Goal: Transaction & Acquisition: Purchase product/service

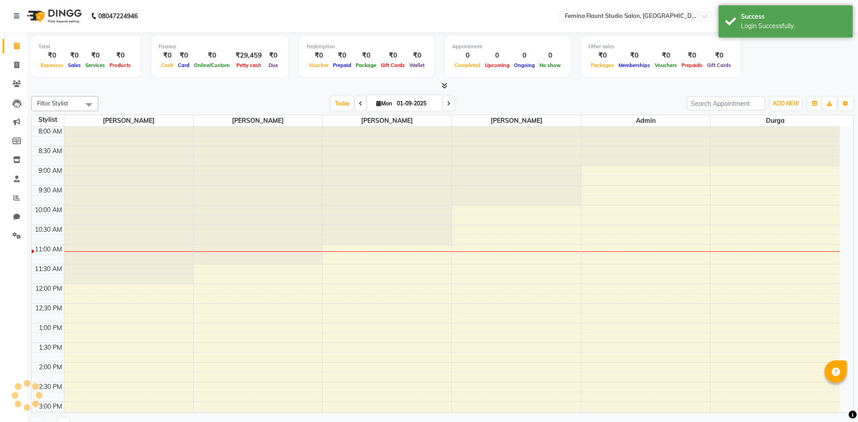
select select "en"
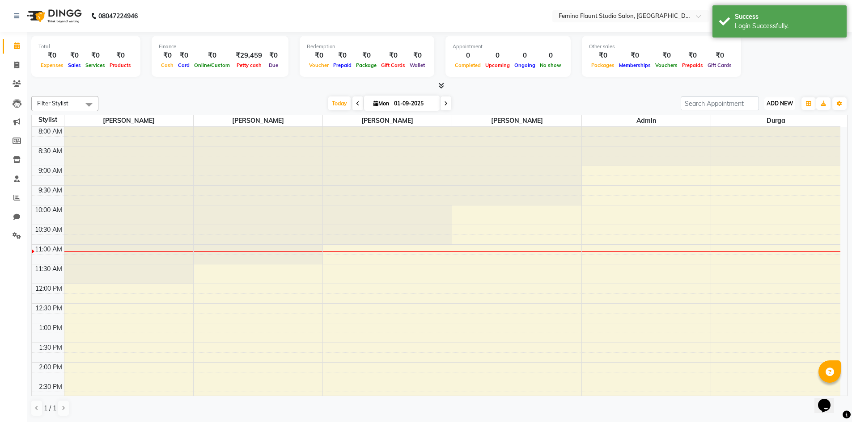
click at [773, 102] on span "ADD NEW" at bounding box center [779, 103] width 26 height 7
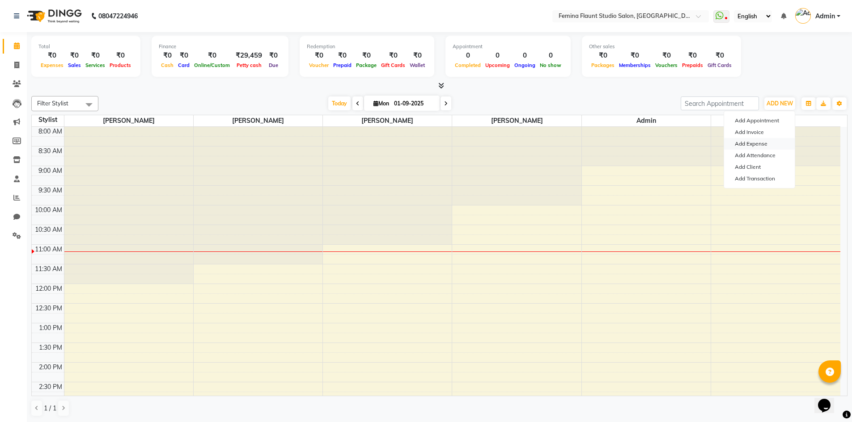
click at [759, 143] on link "Add Expense" at bounding box center [759, 144] width 71 height 12
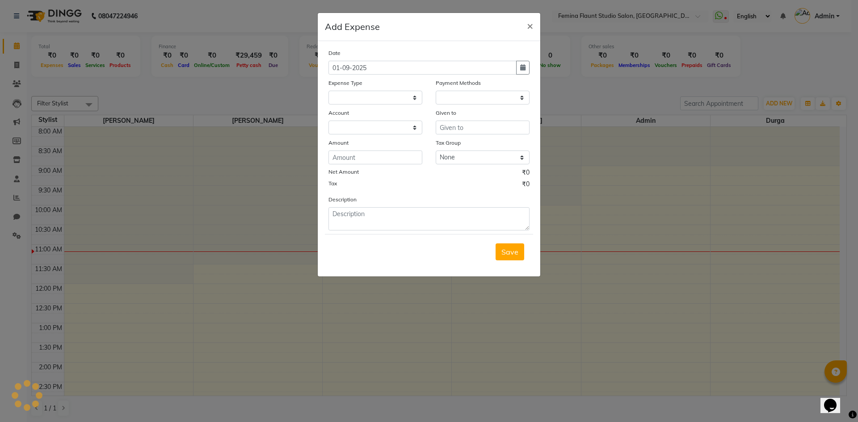
select select
select select "1"
select select "7453"
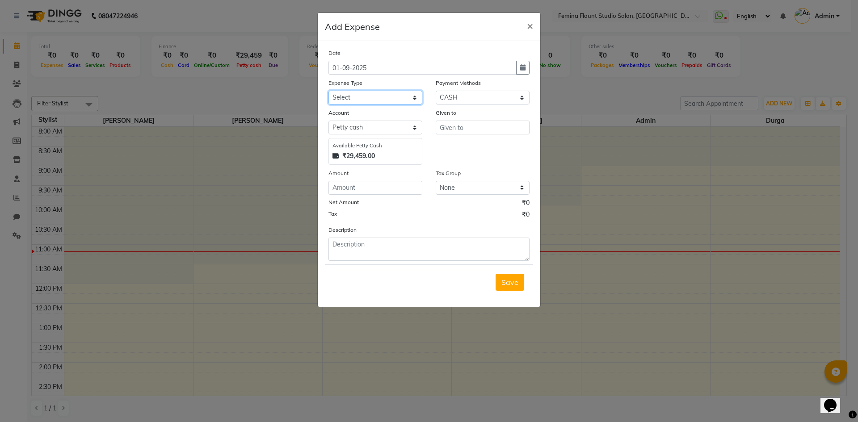
click at [418, 97] on select "Select Advance Salary Bank charges Blinkit Car maintenance Cash transfer to ban…" at bounding box center [376, 98] width 94 height 14
select select "23328"
click at [329, 91] on select "Select Advance Salary Bank charges Blinkit Car maintenance Cash transfer to ban…" at bounding box center [376, 98] width 94 height 14
click at [379, 186] on input "number" at bounding box center [376, 188] width 94 height 14
type input "92"
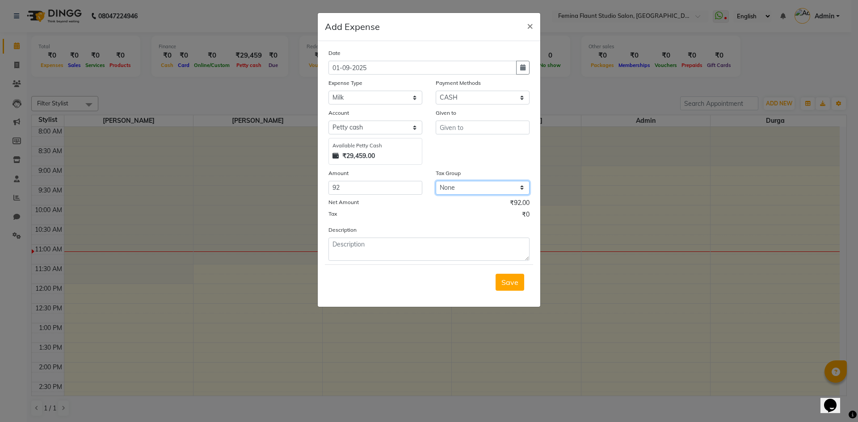
click at [468, 189] on select "None GST" at bounding box center [483, 188] width 94 height 14
click at [436, 181] on select "None GST" at bounding box center [483, 188] width 94 height 14
click at [460, 126] on input "text" at bounding box center [483, 128] width 94 height 14
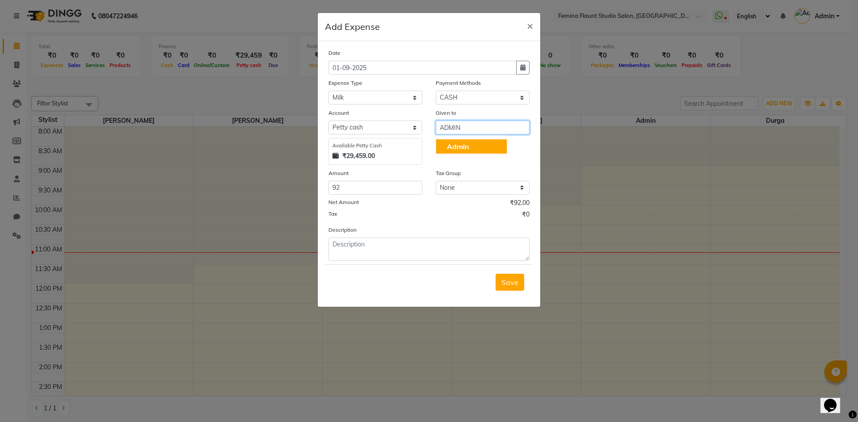
type input "ADMIN"
click at [398, 249] on textarea at bounding box center [429, 249] width 201 height 23
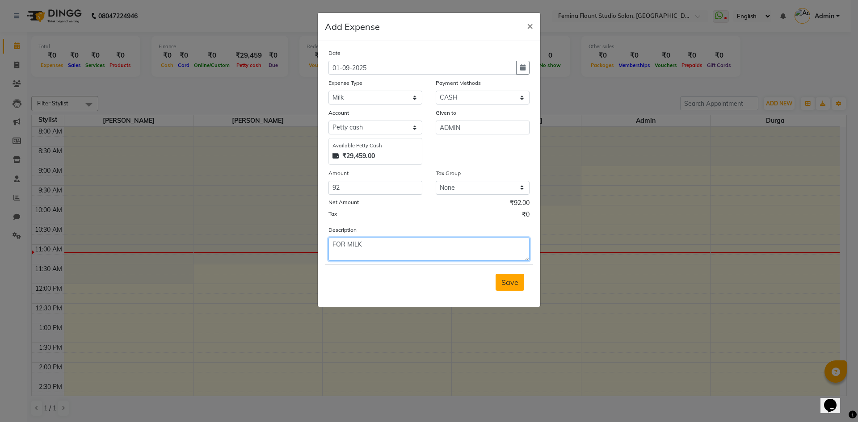
type textarea "FOR MILK"
click at [510, 282] on span "Save" at bounding box center [510, 282] width 17 height 9
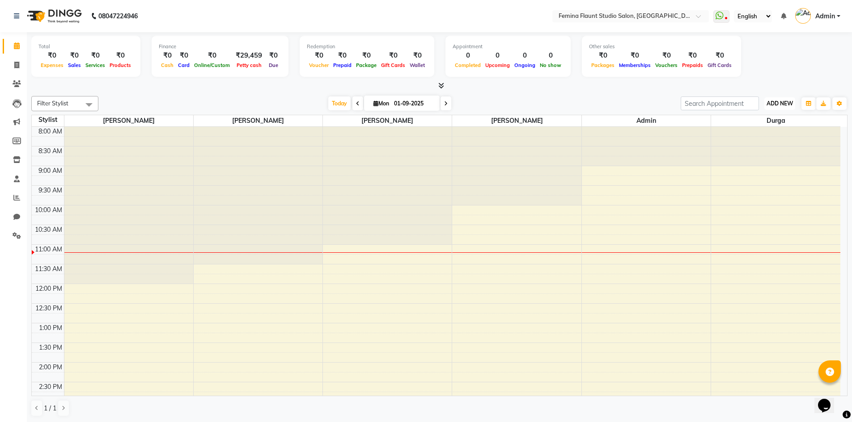
click at [784, 102] on span "ADD NEW" at bounding box center [779, 103] width 26 height 7
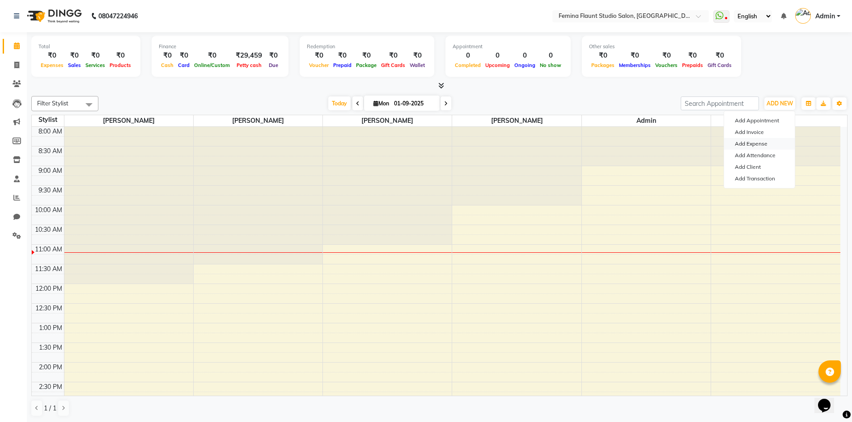
click at [776, 145] on link "Add Expense" at bounding box center [759, 144] width 71 height 12
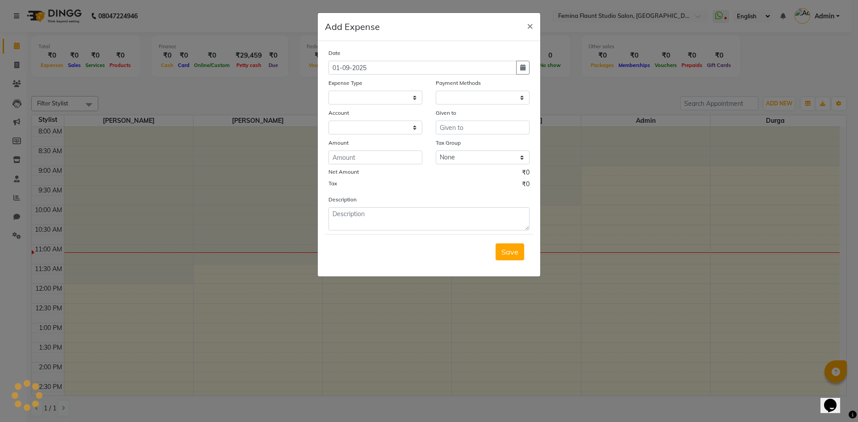
select select
select select "1"
select select "7453"
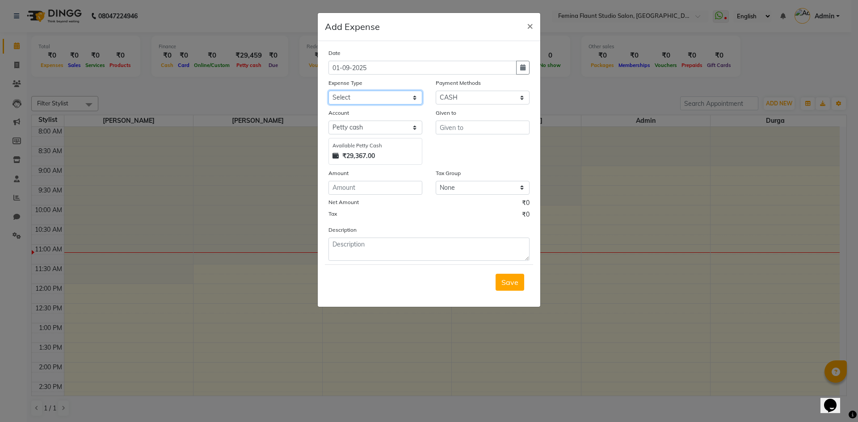
click at [412, 97] on select "Select Advance Salary Bank charges Blinkit Car maintenance Cash transfer to ban…" at bounding box center [376, 98] width 94 height 14
select select "23310"
click at [329, 91] on select "Select Advance Salary Bank charges Blinkit Car maintenance Cash transfer to ban…" at bounding box center [376, 98] width 94 height 14
click at [483, 131] on input "text" at bounding box center [483, 128] width 94 height 14
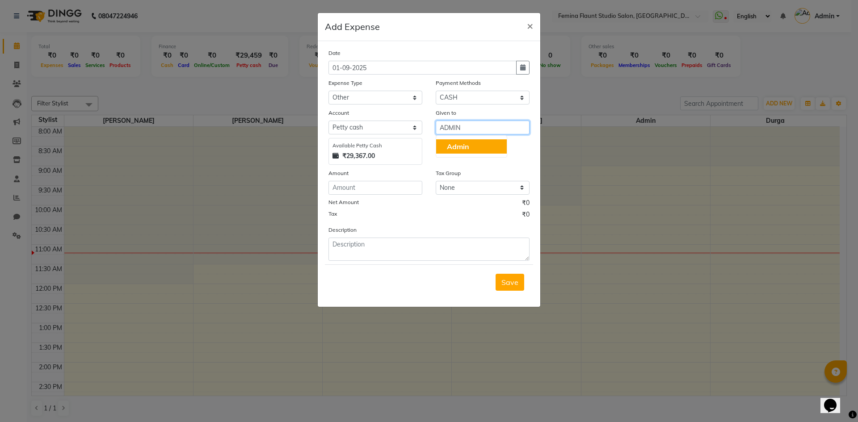
click at [467, 147] on span "Admin" at bounding box center [458, 146] width 22 height 9
type input "Admin"
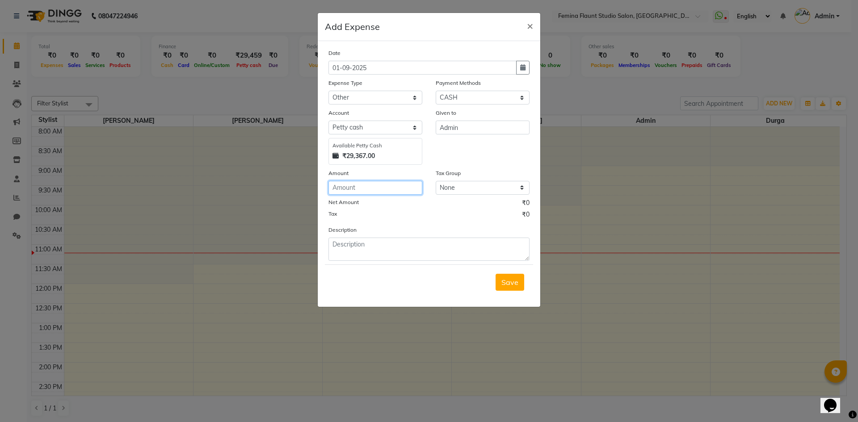
click at [385, 186] on input "number" at bounding box center [376, 188] width 94 height 14
type input "980"
click at [431, 248] on textarea at bounding box center [429, 249] width 201 height 23
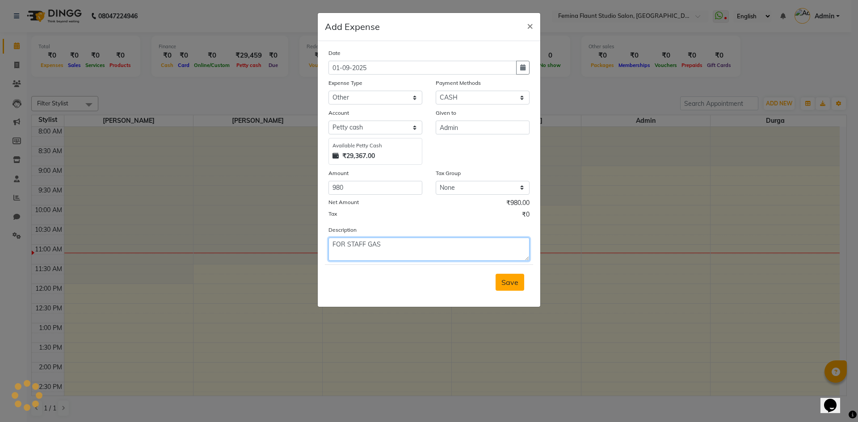
type textarea "FOR STAFF GAS"
click at [499, 283] on button "Save" at bounding box center [510, 282] width 29 height 17
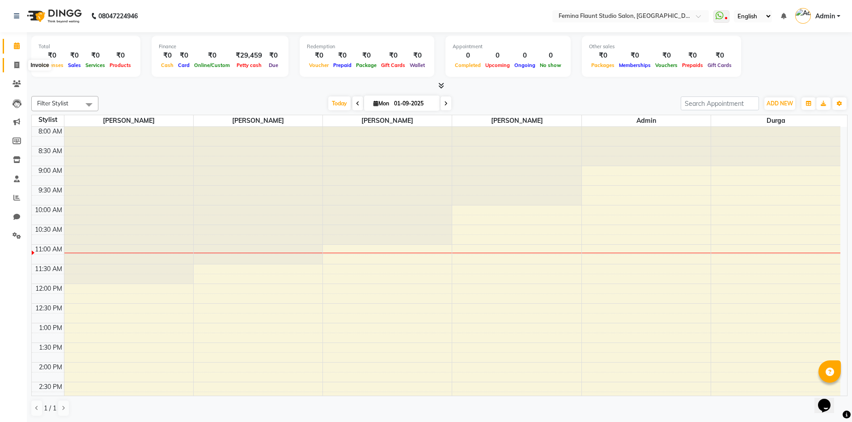
click at [19, 69] on span at bounding box center [17, 65] width 16 height 10
select select "service"
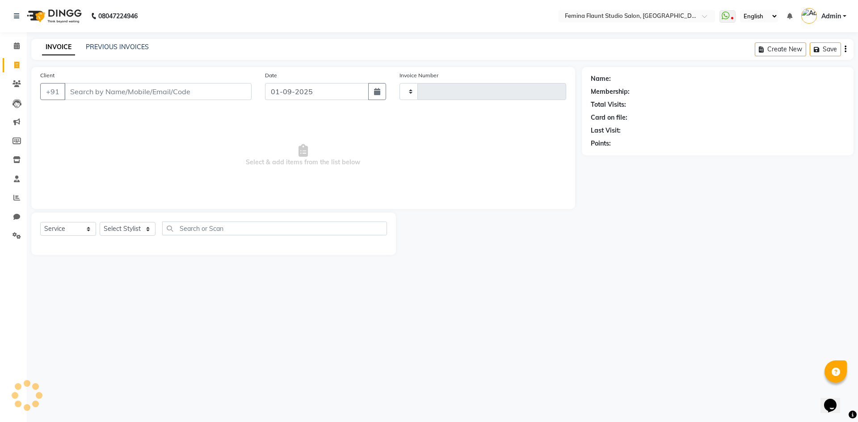
type input "0509"
select select "8333"
click at [176, 88] on input "Client" at bounding box center [157, 91] width 187 height 17
type input "7032947693"
click at [248, 90] on button "Add Client" at bounding box center [229, 91] width 46 height 17
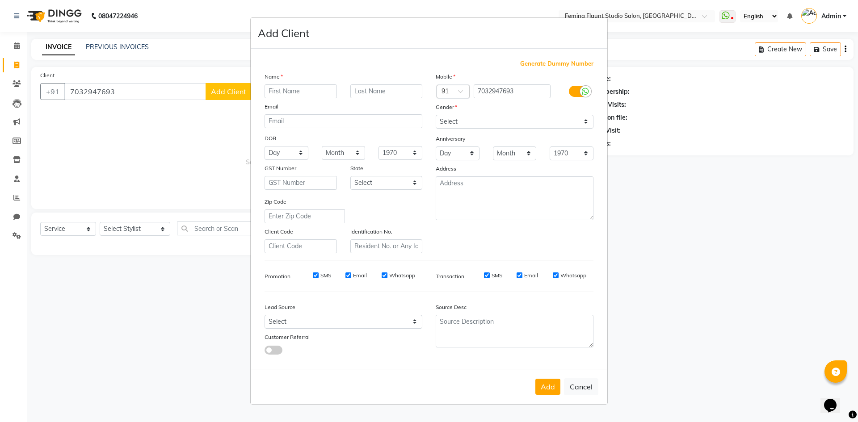
click at [278, 93] on input "text" at bounding box center [301, 91] width 72 height 14
type input "KOMALI"
click at [587, 120] on select "Select Male Female Other Prefer Not To Say" at bounding box center [515, 122] width 158 height 14
select select "female"
click at [436, 115] on select "Select Male Female Other Prefer Not To Say" at bounding box center [515, 122] width 158 height 14
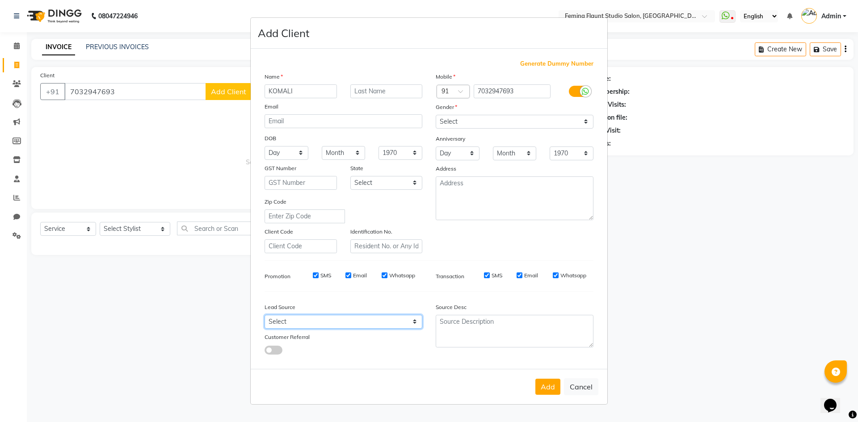
click at [406, 321] on select "Select Walk-in Referral Internet Friend Word of Mouth Advertisement Facebook Ju…" at bounding box center [344, 322] width 158 height 14
select select "54802"
click at [265, 315] on select "Select Walk-in Referral Internet Friend Word of Mouth Advertisement Facebook Ju…" at bounding box center [344, 322] width 158 height 14
click at [548, 385] on button "Add" at bounding box center [548, 387] width 25 height 16
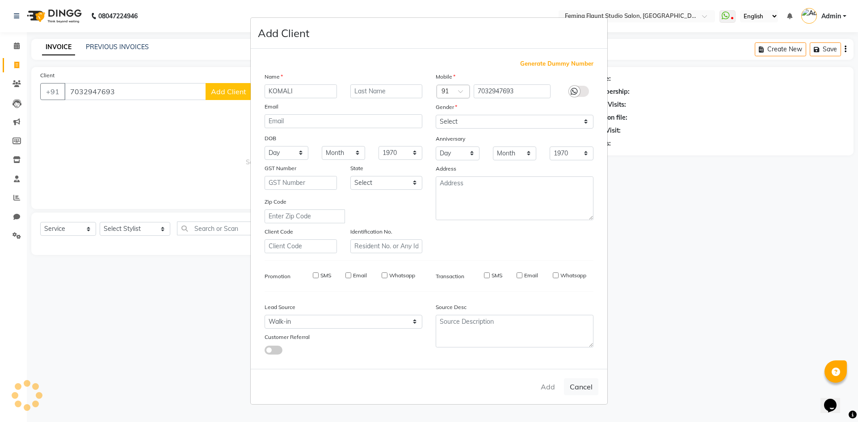
select select
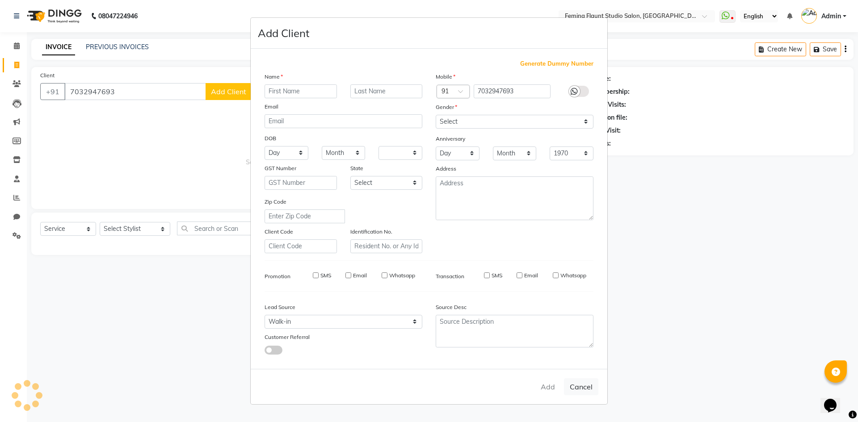
select select
checkbox input "false"
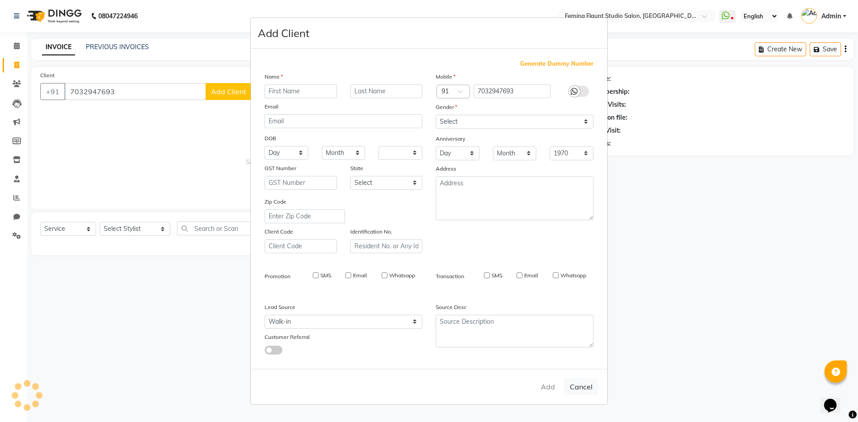
checkbox input "false"
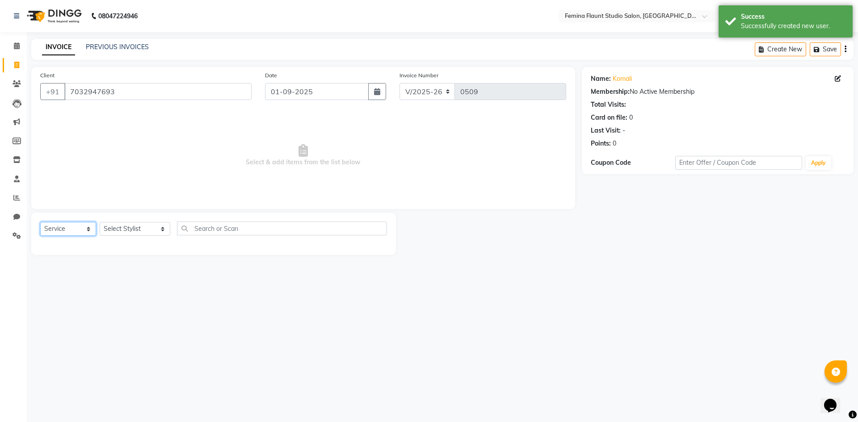
click at [89, 227] on select "Select Service Product Membership Package Voucher Prepaid Gift Card" at bounding box center [68, 229] width 56 height 14
click at [40, 222] on select "Select Service Product Membership Package Voucher Prepaid Gift Card" at bounding box center [68, 229] width 56 height 14
click at [123, 229] on select "Select Stylist Admin Durga [PERSON_NAME] [PERSON_NAME] Sri [PERSON_NAME] Mohd […" at bounding box center [135, 229] width 71 height 14
select select "80613"
click at [100, 222] on select "Select Stylist Admin Durga [PERSON_NAME] [PERSON_NAME] Sri [PERSON_NAME] Mohd […" at bounding box center [135, 229] width 71 height 14
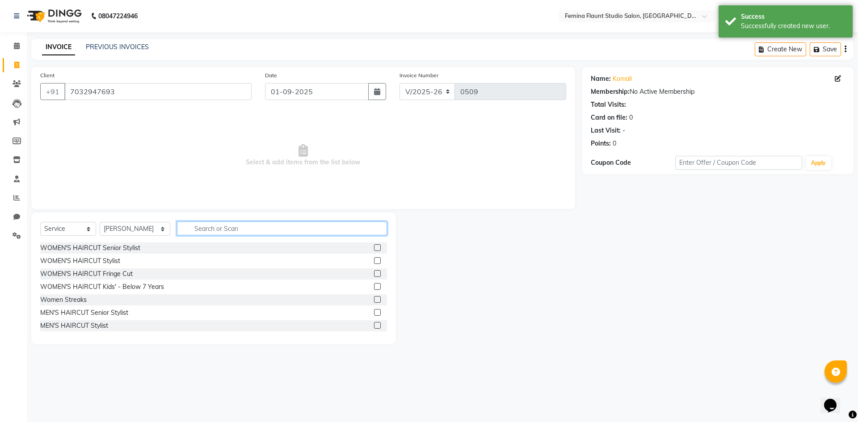
click at [196, 228] on input "text" at bounding box center [282, 229] width 210 height 14
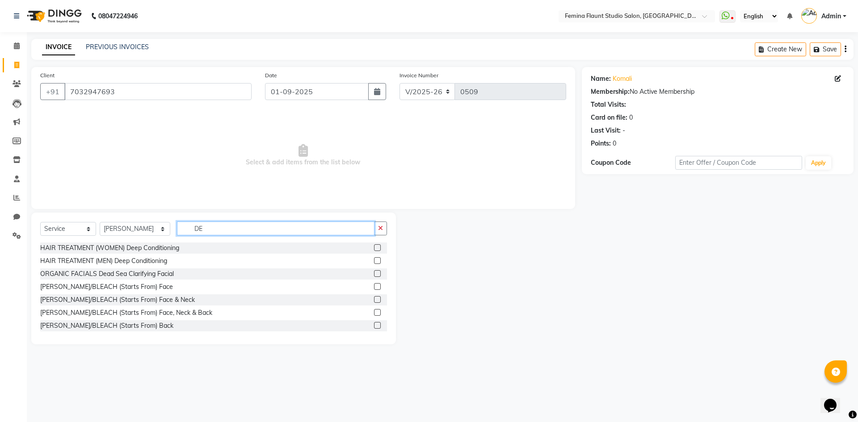
type input "DE"
click at [374, 298] on label at bounding box center [377, 299] width 7 height 7
click at [374, 298] on input "checkbox" at bounding box center [377, 300] width 6 height 6
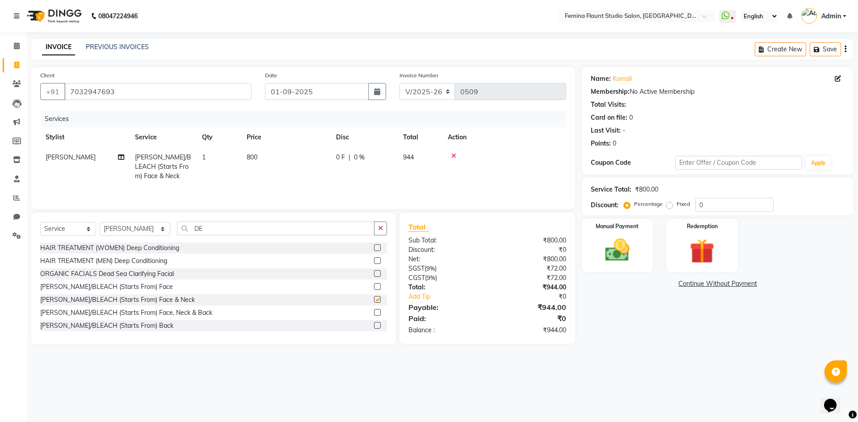
checkbox input "false"
click at [300, 229] on input "DE" at bounding box center [276, 229] width 198 height 14
type input "D"
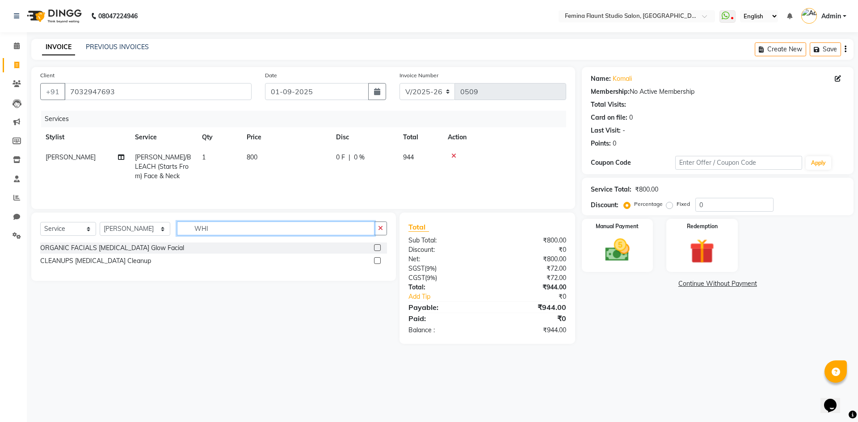
type input "WHI"
click at [376, 246] on label at bounding box center [377, 248] width 7 height 7
click at [376, 246] on input "checkbox" at bounding box center [377, 248] width 6 height 6
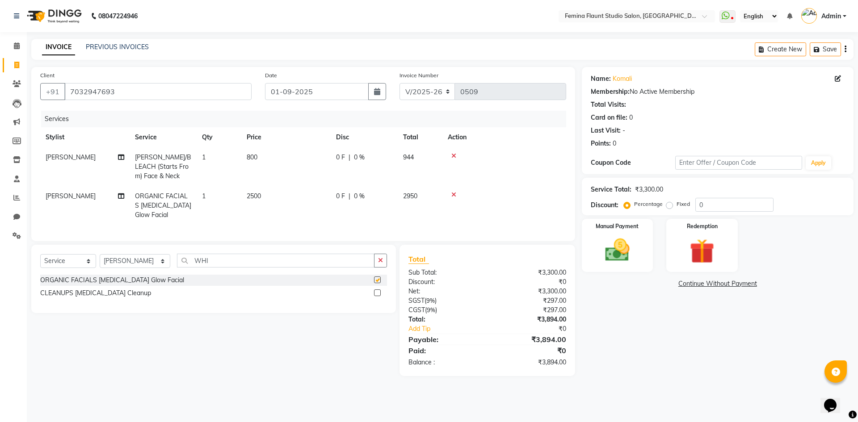
checkbox input "false"
click at [363, 196] on span "0 %" at bounding box center [359, 196] width 11 height 9
select select "80613"
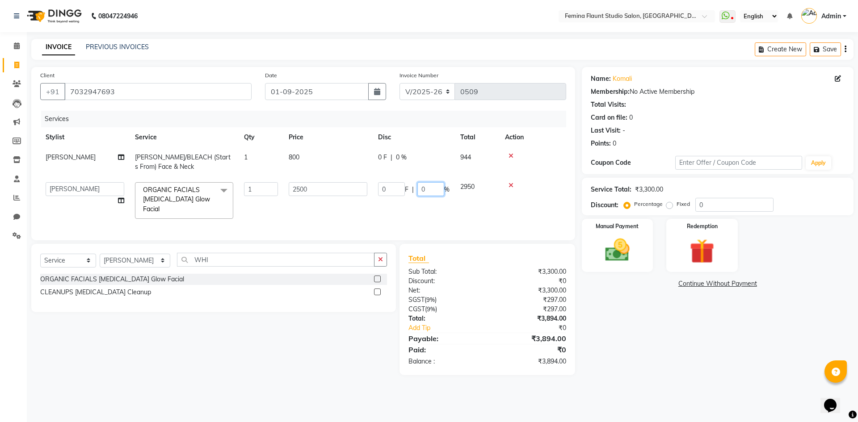
click at [432, 191] on input "0" at bounding box center [431, 189] width 27 height 14
type input "15"
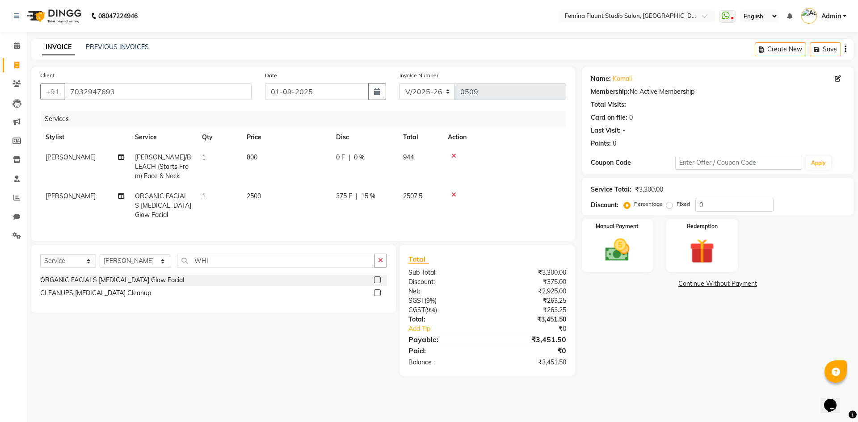
click at [534, 180] on tbody "Keerthi Sri DE-TAN/BLEACH (Starts From) Face & Neck 1 800 0 F | 0 % 944 Keerthi…" at bounding box center [303, 187] width 526 height 78
click at [620, 245] on img at bounding box center [618, 251] width 42 height 30
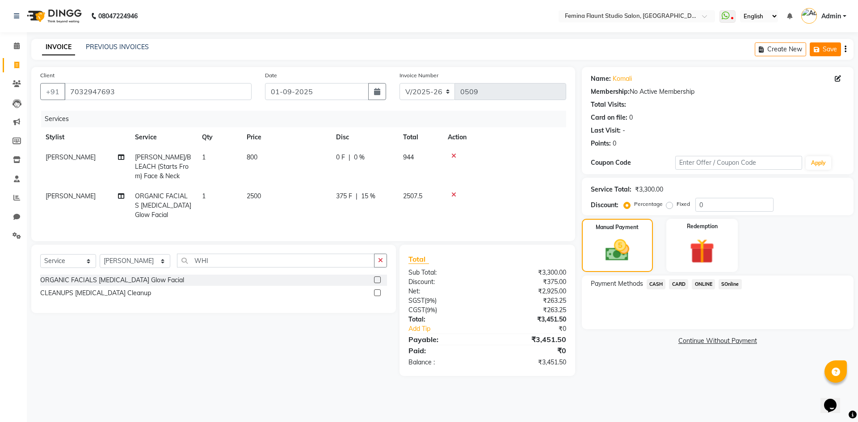
click at [827, 48] on button "Save" at bounding box center [825, 49] width 31 height 14
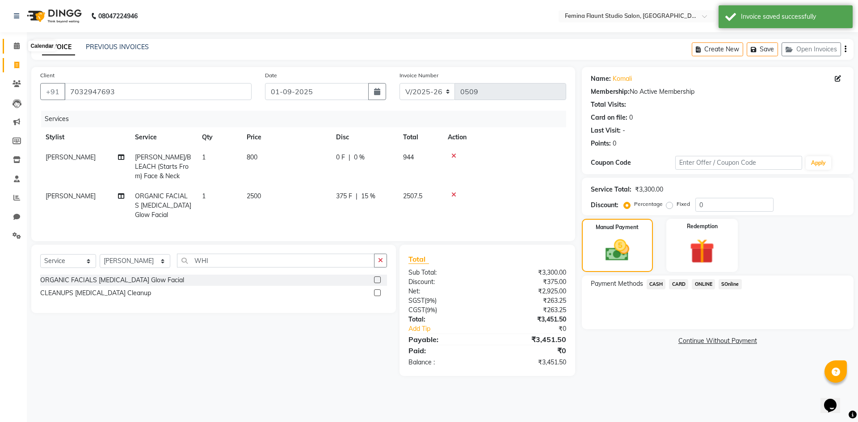
click at [19, 46] on icon at bounding box center [17, 45] width 6 height 7
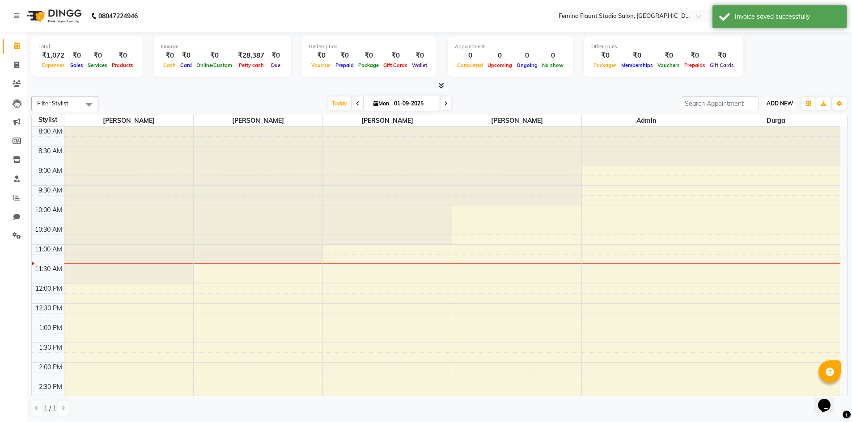
click at [772, 104] on span "ADD NEW" at bounding box center [779, 103] width 26 height 7
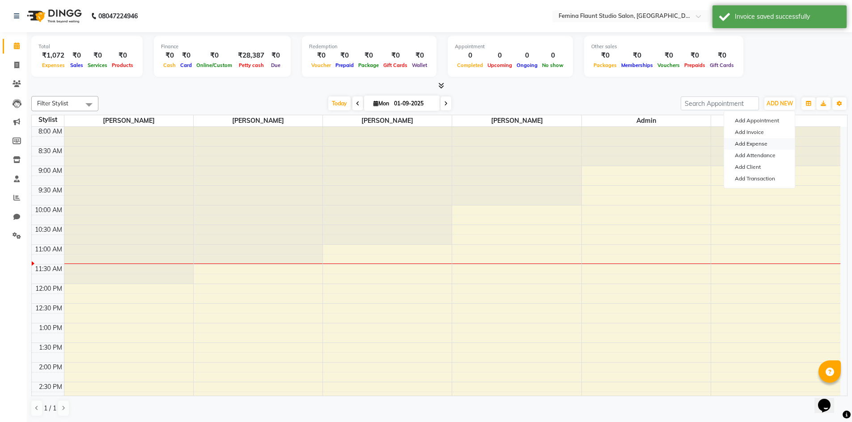
click at [742, 144] on link "Add Expense" at bounding box center [759, 144] width 71 height 12
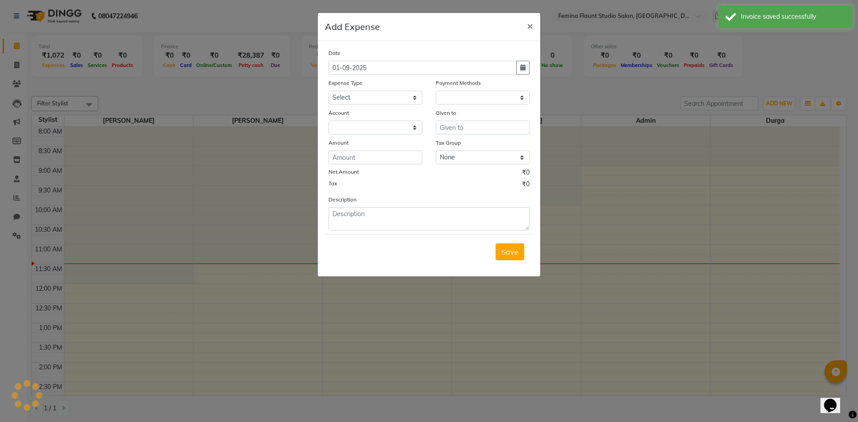
select select "1"
select select "7453"
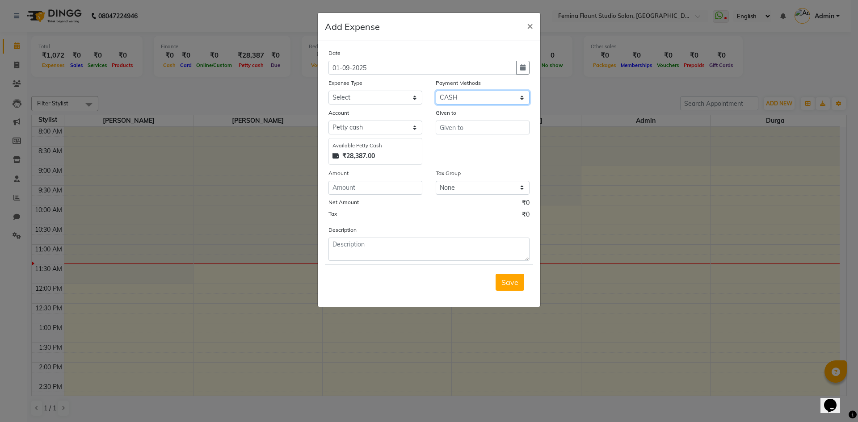
click at [523, 98] on select "Select CASH CARD ONLINE Wallet Package Prepaid SOnline" at bounding box center [483, 98] width 94 height 14
select select "3"
click at [436, 91] on select "Select CASH CARD ONLINE Wallet Package Prepaid SOnline" at bounding box center [483, 98] width 94 height 14
select select "7454"
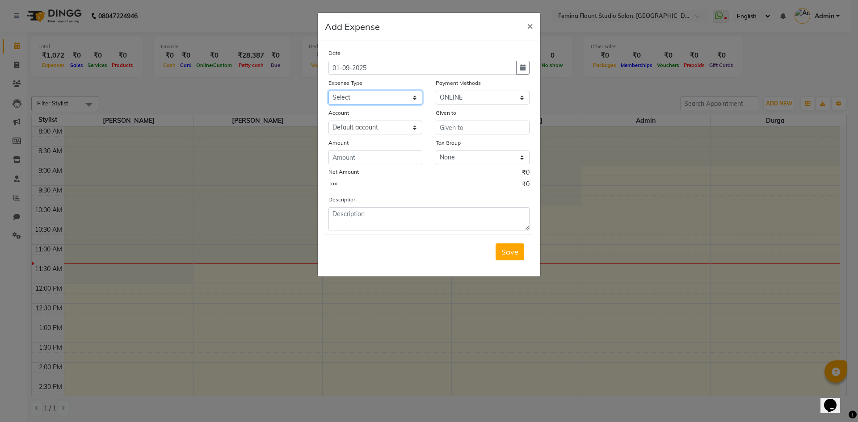
click at [386, 97] on select "Select Advance Salary Bank charges Blinkit Car maintenance Cash transfer to ban…" at bounding box center [376, 98] width 94 height 14
select select "24236"
click at [329, 91] on select "Select Advance Salary Bank charges Blinkit Car maintenance Cash transfer to ban…" at bounding box center [376, 98] width 94 height 14
click at [366, 160] on input "number" at bounding box center [376, 158] width 94 height 14
type input "450"
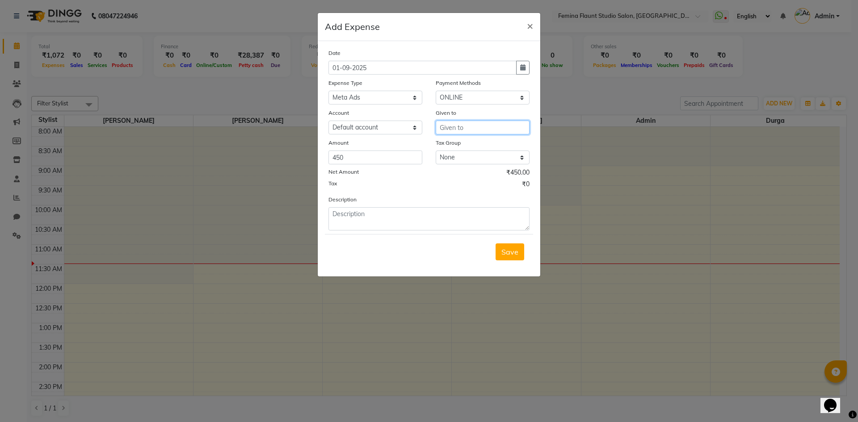
click at [473, 129] on input "text" at bounding box center [483, 128] width 94 height 14
click at [482, 143] on button "Ad min" at bounding box center [471, 146] width 71 height 14
type input "Admin"
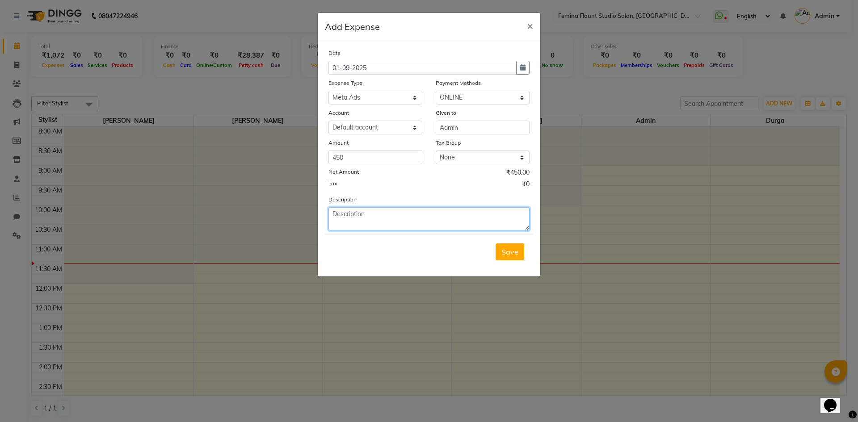
click at [346, 217] on textarea at bounding box center [429, 218] width 201 height 23
type textarea "FOR META ADS"
click at [511, 253] on span "Save" at bounding box center [510, 252] width 17 height 9
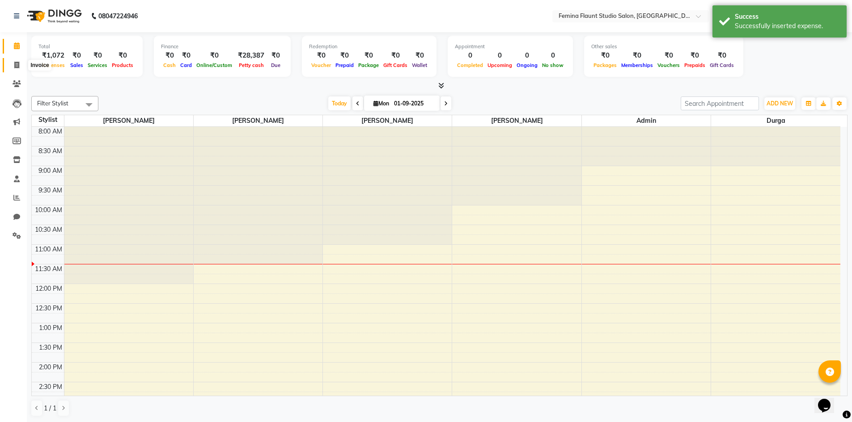
click at [21, 63] on span at bounding box center [17, 65] width 16 height 10
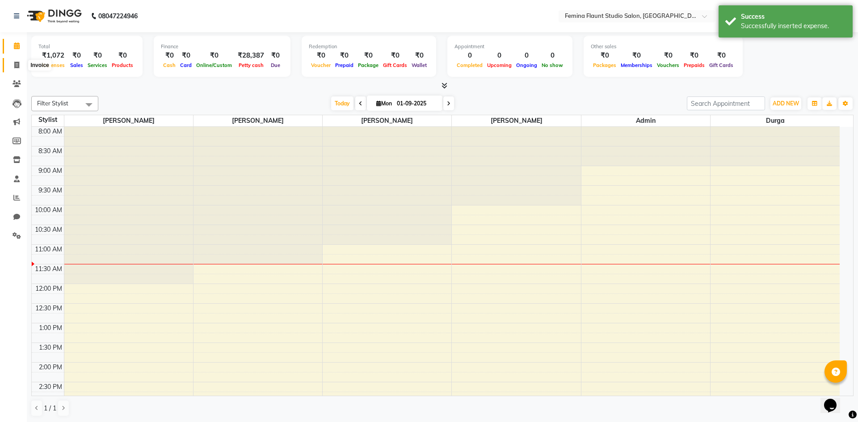
select select "service"
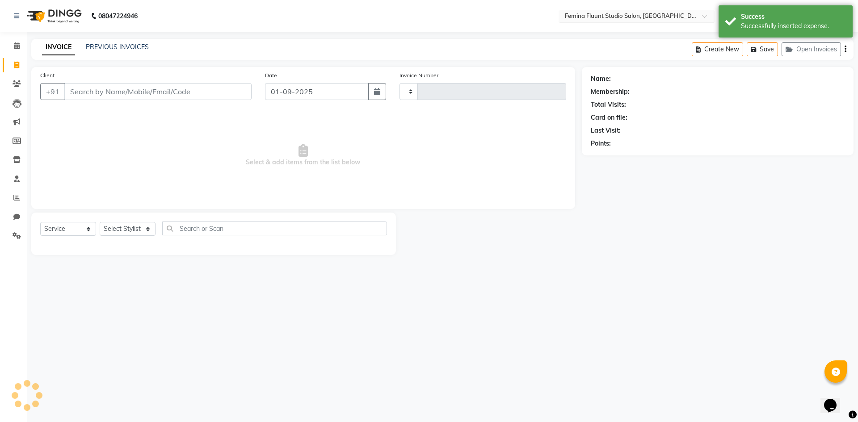
type input "0509"
select select "8333"
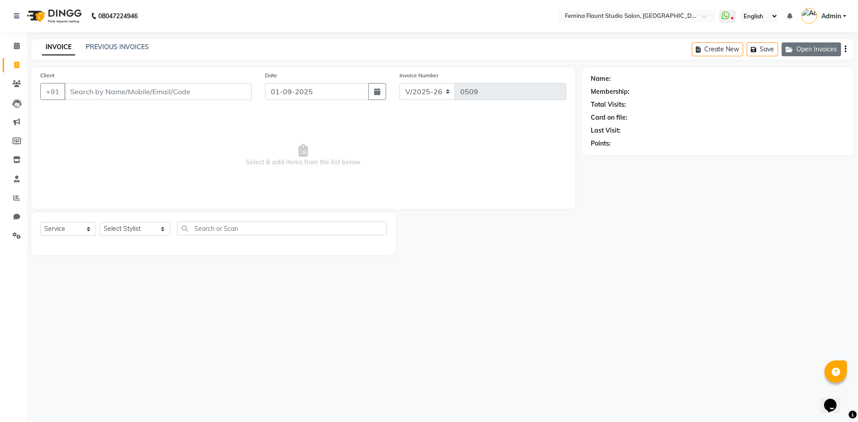
click at [823, 46] on button "Open Invoices" at bounding box center [811, 49] width 59 height 14
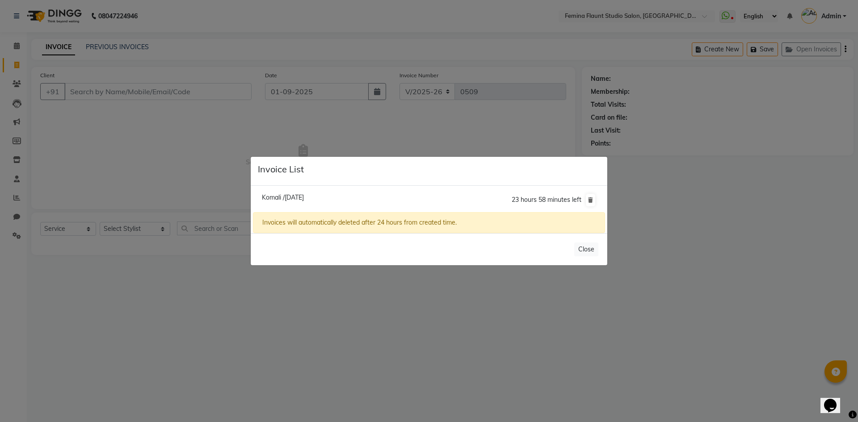
click at [364, 194] on li "Komali /01 September 2025 23 hours 58 minutes left" at bounding box center [429, 200] width 352 height 25
click at [304, 196] on span "Komali /01 September 2025" at bounding box center [283, 198] width 42 height 8
type input "7032947693"
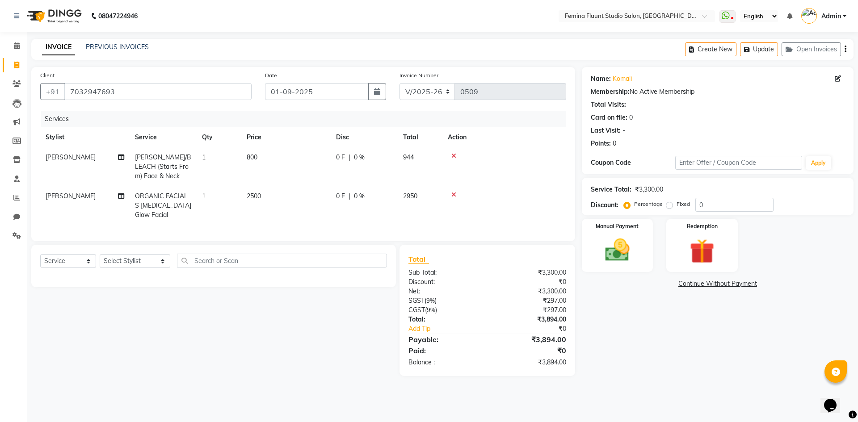
click at [454, 155] on icon at bounding box center [454, 156] width 5 height 6
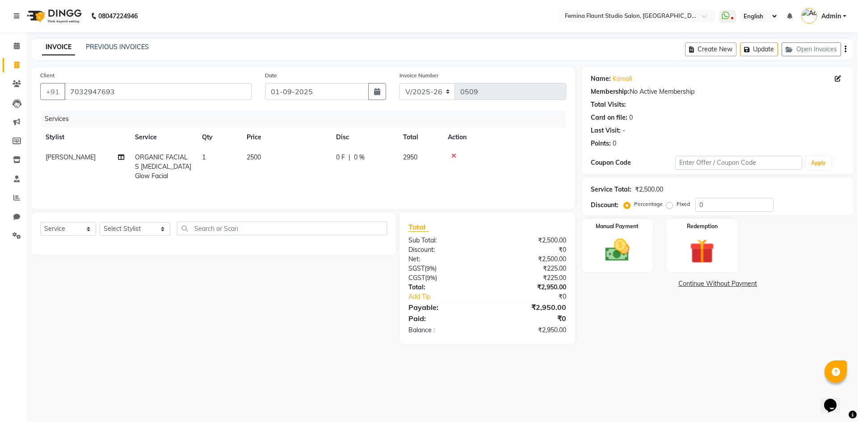
click at [164, 226] on div "Select Service Product Membership Package Voucher Prepaid Gift Card Select Styl…" at bounding box center [213, 232] width 347 height 21
click at [153, 230] on select "Select Stylist Admin Durga [PERSON_NAME] [PERSON_NAME] Sri [PERSON_NAME] Mohd […" at bounding box center [135, 229] width 71 height 14
select select "80613"
click at [100, 222] on select "Select Stylist Admin Durga [PERSON_NAME] [PERSON_NAME] Sri [PERSON_NAME] Mohd […" at bounding box center [135, 229] width 71 height 14
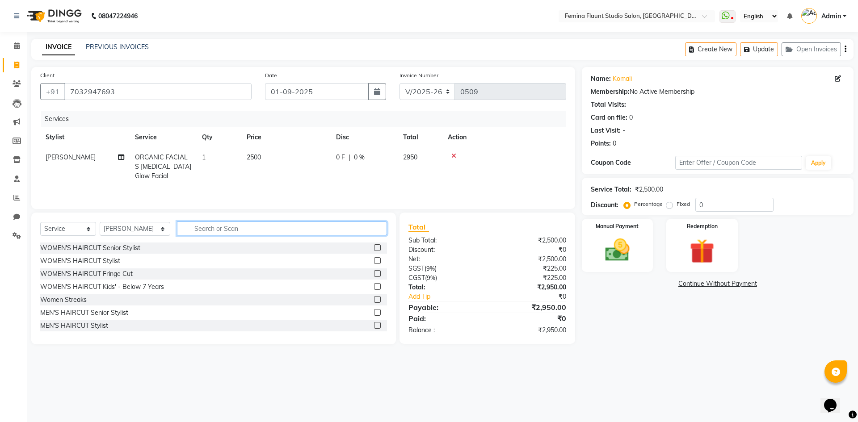
click at [203, 229] on input "text" at bounding box center [282, 229] width 210 height 14
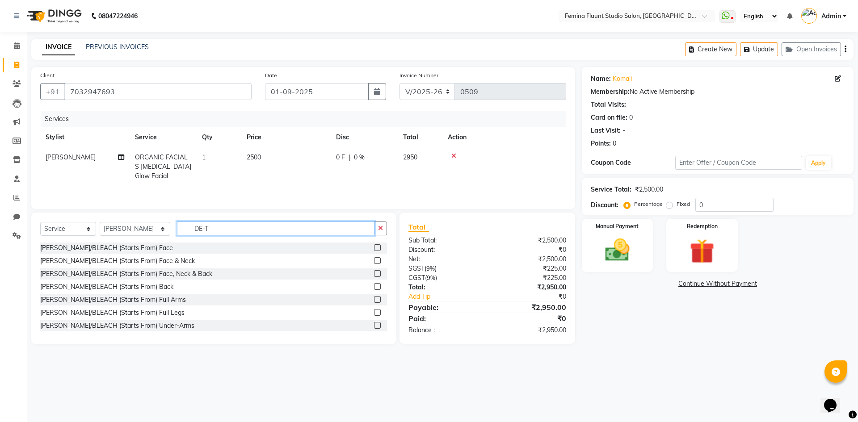
type input "DE-T"
click at [374, 249] on label at bounding box center [377, 248] width 7 height 7
click at [374, 249] on input "checkbox" at bounding box center [377, 248] width 6 height 6
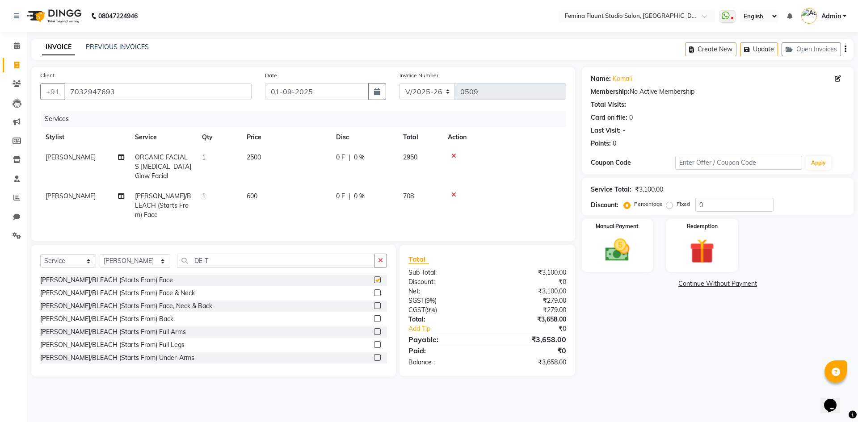
checkbox input "false"
click at [254, 262] on input "DE-T" at bounding box center [276, 261] width 198 height 14
type input "D"
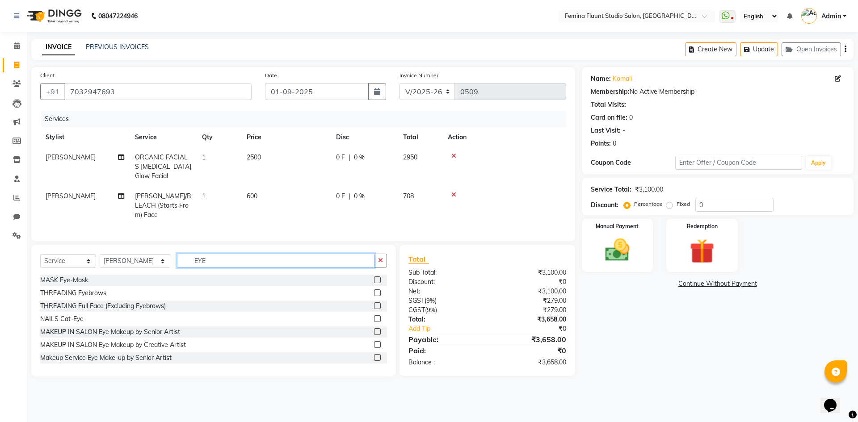
type input "EYE"
click at [374, 278] on label at bounding box center [377, 280] width 7 height 7
click at [374, 278] on input "checkbox" at bounding box center [377, 281] width 6 height 6
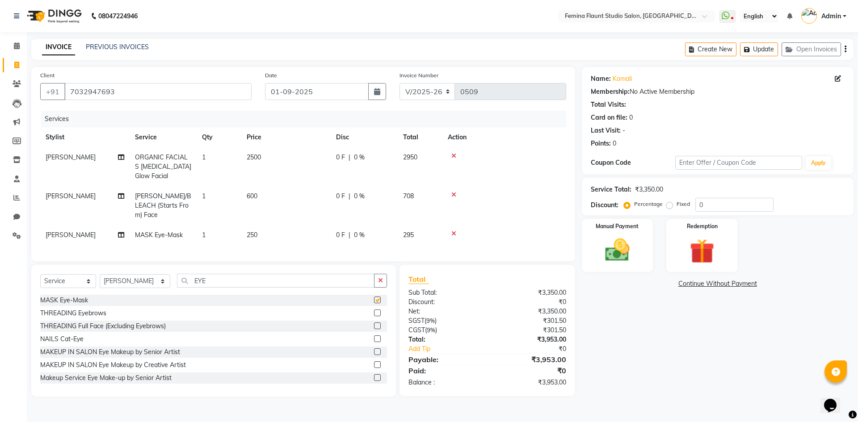
checkbox input "false"
click at [349, 156] on span "|" at bounding box center [350, 157] width 2 height 9
select select "80613"
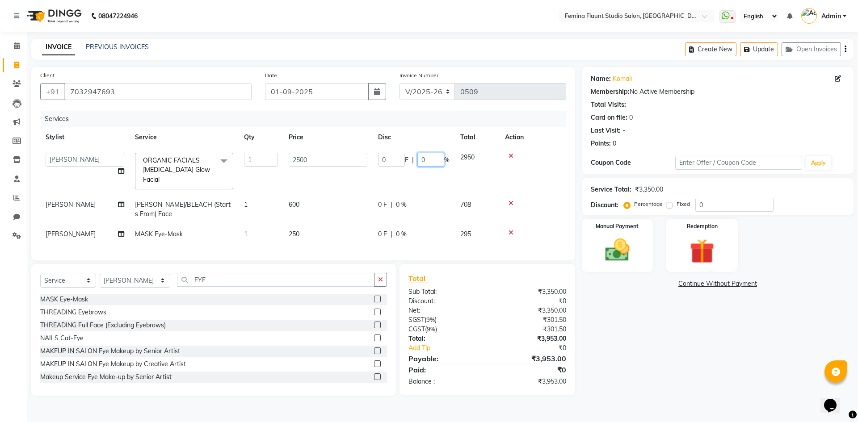
click at [430, 162] on input "0" at bounding box center [431, 160] width 27 height 14
type input "15"
click at [654, 336] on div "Name: Komali Membership: No Active Membership Total Visits: Card on file: 0 Las…" at bounding box center [721, 231] width 279 height 329
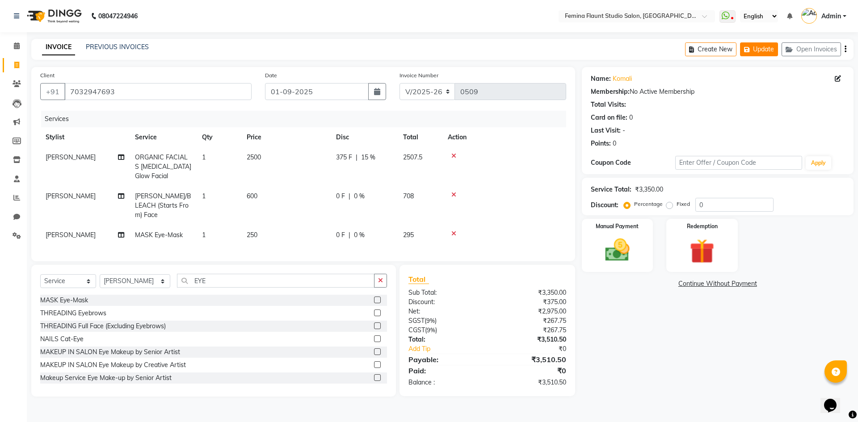
click at [769, 52] on button "Update" at bounding box center [759, 49] width 38 height 14
click at [744, 354] on div "Name: Komali Membership: No Active Membership Total Visits: Card on file: 0 Las…" at bounding box center [721, 232] width 279 height 330
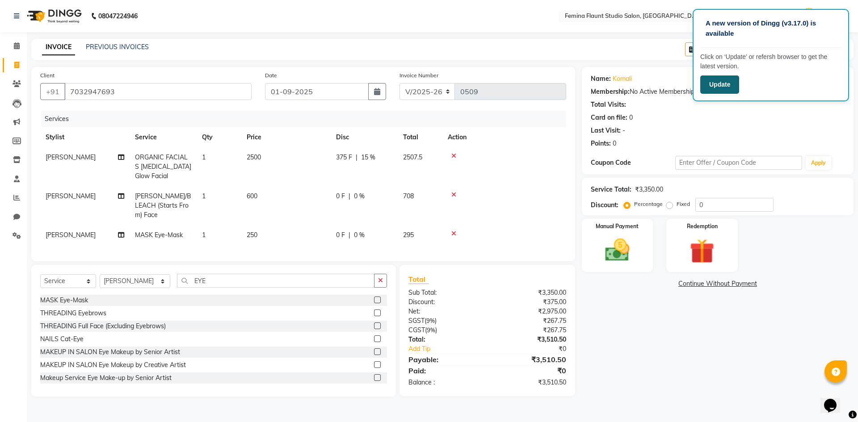
click at [726, 90] on button "Update" at bounding box center [720, 85] width 39 height 18
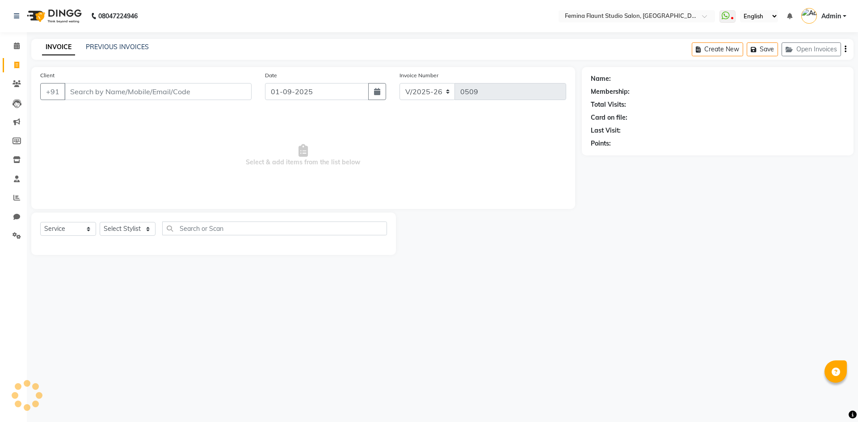
select select "8333"
select select "service"
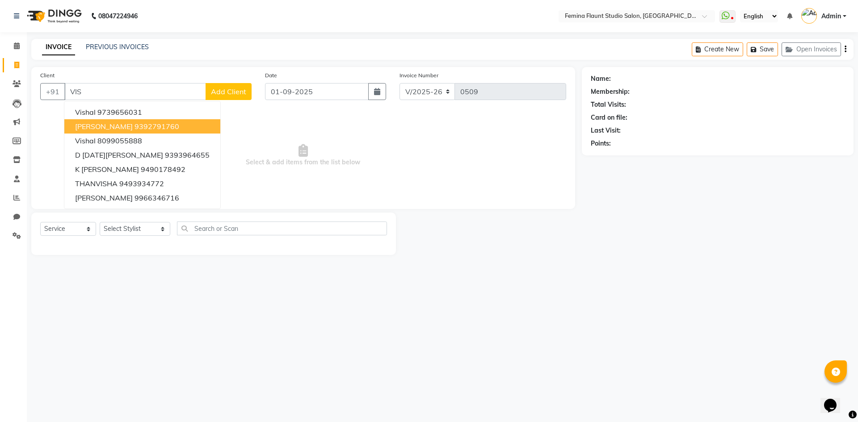
click at [164, 122] on ngb-highlight "9392791760" at bounding box center [157, 126] width 45 height 9
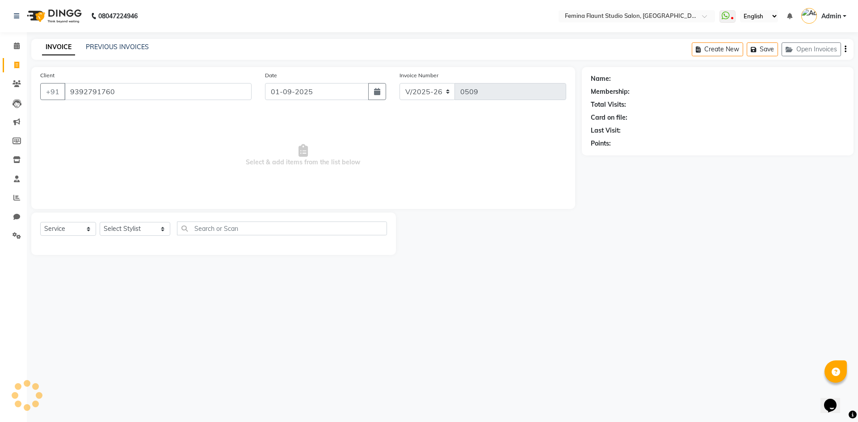
type input "9392791760"
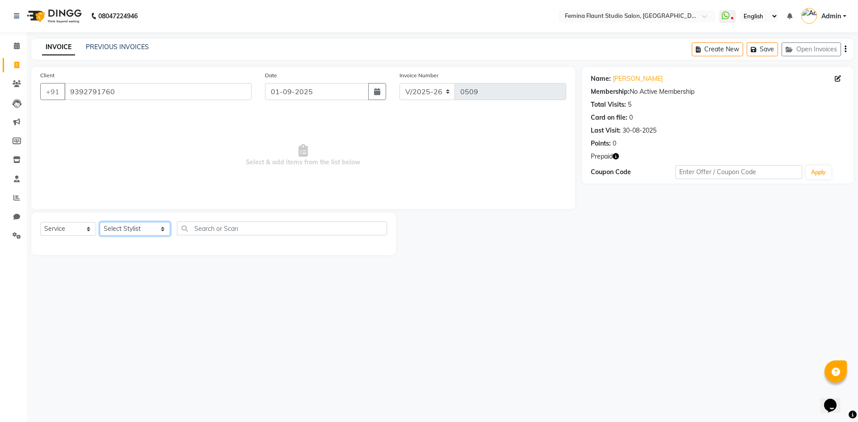
click at [149, 230] on select "Select Stylist Admin Durga [PERSON_NAME] [PERSON_NAME] Sri [PERSON_NAME] Mohd […" at bounding box center [135, 229] width 71 height 14
select select "80612"
click at [100, 222] on select "Select Stylist Admin Durga [PERSON_NAME] [PERSON_NAME] Sri [PERSON_NAME] Mohd […" at bounding box center [135, 229] width 71 height 14
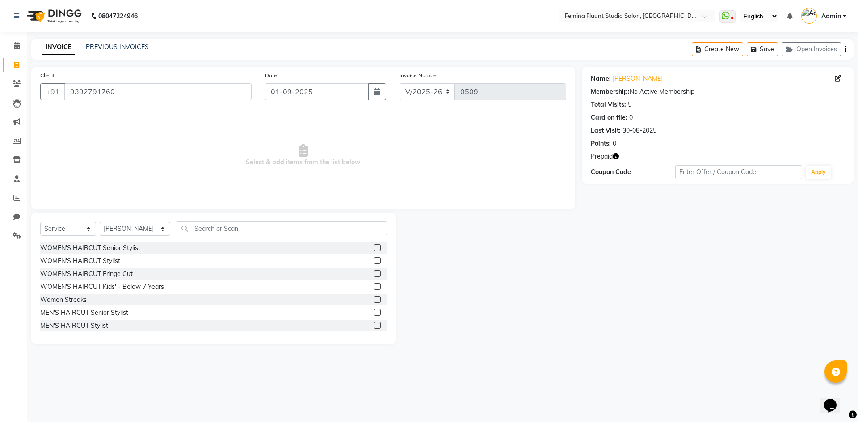
click at [615, 157] on icon "button" at bounding box center [616, 156] width 6 height 6
click at [641, 205] on div "Name: Viswak Kumar Membership: No Active Membership Total Visits: 5 Card on fil…" at bounding box center [721, 206] width 279 height 278
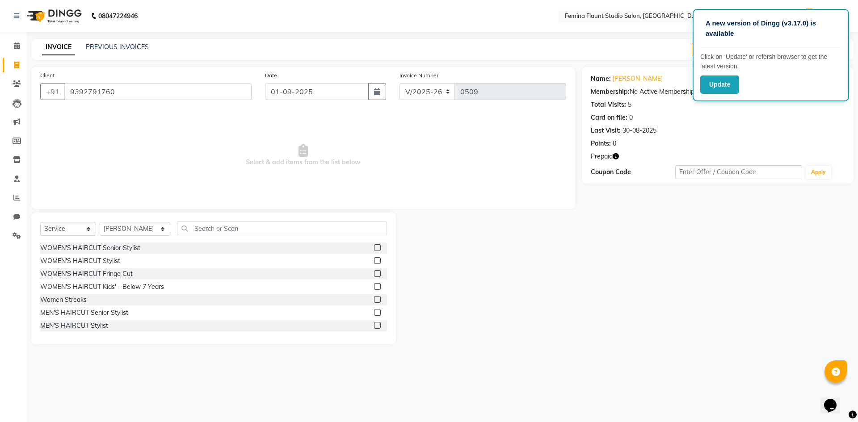
click at [650, 224] on div "Name: Viswak Kumar Membership: No Active Membership Total Visits: 5 Card on fil…" at bounding box center [721, 206] width 279 height 278
click at [712, 88] on button "Update" at bounding box center [720, 85] width 39 height 18
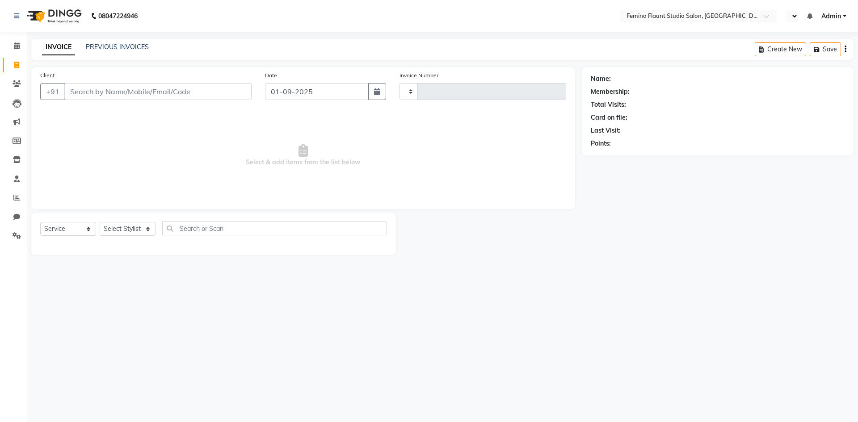
select select "service"
select select "en"
type input "0509"
select select "8333"
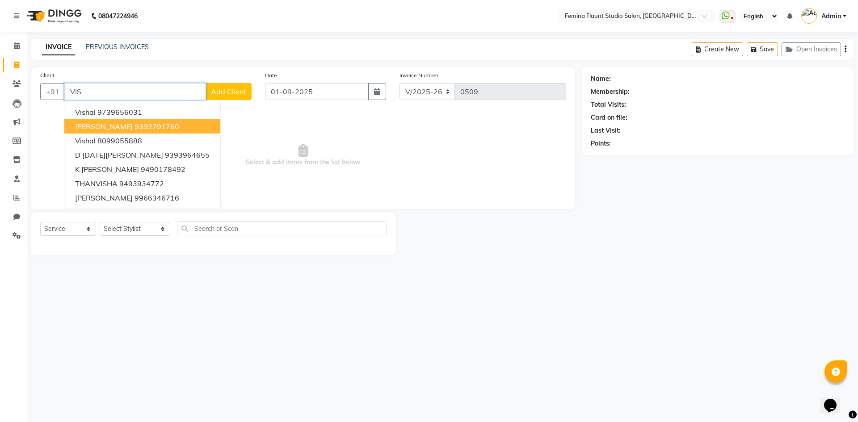
click at [135, 125] on ngb-highlight "9392791760" at bounding box center [157, 126] width 45 height 9
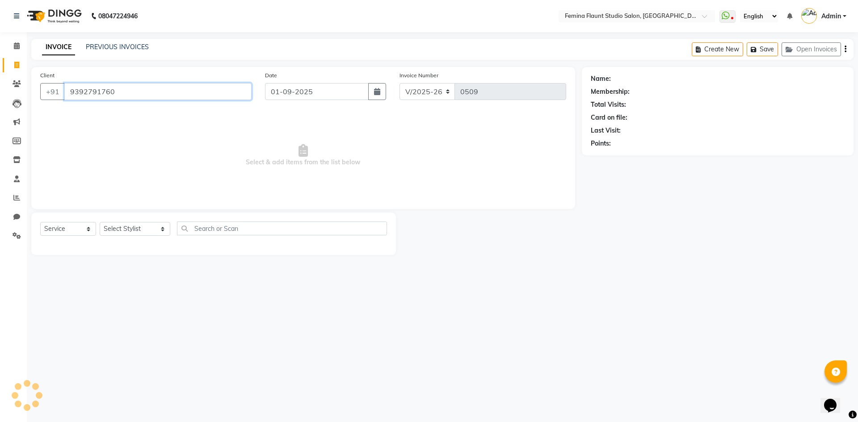
type input "9392791760"
click at [480, 257] on main "INVOICE PREVIOUS INVOICES Create New Save Open Invoices Client +91 9392791760 D…" at bounding box center [442, 154] width 831 height 230
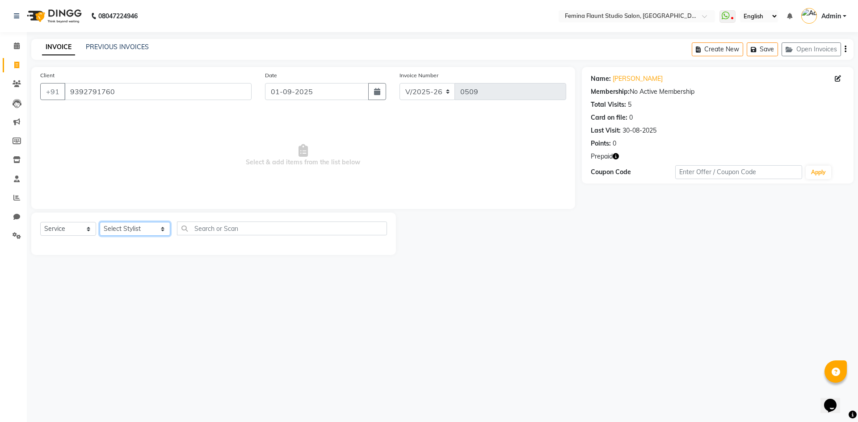
click at [150, 232] on select "Select Stylist Admin Durga [PERSON_NAME] [PERSON_NAME] Sri [PERSON_NAME] Mohd […" at bounding box center [135, 229] width 71 height 14
select select "80612"
click at [100, 222] on select "Select Stylist Admin Durga [PERSON_NAME] [PERSON_NAME] Sri [PERSON_NAME] Mohd […" at bounding box center [135, 229] width 71 height 14
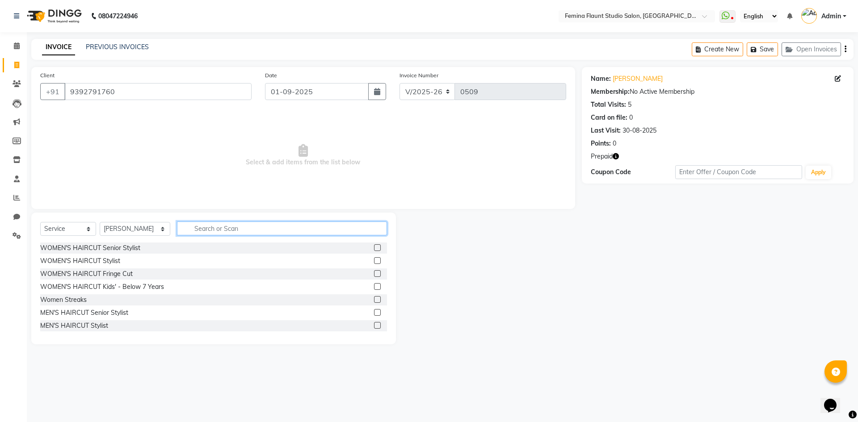
click at [219, 232] on input "text" at bounding box center [282, 229] width 210 height 14
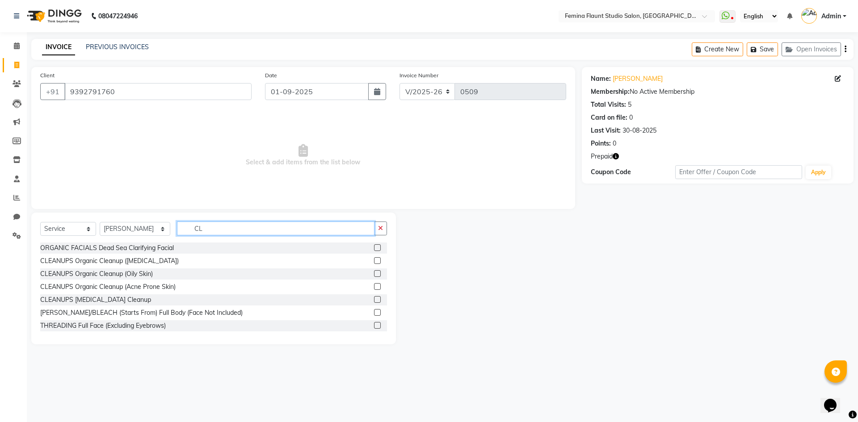
type input "C"
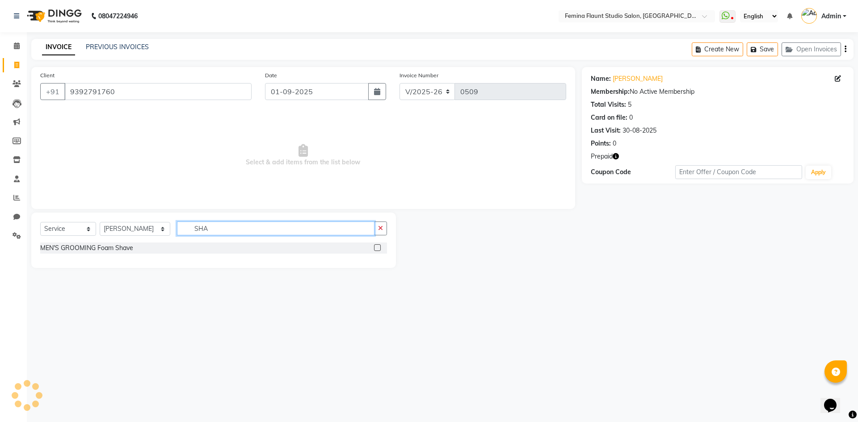
type input "SHA"
click at [377, 247] on label at bounding box center [377, 248] width 7 height 7
click at [377, 247] on input "checkbox" at bounding box center [377, 248] width 6 height 6
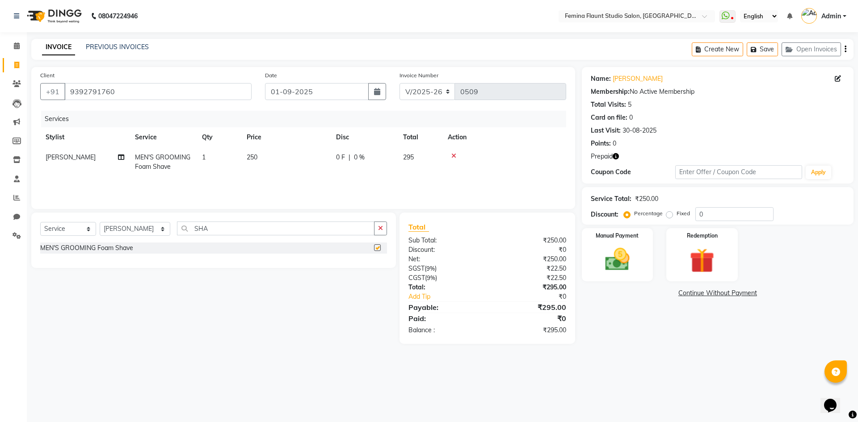
checkbox input "false"
click at [344, 303] on div "Select Service Product Membership Package Voucher Prepaid Gift Card Select Styl…" at bounding box center [210, 278] width 371 height 131
click at [771, 50] on button "Save" at bounding box center [762, 49] width 31 height 14
click at [122, 45] on link "PREVIOUS INVOICES" at bounding box center [117, 47] width 63 height 8
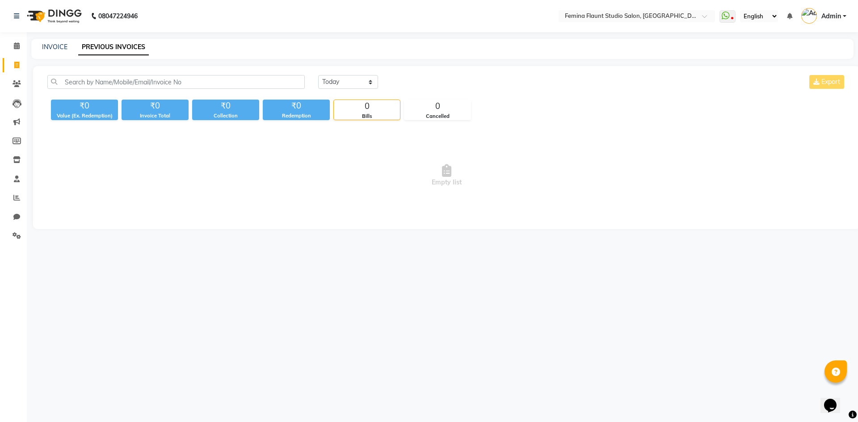
click at [349, 91] on div "Today Yesterday Custom Range Export" at bounding box center [582, 85] width 541 height 21
click at [367, 82] on select "Today Yesterday Custom Range" at bounding box center [348, 82] width 60 height 14
select select "range"
click at [318, 75] on select "Today Yesterday Custom Range" at bounding box center [348, 82] width 60 height 14
click at [407, 83] on input "01-09-2025" at bounding box center [421, 82] width 63 height 13
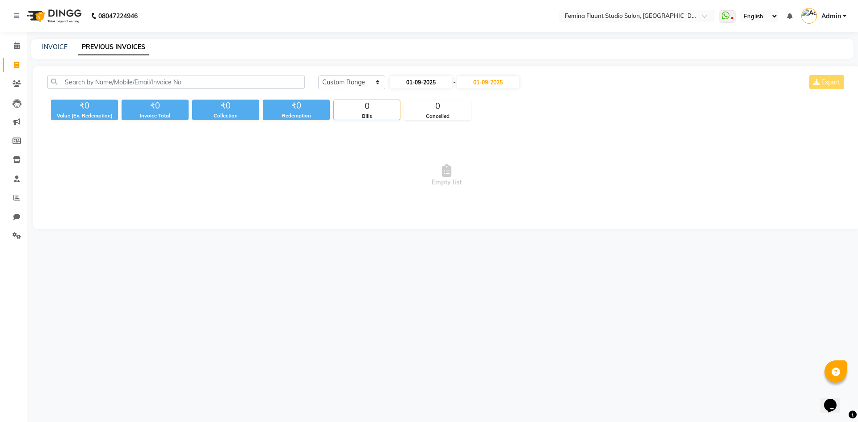
select select "9"
select select "2025"
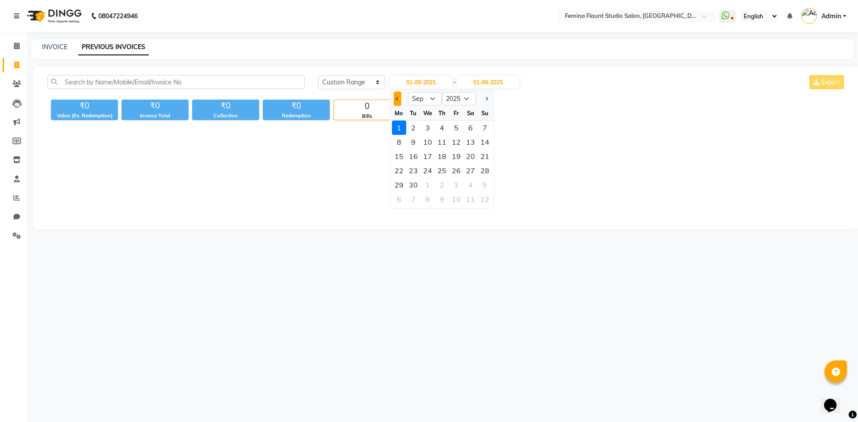
click at [399, 97] on button "Previous month" at bounding box center [398, 99] width 8 height 14
select select "8"
click at [441, 182] on div "28" at bounding box center [442, 185] width 14 height 14
type input "[DATE]"
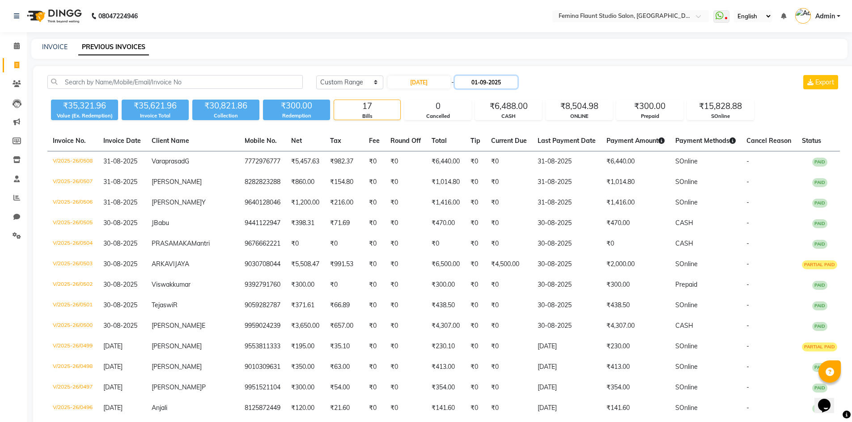
click at [511, 79] on input "01-09-2025" at bounding box center [486, 82] width 63 height 13
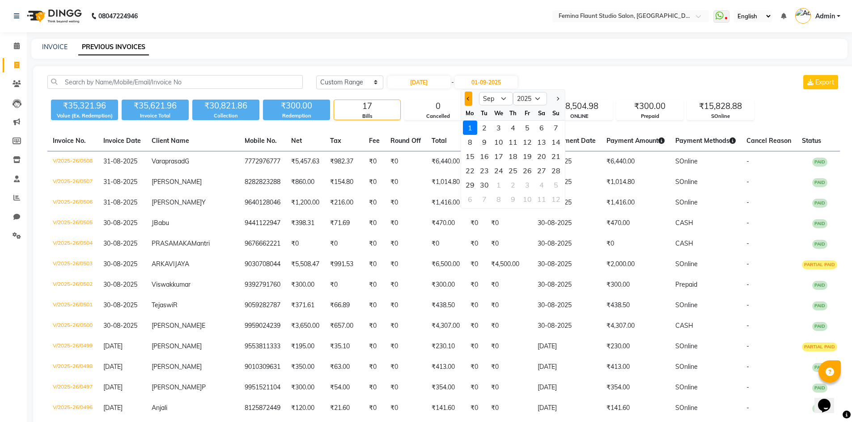
click at [471, 100] on button "Previous month" at bounding box center [468, 99] width 8 height 14
select select "8"
click at [514, 184] on div "28" at bounding box center [513, 185] width 14 height 14
type input "[DATE]"
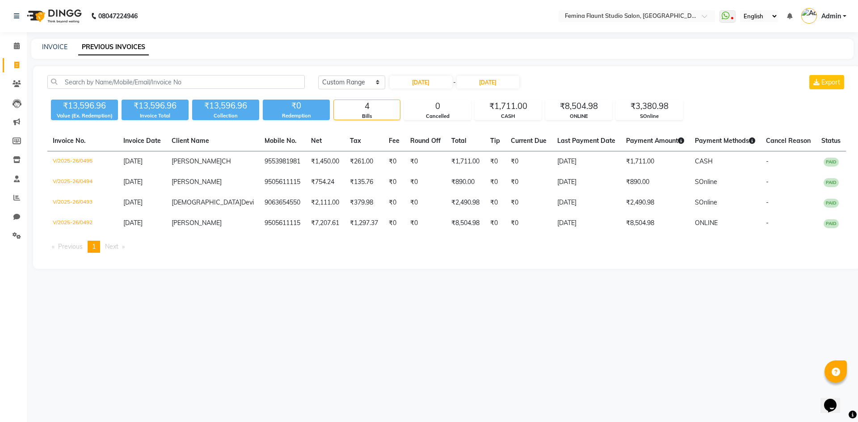
click at [627, 73] on div "Today Yesterday Custom Range 28-08-2025 - 28-08-2025 Export ₹13,596.96 Value (E…" at bounding box center [446, 167] width 827 height 203
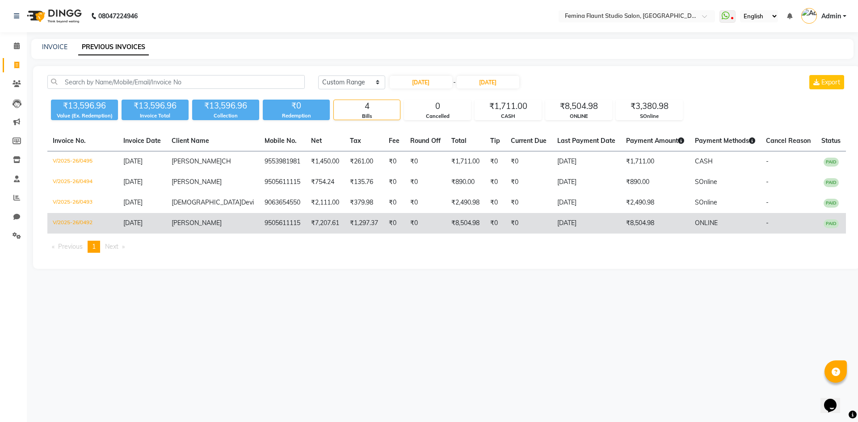
click at [74, 234] on td "V/2025-26/0492" at bounding box center [82, 223] width 71 height 21
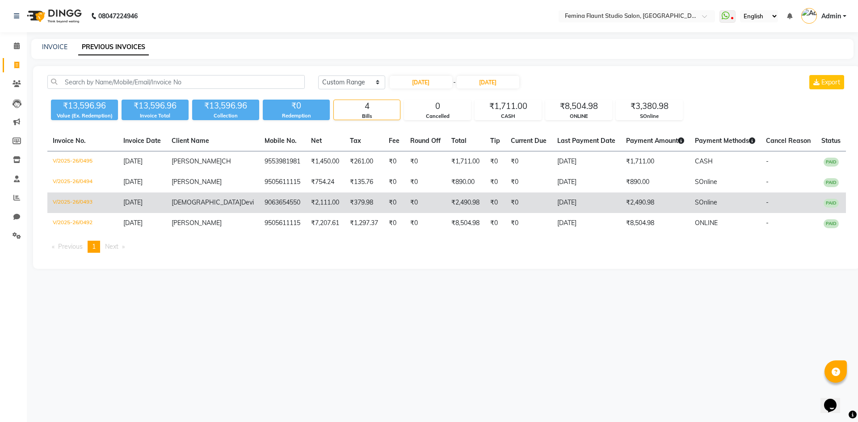
click at [75, 213] on td "V/2025-26/0493" at bounding box center [82, 203] width 71 height 21
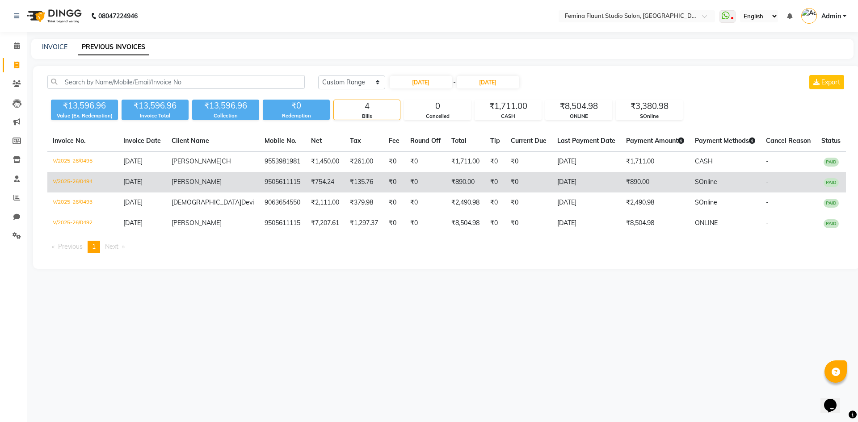
click at [65, 183] on td "V/2025-26/0494" at bounding box center [82, 182] width 71 height 21
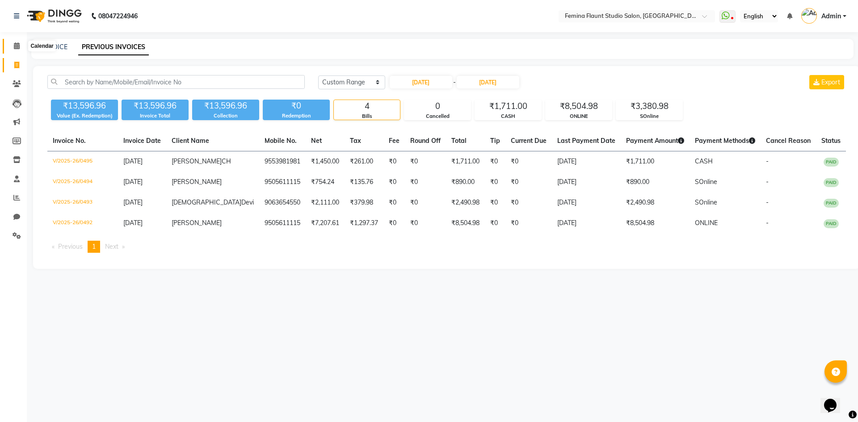
click at [20, 48] on span at bounding box center [17, 46] width 16 height 10
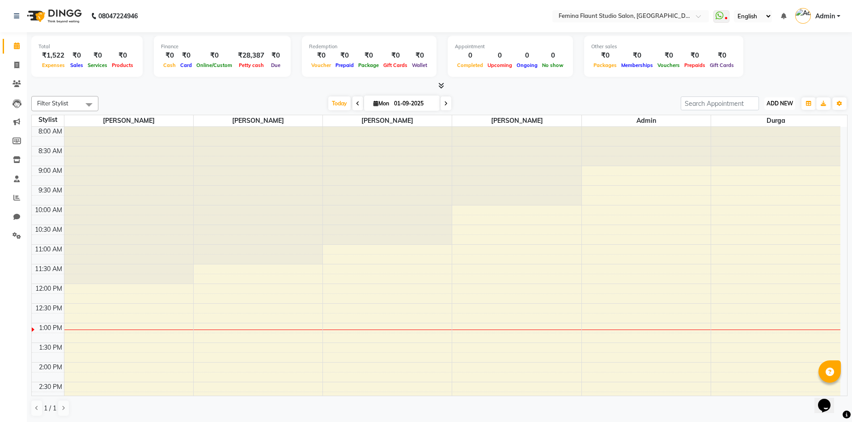
click at [771, 107] on button "ADD NEW Toggle Dropdown" at bounding box center [779, 103] width 31 height 13
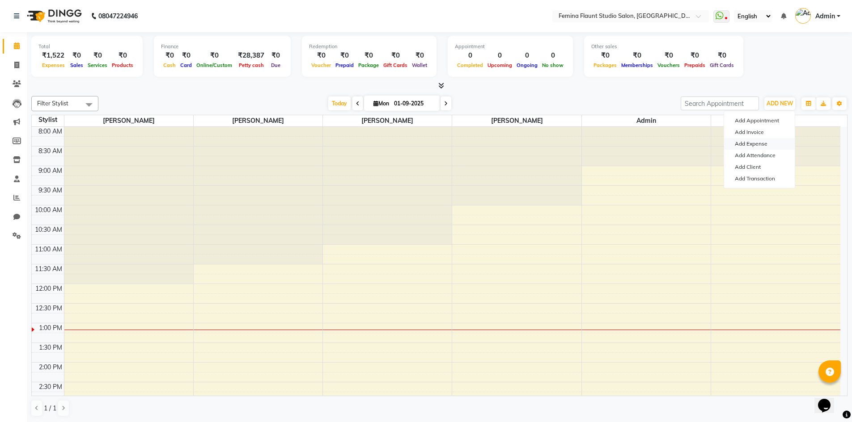
click at [762, 140] on link "Add Expense" at bounding box center [759, 144] width 71 height 12
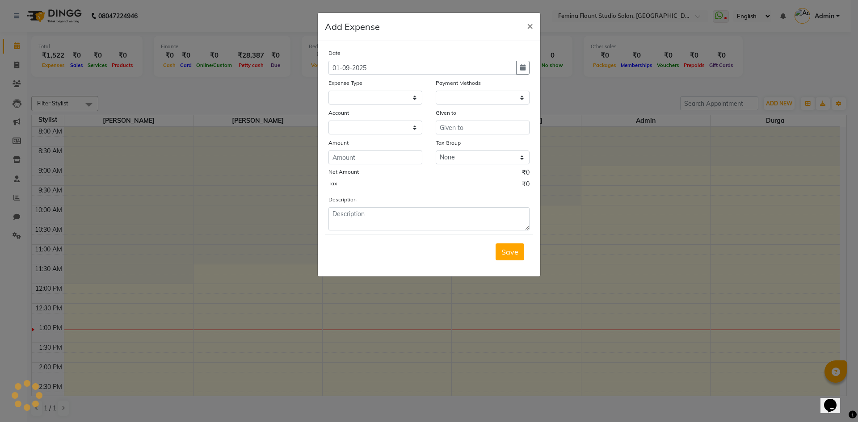
select select
select select "1"
select select "7453"
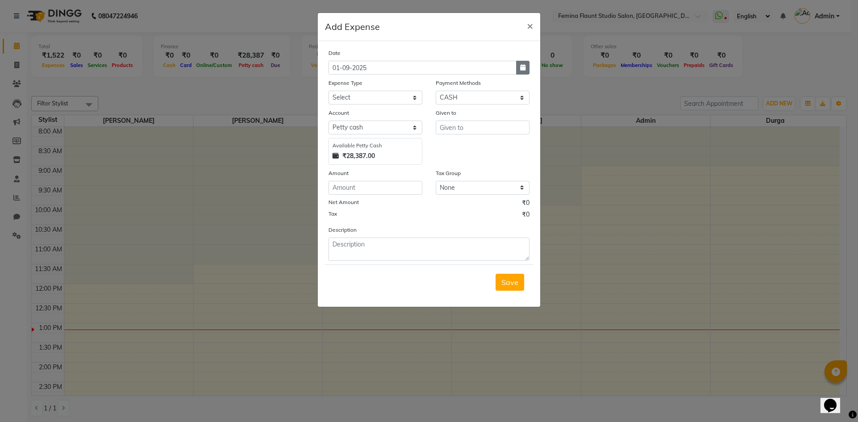
click at [526, 68] on button "button" at bounding box center [522, 68] width 13 height 14
select select "9"
select select "2025"
click at [339, 89] on button "Previous month" at bounding box center [337, 85] width 8 height 14
select select "8"
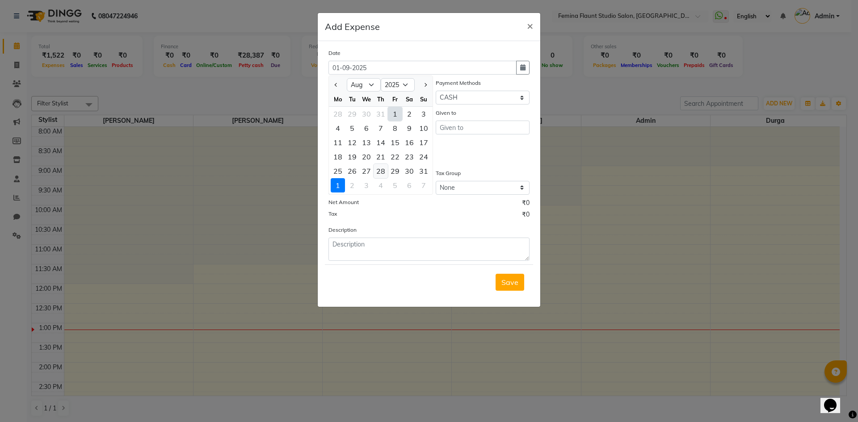
click at [384, 171] on div "28" at bounding box center [381, 171] width 14 height 14
type input "[DATE]"
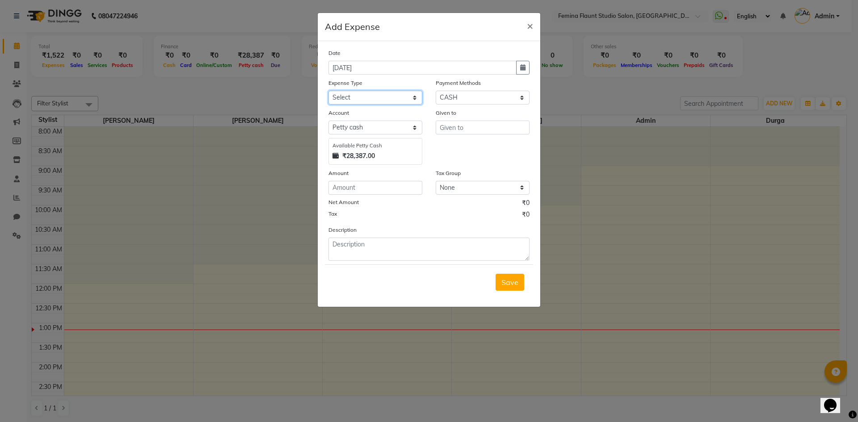
click at [404, 99] on select "Select Advance Salary Bank charges Blinkit Car maintenance Cash transfer to ban…" at bounding box center [376, 98] width 94 height 14
select select "23315"
click at [329, 91] on select "Select Advance Salary Bank charges Blinkit Car maintenance Cash transfer to ban…" at bounding box center [376, 98] width 94 height 14
click at [495, 93] on select "Select CASH CARD ONLINE Wallet Package Prepaid SOnline" at bounding box center [483, 98] width 94 height 14
select select "3"
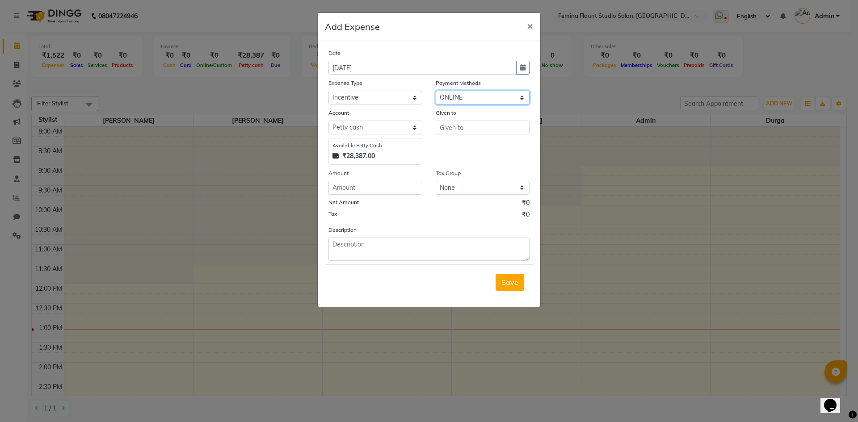
click at [436, 91] on select "Select CASH CARD ONLINE Wallet Package Prepaid SOnline" at bounding box center [483, 98] width 94 height 14
select select "7454"
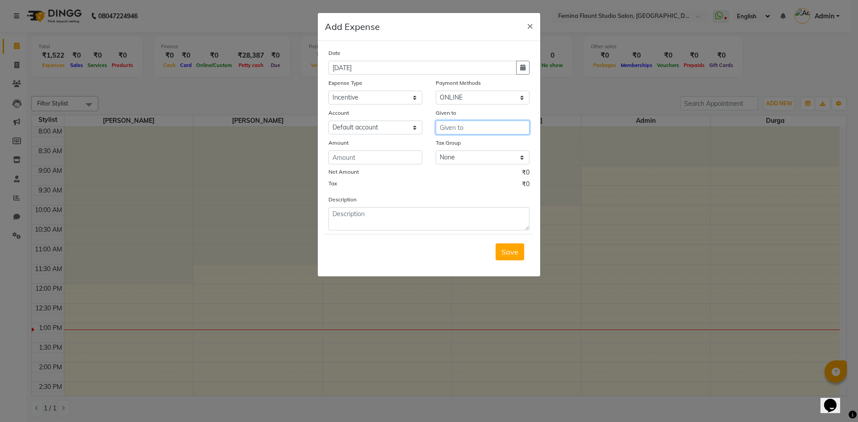
click at [463, 128] on input "text" at bounding box center [483, 128] width 94 height 14
type input "1"
click at [472, 141] on button "Mohd Ak ib" at bounding box center [483, 146] width 95 height 14
type input "[PERSON_NAME]"
click at [409, 159] on input "number" at bounding box center [376, 158] width 94 height 14
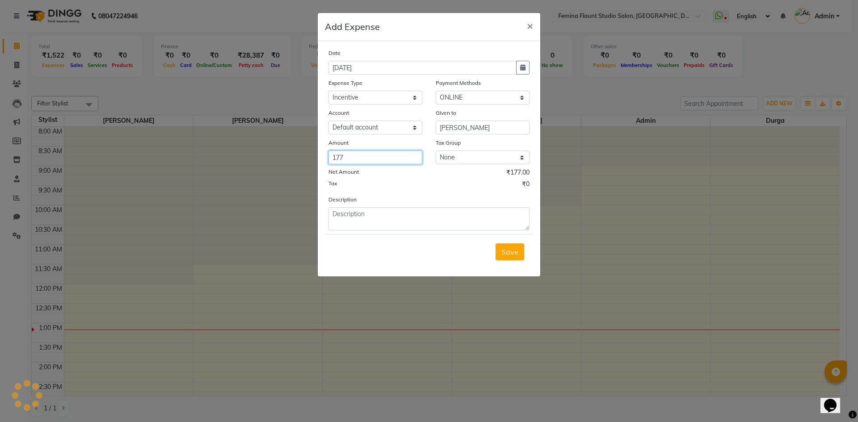
type input "177"
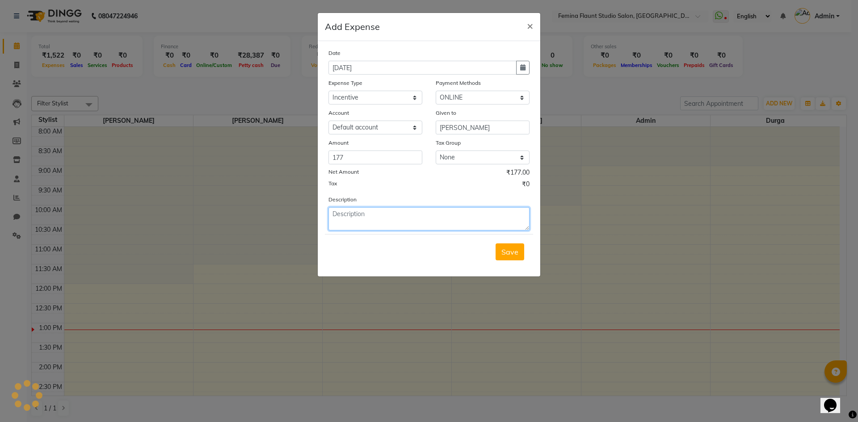
click at [401, 224] on textarea at bounding box center [429, 218] width 201 height 23
type textarea "Product Sale Incentive"
click at [452, 260] on div "Save" at bounding box center [429, 251] width 208 height 35
click at [510, 252] on span "Save" at bounding box center [510, 252] width 17 height 9
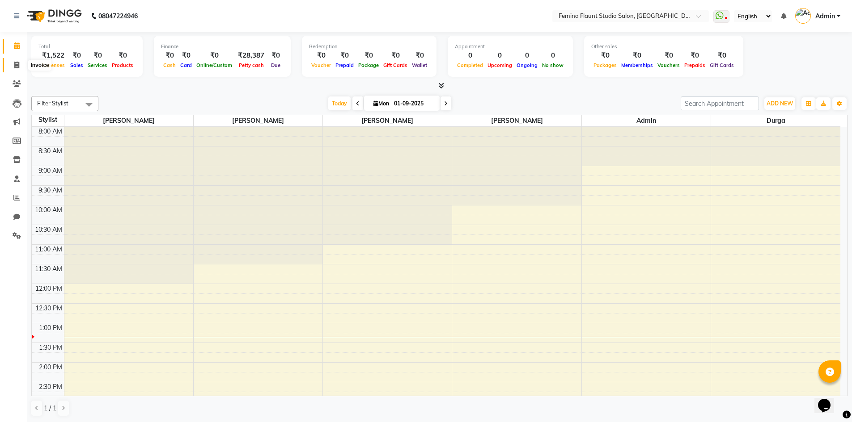
click at [13, 65] on span at bounding box center [17, 65] width 16 height 10
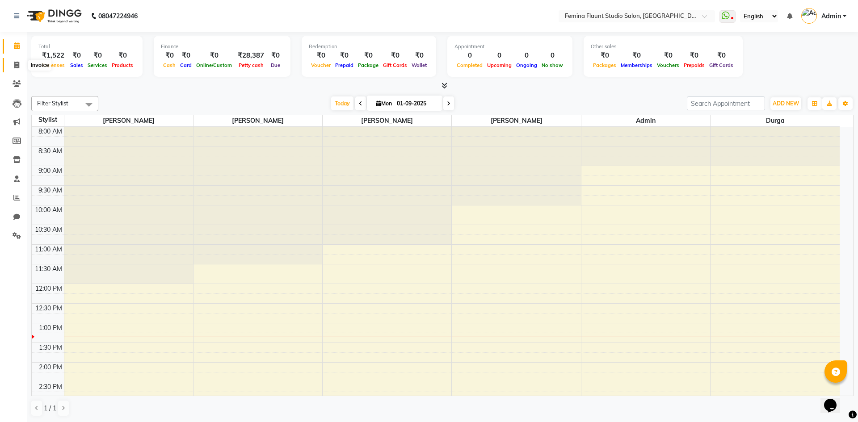
select select "service"
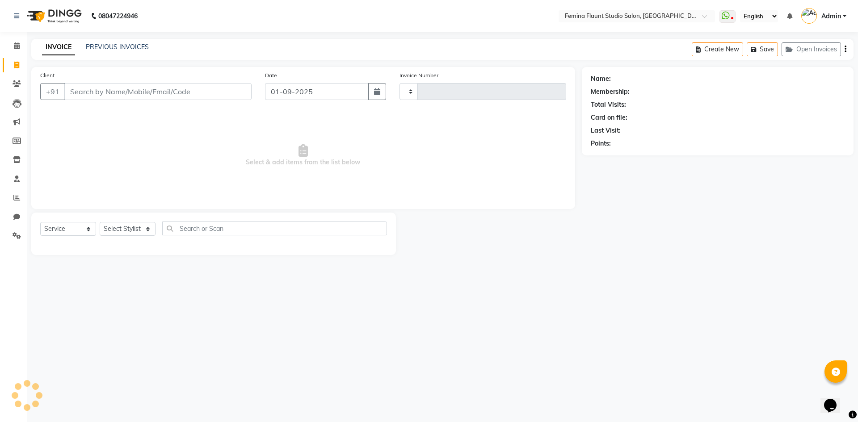
type input "0509"
select select "8333"
click at [115, 50] on link "PREVIOUS INVOICES" at bounding box center [117, 47] width 63 height 8
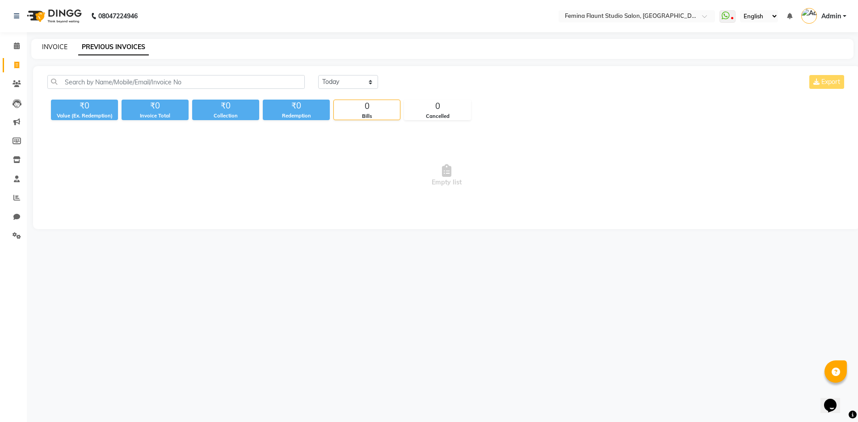
click at [54, 49] on link "INVOICE" at bounding box center [54, 47] width 25 height 8
select select "8333"
select select "service"
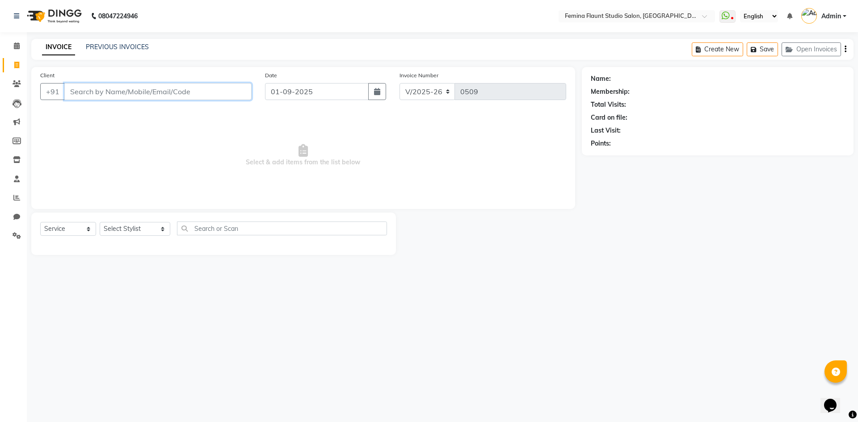
click at [158, 94] on input "Client" at bounding box center [157, 91] width 187 height 17
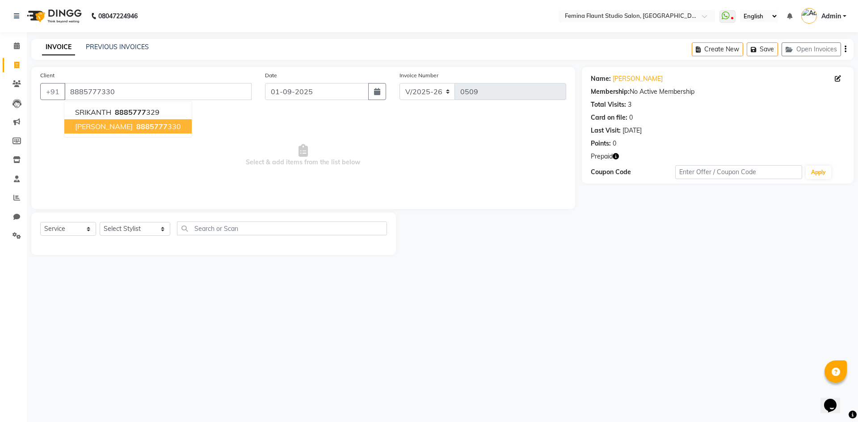
click at [136, 127] on span "8885777" at bounding box center [151, 126] width 31 height 9
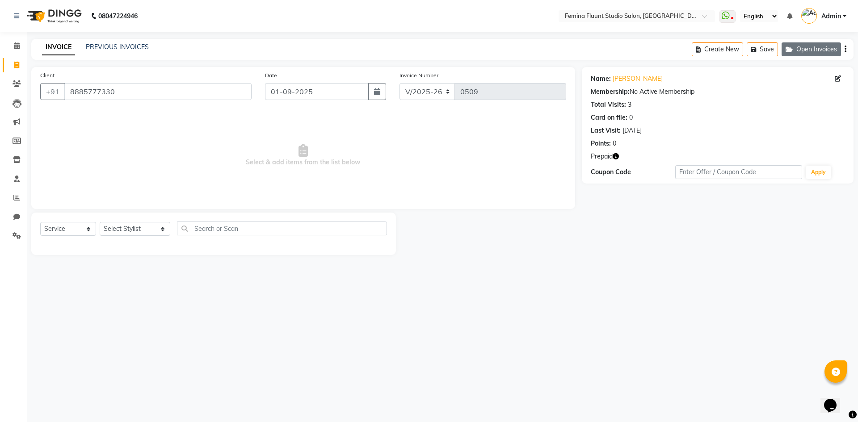
click at [798, 52] on button "Open Invoices" at bounding box center [811, 49] width 59 height 14
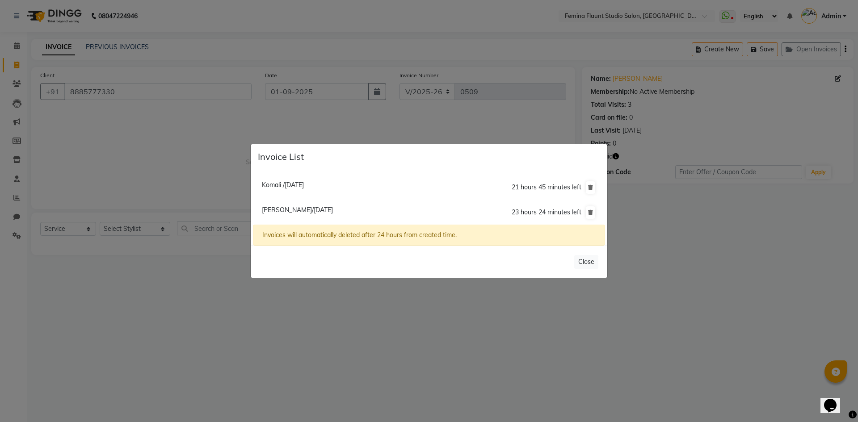
click at [333, 207] on span "Viswak Kumar/01 September 2025" at bounding box center [297, 210] width 71 height 8
type input "9392791760"
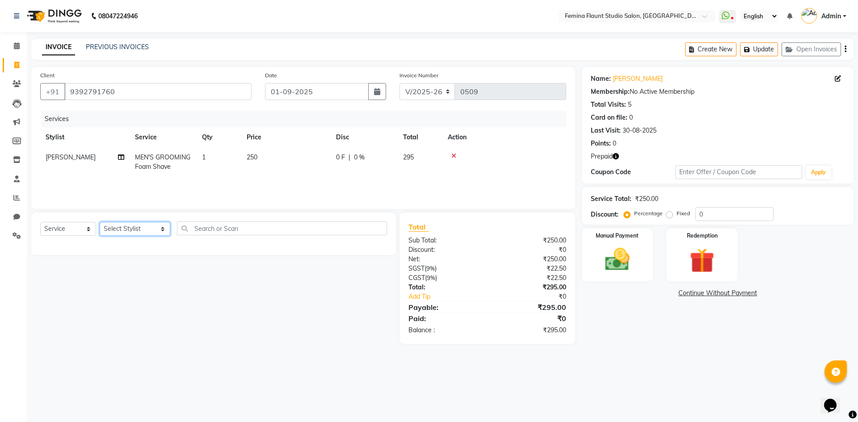
click at [130, 228] on select "Select Stylist Admin Durga [PERSON_NAME] [PERSON_NAME] Sri [PERSON_NAME] Mohd […" at bounding box center [135, 229] width 71 height 14
select select "80612"
click at [100, 222] on select "Select Stylist Admin Durga [PERSON_NAME] [PERSON_NAME] Sri [PERSON_NAME] Mohd […" at bounding box center [135, 229] width 71 height 14
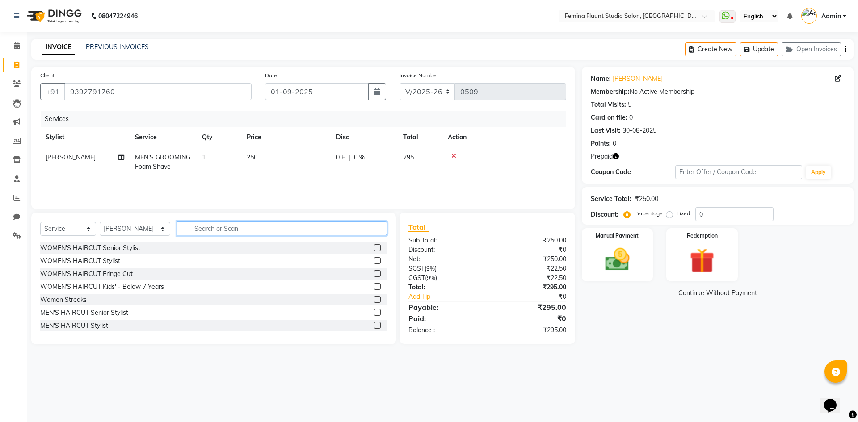
click at [203, 228] on input "text" at bounding box center [282, 229] width 210 height 14
type input "hair"
click at [374, 313] on label at bounding box center [377, 312] width 7 height 7
click at [374, 313] on input "checkbox" at bounding box center [377, 313] width 6 height 6
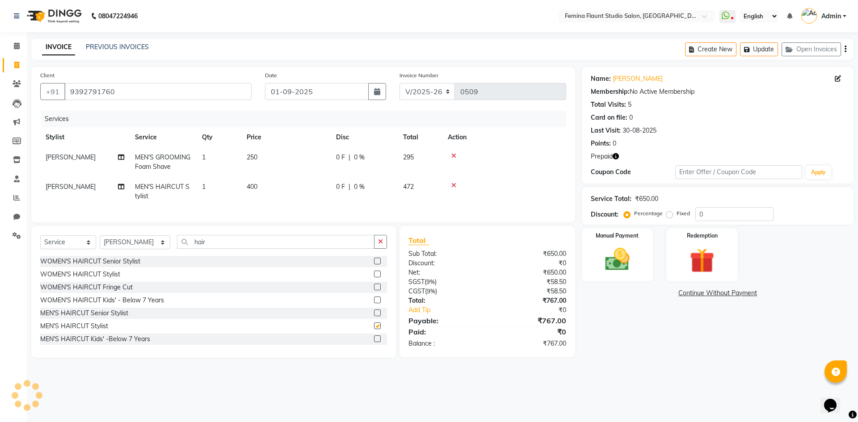
checkbox input "false"
click at [305, 246] on input "hair" at bounding box center [276, 242] width 198 height 14
click at [306, 248] on input "hair" at bounding box center [276, 242] width 198 height 14
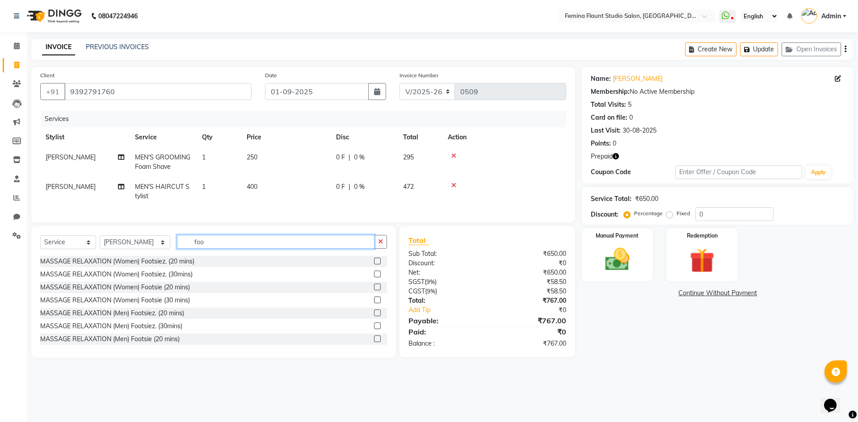
type input "foo"
click at [374, 329] on label at bounding box center [377, 326] width 7 height 7
click at [374, 329] on input "checkbox" at bounding box center [377, 327] width 6 height 6
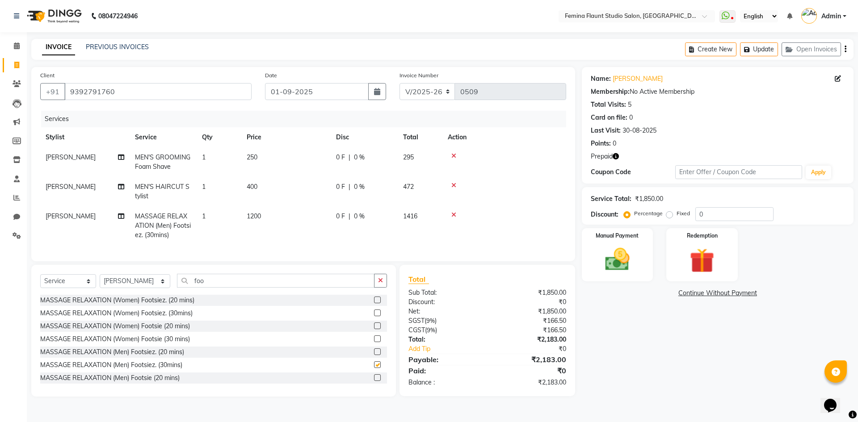
checkbox input "false"
click at [285, 288] on input "foo" at bounding box center [276, 281] width 198 height 14
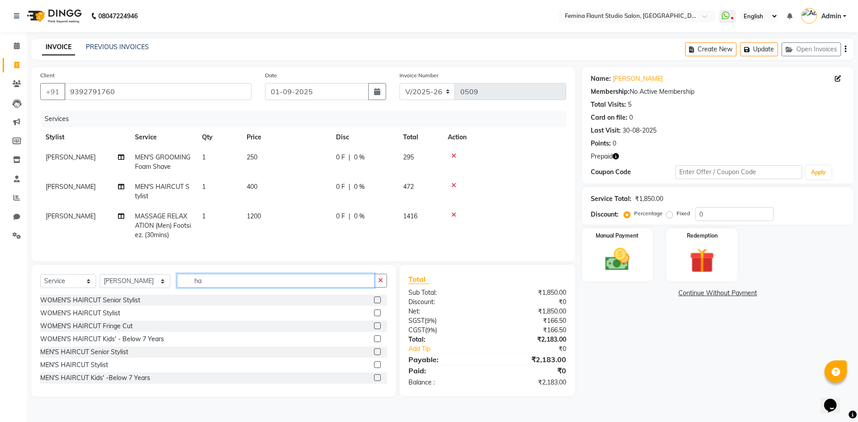
type input "h"
type input "colo"
click at [374, 317] on label at bounding box center [377, 313] width 7 height 7
click at [374, 317] on input "checkbox" at bounding box center [377, 314] width 6 height 6
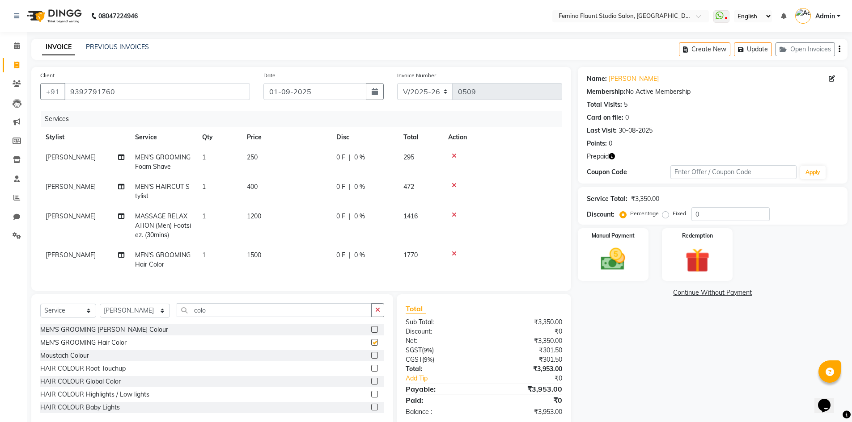
checkbox input "false"
click at [261, 214] on span "1200" at bounding box center [254, 216] width 14 height 8
select select "80612"
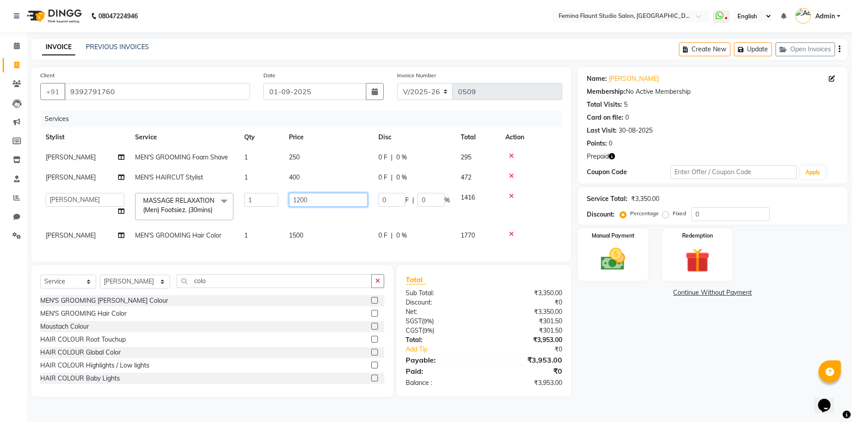
drag, startPoint x: 310, startPoint y: 201, endPoint x: 292, endPoint y: 203, distance: 17.5
click at [283, 202] on td "1200" at bounding box center [327, 207] width 89 height 38
type input "800"
click at [684, 379] on div "Name: Viswak Kumar Membership: No Active Membership Total Visits: 5 Card on fil…" at bounding box center [716, 232] width 276 height 330
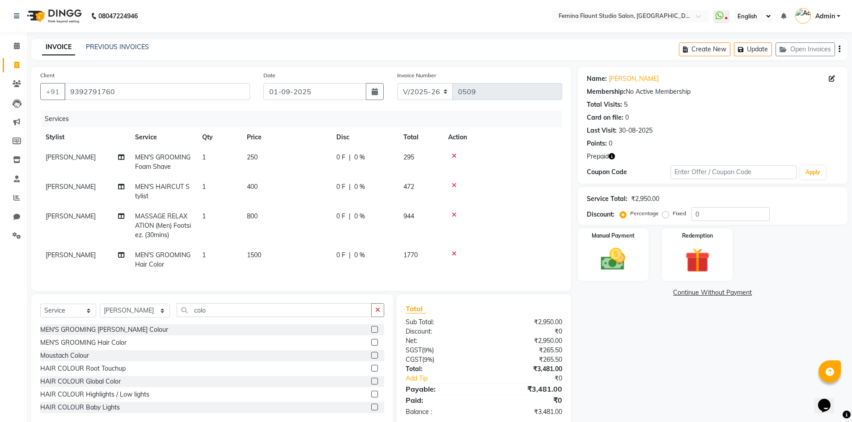
scroll to position [24, 0]
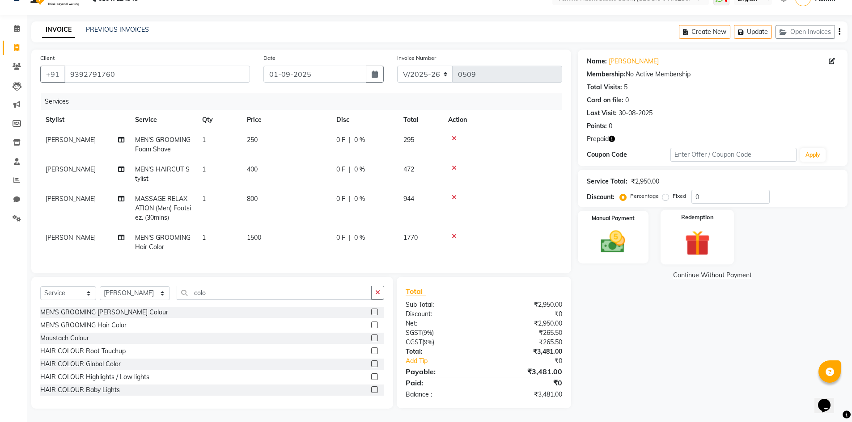
click at [711, 228] on img at bounding box center [696, 244] width 41 height 32
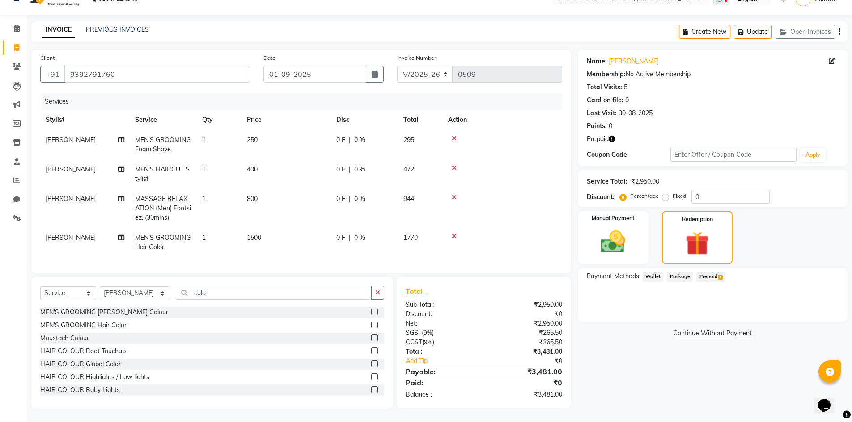
click at [708, 272] on span "Prepaid 1" at bounding box center [710, 277] width 29 height 10
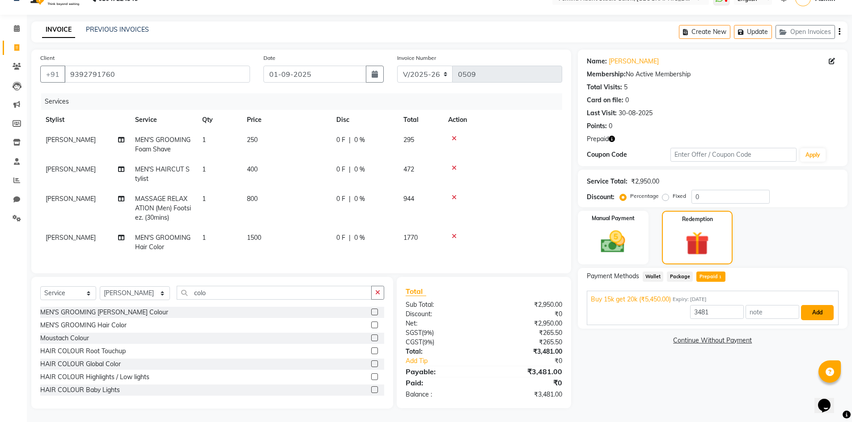
click at [826, 309] on button "Add" at bounding box center [817, 312] width 33 height 15
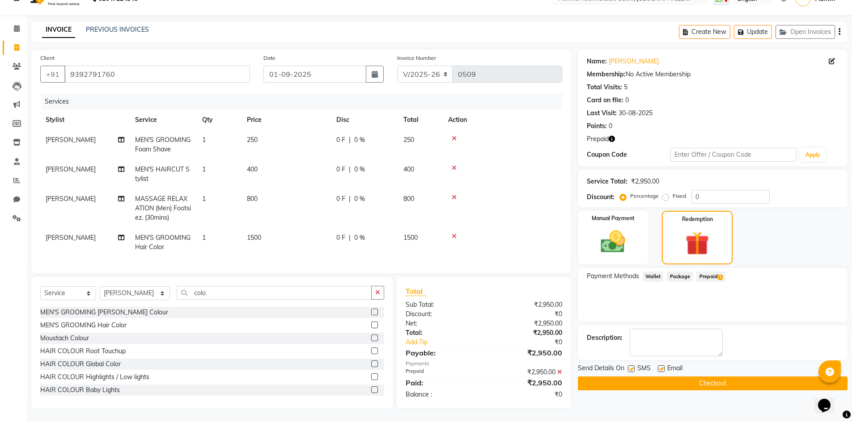
click at [686, 380] on button "Checkout" at bounding box center [713, 384] width 270 height 14
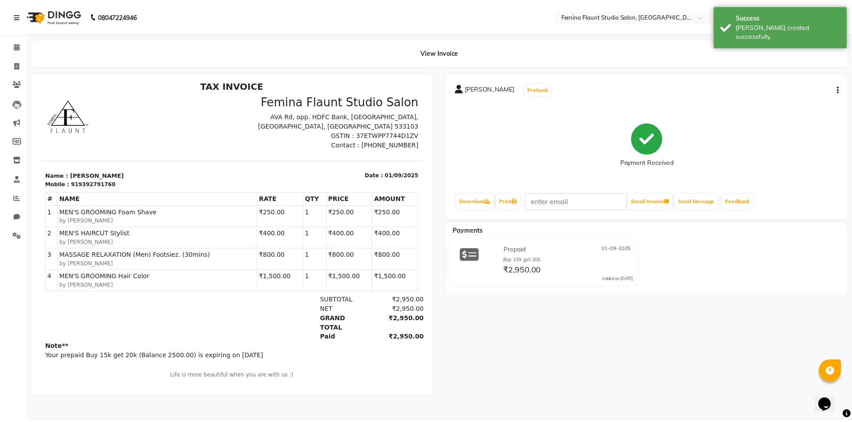
scroll to position [7, 0]
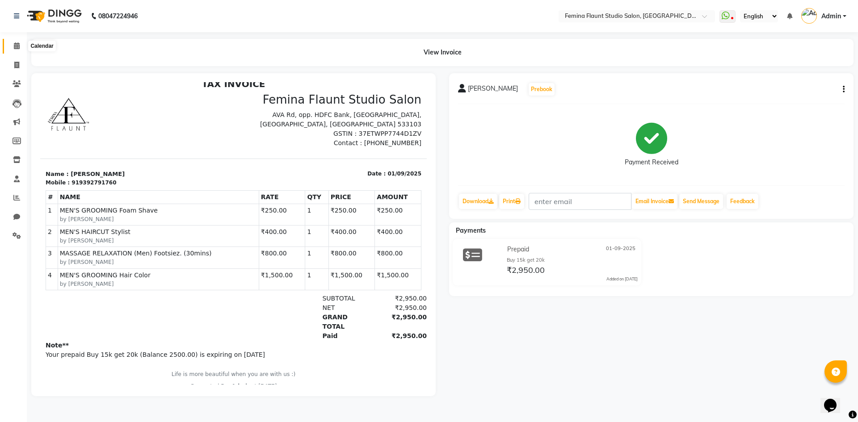
click at [14, 46] on icon at bounding box center [17, 45] width 6 height 7
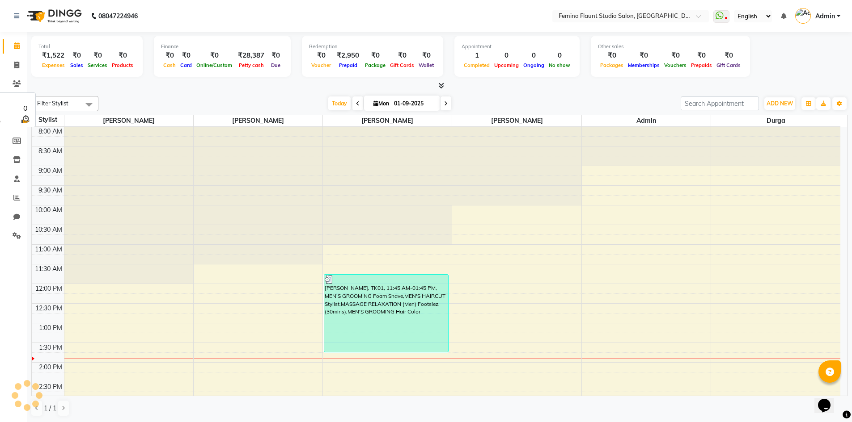
scroll to position [184, 0]
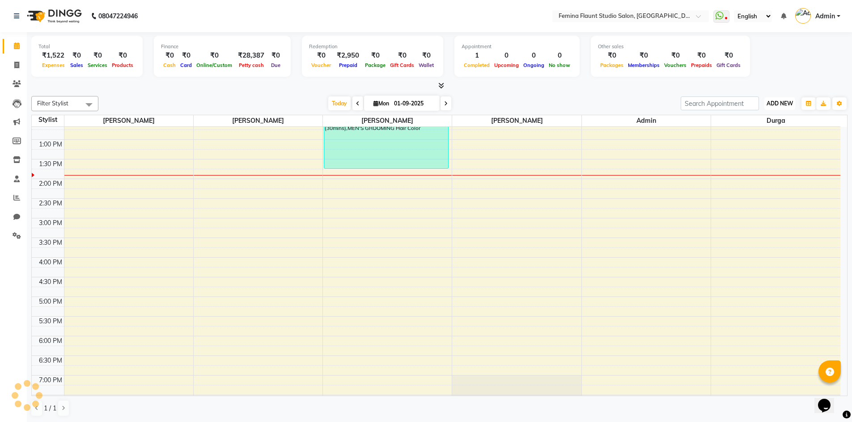
click at [769, 103] on span "ADD NEW" at bounding box center [779, 103] width 26 height 7
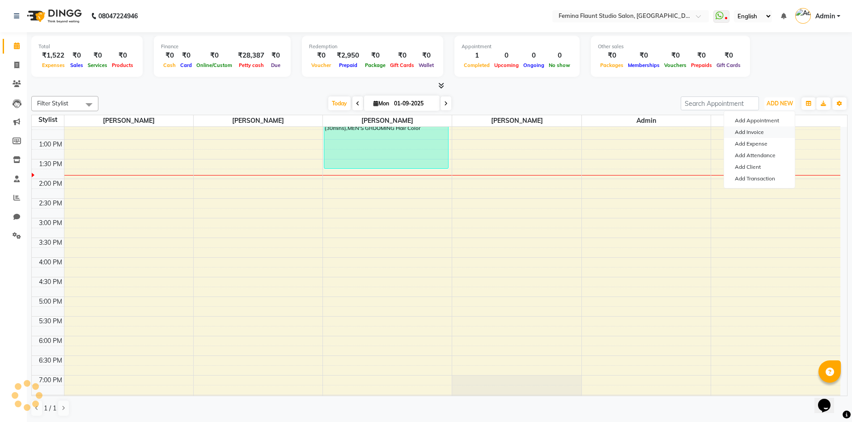
scroll to position [0, 0]
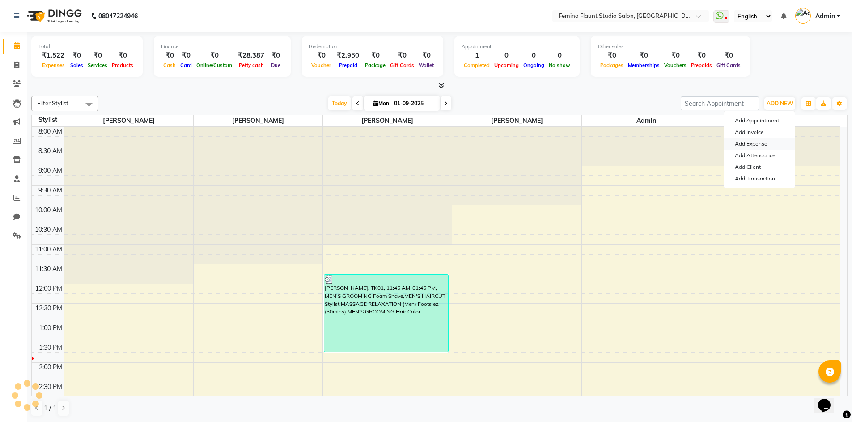
click at [758, 142] on link "Add Expense" at bounding box center [759, 144] width 71 height 12
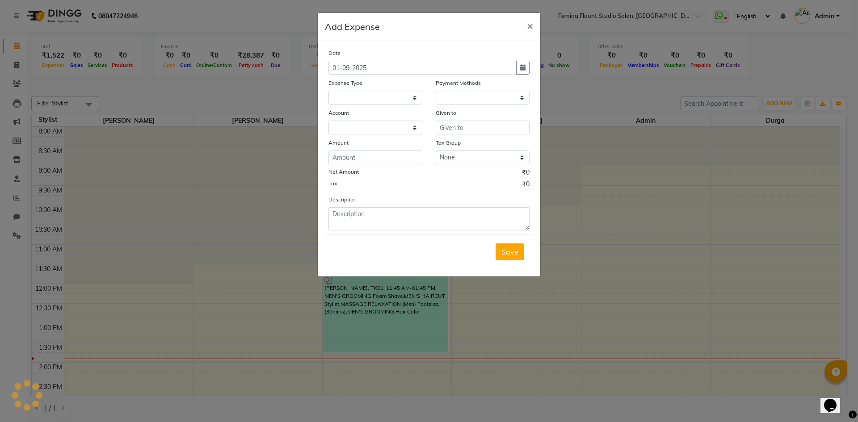
select select "1"
select select "7453"
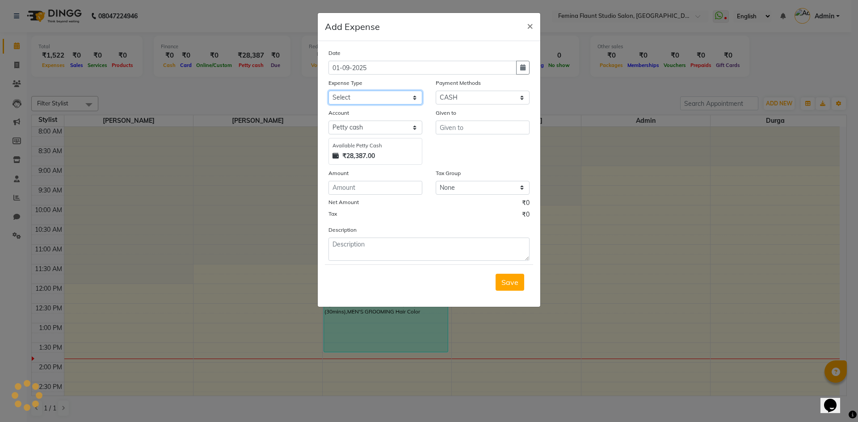
click at [413, 102] on select "Select Advance Salary Bank charges Blinkit Car maintenance Cash transfer to ban…" at bounding box center [376, 98] width 94 height 14
select select "23305"
click at [329, 91] on select "Select Advance Salary Bank charges Blinkit Car maintenance Cash transfer to ban…" at bounding box center [376, 98] width 94 height 14
click at [461, 130] on input "text" at bounding box center [483, 128] width 94 height 14
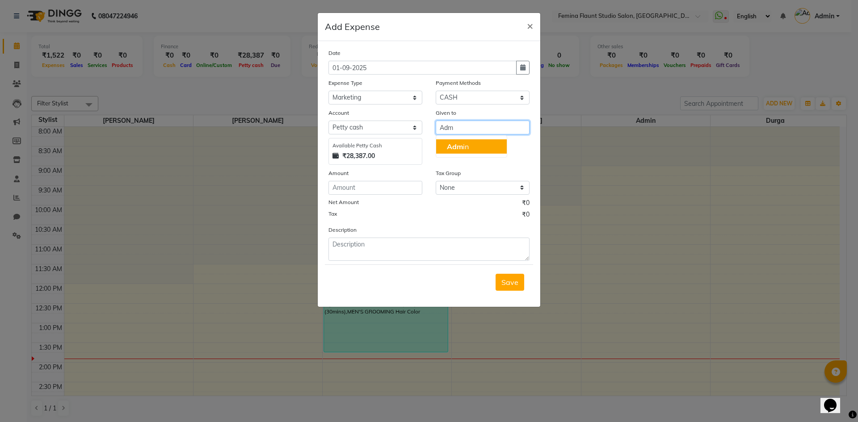
click at [462, 147] on span "Adm" at bounding box center [455, 146] width 16 height 9
type input "Admin"
click at [411, 133] on select "Select Petty cash Default account" at bounding box center [376, 128] width 94 height 14
click at [506, 93] on select "Select CASH CARD ONLINE Wallet Package Prepaid SOnline" at bounding box center [483, 98] width 94 height 14
select select "3"
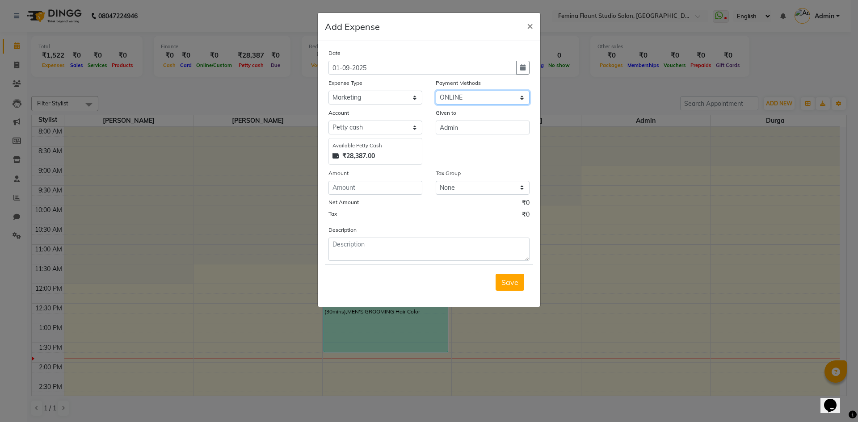
click at [436, 91] on select "Select CASH CARD ONLINE Wallet Package Prepaid SOnline" at bounding box center [483, 98] width 94 height 14
select select "7454"
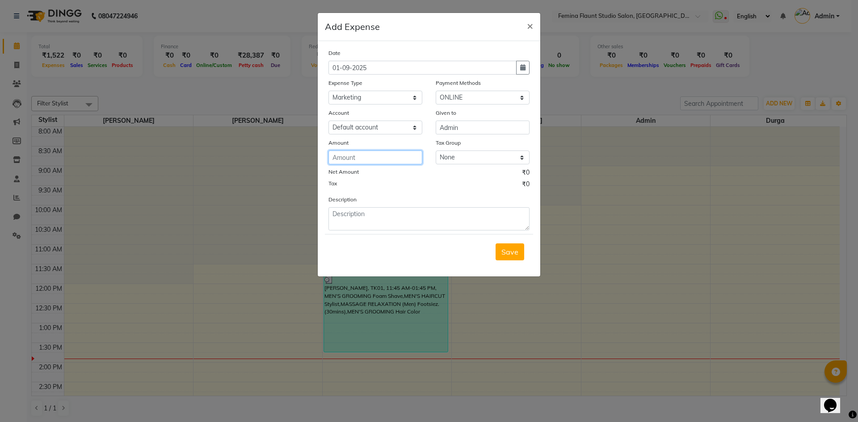
click at [402, 158] on input "number" at bounding box center [376, 158] width 94 height 14
type input "5000"
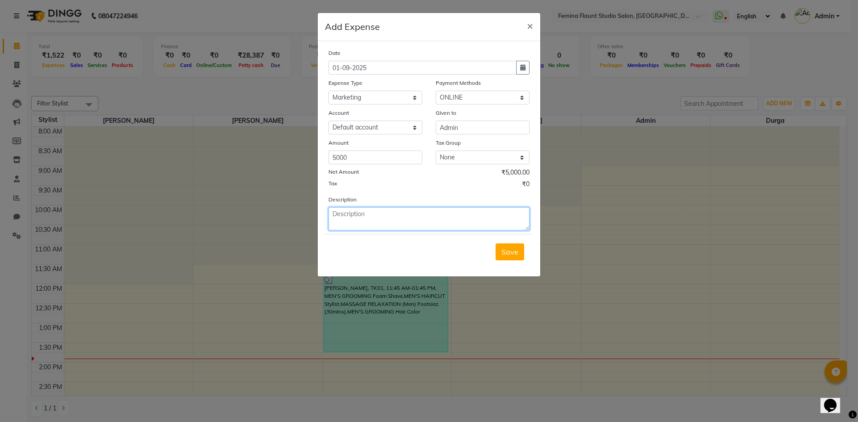
click at [393, 217] on textarea at bounding box center [429, 218] width 201 height 23
click at [348, 212] on textarea "Goola Ads Account" at bounding box center [429, 218] width 201 height 23
click at [406, 247] on div "Save" at bounding box center [429, 251] width 208 height 35
click at [346, 211] on textarea "Goolgle Ads Account" at bounding box center [429, 218] width 201 height 23
type textarea "Google Ads Account"
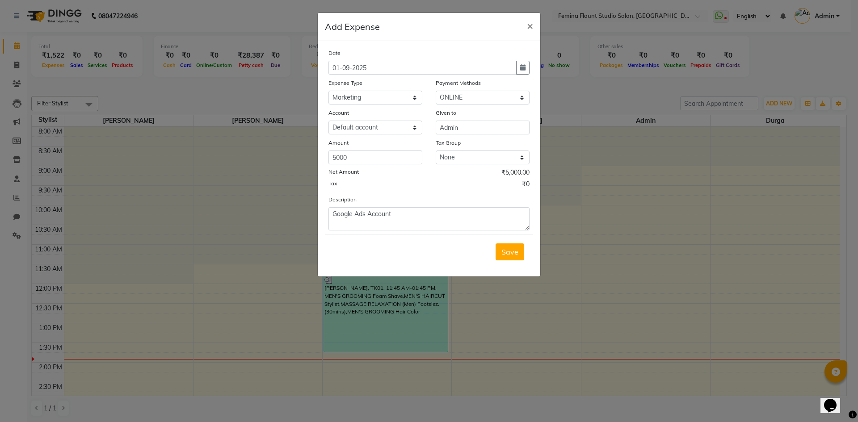
click at [398, 245] on div "Save" at bounding box center [429, 251] width 208 height 35
click at [503, 247] on button "Save" at bounding box center [510, 252] width 29 height 17
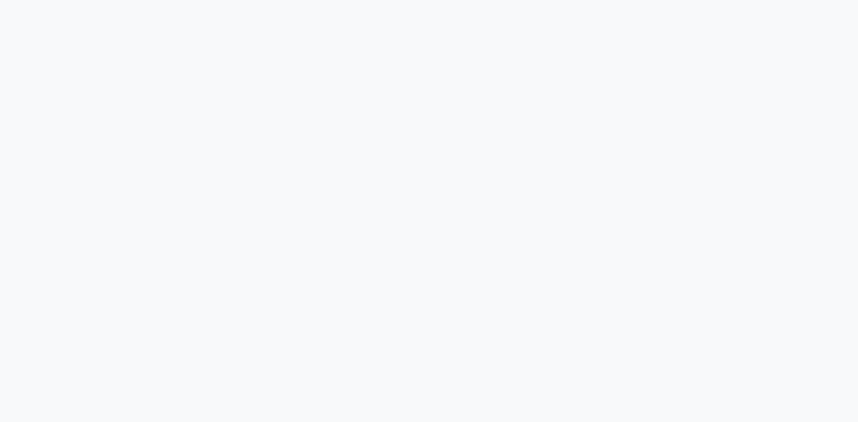
select select "service"
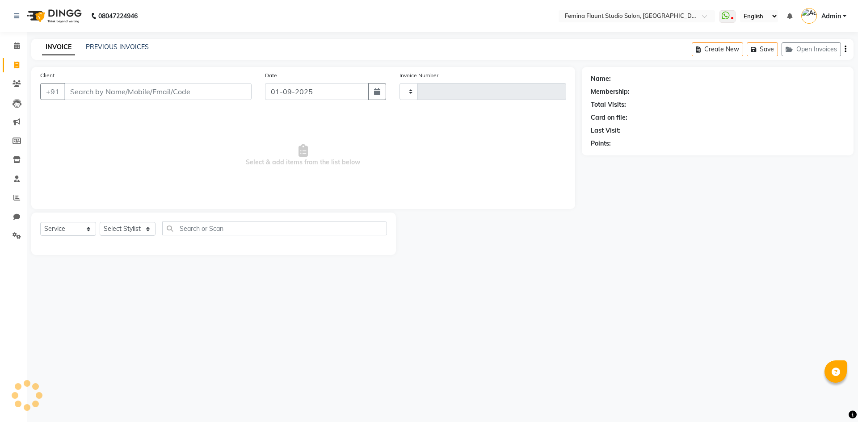
select select "en"
type input "0509"
select select "8333"
click at [802, 53] on button "Open Invoices" at bounding box center [811, 49] width 59 height 14
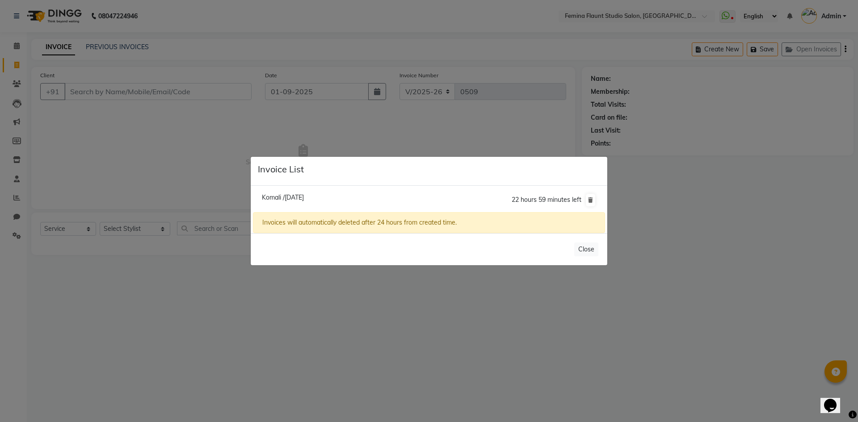
click at [304, 198] on span "Komali /[DATE]" at bounding box center [283, 198] width 42 height 8
type input "7032947693"
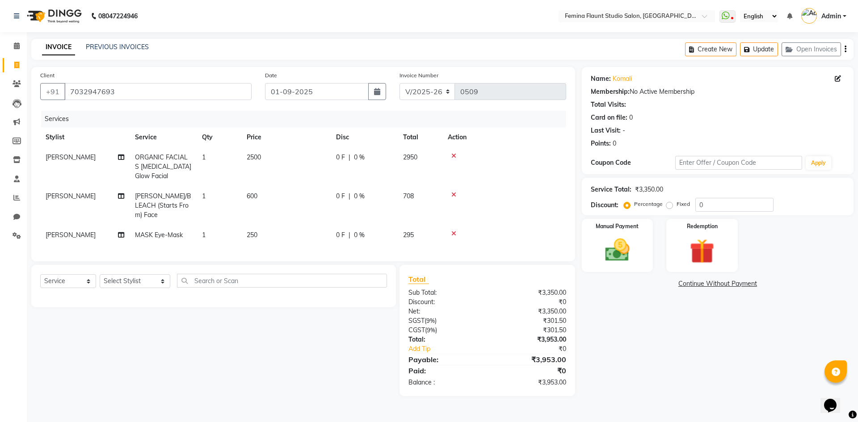
click at [356, 158] on span "0 %" at bounding box center [359, 157] width 11 height 9
select select "80613"
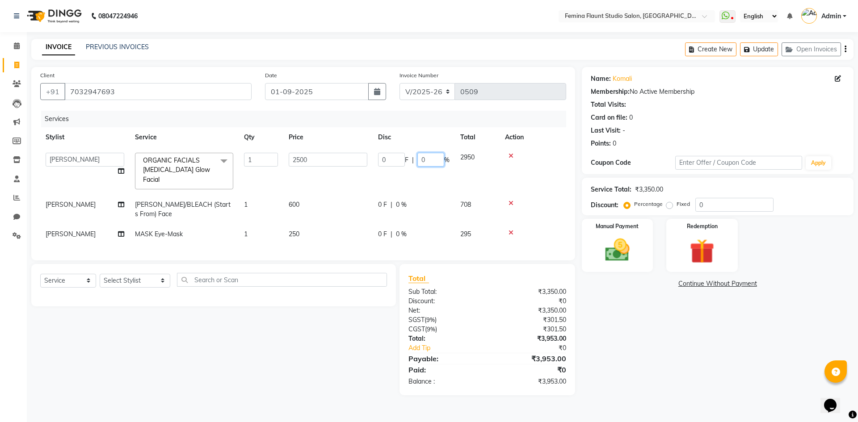
click at [429, 162] on input "0" at bounding box center [431, 160] width 27 height 14
type input "15"
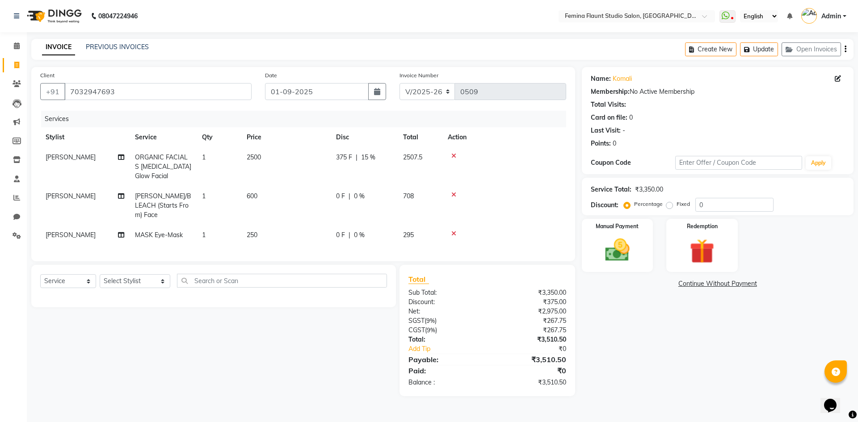
click at [684, 356] on div "Name: Komali Membership: No Active Membership Total Visits: Card on file: 0 Las…" at bounding box center [721, 231] width 279 height 329
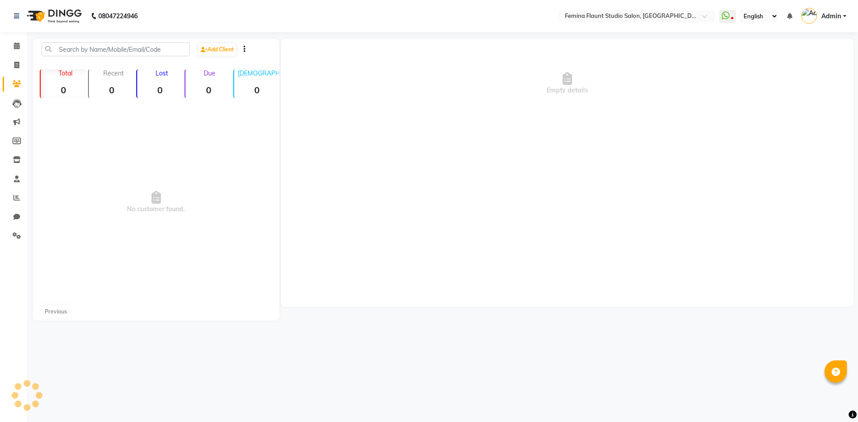
select select "en"
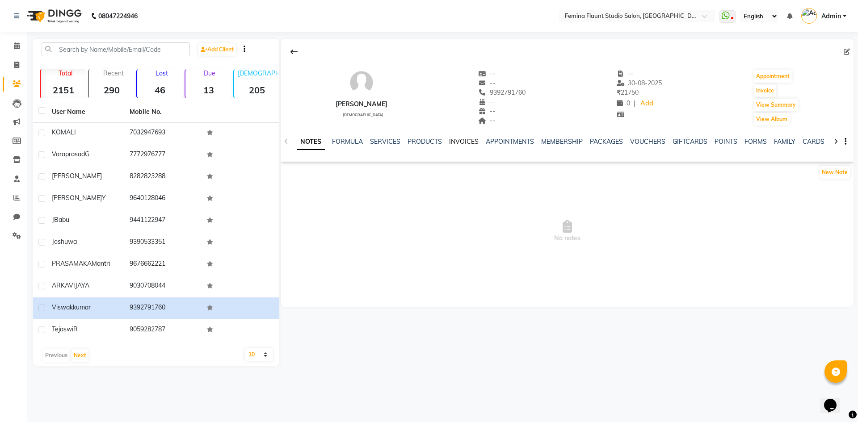
click at [467, 143] on link "INVOICES" at bounding box center [464, 142] width 30 height 8
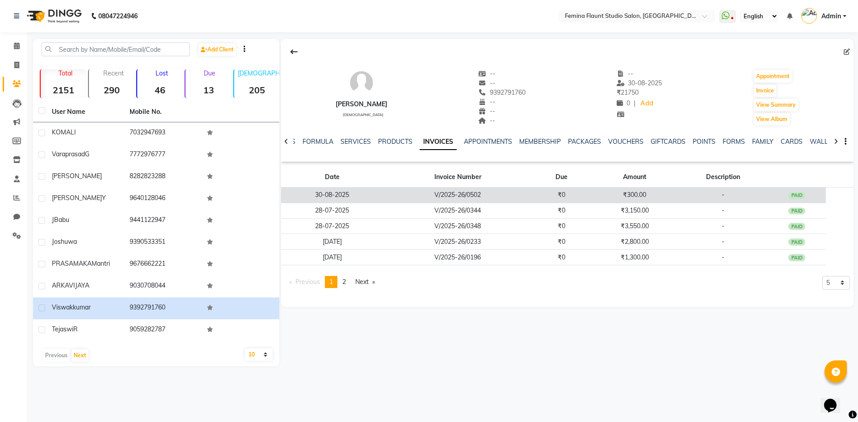
click at [442, 193] on td "V/2025-26/0502" at bounding box center [458, 196] width 149 height 16
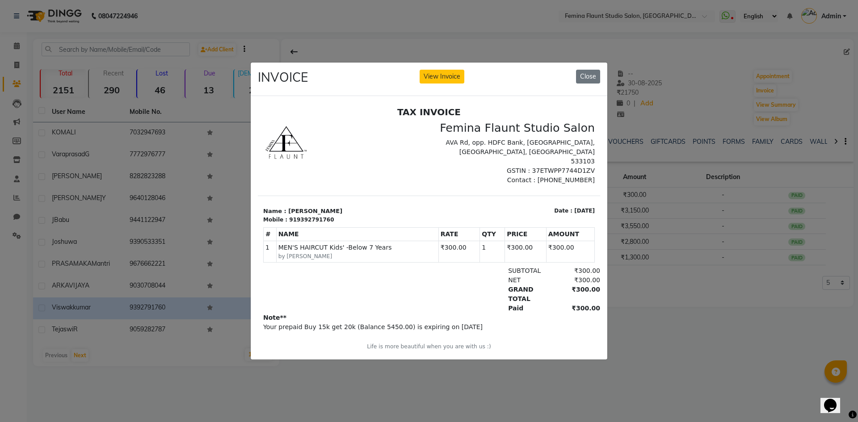
click at [662, 288] on ngb-modal-window "INVOICE View Invoice Close" at bounding box center [429, 211] width 858 height 422
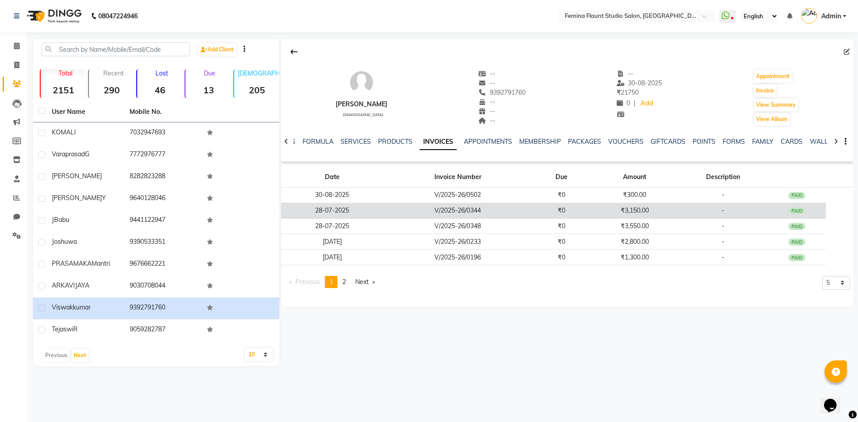
click at [457, 210] on td "V/2025-26/0344" at bounding box center [458, 211] width 149 height 16
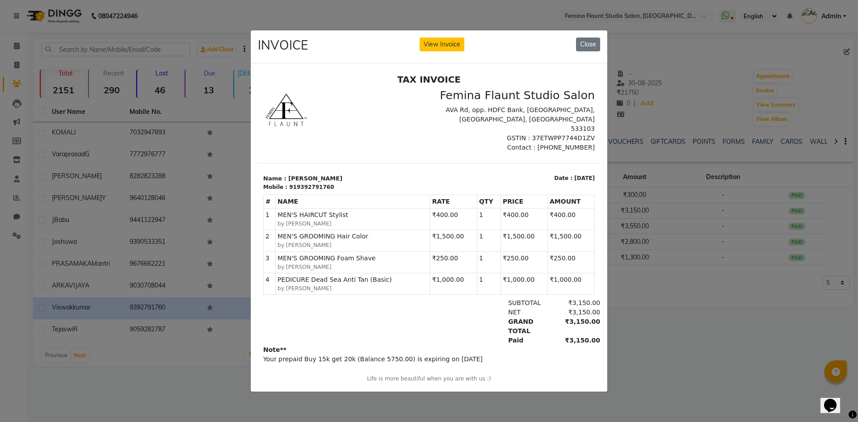
click at [652, 300] on ngb-modal-window "INVOICE View Invoice Close" at bounding box center [429, 211] width 858 height 422
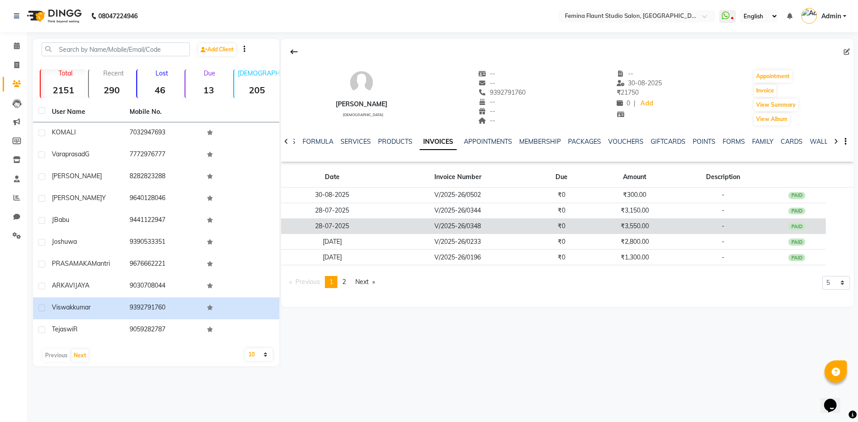
click at [451, 230] on td "V/2025-26/0348" at bounding box center [458, 227] width 149 height 16
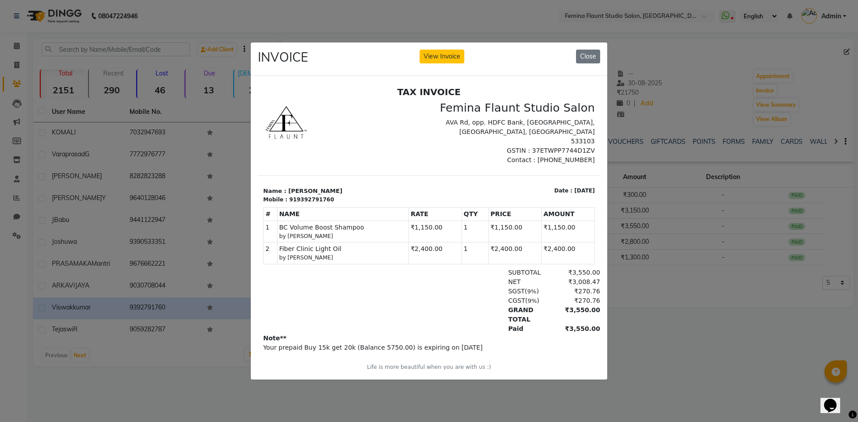
click at [633, 275] on ngb-modal-window "INVOICE View Invoice Close" at bounding box center [429, 211] width 858 height 422
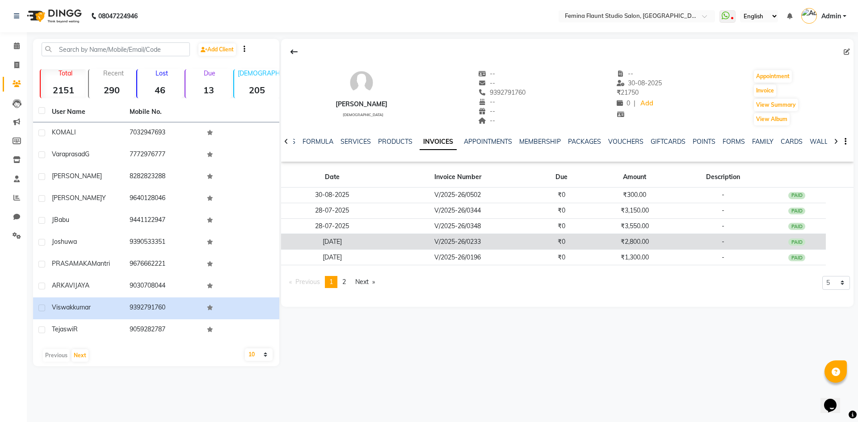
click at [473, 239] on td "V/2025-26/0233" at bounding box center [458, 242] width 149 height 16
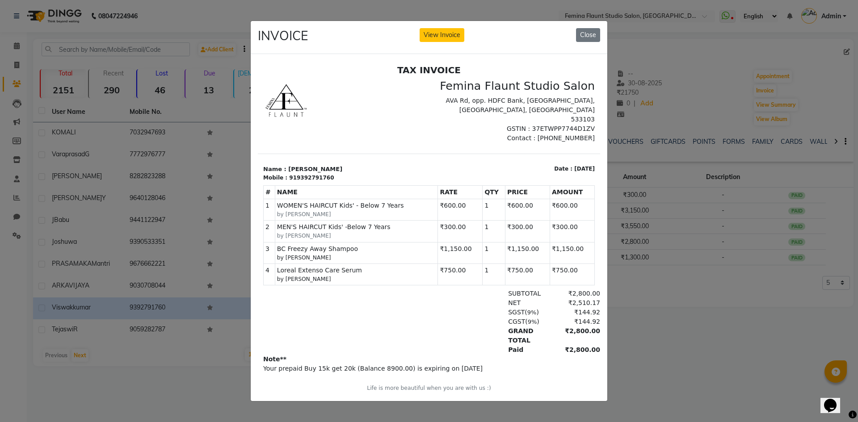
click at [634, 293] on ngb-modal-window "INVOICE View Invoice Close" at bounding box center [429, 211] width 858 height 422
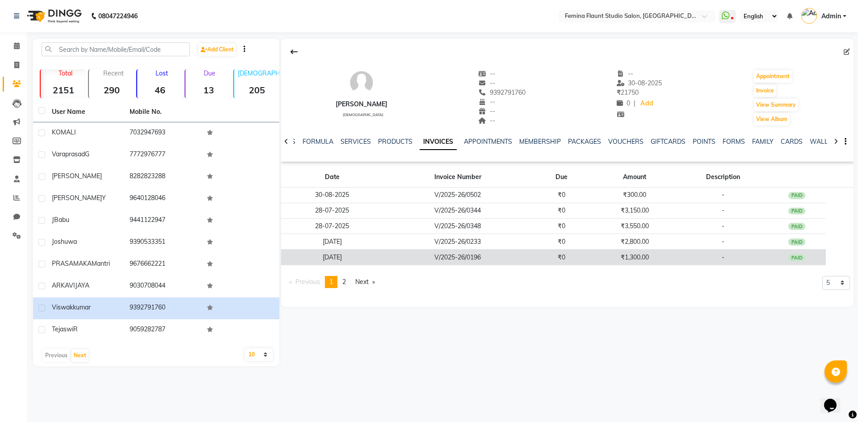
click at [478, 255] on td "V/2025-26/0196" at bounding box center [458, 258] width 149 height 16
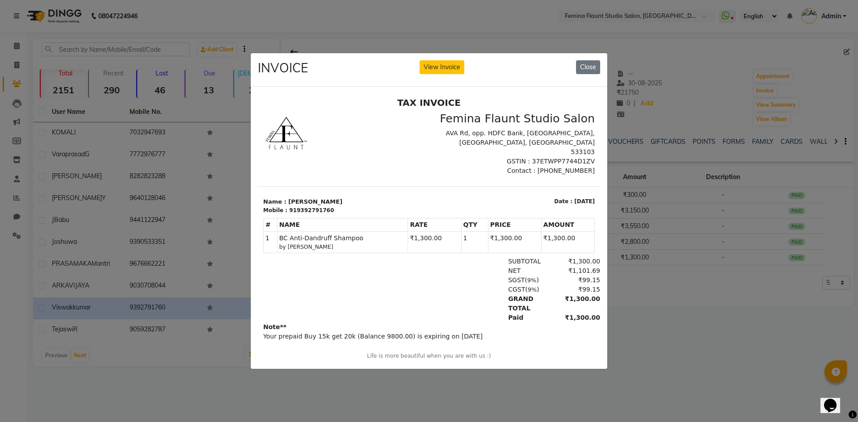
click at [634, 294] on ngb-modal-window "INVOICE View Invoice Close" at bounding box center [429, 211] width 858 height 422
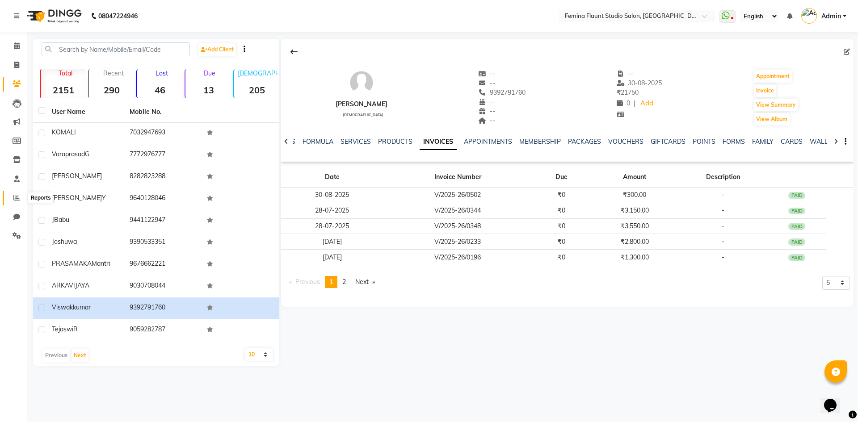
click at [16, 195] on icon at bounding box center [16, 197] width 7 height 7
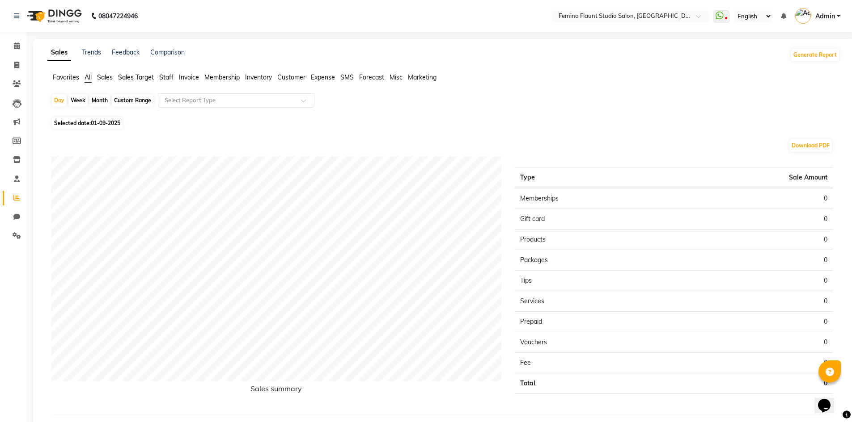
click at [122, 99] on div "Custom Range" at bounding box center [133, 100] width 42 height 13
select select "9"
select select "2025"
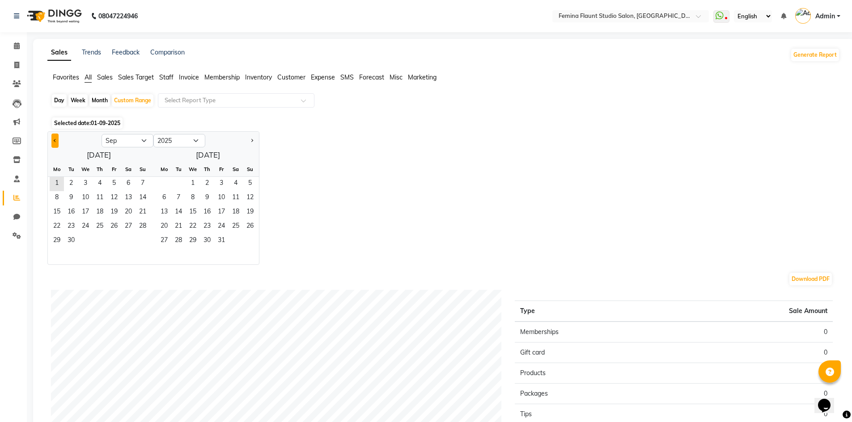
click at [56, 141] on span "Previous month" at bounding box center [55, 140] width 3 height 3
select select "8"
click at [113, 184] on span "1" at bounding box center [114, 184] width 14 height 14
click at [147, 240] on span "31" at bounding box center [142, 241] width 14 height 14
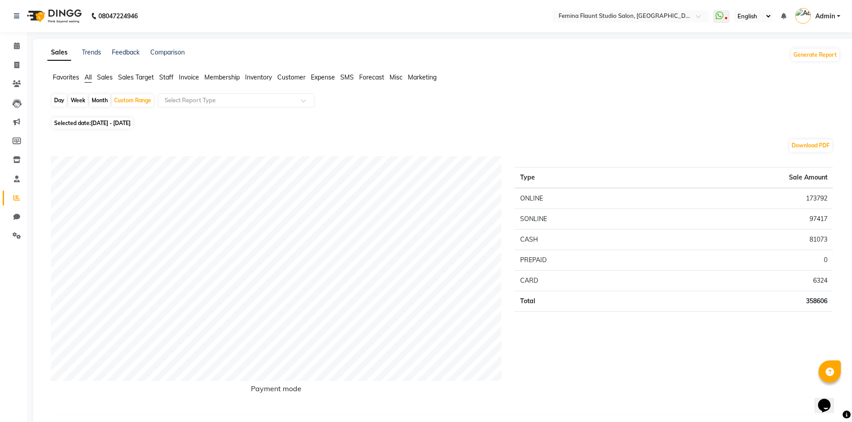
click at [102, 80] on span "Sales" at bounding box center [105, 77] width 16 height 8
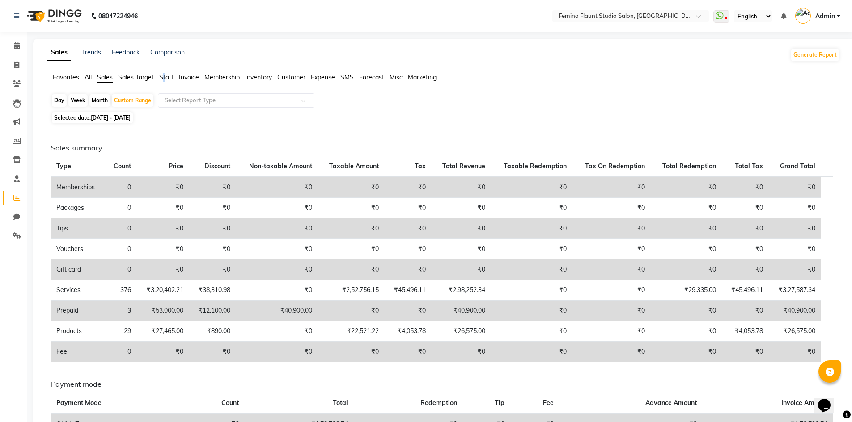
click at [165, 77] on span "Staff" at bounding box center [166, 77] width 14 height 8
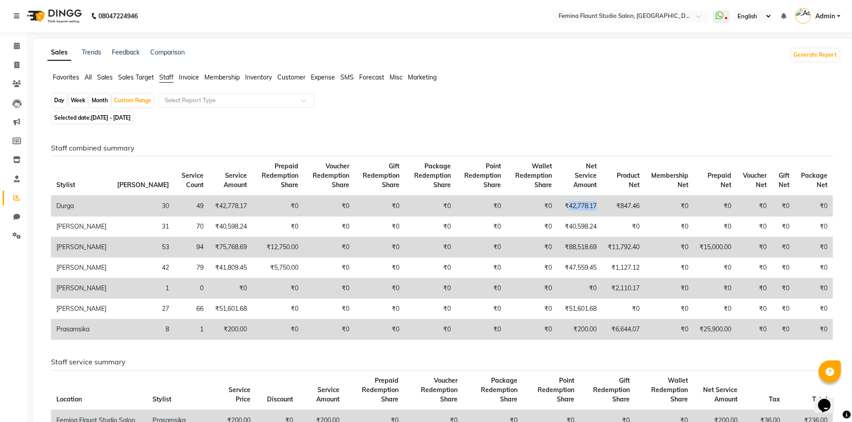
drag, startPoint x: 594, startPoint y: 204, endPoint x: 563, endPoint y: 204, distance: 30.4
click at [563, 204] on td "₹42,778.17" at bounding box center [579, 206] width 45 height 21
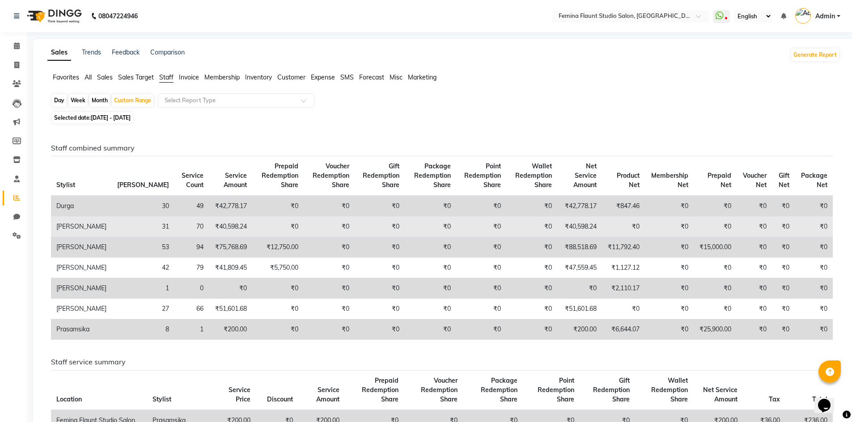
drag, startPoint x: 564, startPoint y: 226, endPoint x: 577, endPoint y: 226, distance: 13.4
click at [573, 226] on td "₹40,598.24" at bounding box center [579, 227] width 45 height 21
click at [574, 232] on td "₹40,598.24" at bounding box center [579, 227] width 45 height 21
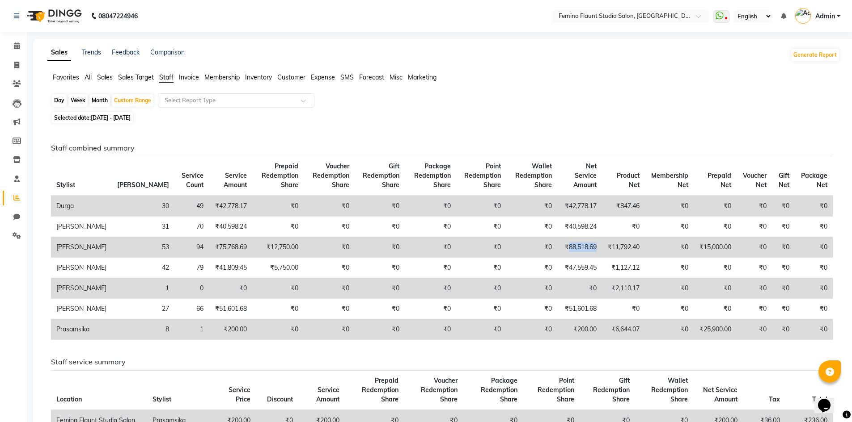
drag, startPoint x: 562, startPoint y: 245, endPoint x: 593, endPoint y: 248, distance: 31.0
click at [593, 248] on td "₹88,518.69" at bounding box center [579, 247] width 45 height 21
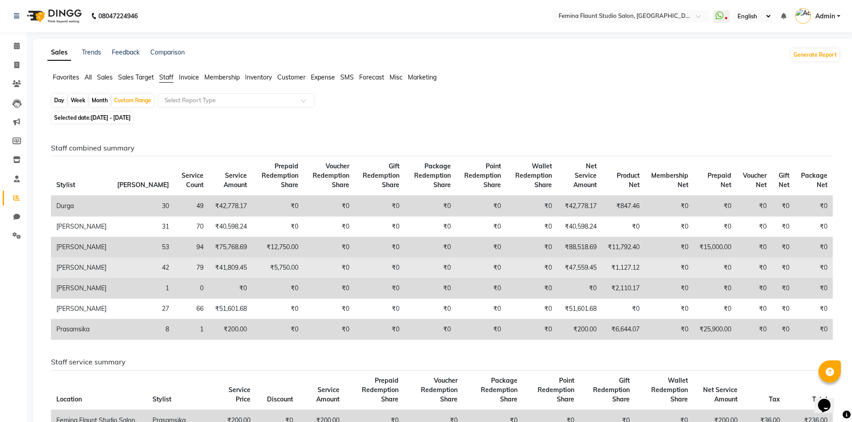
click at [561, 266] on td "₹47,559.45" at bounding box center [579, 268] width 45 height 21
click at [566, 268] on td "₹47,559.45" at bounding box center [579, 268] width 45 height 21
drag, startPoint x: 567, startPoint y: 268, endPoint x: 586, endPoint y: 270, distance: 19.3
click at [586, 270] on td "₹47,559.45" at bounding box center [579, 268] width 45 height 21
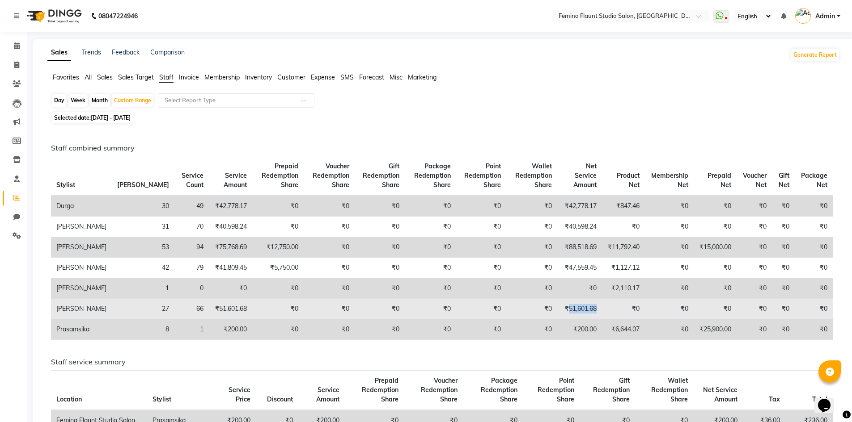
drag, startPoint x: 562, startPoint y: 316, endPoint x: 593, endPoint y: 319, distance: 30.5
click at [593, 319] on td "₹51,601.68" at bounding box center [579, 309] width 45 height 21
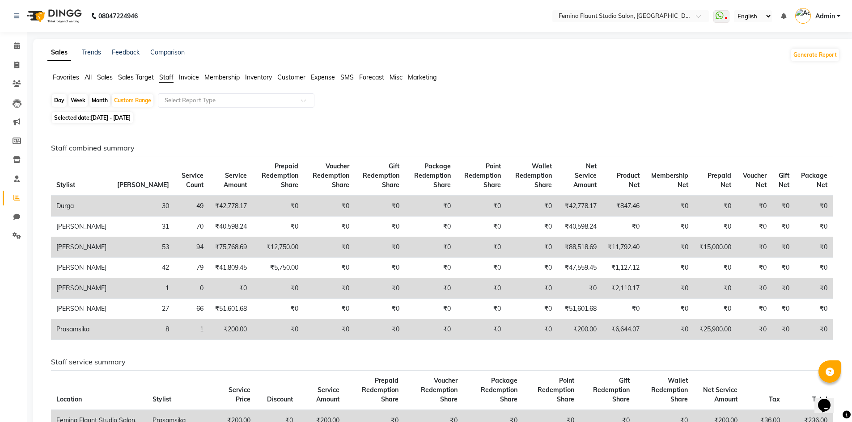
click at [317, 76] on span "Expense" at bounding box center [323, 77] width 24 height 8
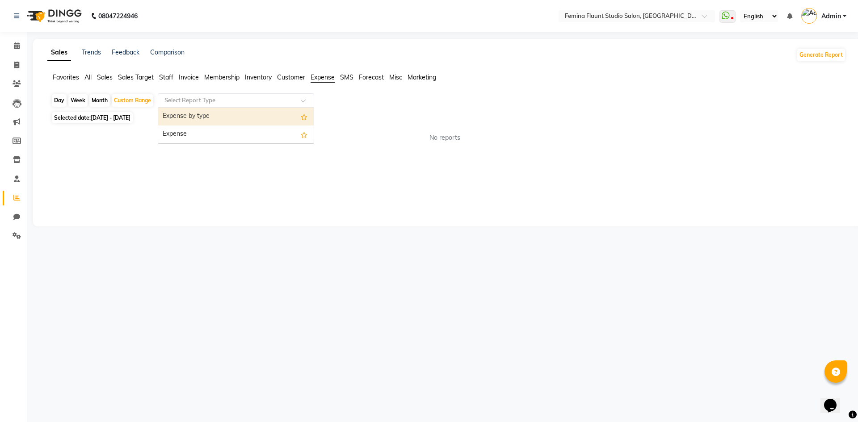
click at [302, 101] on span at bounding box center [306, 103] width 11 height 9
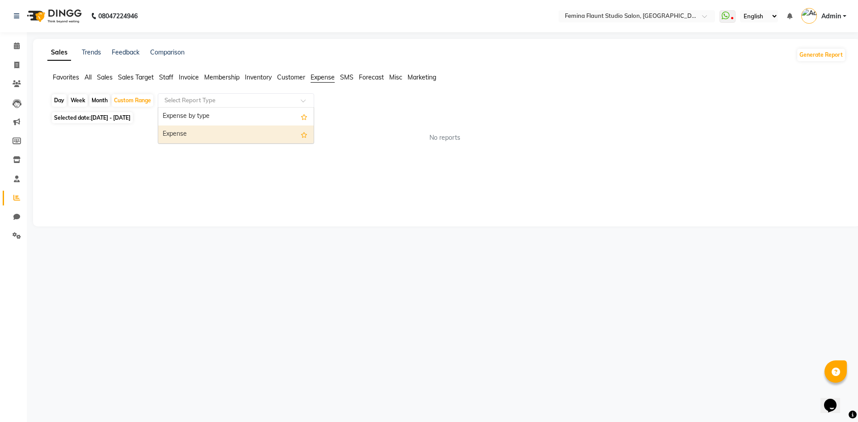
click at [246, 135] on div "Expense" at bounding box center [236, 135] width 156 height 18
select select "full_report"
select select "csv"
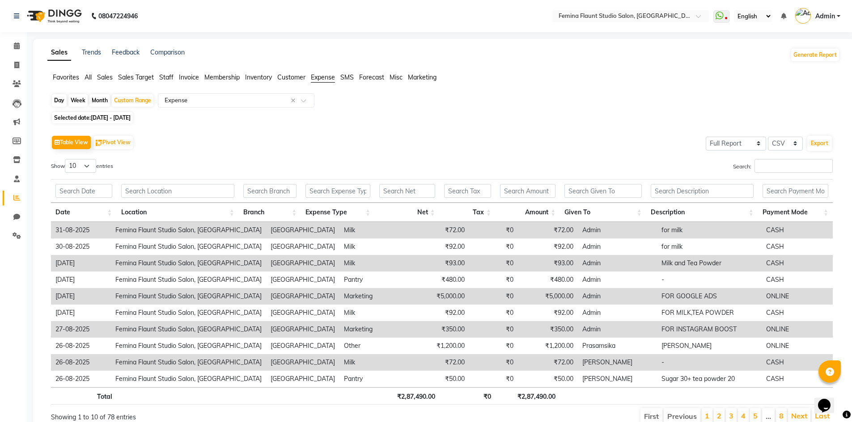
click at [169, 76] on span "Staff" at bounding box center [166, 77] width 14 height 8
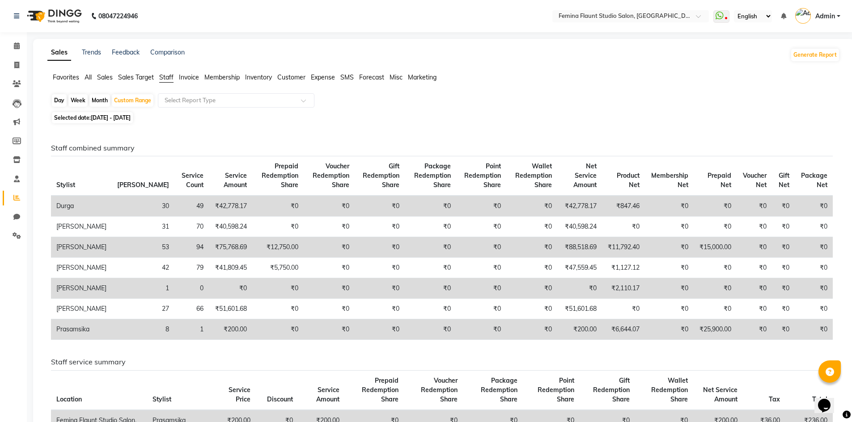
click at [323, 79] on span "Expense" at bounding box center [323, 77] width 24 height 8
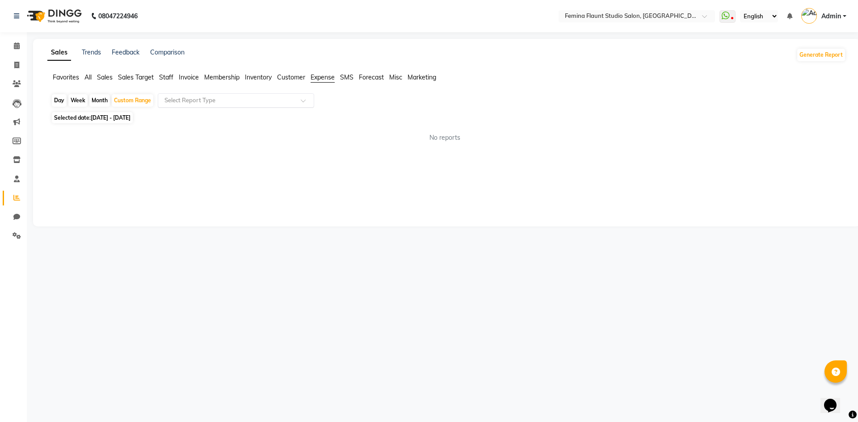
click at [287, 103] on input "text" at bounding box center [227, 100] width 129 height 9
click at [265, 134] on div "Expense" at bounding box center [236, 135] width 156 height 18
select select "full_report"
select select "csv"
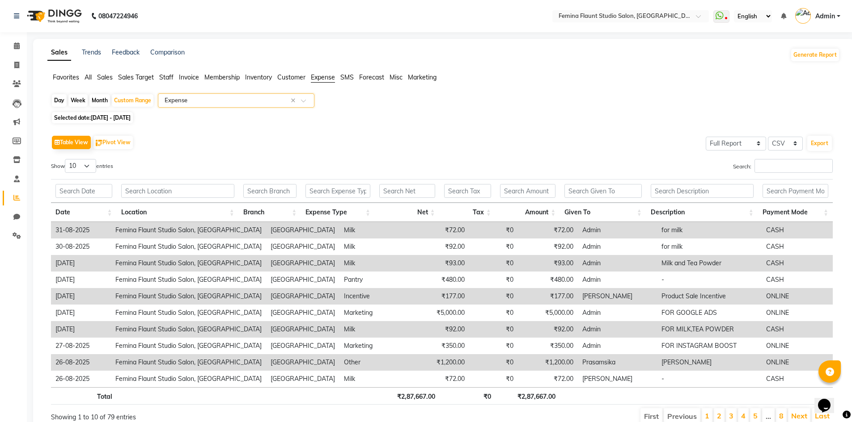
click at [105, 74] on span "Sales" at bounding box center [105, 77] width 16 height 8
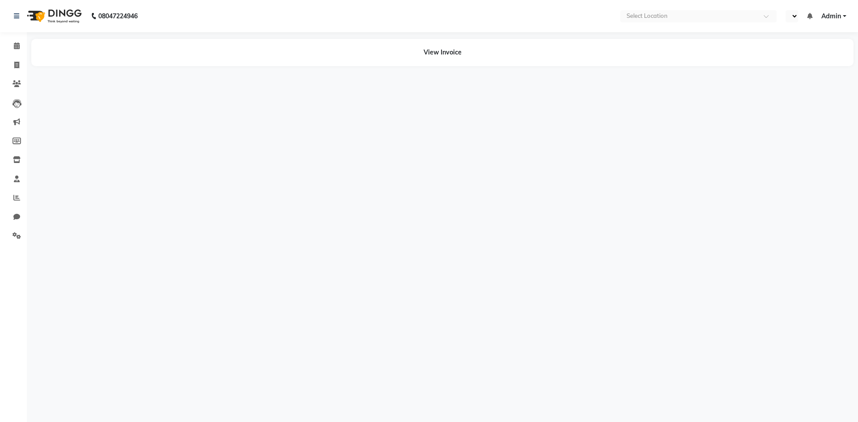
select select "en"
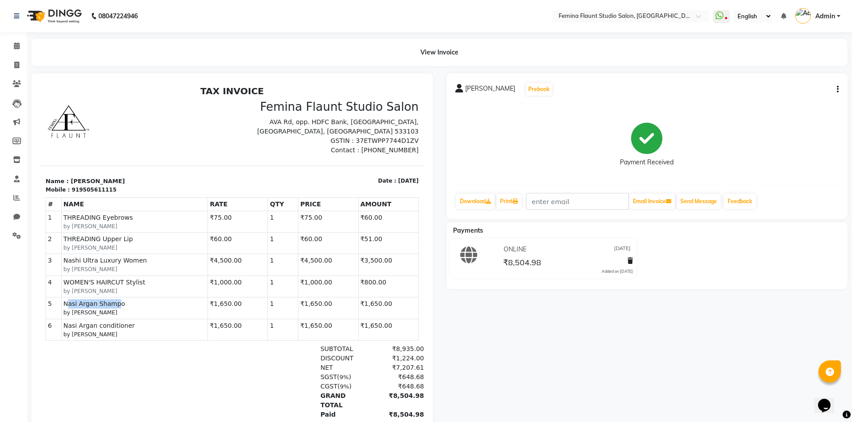
drag, startPoint x: 67, startPoint y: 308, endPoint x: 112, endPoint y: 308, distance: 44.7
click at [112, 308] on span "Nasi Argan Shampo" at bounding box center [134, 304] width 143 height 9
drag, startPoint x: 75, startPoint y: 321, endPoint x: 116, endPoint y: 325, distance: 40.8
click at [116, 325] on span "Nasi Argan conditioner" at bounding box center [134, 325] width 143 height 9
drag, startPoint x: 89, startPoint y: 259, endPoint x: 114, endPoint y: 261, distance: 24.2
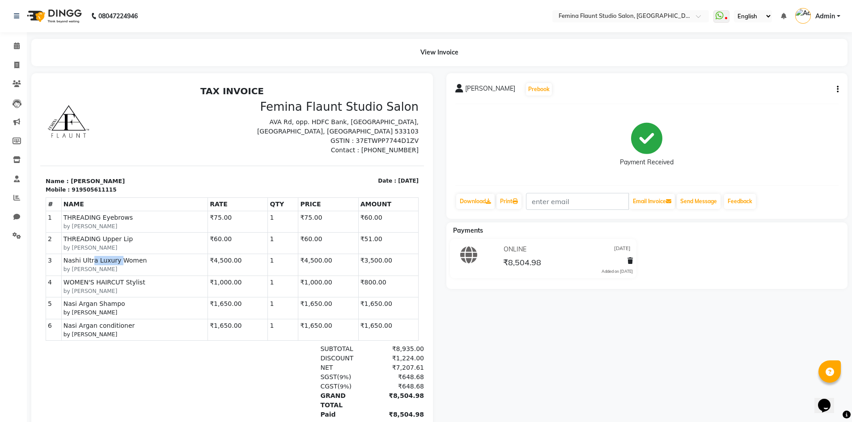
click at [114, 261] on span "Nashi Ultra Luxury Women" at bounding box center [134, 260] width 143 height 9
drag, startPoint x: 95, startPoint y: 236, endPoint x: 119, endPoint y: 236, distance: 24.6
click at [119, 236] on span "THREADING Upper Lip" at bounding box center [134, 239] width 143 height 9
drag, startPoint x: 86, startPoint y: 218, endPoint x: 114, endPoint y: 219, distance: 27.7
click at [114, 219] on span "THREADING Eyebrows" at bounding box center [134, 217] width 143 height 9
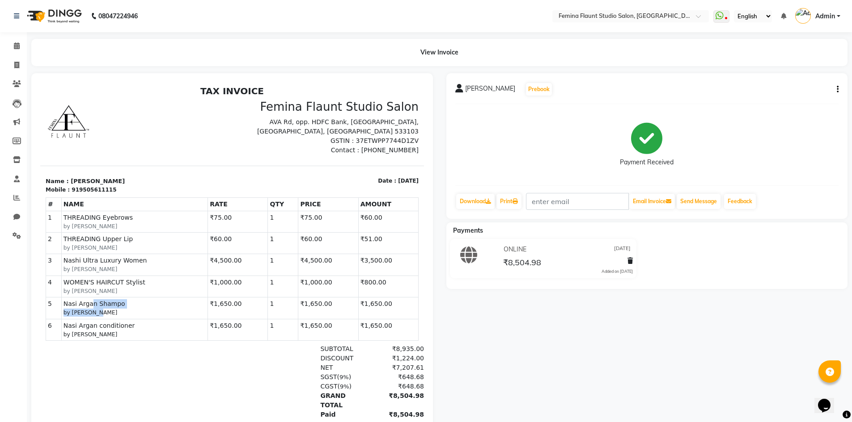
drag, startPoint x: 88, startPoint y: 306, endPoint x: 113, endPoint y: 309, distance: 25.2
click at [117, 310] on div "PRODUCTS Nasi Argan Shampo by Mohd Akib" at bounding box center [134, 308] width 143 height 17
drag, startPoint x: 93, startPoint y: 323, endPoint x: 115, endPoint y: 327, distance: 22.7
click at [115, 327] on span "Nasi Argan conditioner" at bounding box center [134, 325] width 143 height 9
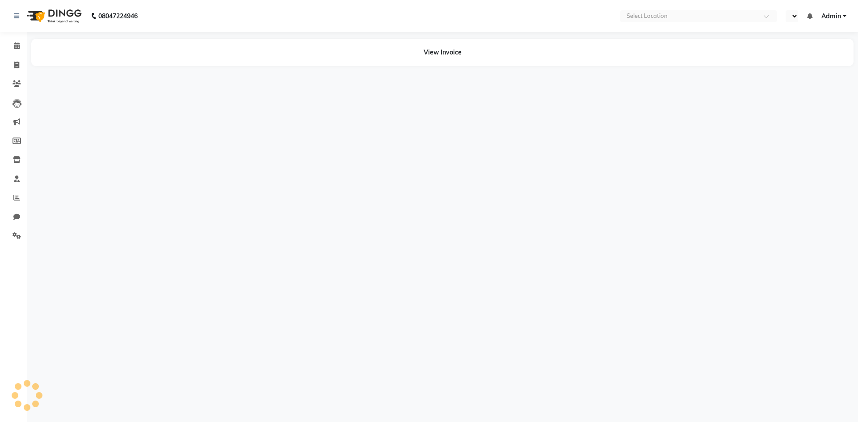
select select "en"
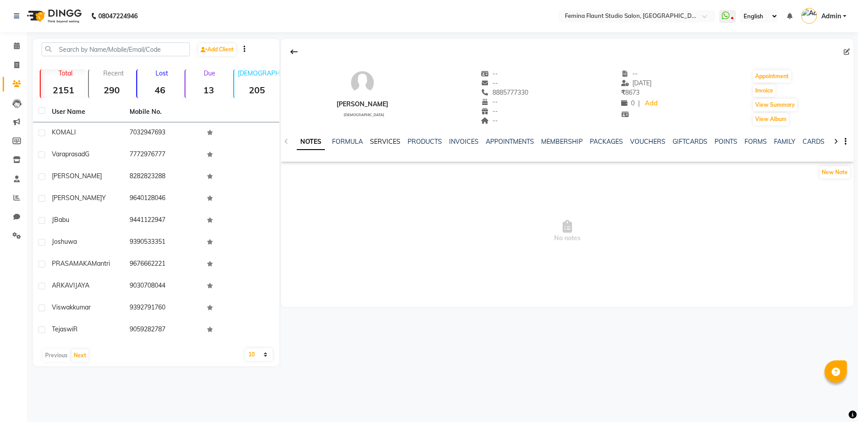
click at [384, 139] on link "SERVICES" at bounding box center [385, 142] width 30 height 8
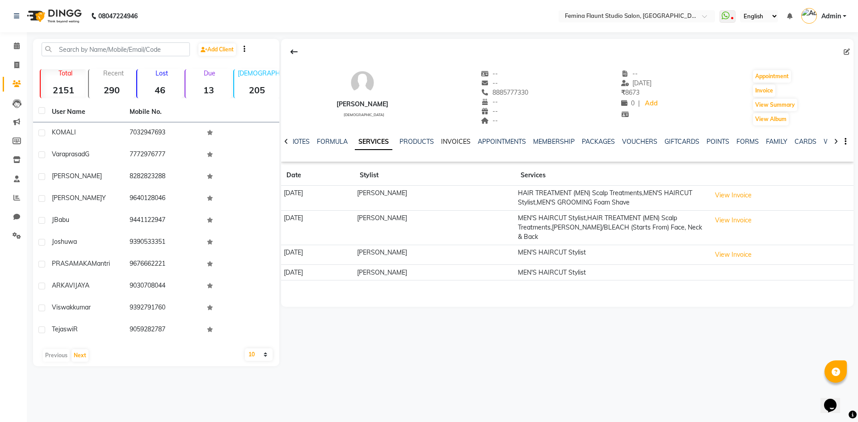
click at [455, 143] on link "INVOICES" at bounding box center [456, 142] width 30 height 8
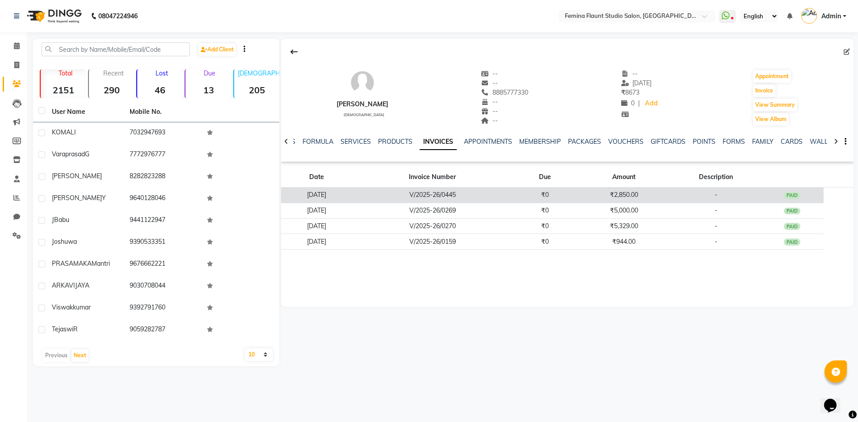
click at [442, 197] on td "V/2025-26/0445" at bounding box center [432, 196] width 161 height 16
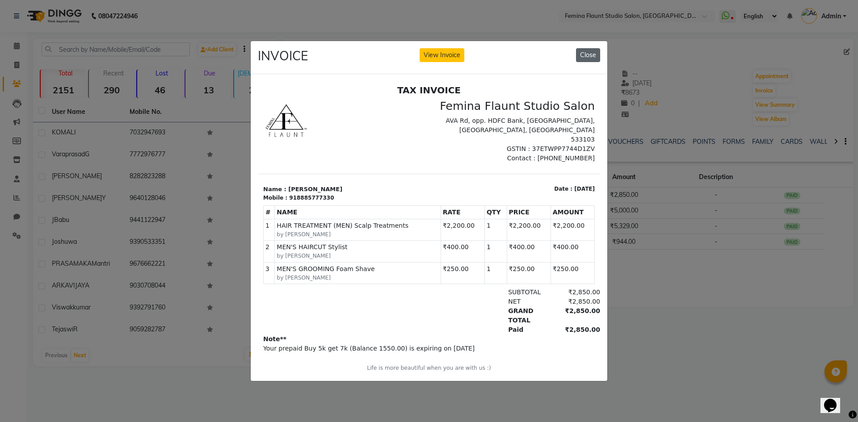
click at [590, 55] on button "Close" at bounding box center [588, 55] width 24 height 14
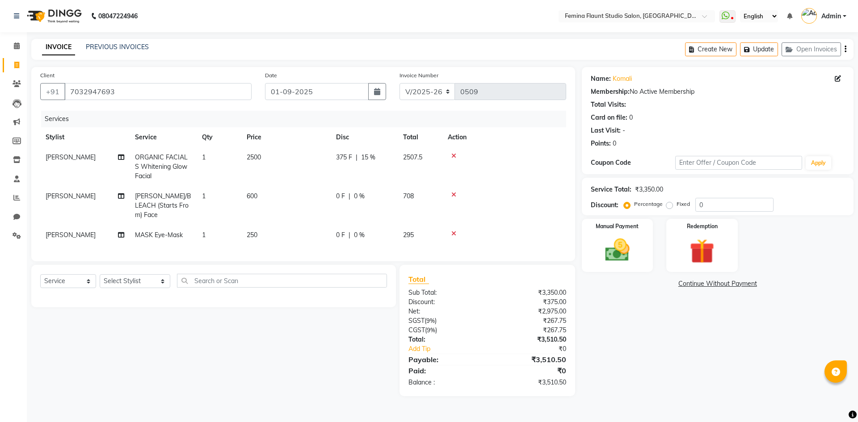
select select "8333"
select select "service"
click at [762, 51] on button "Update" at bounding box center [759, 49] width 38 height 14
click at [151, 280] on select "Select Stylist Admin Durga [PERSON_NAME] [PERSON_NAME] Sri [PERSON_NAME] Mohd […" at bounding box center [135, 281] width 71 height 14
select select "80611"
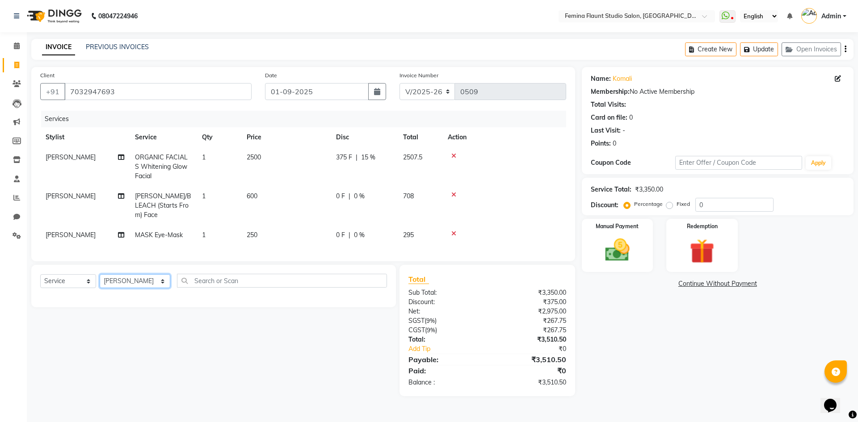
click at [100, 274] on select "Select Stylist Admin Durga [PERSON_NAME] [PERSON_NAME] Sri [PERSON_NAME] Mohd […" at bounding box center [135, 281] width 71 height 14
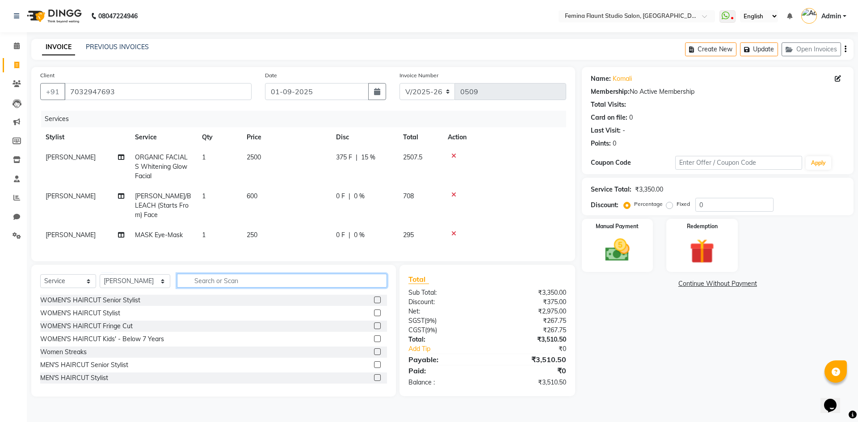
click at [209, 278] on input "text" at bounding box center [282, 281] width 210 height 14
type input "w"
type input "e"
type input "rica"
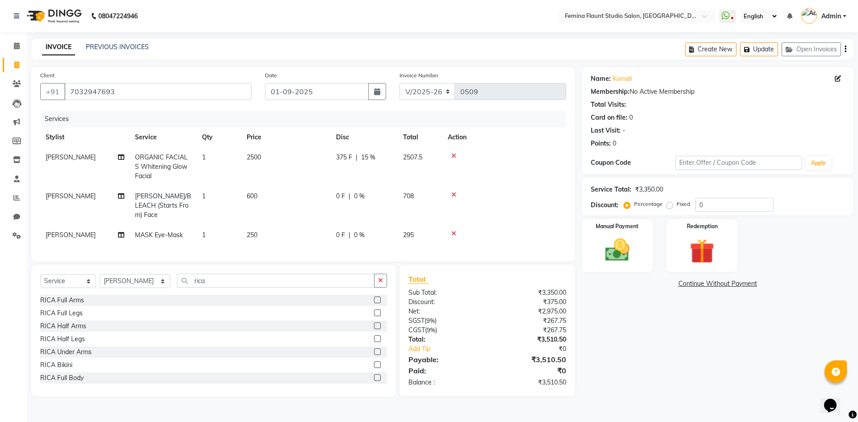
click at [374, 297] on label at bounding box center [377, 300] width 7 height 7
click at [374, 298] on input "checkbox" at bounding box center [377, 301] width 6 height 6
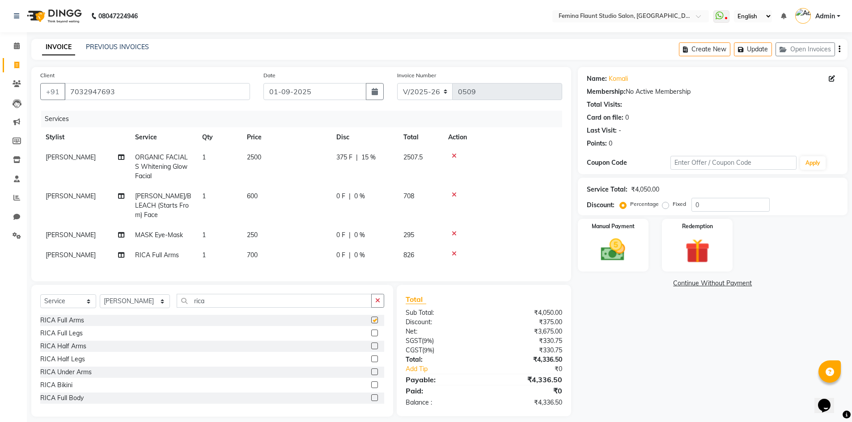
checkbox input "false"
click at [371, 357] on label at bounding box center [374, 359] width 7 height 7
click at [371, 357] on input "checkbox" at bounding box center [374, 360] width 6 height 6
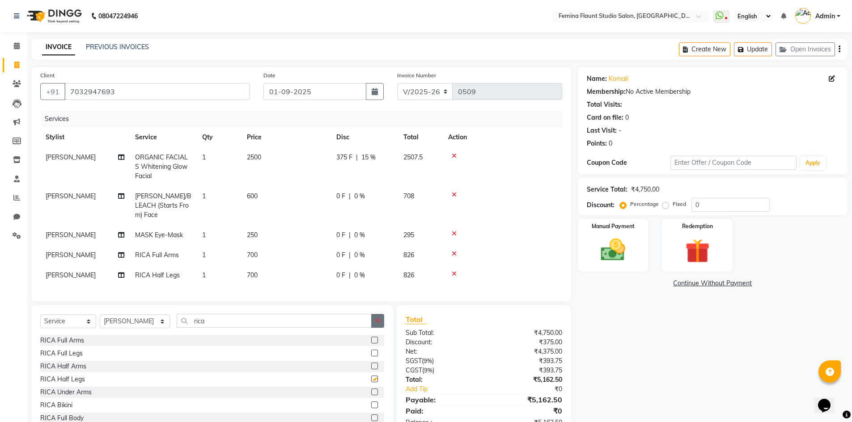
checkbox input "false"
click at [751, 47] on button "Update" at bounding box center [753, 49] width 38 height 14
click at [263, 319] on input "rica" at bounding box center [274, 321] width 195 height 14
type input "r"
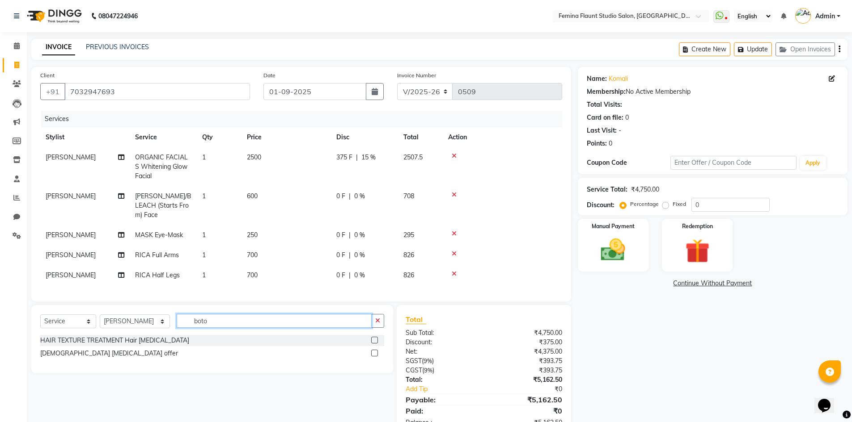
type input "boto"
click at [373, 335] on div at bounding box center [377, 340] width 13 height 11
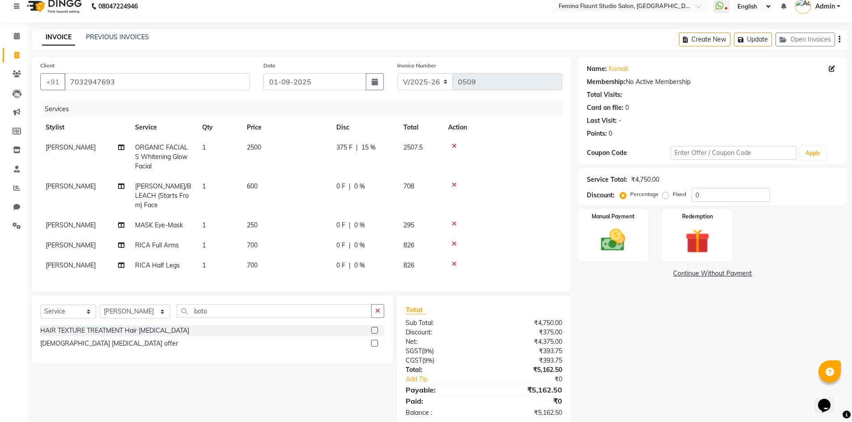
scroll to position [25, 0]
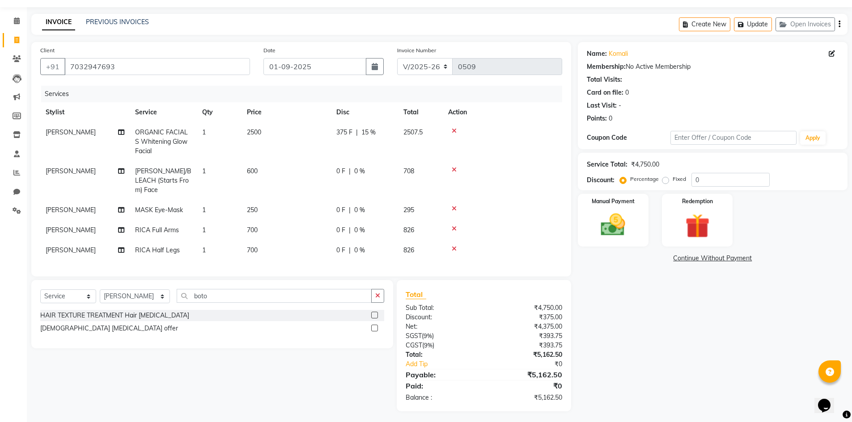
click at [374, 312] on label at bounding box center [374, 315] width 7 height 7
click at [374, 313] on input "checkbox" at bounding box center [374, 316] width 6 height 6
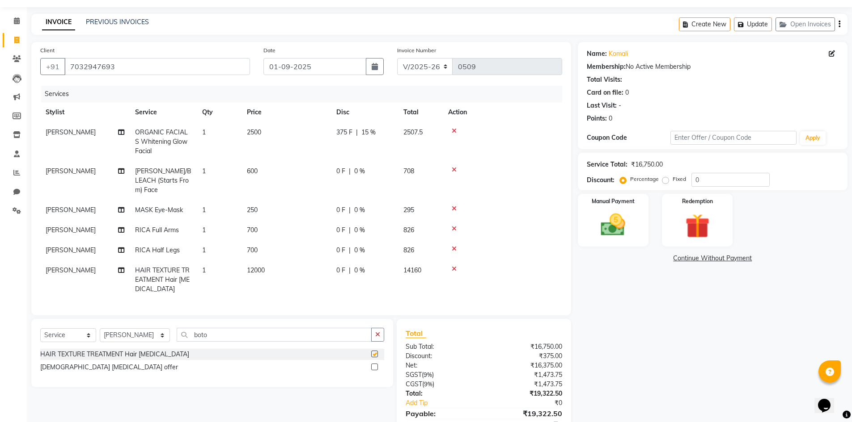
checkbox input "false"
click at [453, 266] on icon at bounding box center [454, 269] width 5 height 6
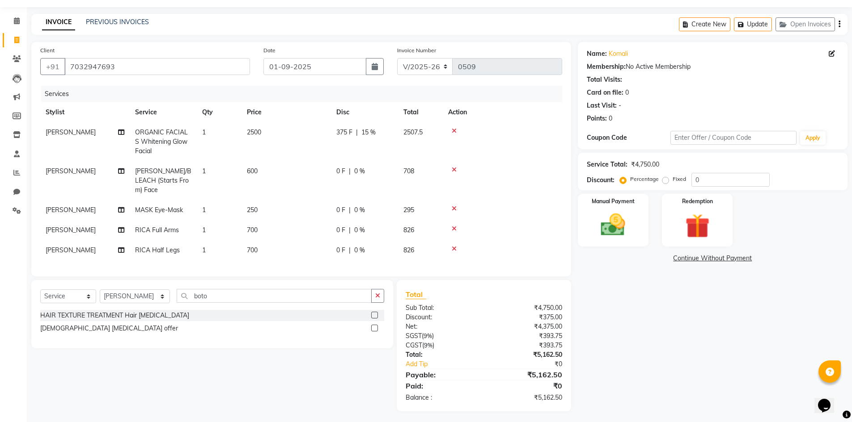
click at [376, 325] on label at bounding box center [374, 328] width 7 height 7
click at [376, 326] on input "checkbox" at bounding box center [374, 329] width 6 height 6
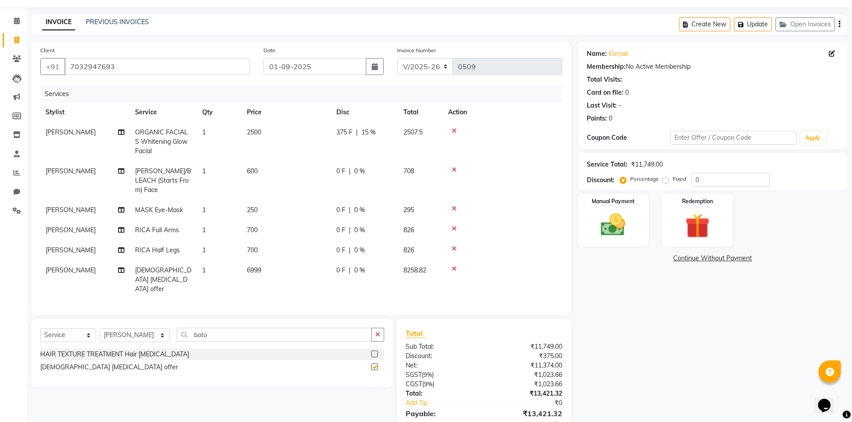
checkbox input "false"
click at [369, 266] on div "0 F | 0 %" at bounding box center [364, 270] width 56 height 9
select select "80611"
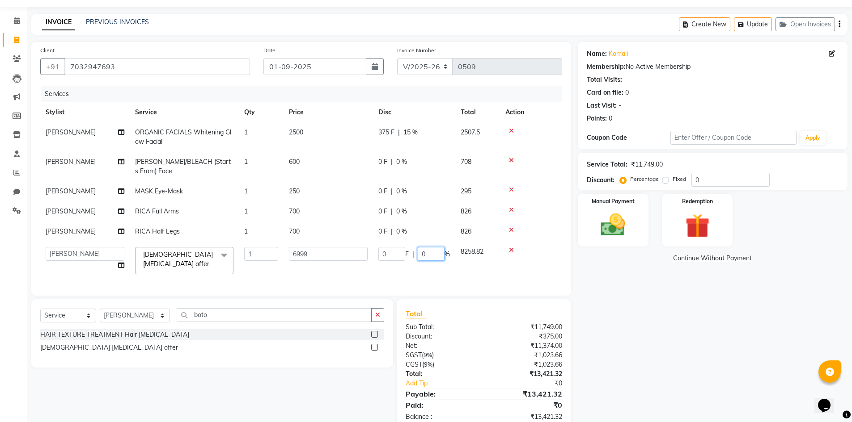
click at [432, 254] on input "0" at bounding box center [431, 254] width 27 height 14
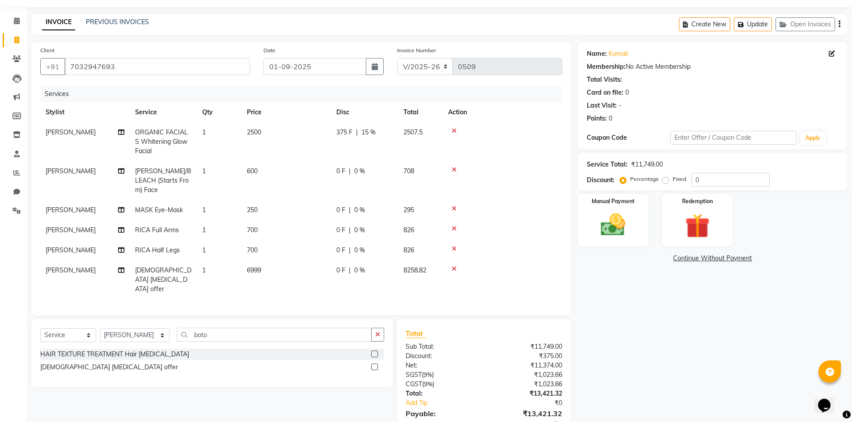
click at [346, 266] on div "0 F | 0 %" at bounding box center [364, 270] width 56 height 9
select select "80611"
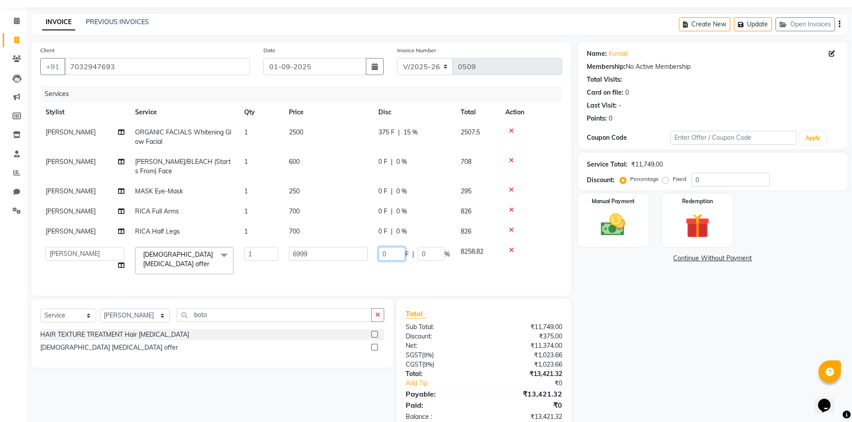
click at [396, 253] on input "0" at bounding box center [391, 254] width 27 height 14
type input "1000"
click at [551, 229] on tbody "Keerthi Sri ORGANIC FACIALS [MEDICAL_DATA] Glow Facial 1 2500 375 F | 15 % 2507…" at bounding box center [301, 200] width 522 height 157
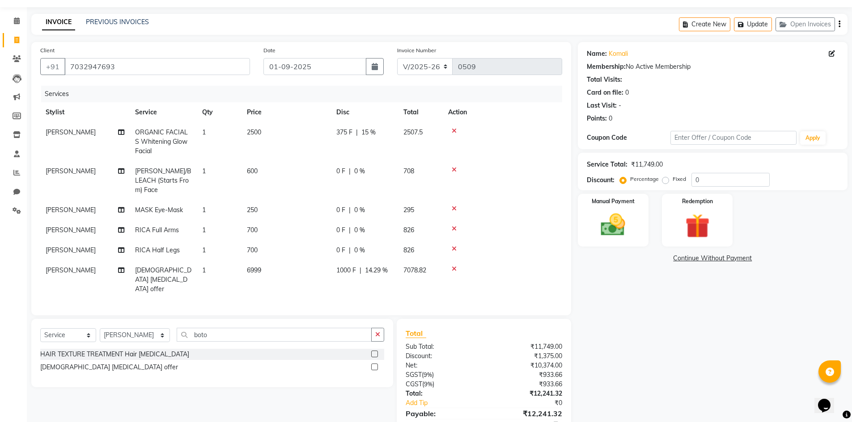
click at [357, 266] on div "1000 F | 14.29 %" at bounding box center [364, 270] width 56 height 9
select select "80611"
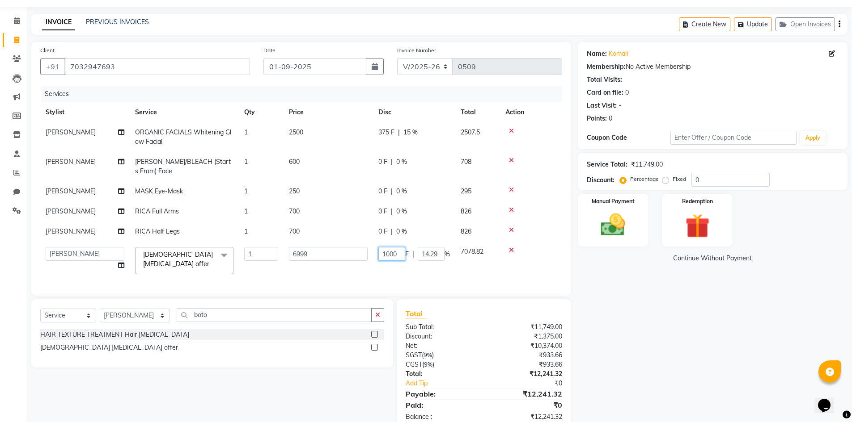
click at [397, 254] on input "1000" at bounding box center [391, 254] width 27 height 14
type input "1"
type input "900"
click at [548, 228] on tbody "Keerthi Sri ORGANIC FACIALS [MEDICAL_DATA] Glow Facial 1 2500 375 F | 15 % 2507…" at bounding box center [301, 200] width 522 height 157
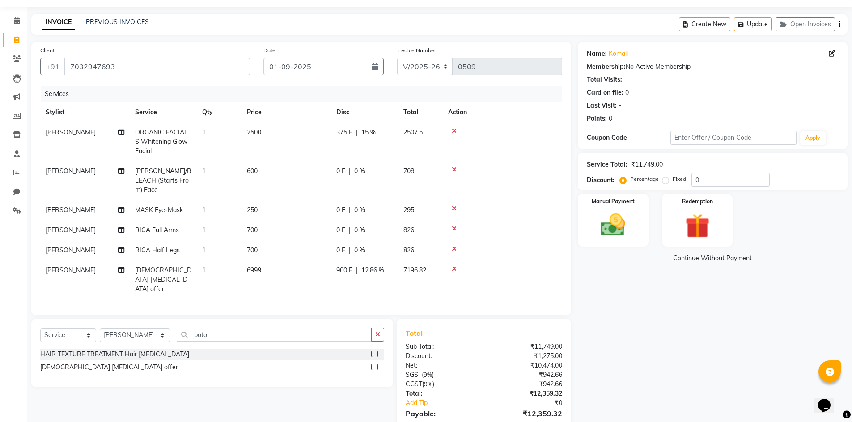
click at [348, 266] on span "900 F" at bounding box center [344, 270] width 16 height 9
select select "80611"
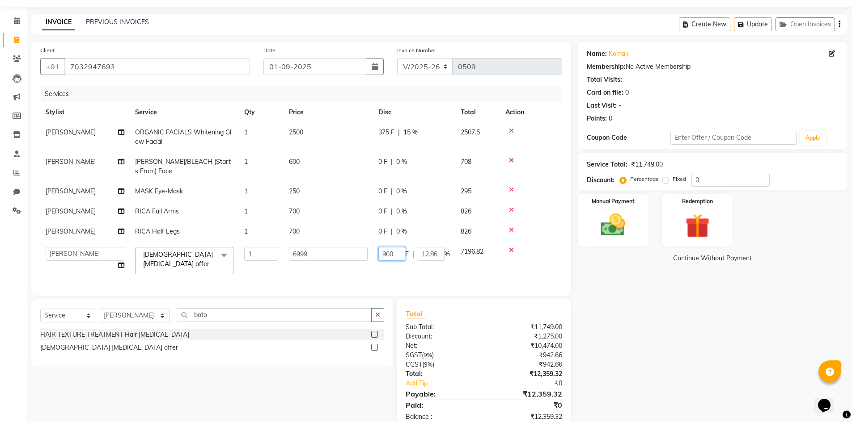
click at [398, 252] on input "900" at bounding box center [391, 254] width 27 height 14
type input "9"
click at [641, 321] on div "Name: Komali Membership: No Active Membership Total Visits: Card on file: 0 Las…" at bounding box center [716, 236] width 276 height 389
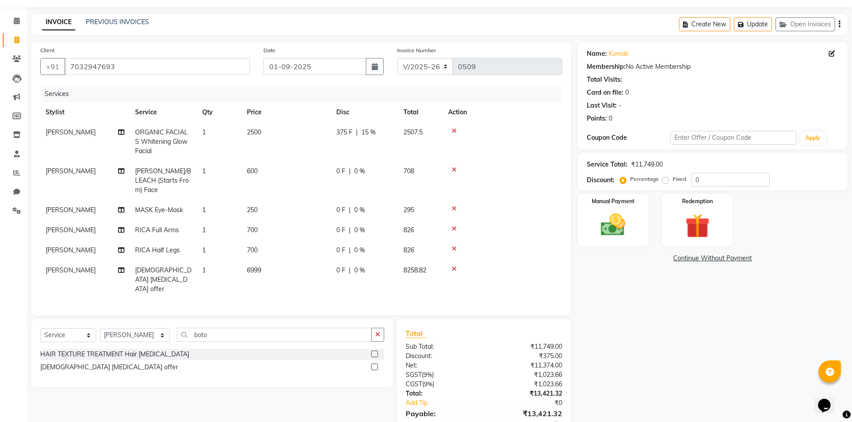
click at [376, 266] on div "0 F | 0 %" at bounding box center [364, 270] width 56 height 9
select select "80611"
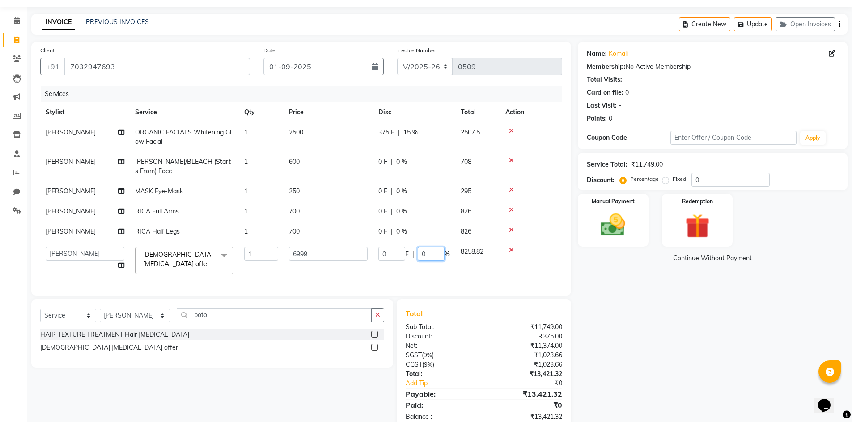
click at [432, 254] on input "0" at bounding box center [431, 254] width 27 height 14
type input "13"
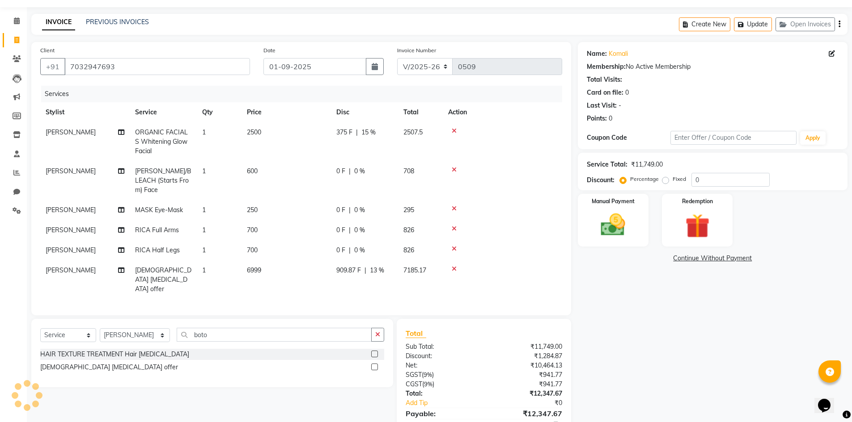
click at [540, 241] on td at bounding box center [502, 251] width 119 height 20
click at [388, 261] on td "909.87 F | 13 %" at bounding box center [364, 280] width 67 height 39
select select "80611"
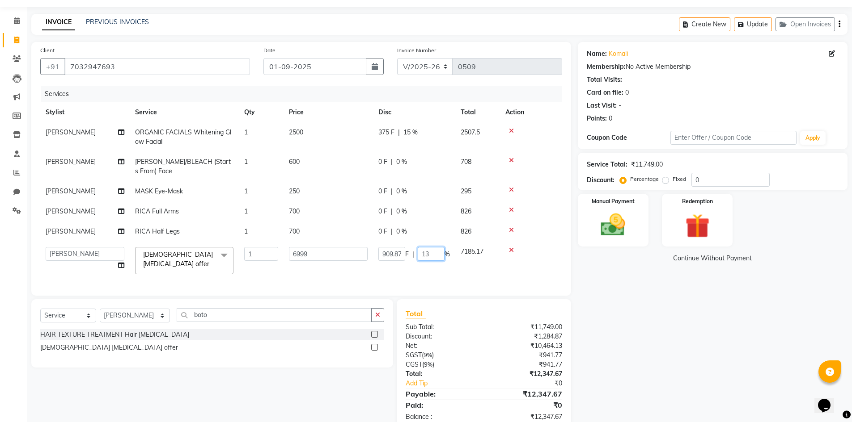
click at [436, 255] on input "13" at bounding box center [431, 254] width 27 height 14
type input "12.2"
click at [530, 226] on tbody "Keerthi Sri ORGANIC FACIALS Whitening Glow Facial 1 2500 375 F | 15 % 2507.5 Ke…" at bounding box center [301, 200] width 522 height 157
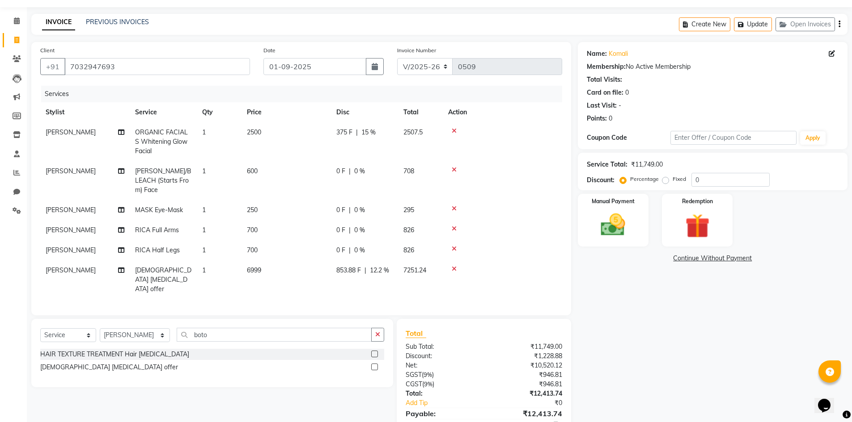
click at [390, 266] on div "853.88 F | 12.2 %" at bounding box center [364, 270] width 56 height 9
select select "80611"
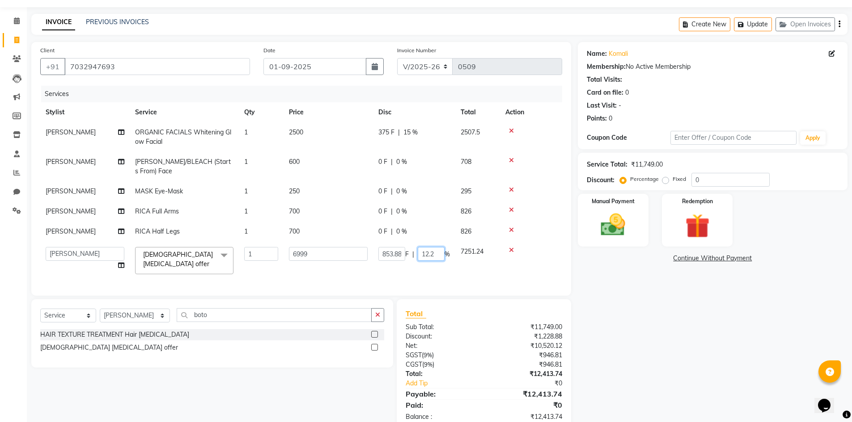
click at [435, 255] on input "12.2" at bounding box center [431, 254] width 27 height 14
type input "12"
click at [547, 235] on td at bounding box center [531, 232] width 62 height 20
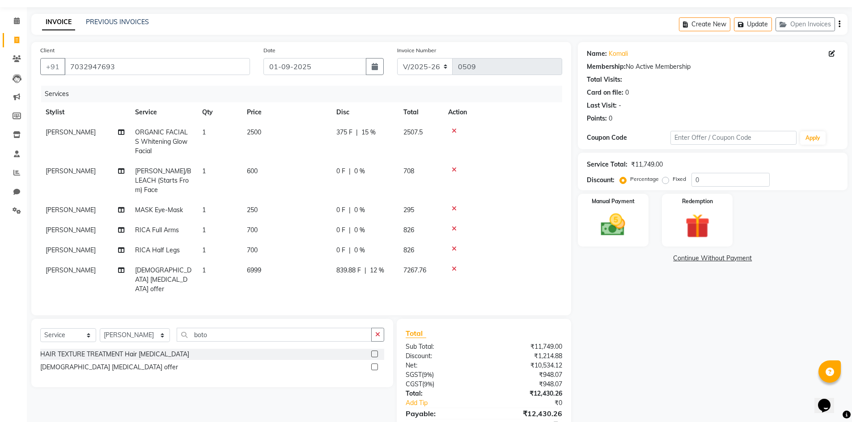
scroll to position [0, 0]
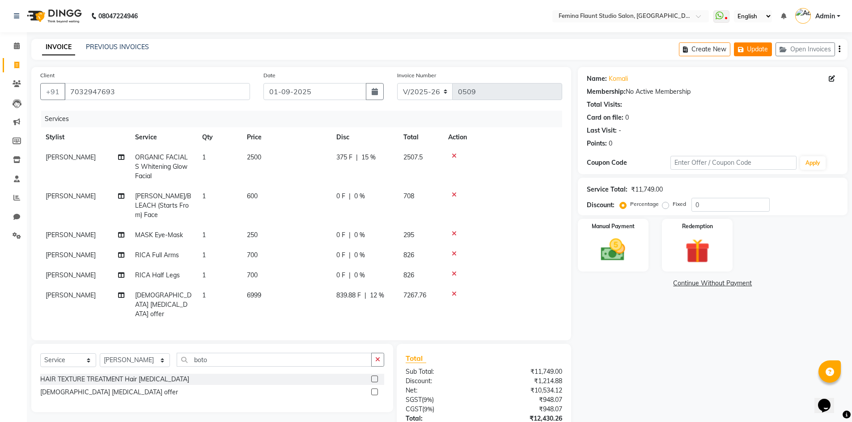
click at [753, 47] on button "Update" at bounding box center [753, 49] width 38 height 14
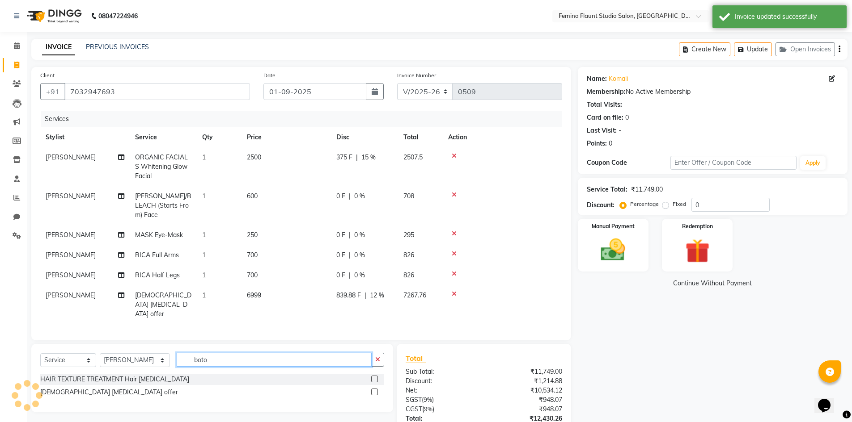
click at [264, 353] on input "boto" at bounding box center [274, 360] width 195 height 14
type input "b"
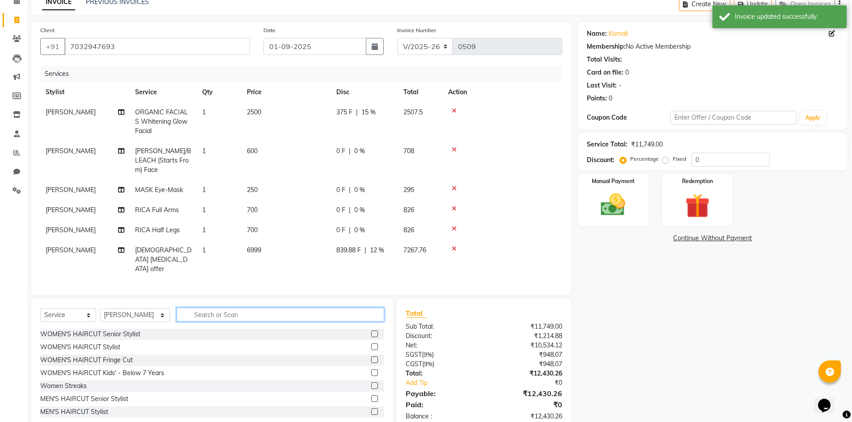
scroll to position [46, 0]
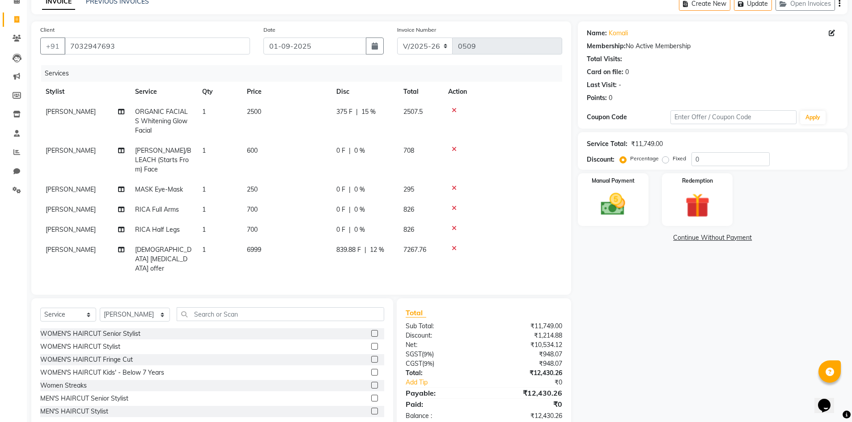
click at [56, 246] on span "[PERSON_NAME]" at bounding box center [71, 250] width 50 height 8
select select "80611"
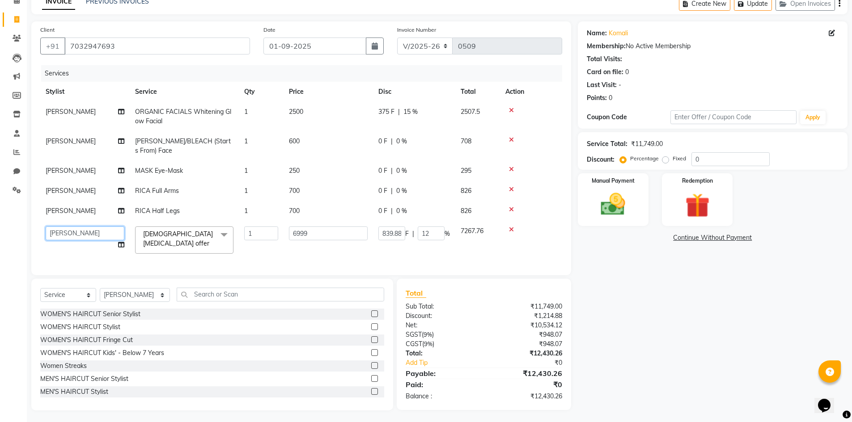
click at [98, 232] on select "Admin Durga Jyothi Bandi Keerthi Sri Mohd Akib Mohd Faizan Mutyam veeramanikuma…" at bounding box center [85, 234] width 79 height 14
select select "80610"
click at [524, 195] on td at bounding box center [531, 191] width 62 height 20
click at [748, 3] on button "Update" at bounding box center [753, 4] width 38 height 14
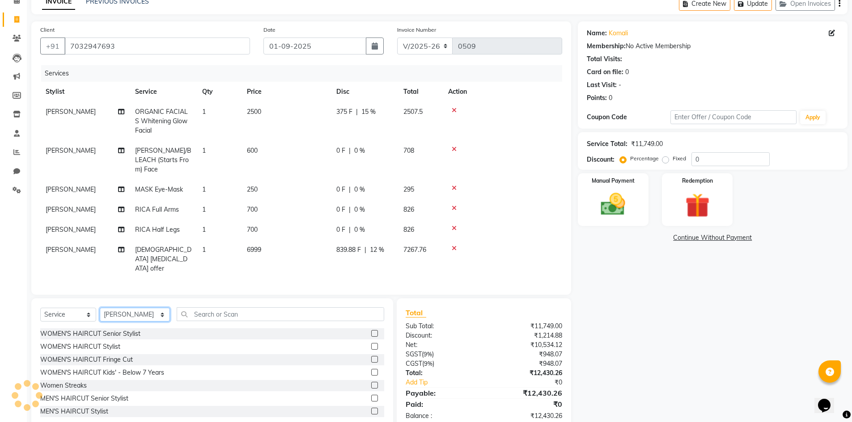
click at [149, 308] on select "Select Stylist Admin Durga [PERSON_NAME] [PERSON_NAME] Sri [PERSON_NAME] Mohd […" at bounding box center [135, 315] width 70 height 14
select select "80610"
click at [100, 308] on select "Select Stylist Admin Durga [PERSON_NAME] [PERSON_NAME] Sri [PERSON_NAME] Mohd […" at bounding box center [135, 315] width 70 height 14
click at [194, 308] on input "text" at bounding box center [280, 315] width 207 height 14
click at [750, 5] on button "Update" at bounding box center [753, 4] width 38 height 14
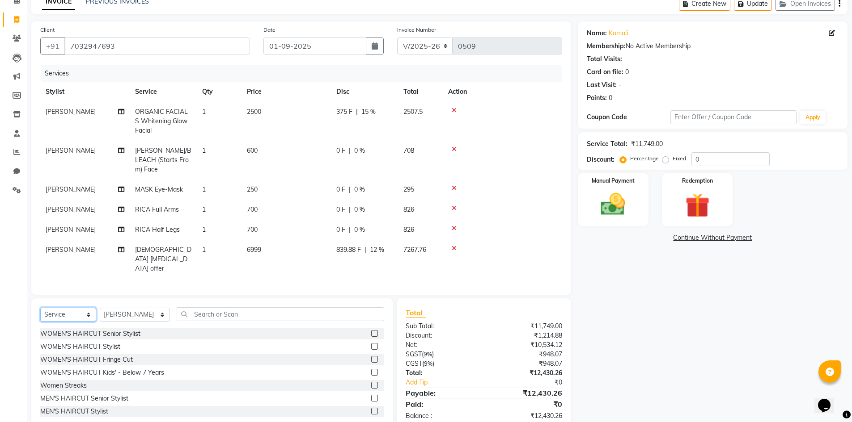
click at [92, 308] on select "Select Service Product Membership Package Voucher Prepaid Gift Card" at bounding box center [68, 315] width 56 height 14
select select "product"
click at [40, 308] on select "Select Service Product Membership Package Voucher Prepaid Gift Card" at bounding box center [68, 315] width 56 height 14
click at [206, 308] on input "text" at bounding box center [280, 315] width 207 height 14
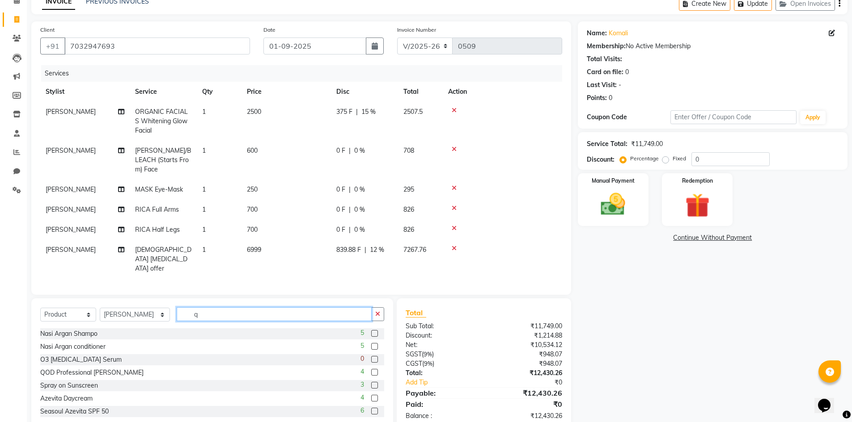
scroll to position [45, 0]
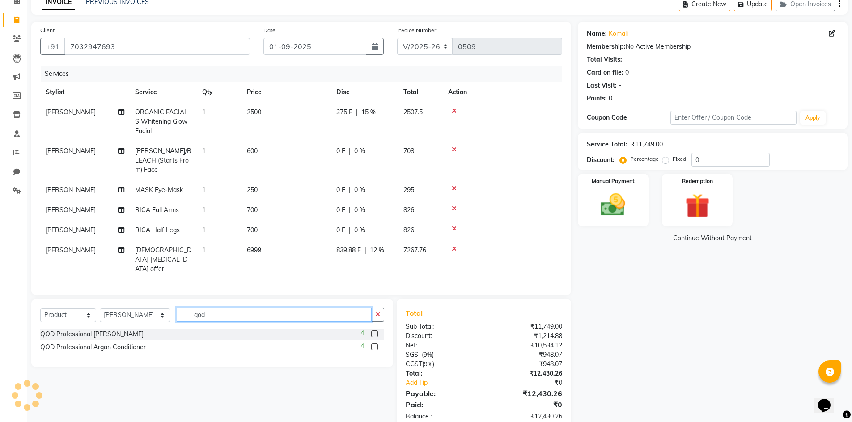
type input "qod"
click at [372, 331] on label at bounding box center [374, 334] width 7 height 7
click at [372, 332] on input "checkbox" at bounding box center [374, 335] width 6 height 6
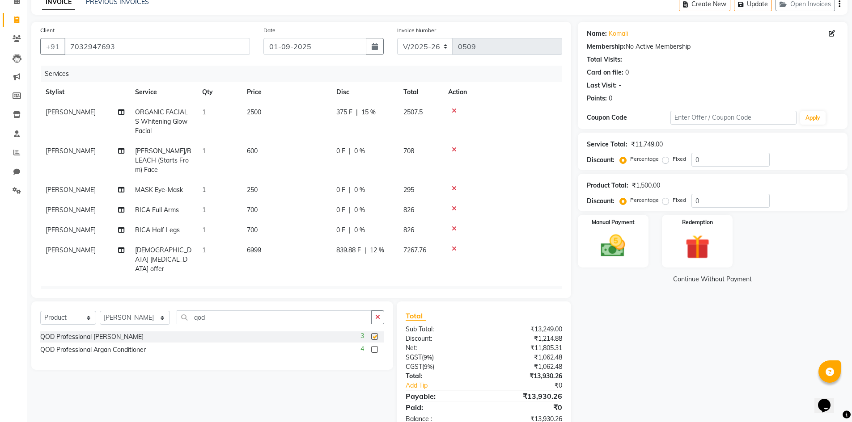
checkbox input "false"
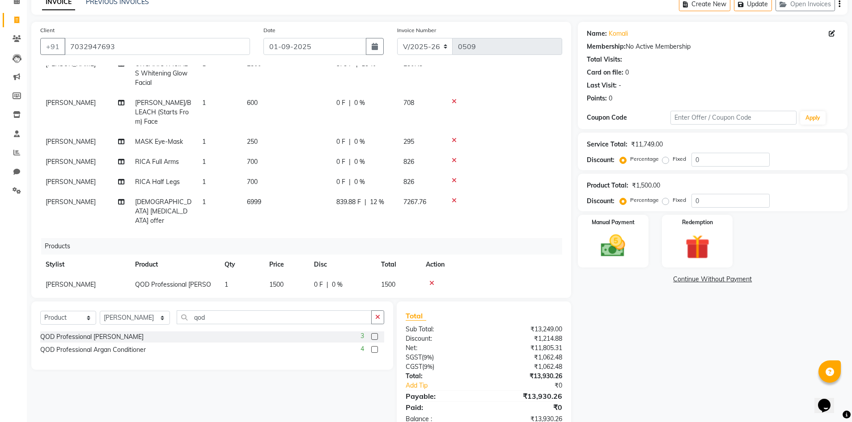
scroll to position [49, 0]
click at [372, 350] on label at bounding box center [374, 349] width 7 height 7
click at [372, 350] on input "checkbox" at bounding box center [374, 350] width 6 height 6
checkbox input "false"
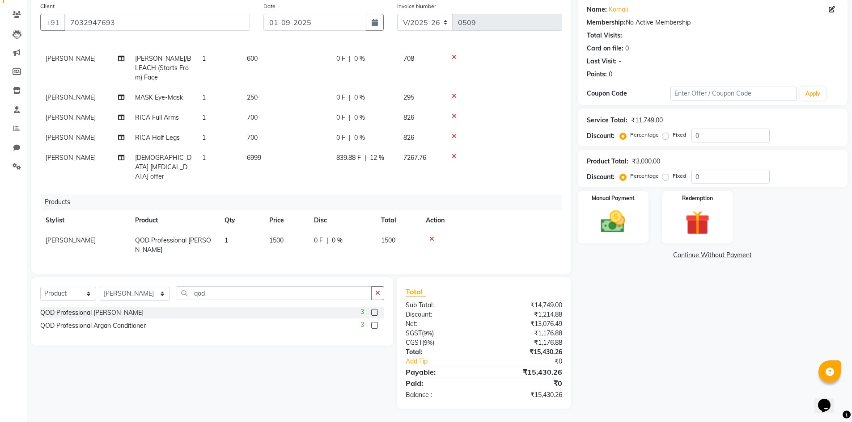
scroll to position [79, 0]
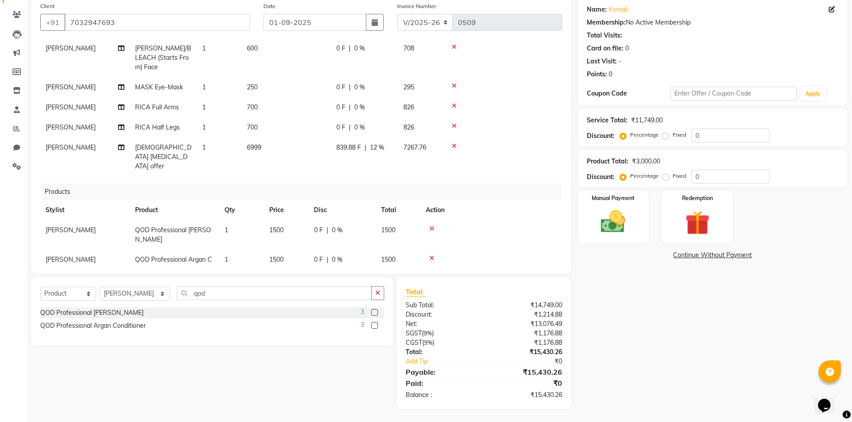
click at [402, 220] on td "1500" at bounding box center [398, 235] width 45 height 30
select select "80610"
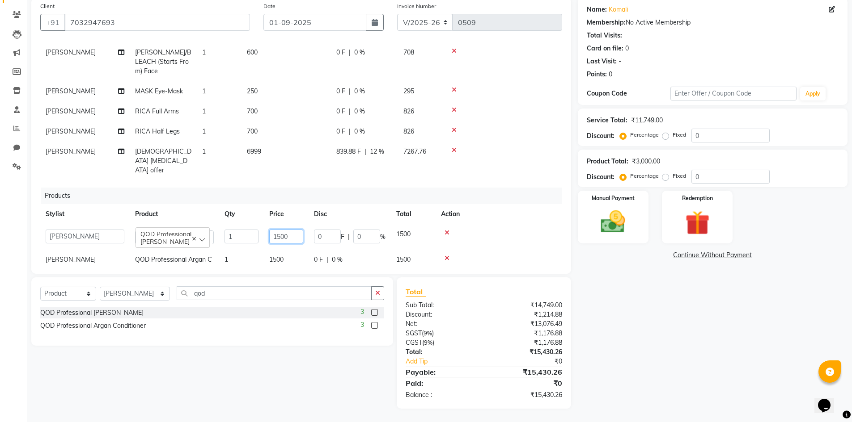
click at [294, 230] on input "1500" at bounding box center [286, 237] width 34 height 14
type input "1650"
click at [654, 359] on div "Name: Komali Membership: No Active Membership Total Visits: Card on file: 0 Las…" at bounding box center [716, 203] width 276 height 411
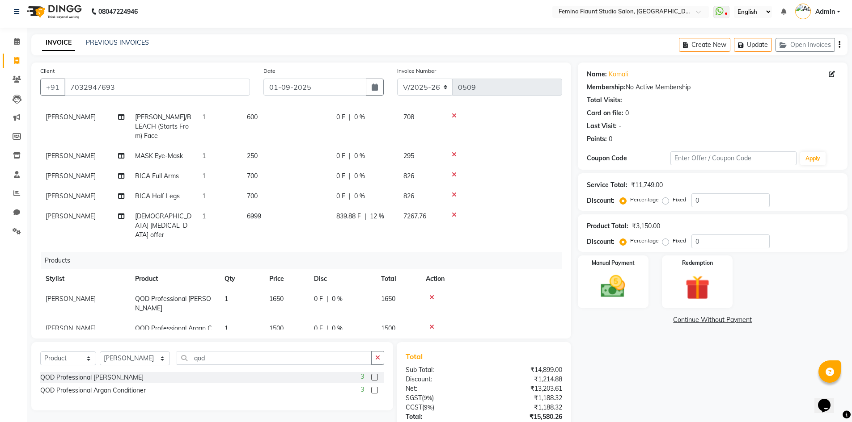
scroll to position [0, 0]
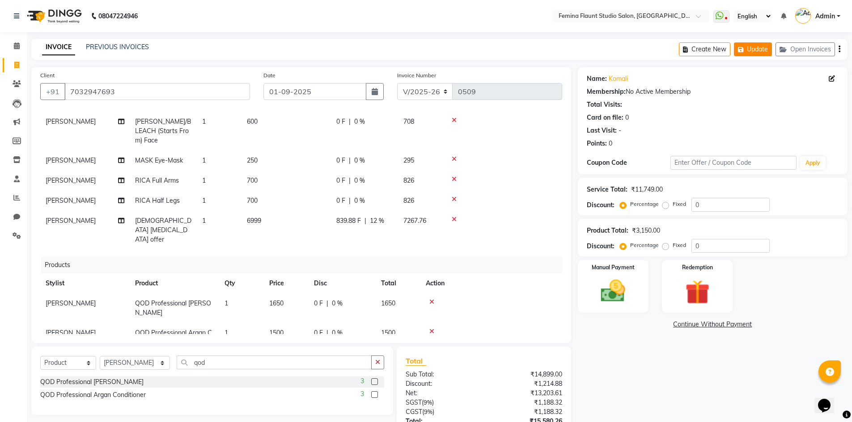
click at [746, 52] on button "Update" at bounding box center [753, 49] width 38 height 14
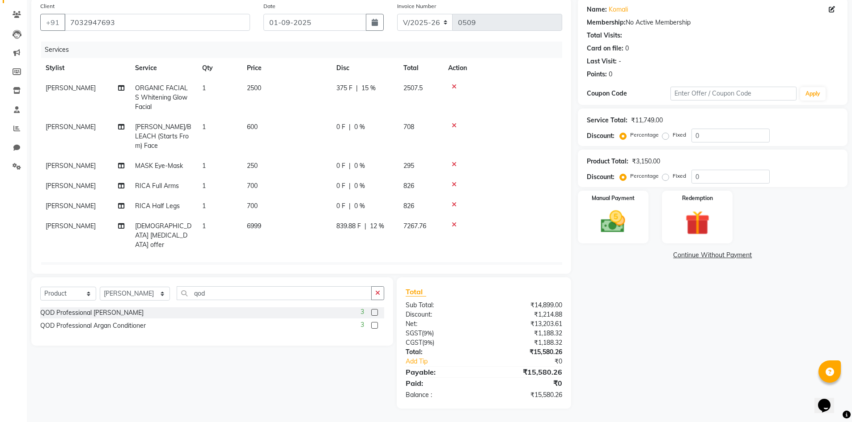
click at [453, 222] on icon at bounding box center [454, 225] width 5 height 6
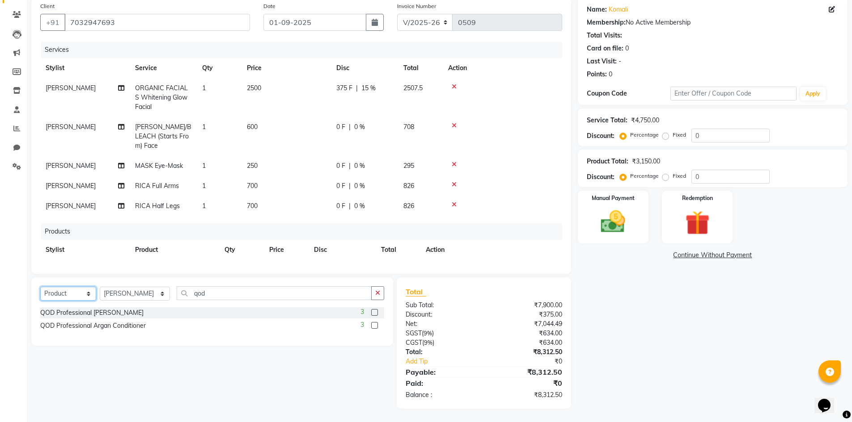
click at [86, 293] on select "Select Service Product Membership Package Voucher Prepaid Gift Card" at bounding box center [68, 294] width 56 height 14
select select "service"
click at [40, 287] on select "Select Service Product Membership Package Voucher Prepaid Gift Card" at bounding box center [68, 294] width 56 height 14
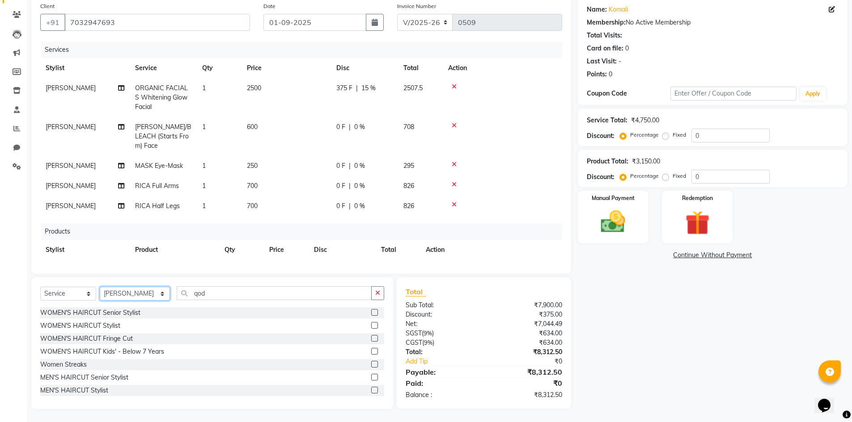
click at [135, 294] on select "Select Stylist Admin Durga [PERSON_NAME] [PERSON_NAME] Sri [PERSON_NAME] Mohd […" at bounding box center [135, 294] width 70 height 14
click at [231, 295] on input "qod" at bounding box center [274, 294] width 195 height 14
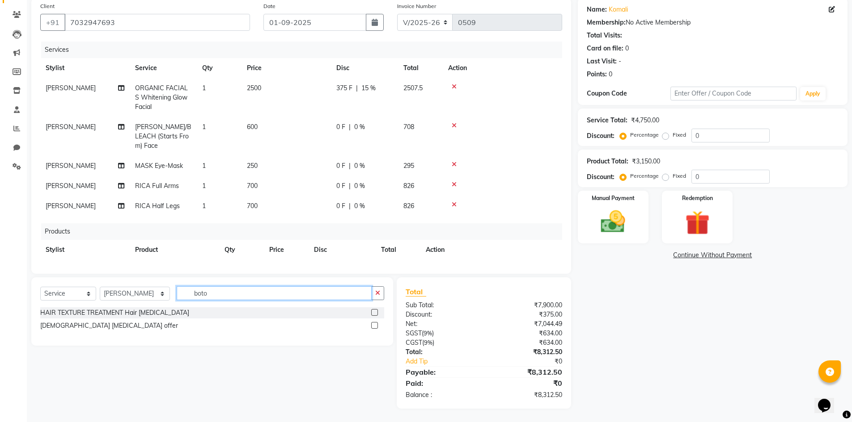
type input "boto"
click at [374, 313] on label at bounding box center [374, 312] width 7 height 7
click at [374, 313] on input "checkbox" at bounding box center [374, 313] width 6 height 6
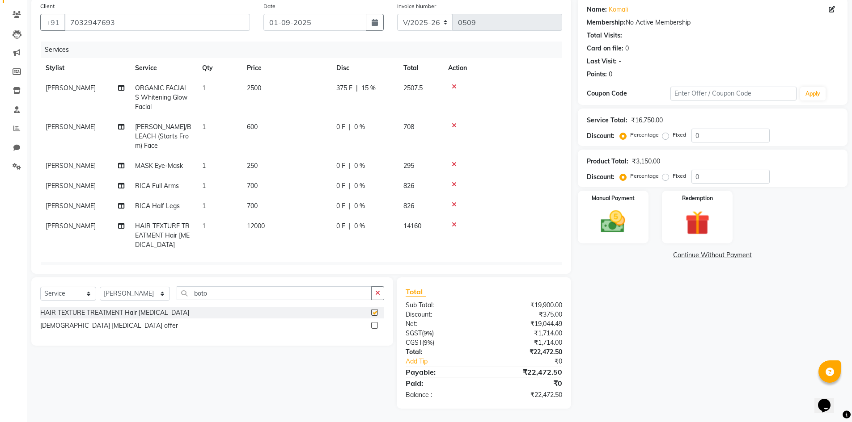
checkbox input "false"
click at [358, 222] on span "0 %" at bounding box center [359, 226] width 11 height 9
select select "80610"
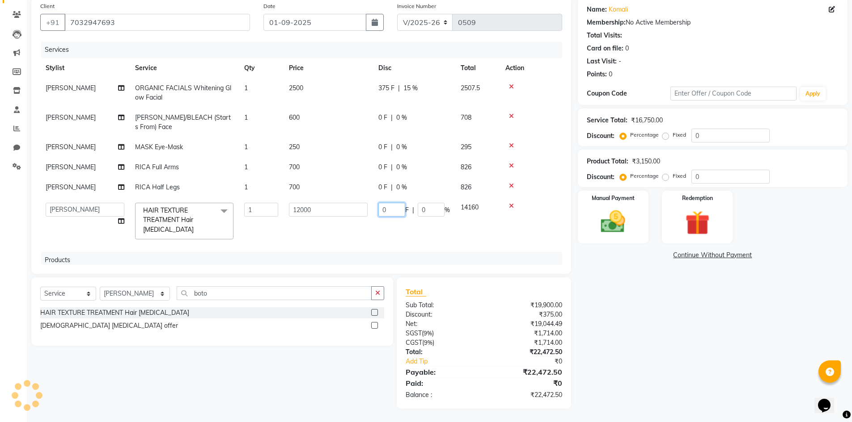
click at [397, 212] on input "0" at bounding box center [391, 210] width 27 height 14
type input "6000"
click at [608, 344] on div "Name: Komali Membership: No Active Membership Total Visits: Card on file: 0 Las…" at bounding box center [716, 203] width 276 height 411
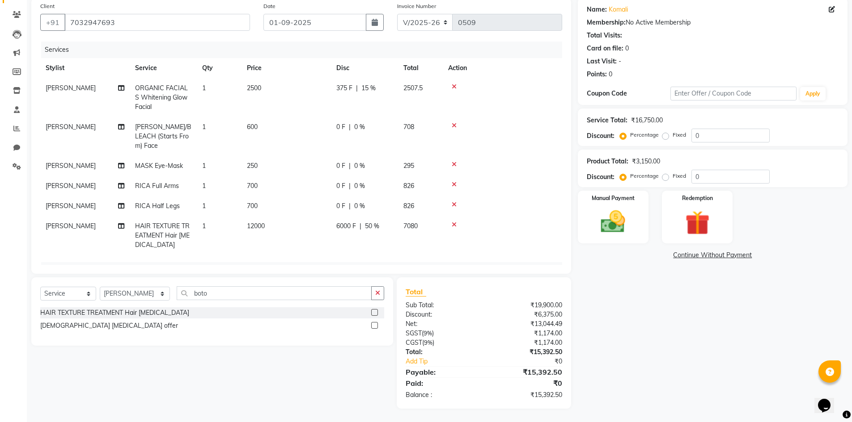
click at [347, 222] on span "6000 F" at bounding box center [346, 226] width 20 height 9
select select "80610"
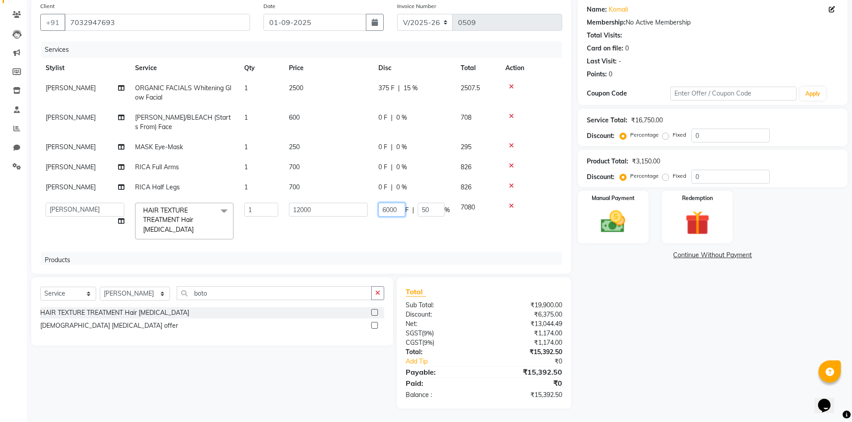
click at [398, 207] on input "6000" at bounding box center [391, 210] width 27 height 14
type input "5500"
click at [646, 311] on div "Name: Komali Membership: No Active Membership Total Visits: Card on file: 0 Las…" at bounding box center [716, 203] width 276 height 411
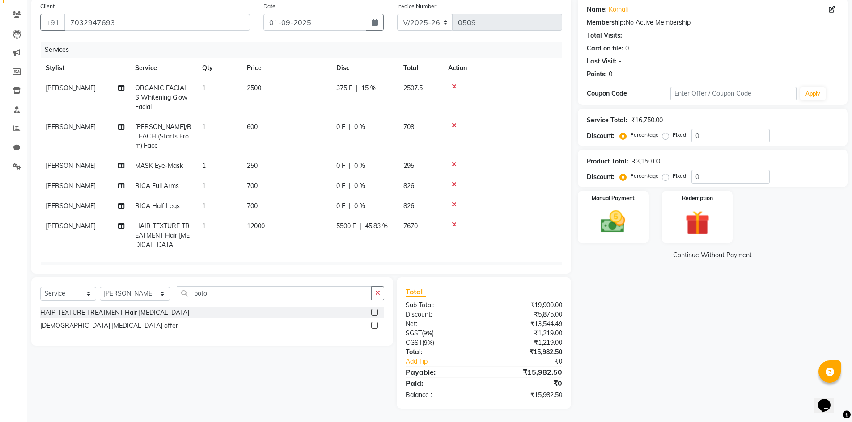
click at [349, 222] on span "5500 F" at bounding box center [346, 226] width 20 height 9
select select "80610"
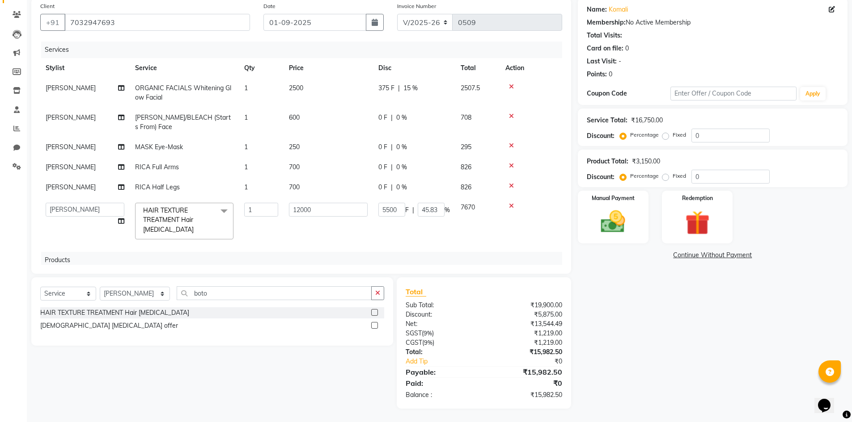
click at [349, 218] on td "12000" at bounding box center [327, 221] width 89 height 47
click at [391, 210] on input "5500" at bounding box center [391, 210] width 27 height 14
type input "5600"
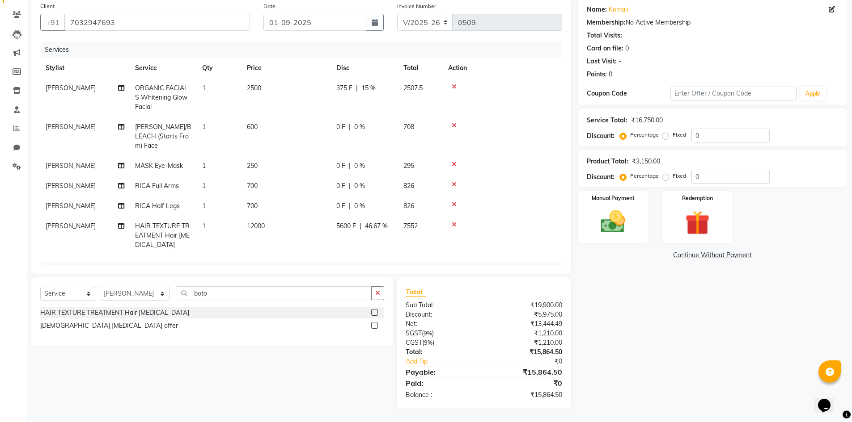
click at [677, 308] on div "Name: Komali Membership: No Active Membership Total Visits: Card on file: 0 Las…" at bounding box center [716, 203] width 276 height 411
click at [341, 222] on span "5600 F" at bounding box center [346, 226] width 20 height 9
select select "80610"
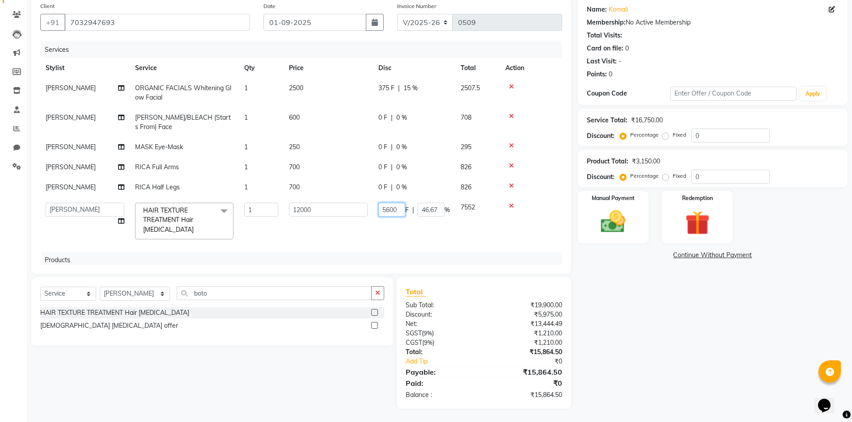
click at [390, 212] on input "5600" at bounding box center [391, 210] width 27 height 14
type input "5700"
click at [666, 304] on div "Name: Komali Membership: No Active Membership Total Visits: Card on file: 0 Las…" at bounding box center [716, 203] width 276 height 411
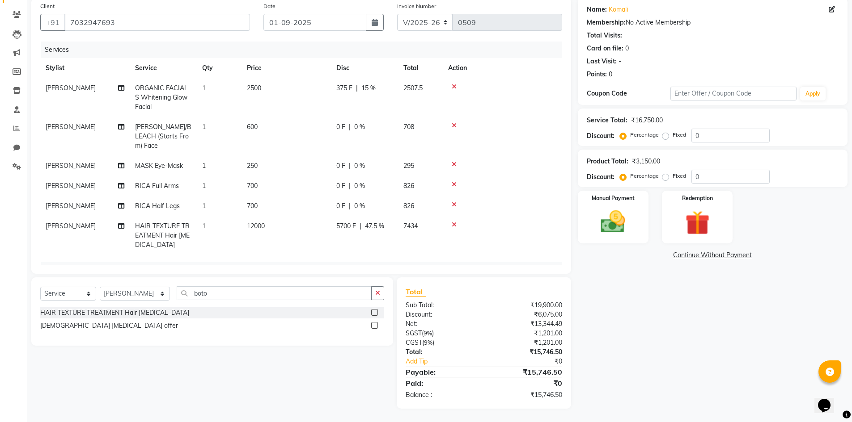
click at [343, 222] on span "5700 F" at bounding box center [346, 226] width 20 height 9
select select "80610"
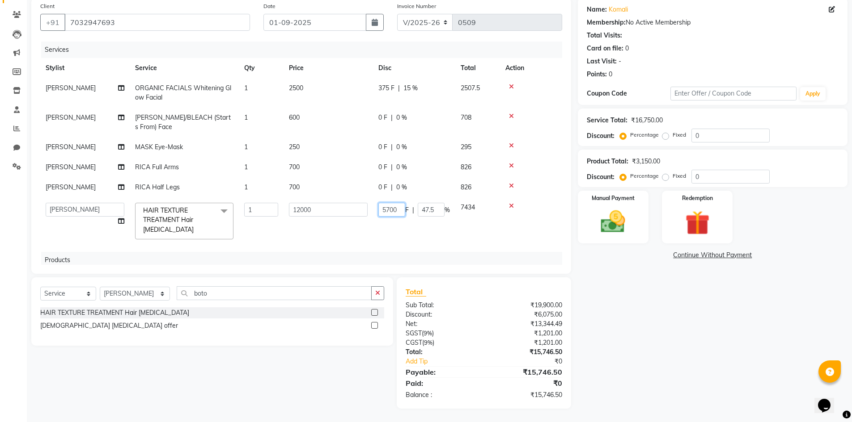
click at [388, 209] on input "5700" at bounding box center [391, 210] width 27 height 14
type input "5800"
click at [704, 369] on div "Name: Komali Membership: No Active Membership Total Visits: Card on file: 0 Las…" at bounding box center [716, 203] width 276 height 411
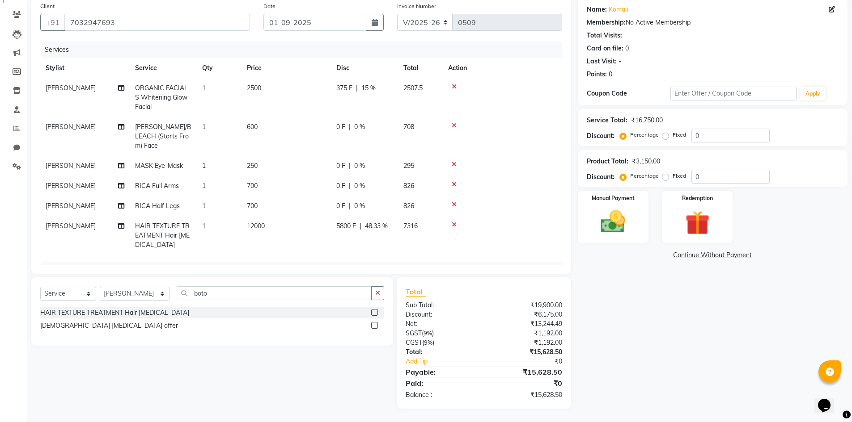
click at [346, 222] on span "5800 F" at bounding box center [346, 226] width 20 height 9
select select "80610"
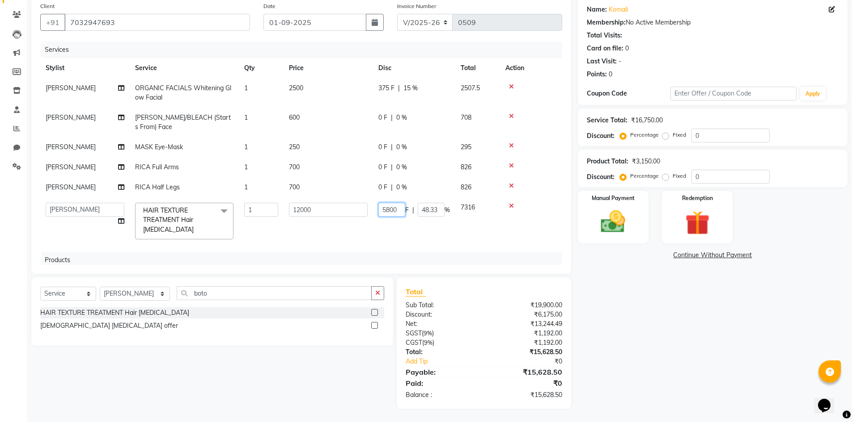
click at [397, 210] on input "5800" at bounding box center [391, 210] width 27 height 14
type input "5850"
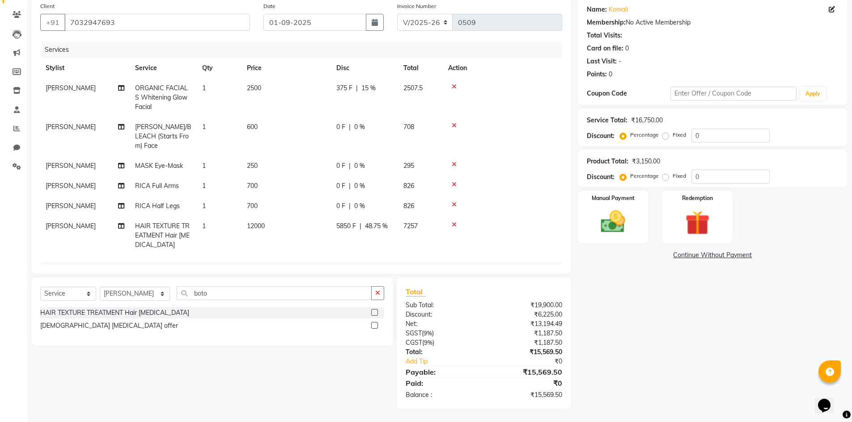
click at [620, 308] on div "Name: Komali Membership: No Active Membership Total Visits: Card on file: 0 Las…" at bounding box center [716, 203] width 276 height 411
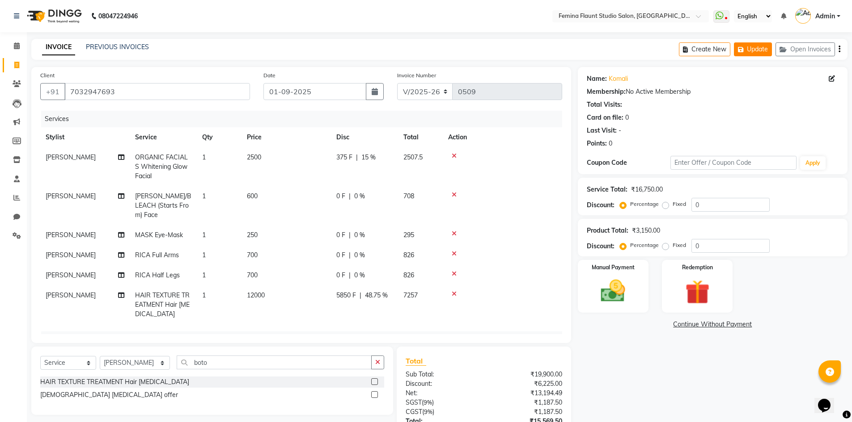
click at [762, 50] on button "Update" at bounding box center [753, 49] width 38 height 14
click at [343, 271] on span "0 F" at bounding box center [340, 275] width 9 height 9
select select "80611"
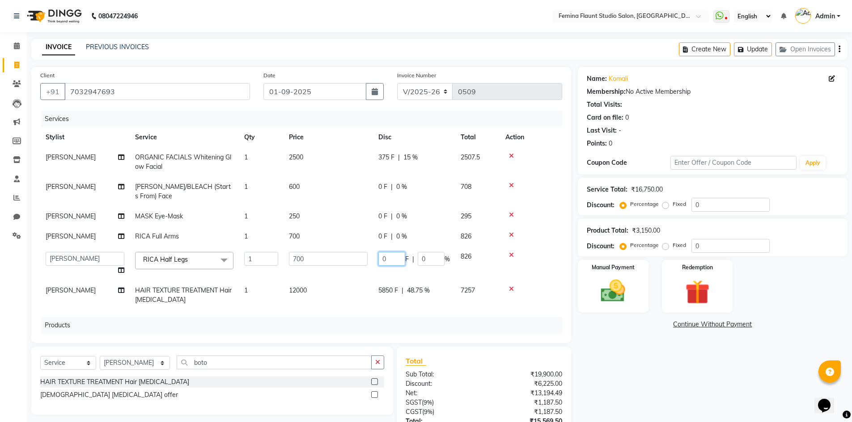
click at [390, 263] on input "0" at bounding box center [391, 259] width 27 height 14
type input "100"
click at [726, 371] on div "Name: Komali Membership: No Active Membership Total Visits: Card on file: 0 Las…" at bounding box center [716, 272] width 276 height 411
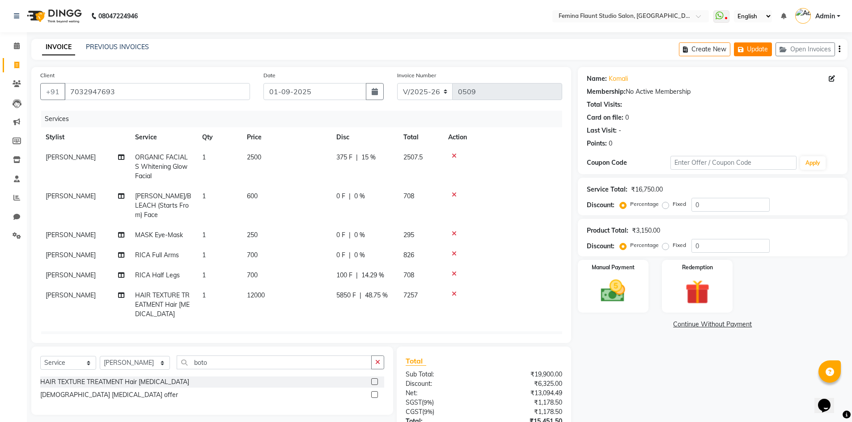
click at [750, 56] on button "Update" at bounding box center [753, 49] width 38 height 14
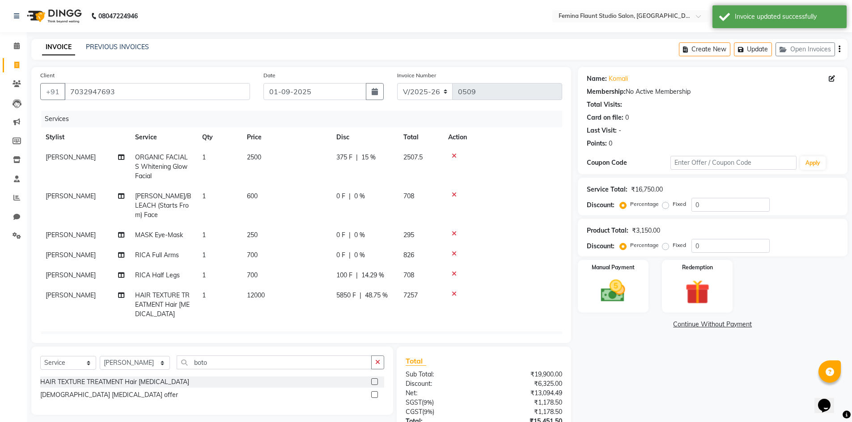
scroll to position [97, 0]
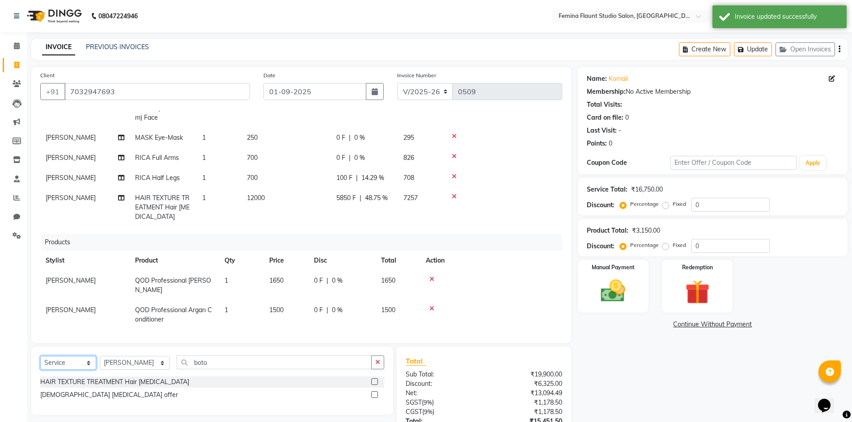
click at [85, 366] on select "Select Service Product Membership Package Voucher Prepaid Gift Card" at bounding box center [68, 363] width 56 height 14
select select "product"
click at [40, 356] on select "Select Service Product Membership Package Voucher Prepaid Gift Card" at bounding box center [68, 363] width 56 height 14
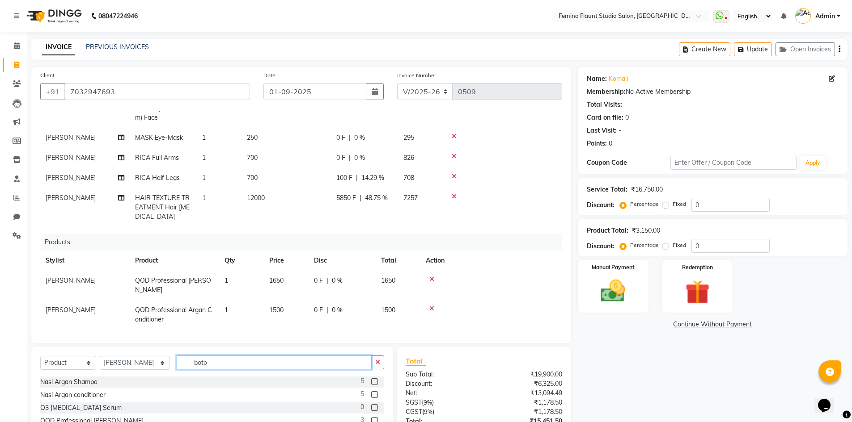
click at [198, 364] on input "boto" at bounding box center [274, 363] width 195 height 14
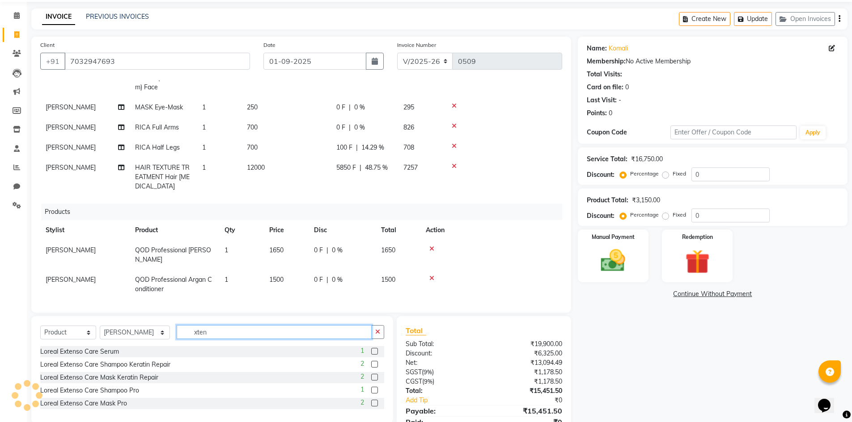
scroll to position [69, 0]
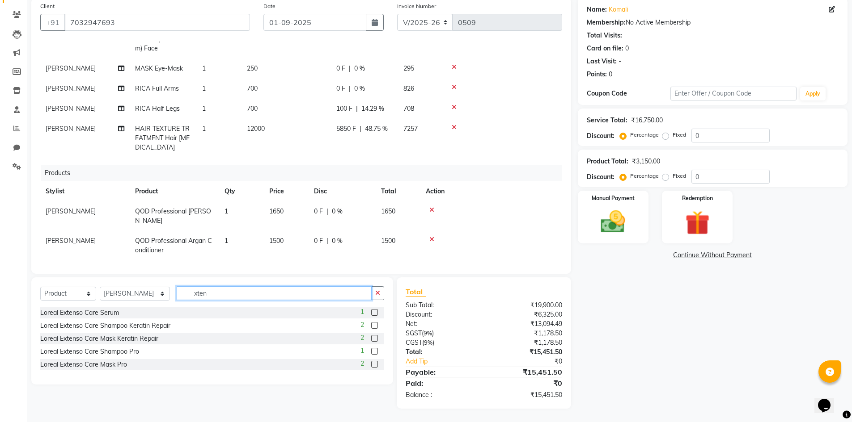
type input "xten"
click at [375, 314] on label at bounding box center [374, 312] width 7 height 7
click at [375, 314] on input "checkbox" at bounding box center [374, 313] width 6 height 6
checkbox input "false"
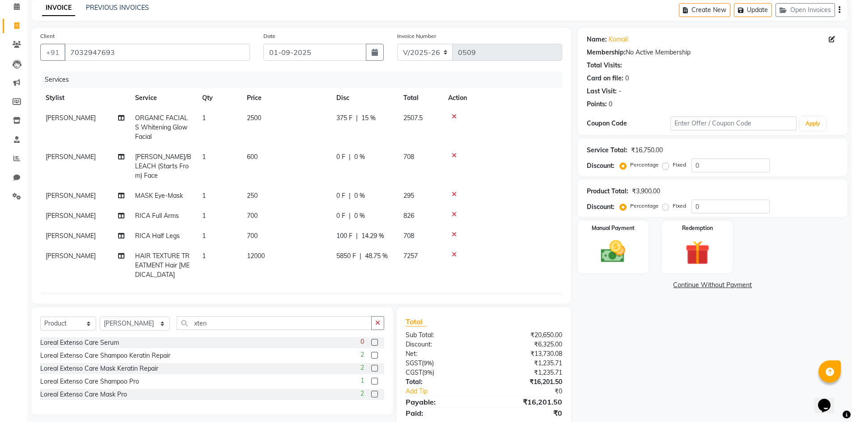
scroll to position [0, 0]
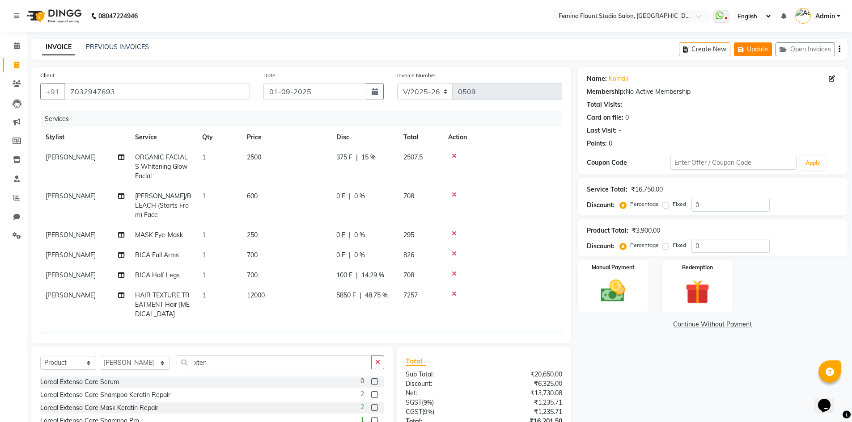
click at [756, 51] on button "Update" at bounding box center [753, 49] width 38 height 14
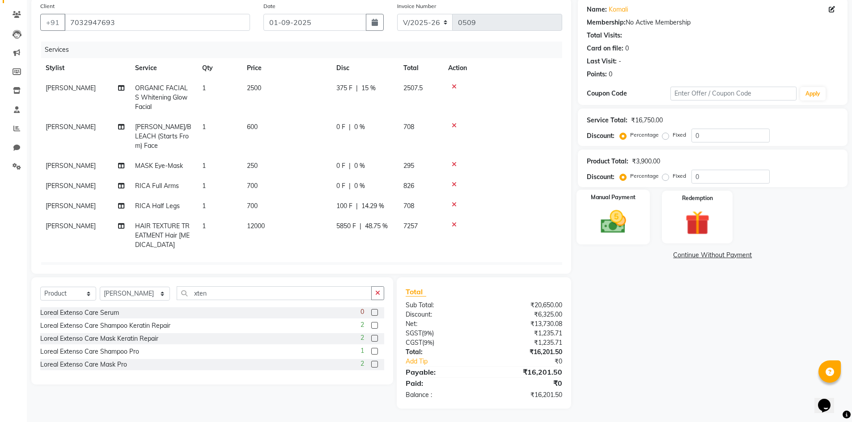
click at [604, 232] on img at bounding box center [612, 221] width 41 height 29
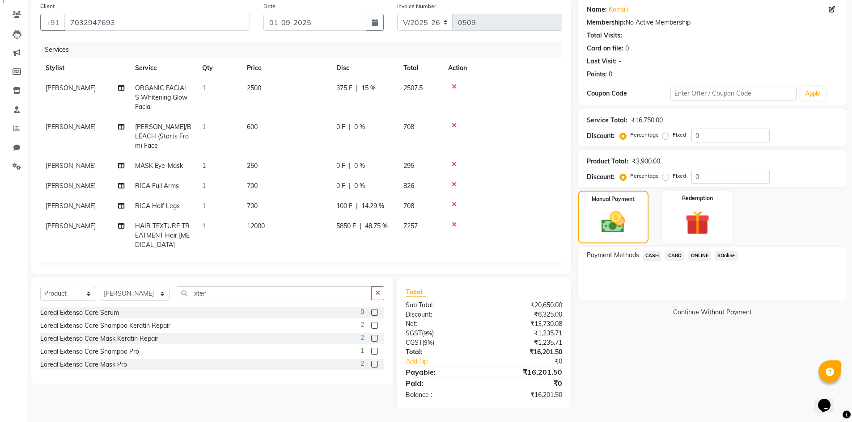
click at [727, 255] on span "SOnline" at bounding box center [725, 256] width 23 height 10
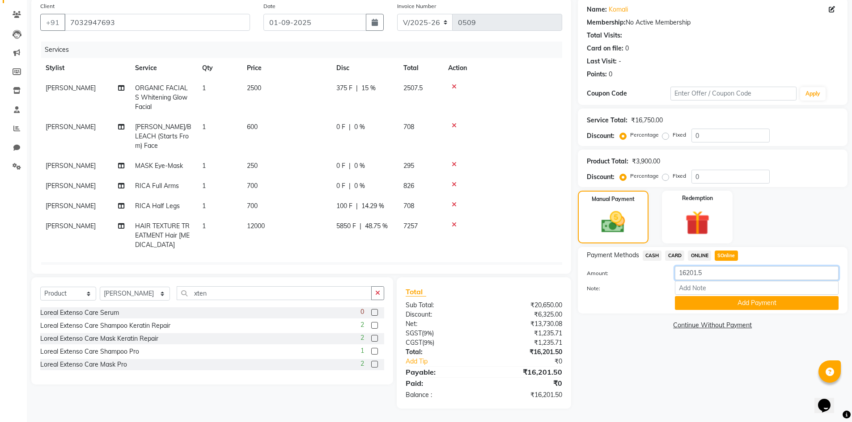
click at [709, 273] on input "16201.5" at bounding box center [757, 273] width 164 height 14
type input "16201"
click at [812, 308] on button "Add Payment" at bounding box center [757, 303] width 164 height 14
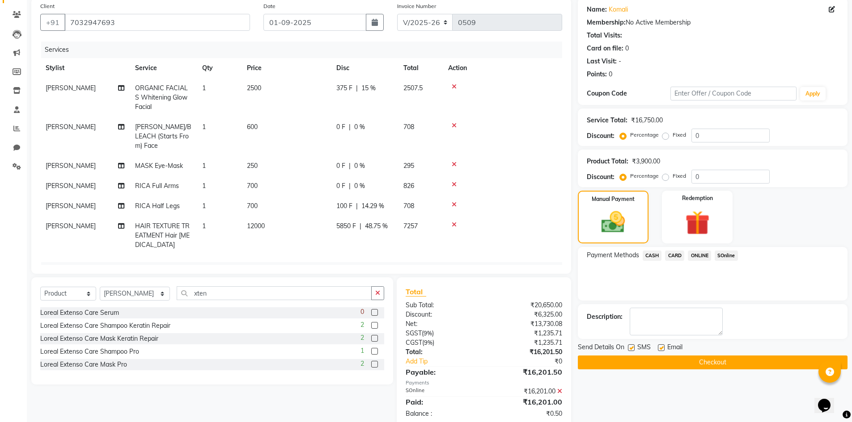
click at [732, 254] on span "SOnline" at bounding box center [725, 256] width 23 height 10
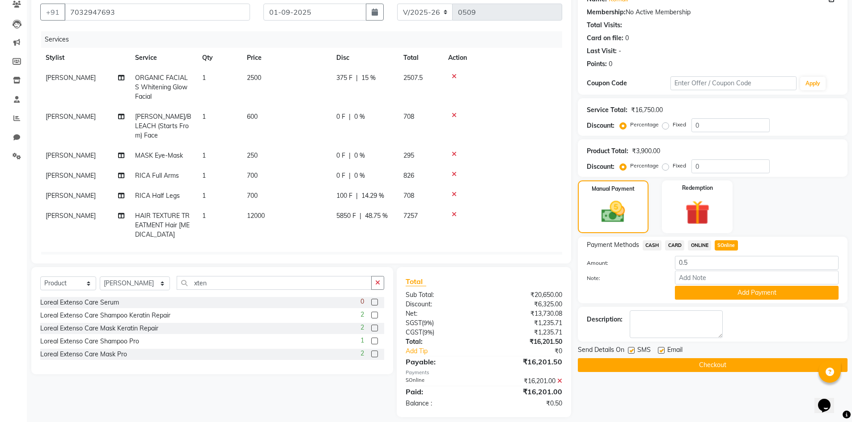
scroll to position [88, 0]
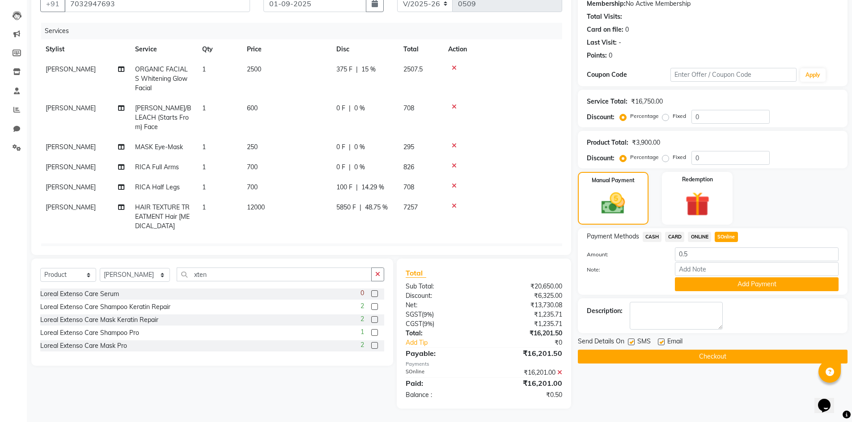
click at [715, 356] on button "Checkout" at bounding box center [713, 357] width 270 height 14
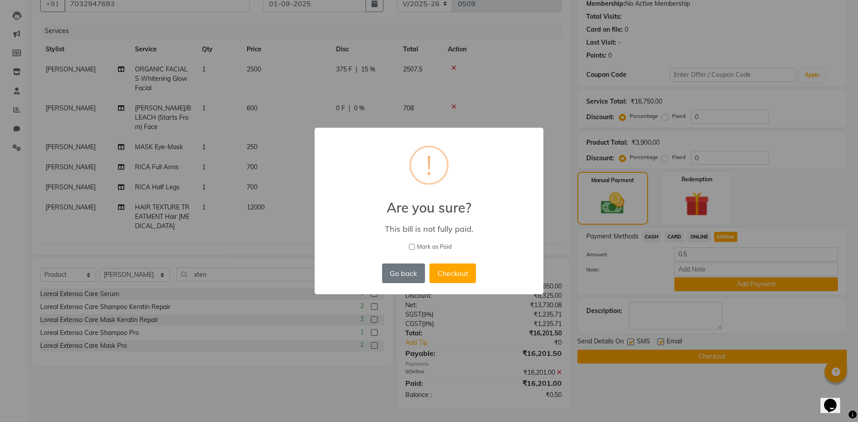
click at [409, 243] on label "Mark as Paid" at bounding box center [429, 247] width 206 height 9
click at [409, 244] on input "Mark as Paid" at bounding box center [412, 247] width 6 height 6
checkbox input "true"
click at [449, 274] on button "Checkout" at bounding box center [453, 274] width 46 height 20
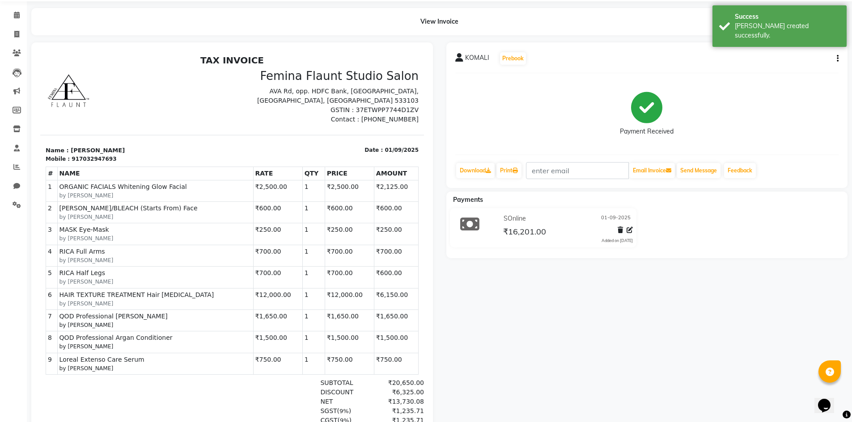
scroll to position [112, 0]
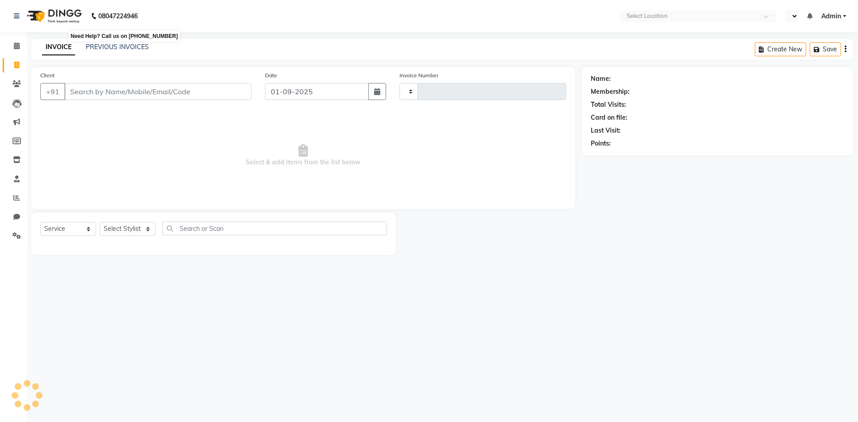
select select "service"
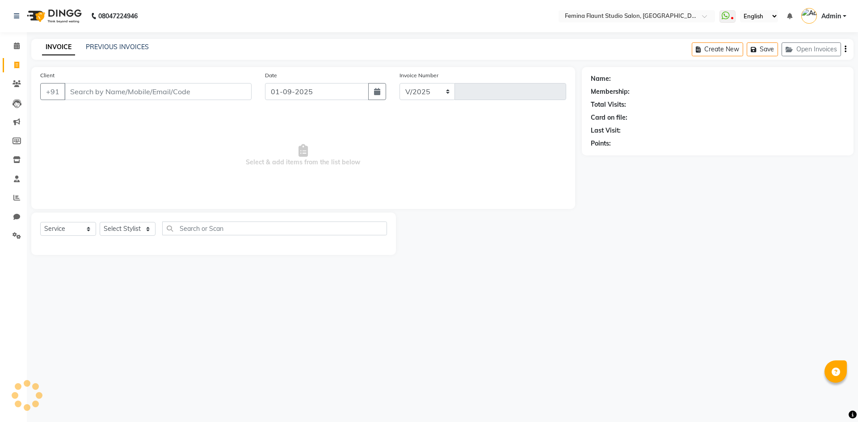
select select "en"
select select "8333"
type input "0510"
click at [159, 97] on input "Client" at bounding box center [157, 91] width 187 height 17
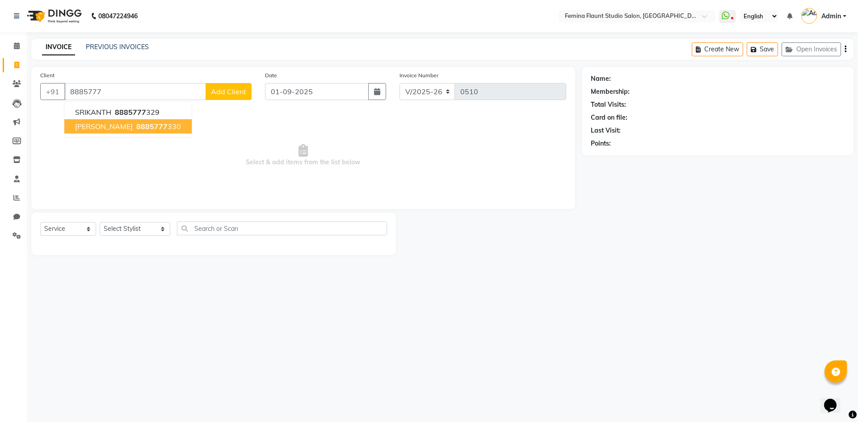
click at [144, 123] on ngb-highlight "8885777 330" at bounding box center [158, 126] width 46 height 9
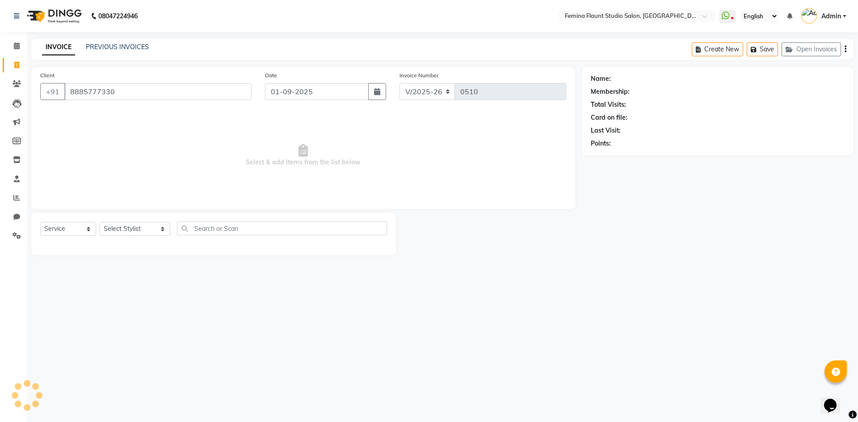
type input "8885777330"
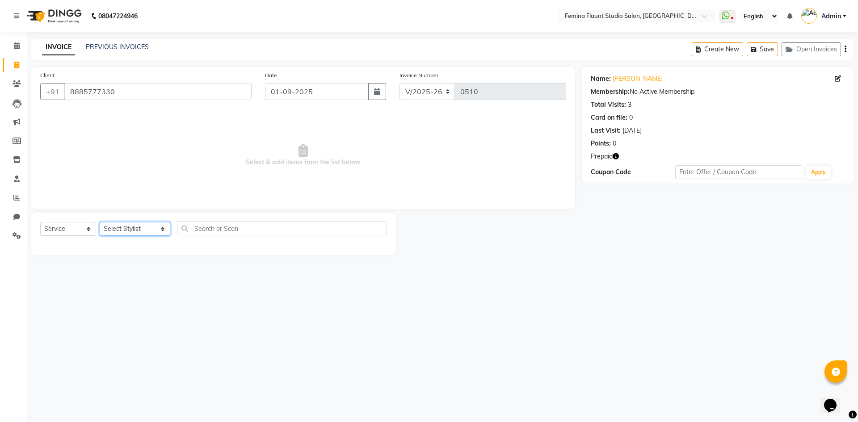
click at [144, 231] on select "Select Stylist Admin Durga [PERSON_NAME] [PERSON_NAME] Sri [PERSON_NAME] Mohd […" at bounding box center [135, 229] width 71 height 14
select select "80613"
click at [100, 222] on select "Select Stylist Admin Durga [PERSON_NAME] [PERSON_NAME] Sri [PERSON_NAME] Mohd […" at bounding box center [135, 229] width 71 height 14
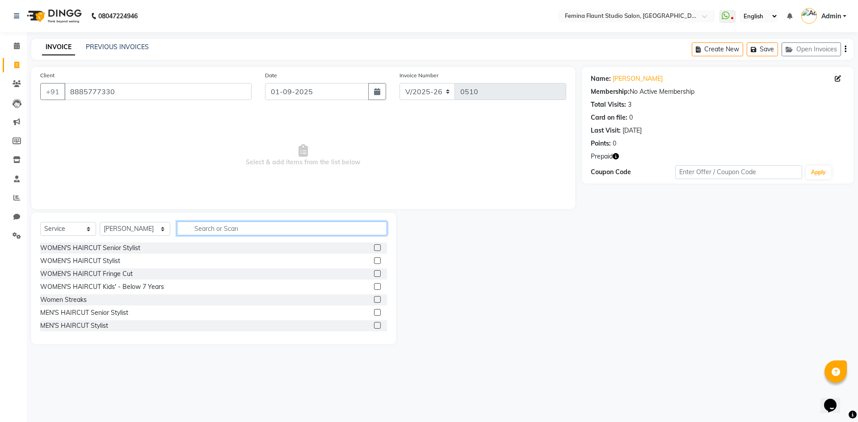
click at [201, 229] on input "text" at bounding box center [282, 229] width 210 height 14
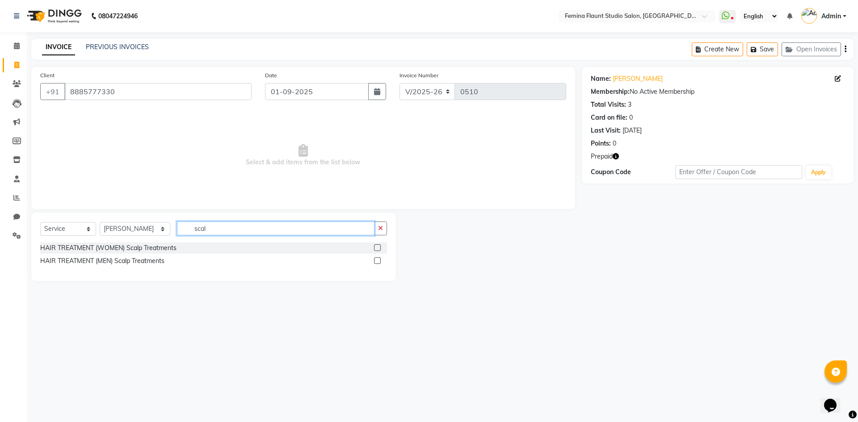
type input "scal"
click at [380, 262] on label at bounding box center [377, 260] width 7 height 7
click at [380, 262] on input "checkbox" at bounding box center [377, 261] width 6 height 6
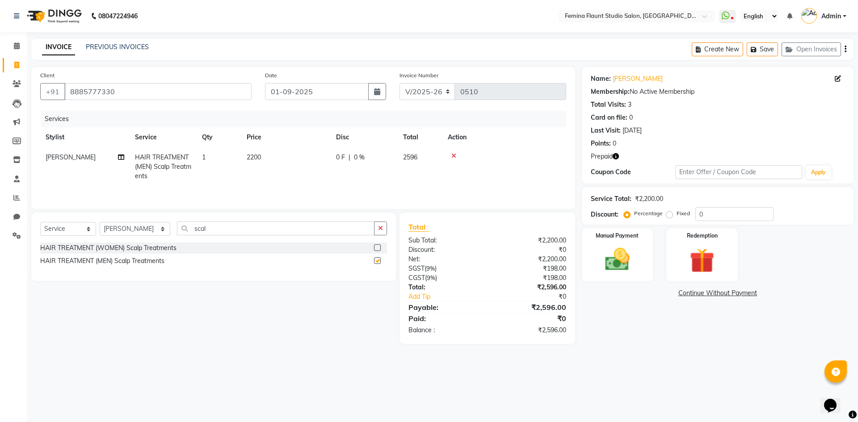
checkbox input "false"
click at [701, 261] on img at bounding box center [702, 261] width 42 height 32
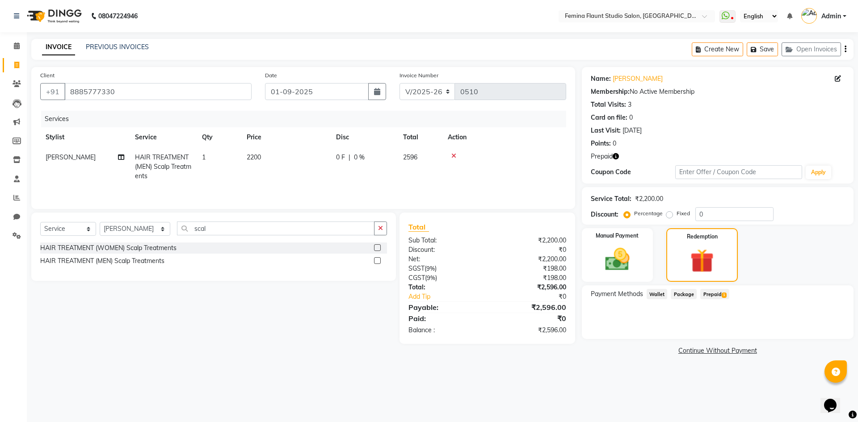
click at [722, 293] on span "1" at bounding box center [724, 295] width 5 height 5
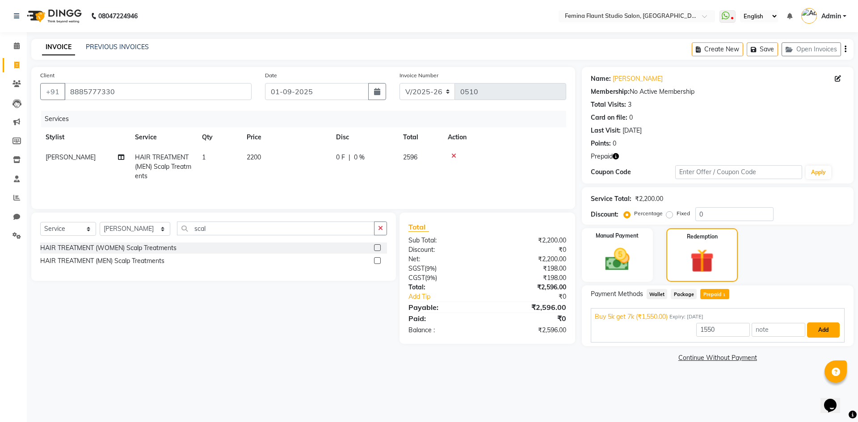
click at [819, 330] on button "Add" at bounding box center [823, 330] width 33 height 15
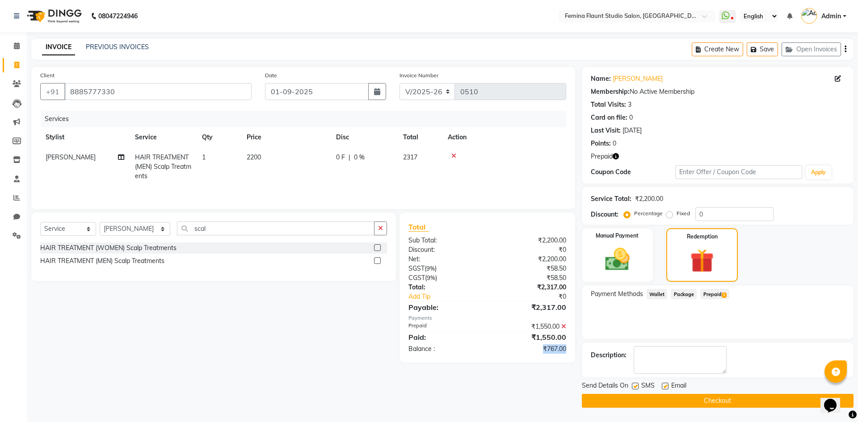
drag, startPoint x: 542, startPoint y: 349, endPoint x: 570, endPoint y: 349, distance: 27.7
click at [570, 349] on div "₹767.00" at bounding box center [529, 349] width 85 height 9
click at [513, 373] on div "Client [PHONE_NUMBER] Date [DATE] Invoice Number V/2025 V/[PHONE_NUMBER] Servic…" at bounding box center [303, 237] width 557 height 341
click at [564, 325] on icon at bounding box center [563, 327] width 5 height 6
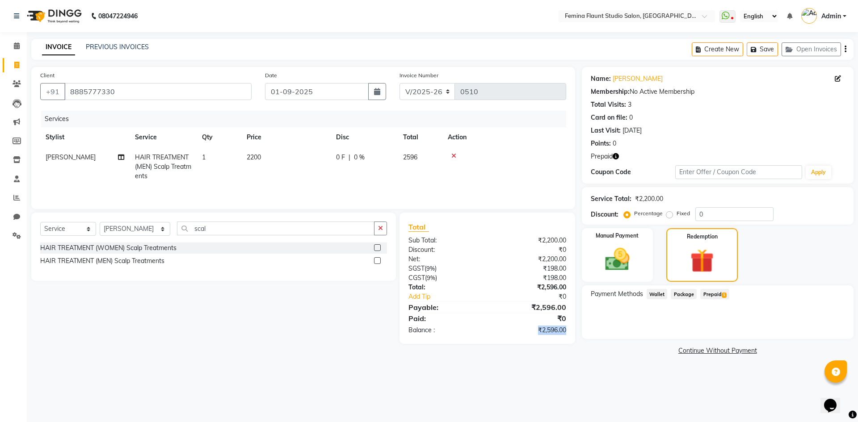
drag, startPoint x: 566, startPoint y: 330, endPoint x: 539, endPoint y: 330, distance: 27.7
click at [539, 330] on div "₹2,596.00" at bounding box center [529, 330] width 85 height 9
click at [529, 363] on main "INVOICE PREVIOUS INVOICES Create New Save Open Invoices Client [PHONE_NUMBER] D…" at bounding box center [442, 205] width 831 height 332
drag, startPoint x: 566, startPoint y: 332, endPoint x: 536, endPoint y: 329, distance: 29.2
click at [536, 329] on div "₹2,596.00" at bounding box center [529, 330] width 85 height 9
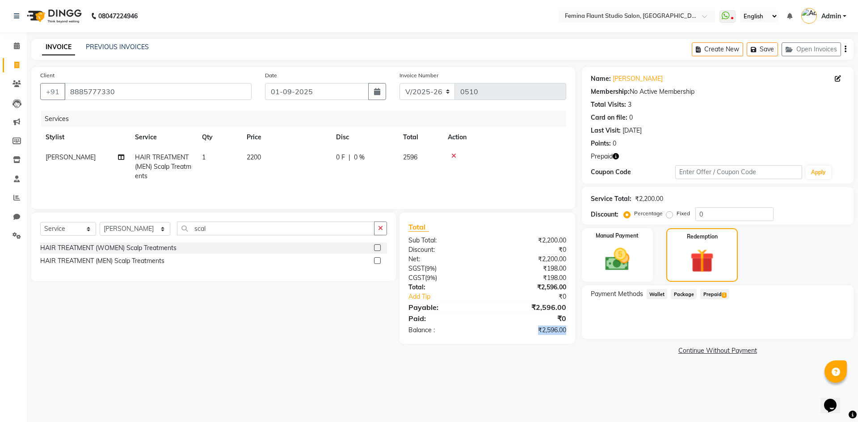
click at [561, 350] on div "Client [PHONE_NUMBER] Date [DATE] Invoice Number V/2025 V/[PHONE_NUMBER] Servic…" at bounding box center [303, 212] width 557 height 291
click at [713, 295] on span "Prepaid 1" at bounding box center [715, 294] width 29 height 10
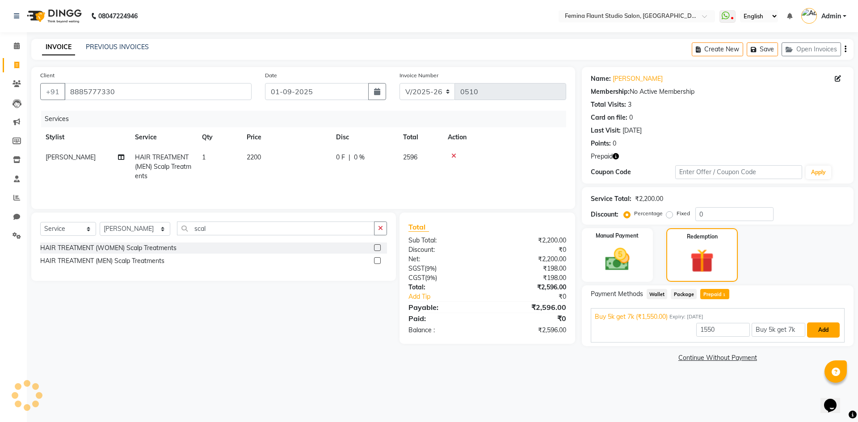
click at [823, 334] on button "Add" at bounding box center [823, 330] width 33 height 15
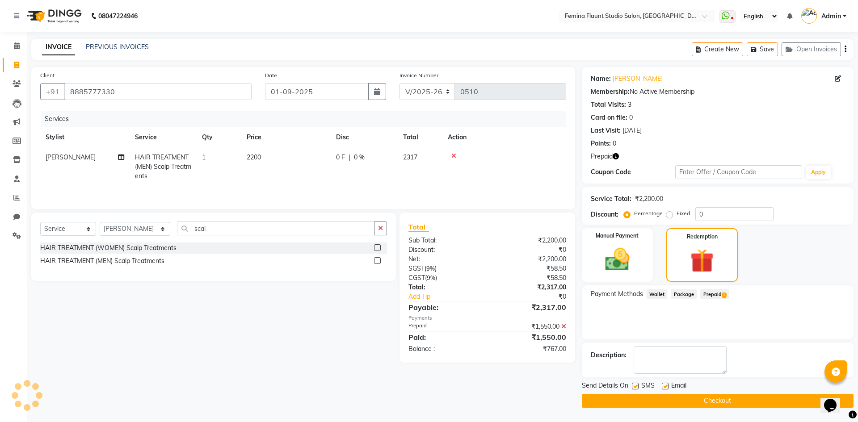
click at [565, 324] on icon at bounding box center [563, 327] width 5 height 6
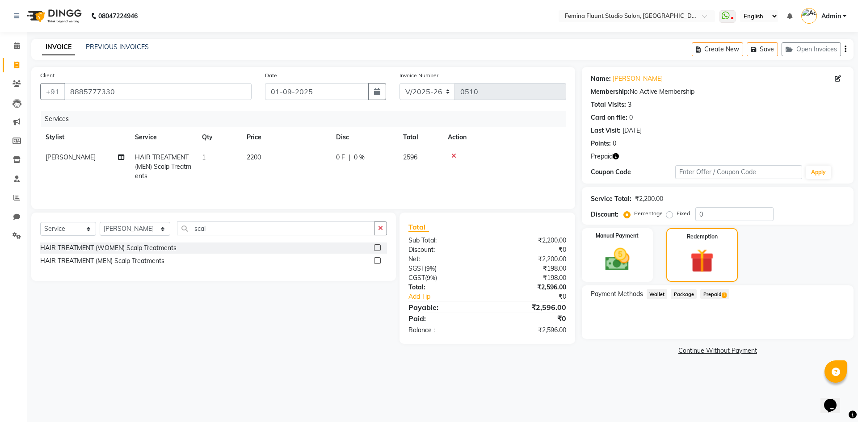
click at [722, 297] on span "1" at bounding box center [724, 295] width 5 height 5
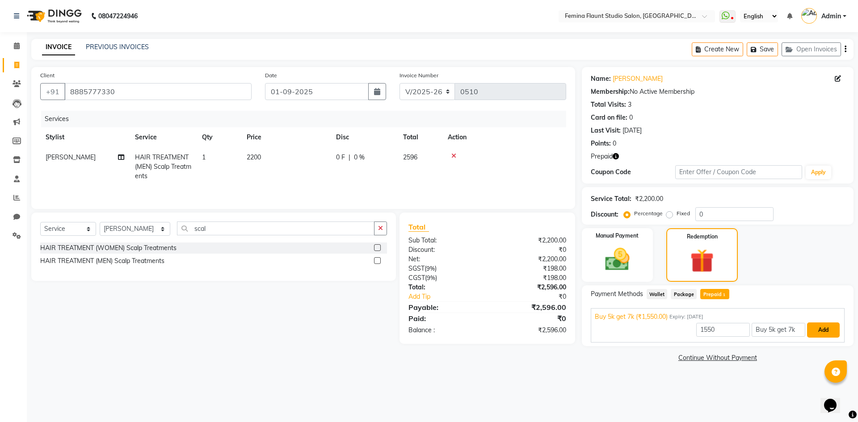
click at [824, 334] on button "Add" at bounding box center [823, 330] width 33 height 15
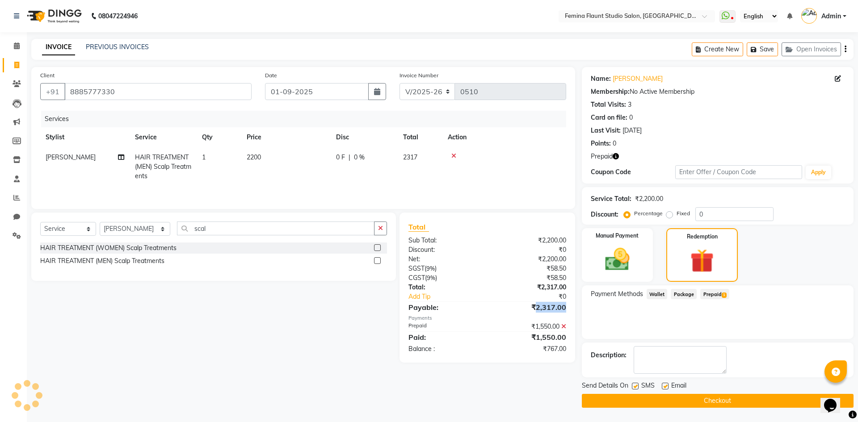
drag, startPoint x: 536, startPoint y: 306, endPoint x: 569, endPoint y: 307, distance: 32.2
click at [569, 307] on div "₹2,317.00" at bounding box center [529, 307] width 85 height 11
click at [537, 367] on div "Client [PHONE_NUMBER] Date [DATE] Invoice Number V/2025 V/[PHONE_NUMBER] Servic…" at bounding box center [303, 237] width 557 height 341
click at [673, 398] on button "Checkout" at bounding box center [718, 401] width 272 height 14
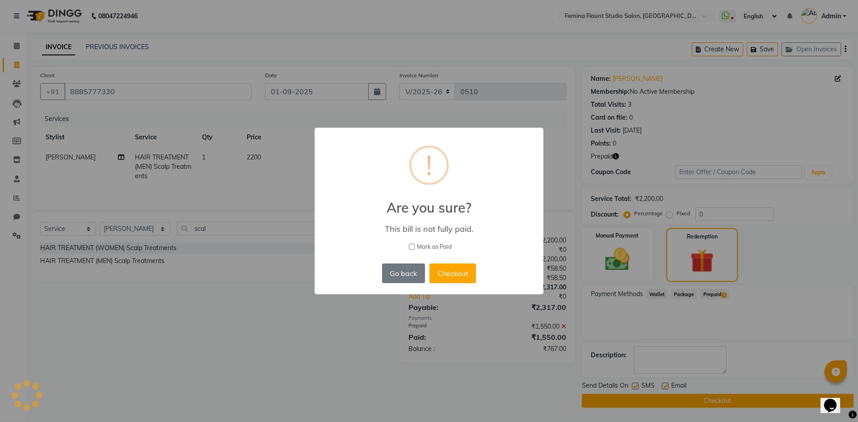
click at [413, 248] on input "Mark as Paid" at bounding box center [412, 247] width 6 height 6
checkbox input "true"
click at [414, 277] on button "Go back" at bounding box center [403, 274] width 43 height 20
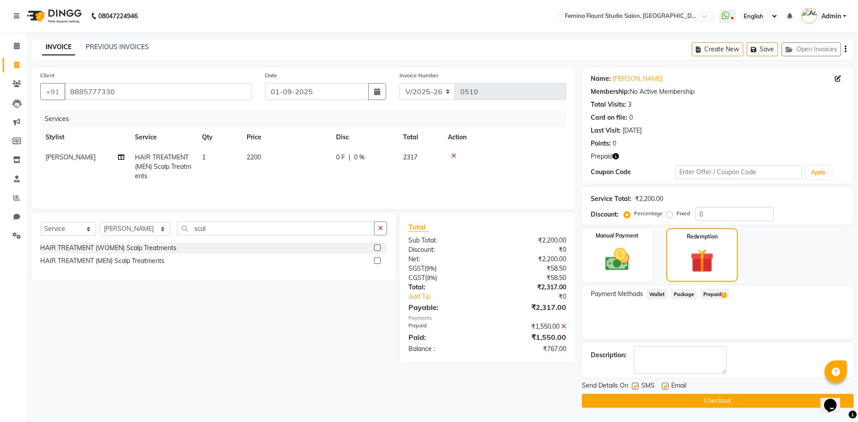
click at [660, 293] on span "Wallet" at bounding box center [657, 294] width 21 height 10
click at [678, 292] on span "Package" at bounding box center [684, 294] width 26 height 10
click at [684, 315] on div "Payment Methods Wallet Package Prepaid 1 No Packages Available" at bounding box center [718, 313] width 272 height 54
click at [713, 293] on span "Prepaid 1" at bounding box center [715, 294] width 29 height 10
click at [617, 263] on img at bounding box center [618, 260] width 42 height 30
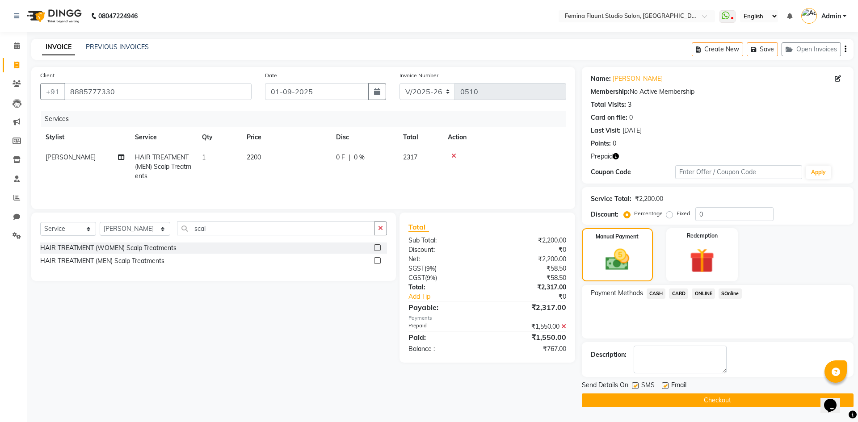
click at [703, 293] on span "ONLINE" at bounding box center [703, 294] width 23 height 10
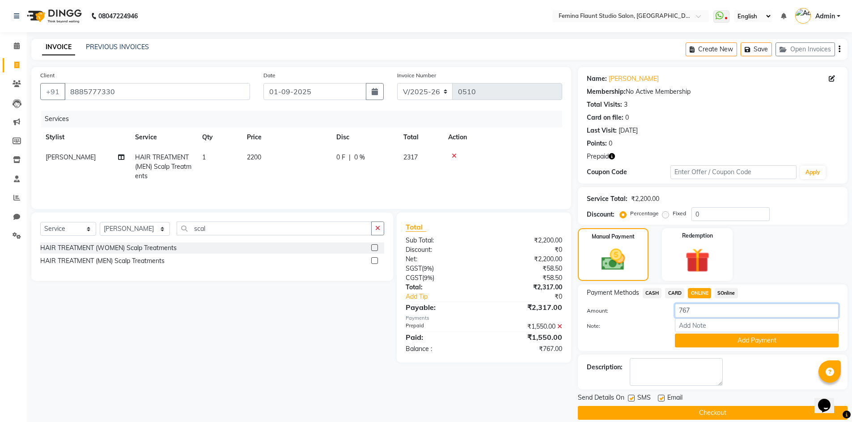
click at [705, 314] on input "767" at bounding box center [757, 311] width 164 height 14
click at [703, 312] on input "767" at bounding box center [757, 311] width 164 height 14
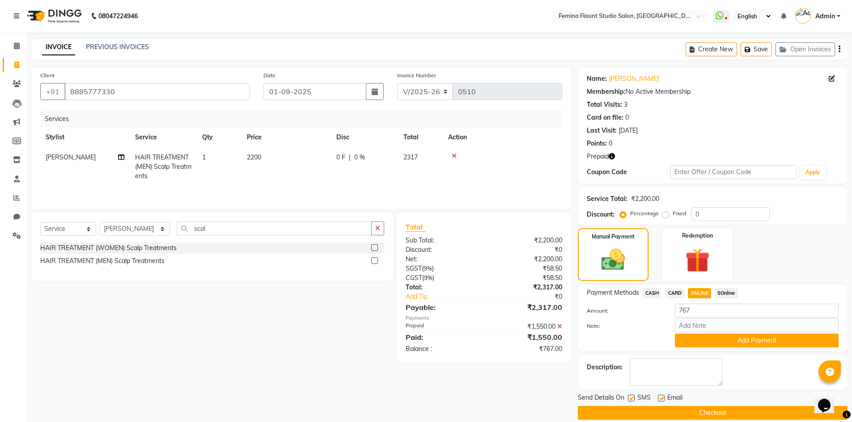
click at [783, 255] on div "Manual Payment Redemption" at bounding box center [712, 254] width 283 height 53
click at [703, 313] on input "767" at bounding box center [757, 311] width 164 height 14
click at [787, 265] on div "Manual Payment Redemption" at bounding box center [712, 254] width 283 height 53
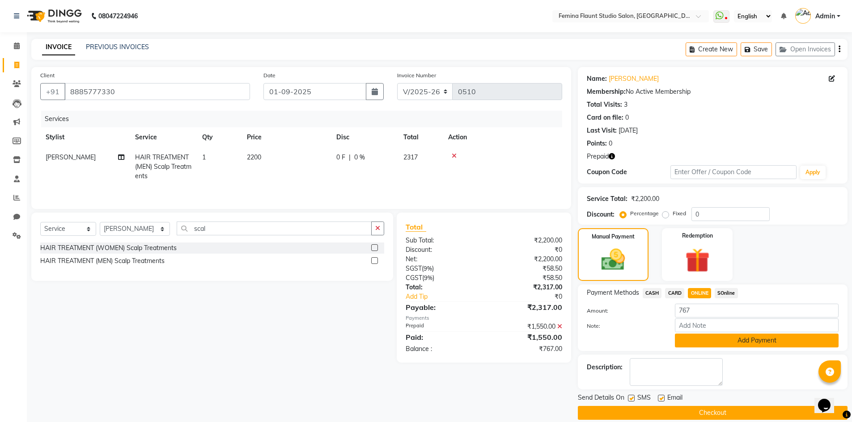
click at [734, 345] on button "Add Payment" at bounding box center [757, 341] width 164 height 14
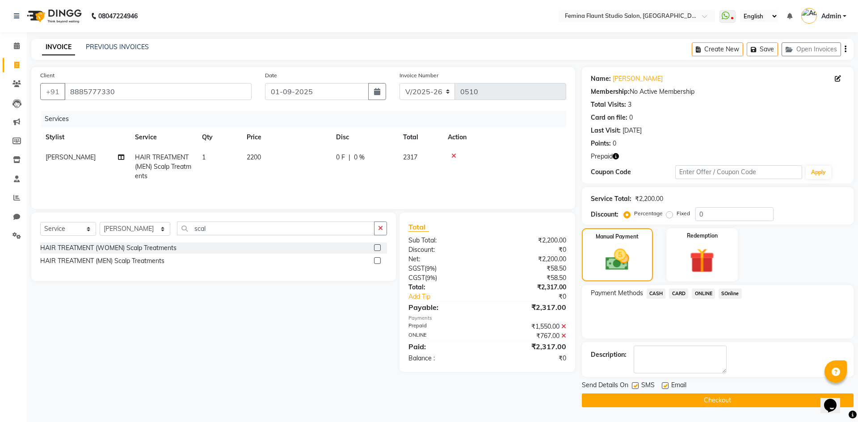
click at [717, 401] on button "Checkout" at bounding box center [718, 401] width 272 height 14
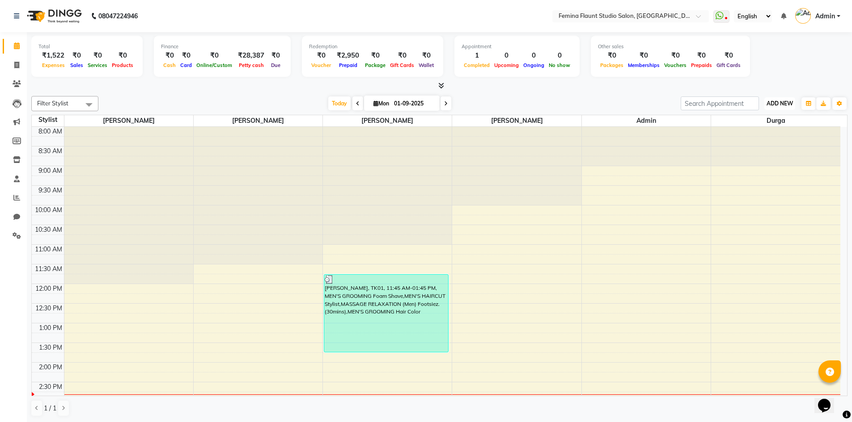
click at [786, 106] on span "ADD NEW" at bounding box center [779, 103] width 26 height 7
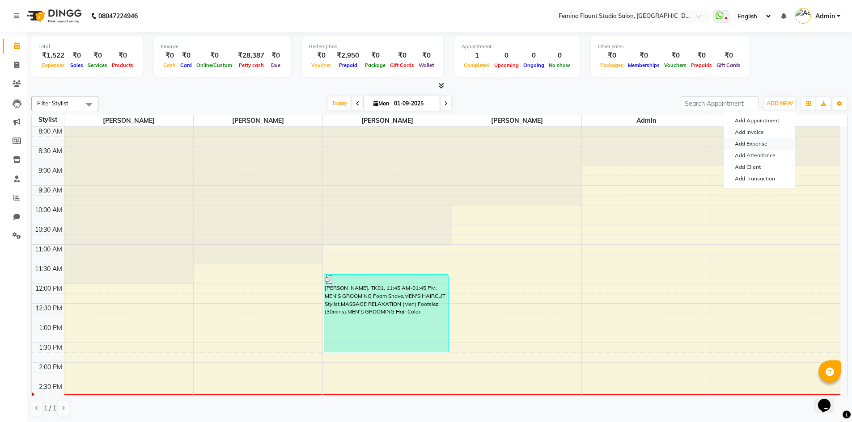
click at [759, 143] on link "Add Expense" at bounding box center [759, 144] width 71 height 12
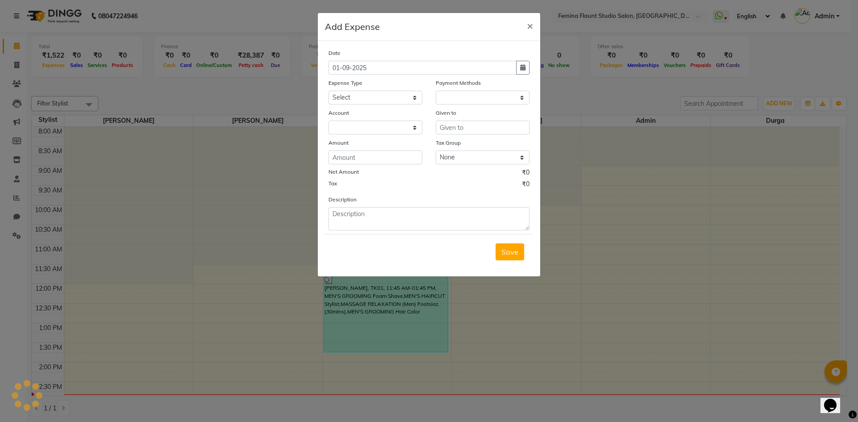
select select "1"
select select "7453"
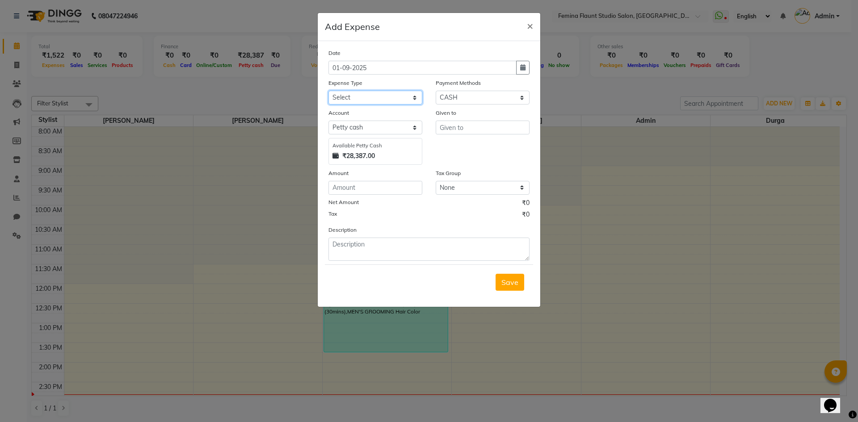
click at [416, 100] on select "Select Advance Salary Bank charges Blinkit Car maintenance Cash transfer to ban…" at bounding box center [376, 98] width 94 height 14
select select "23330"
click at [329, 91] on select "Select Advance Salary Bank charges Blinkit Car maintenance Cash transfer to ban…" at bounding box center [376, 98] width 94 height 14
click at [461, 128] on input "text" at bounding box center [483, 128] width 94 height 14
click at [463, 147] on ngb-highlight "Ad min" at bounding box center [458, 146] width 22 height 9
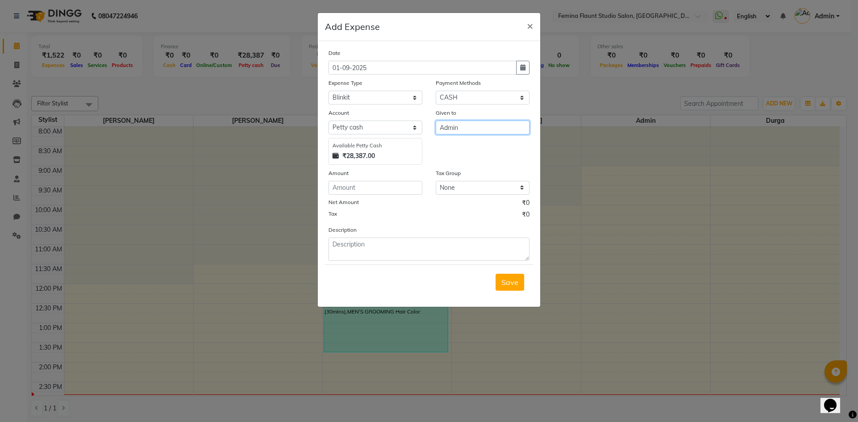
type input "Admin"
click at [462, 186] on select "None GST" at bounding box center [483, 188] width 94 height 14
click at [387, 183] on input "number" at bounding box center [376, 188] width 94 height 14
type input "1844"
click at [474, 250] on textarea at bounding box center [429, 249] width 201 height 23
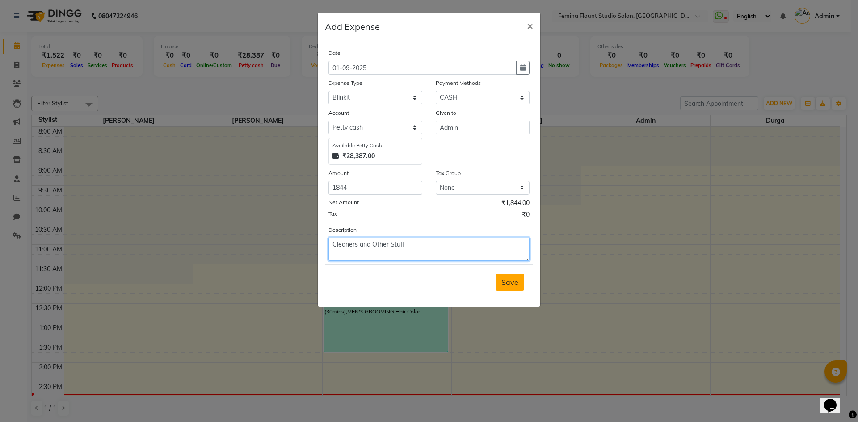
type textarea "Cleaners and Other Stuff"
click at [512, 276] on button "Save" at bounding box center [510, 282] width 29 height 17
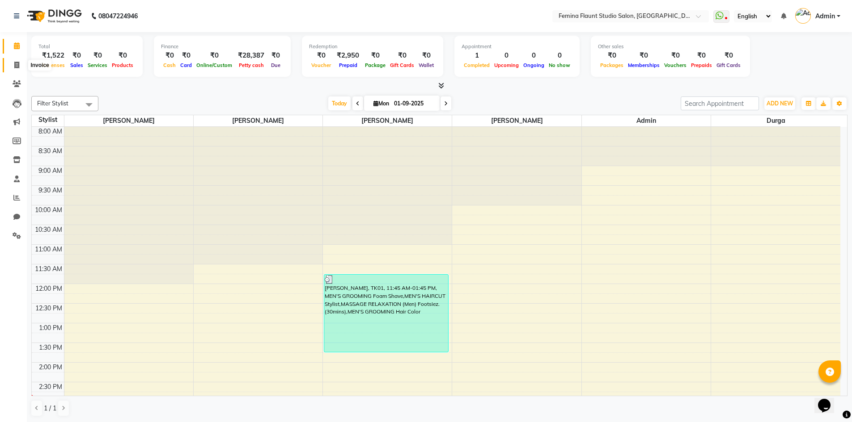
click at [17, 62] on icon at bounding box center [16, 65] width 5 height 7
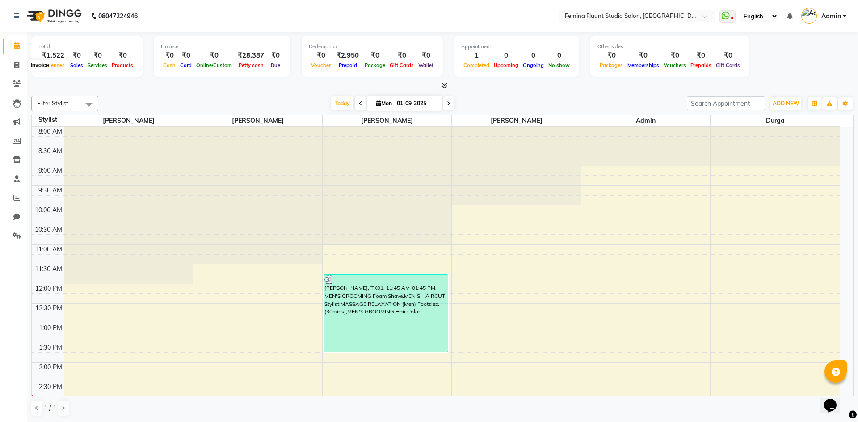
select select "service"
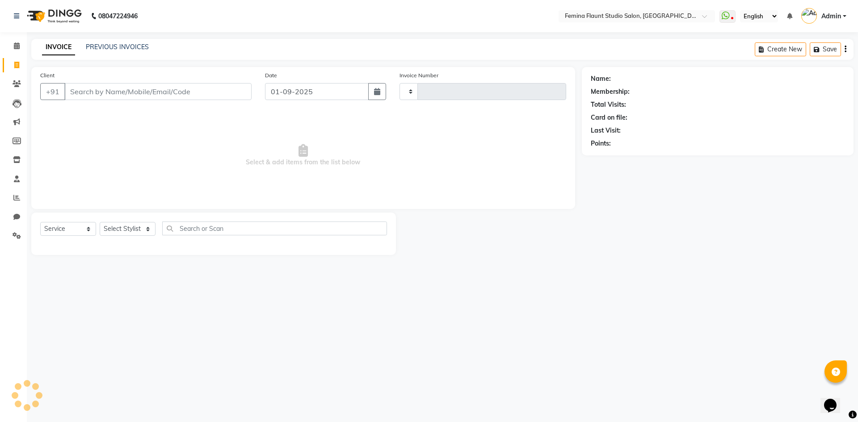
type input "0511"
select select "8333"
click at [125, 52] on div "INVOICE PREVIOUS INVOICES" at bounding box center [95, 47] width 128 height 10
click at [133, 48] on link "PREVIOUS INVOICES" at bounding box center [117, 47] width 63 height 8
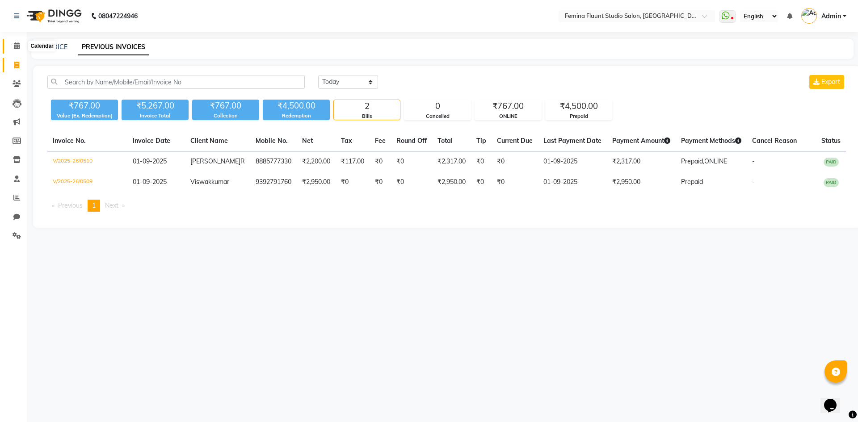
drag, startPoint x: 16, startPoint y: 46, endPoint x: 22, endPoint y: 46, distance: 5.8
click at [16, 46] on icon at bounding box center [17, 45] width 6 height 7
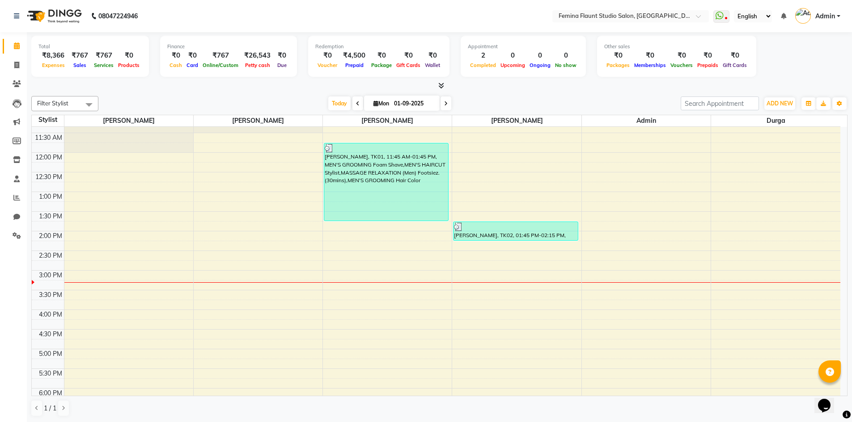
scroll to position [134, 0]
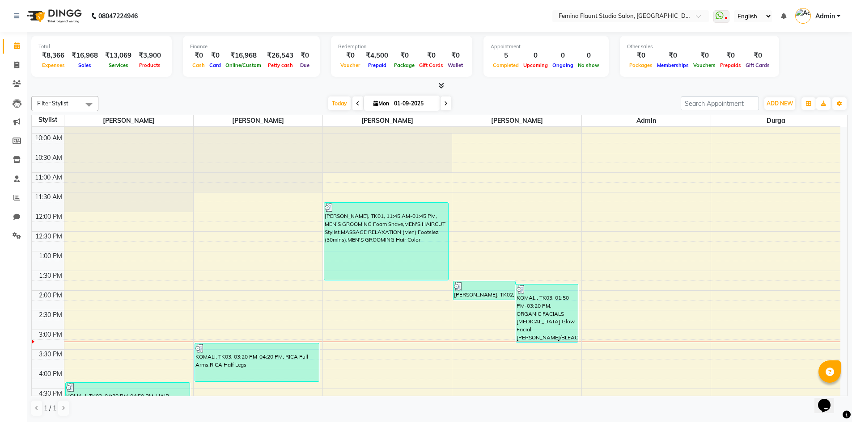
scroll to position [63, 0]
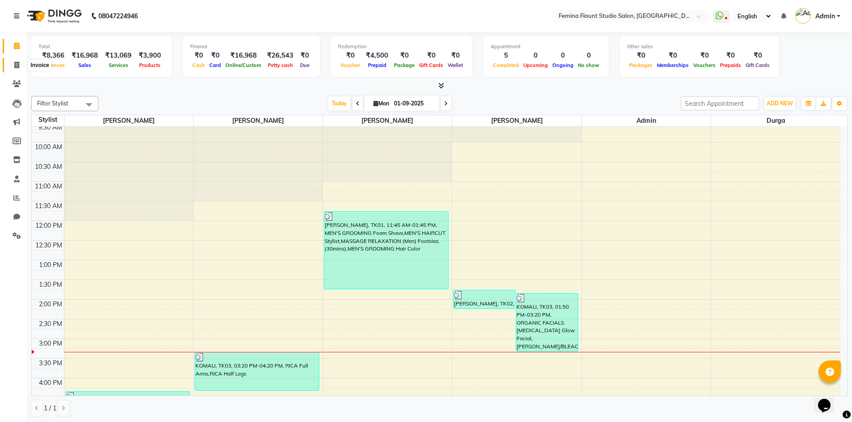
click at [15, 69] on span at bounding box center [17, 65] width 16 height 10
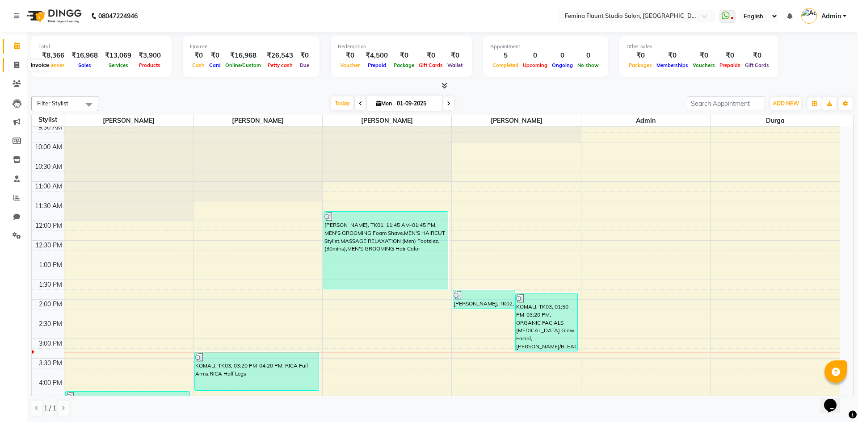
select select "service"
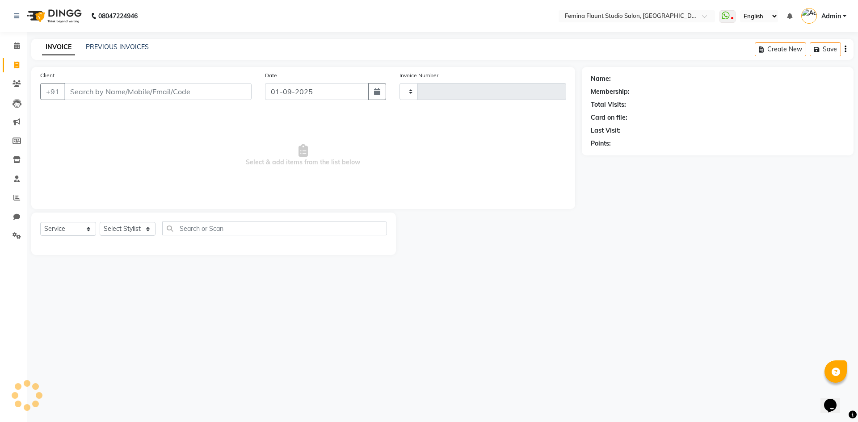
type input "0512"
select select "8333"
click at [15, 50] on span at bounding box center [17, 46] width 16 height 10
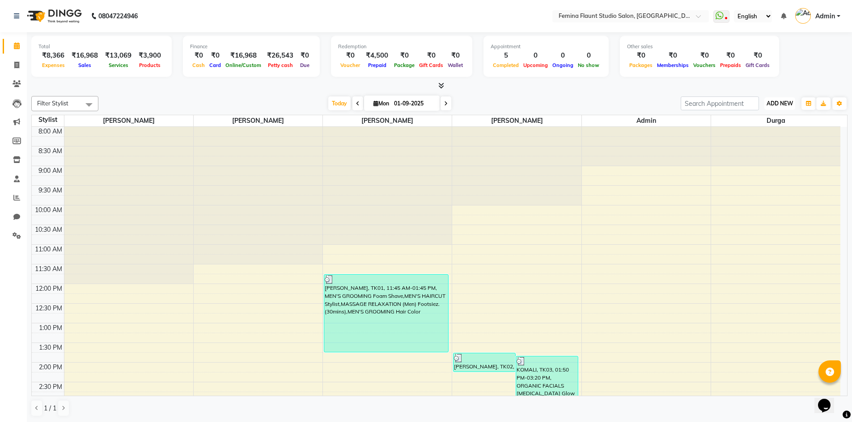
click at [783, 102] on span "ADD NEW" at bounding box center [779, 103] width 26 height 7
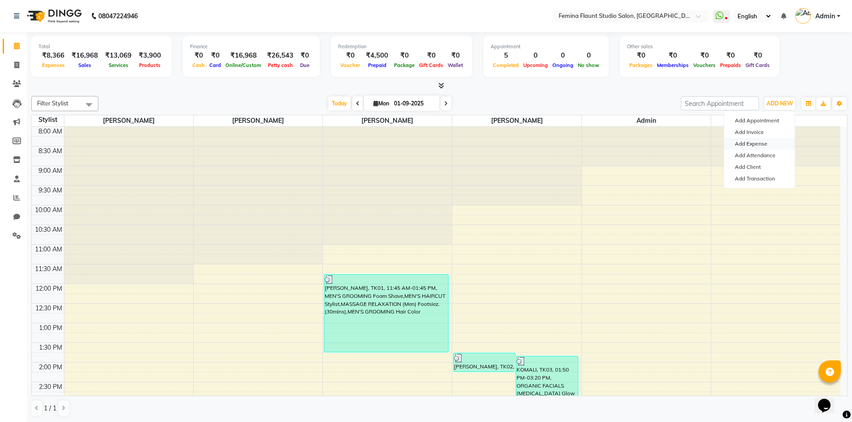
click at [769, 146] on link "Add Expense" at bounding box center [759, 144] width 71 height 12
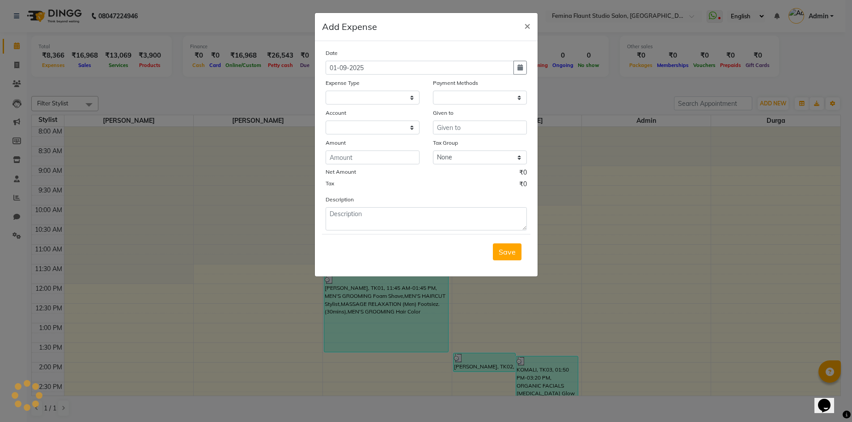
select select
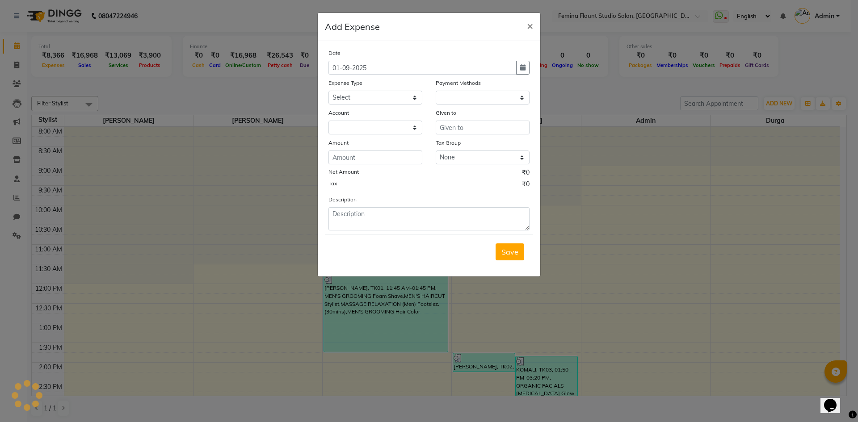
select select "1"
select select "7453"
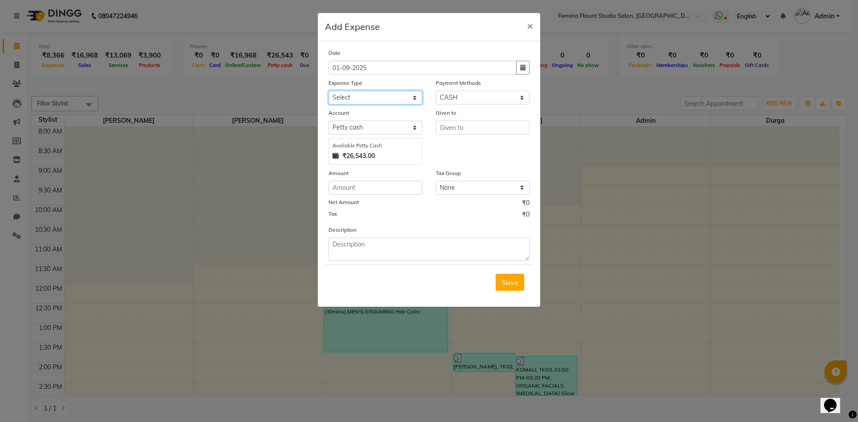
click at [419, 97] on select "Select Advance Salary Bank charges Blinkit Car maintenance Cash transfer to ban…" at bounding box center [376, 98] width 94 height 14
select select "23312"
click at [329, 91] on select "Select Advance Salary Bank charges Blinkit Car maintenance Cash transfer to ban…" at bounding box center [376, 98] width 94 height 14
click at [454, 130] on input "text" at bounding box center [483, 128] width 94 height 14
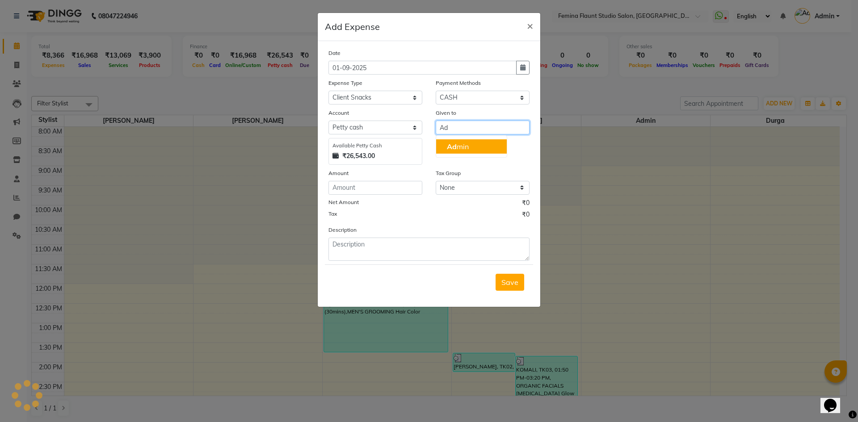
click at [452, 144] on span "Ad" at bounding box center [452, 146] width 10 height 9
type input "Admin"
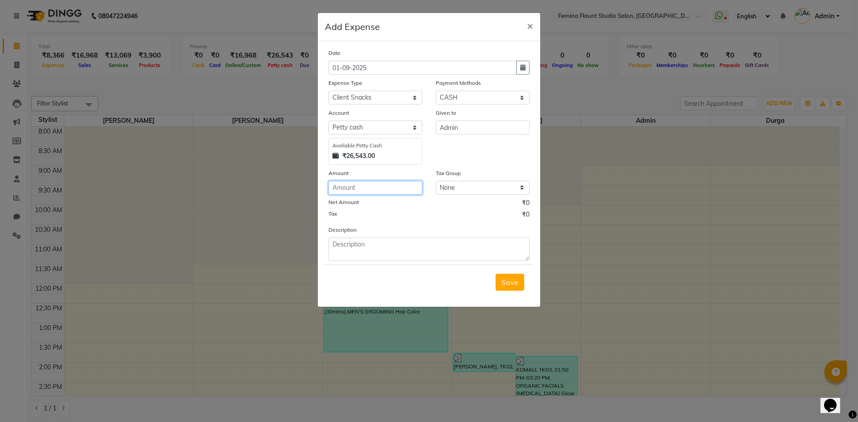
click at [410, 193] on input "number" at bounding box center [376, 188] width 94 height 14
type input "40"
click at [380, 249] on textarea at bounding box center [429, 249] width 201 height 23
type textarea "Pulpy Orange"
click at [506, 283] on span "Save" at bounding box center [510, 282] width 17 height 9
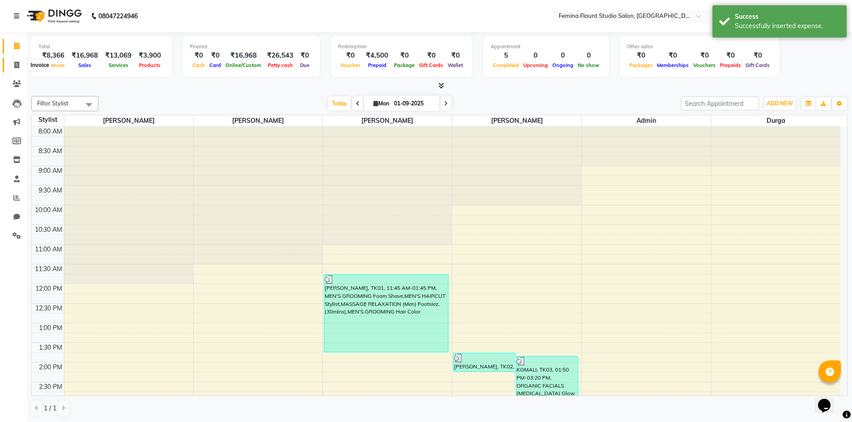
click at [19, 68] on span at bounding box center [17, 65] width 16 height 10
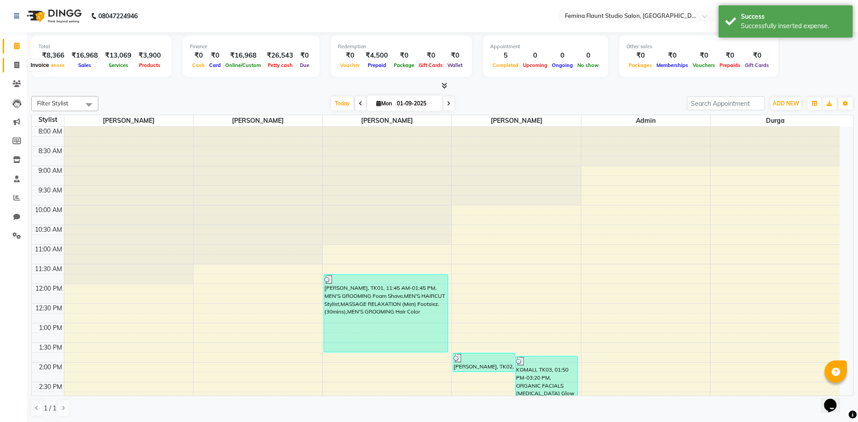
select select "service"
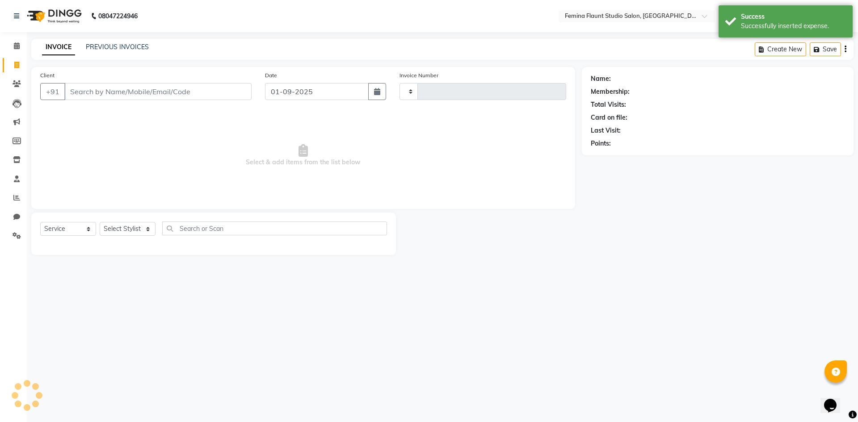
type input "0512"
select select "8333"
click at [16, 195] on icon at bounding box center [16, 197] width 7 height 7
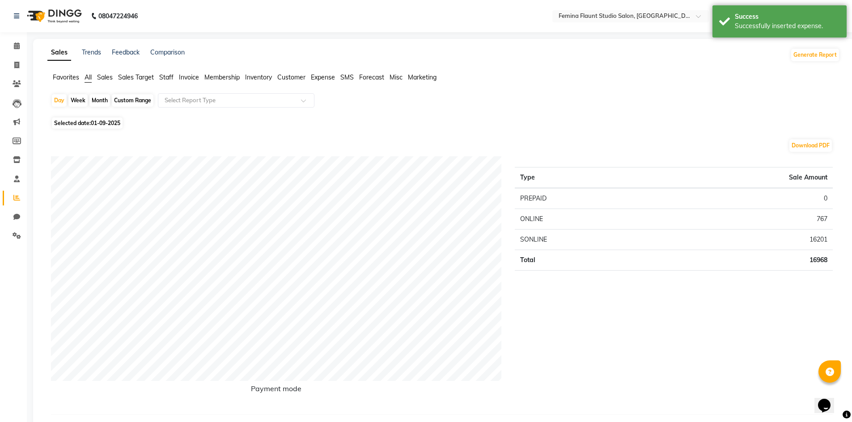
click at [106, 75] on span "Sales" at bounding box center [105, 77] width 16 height 8
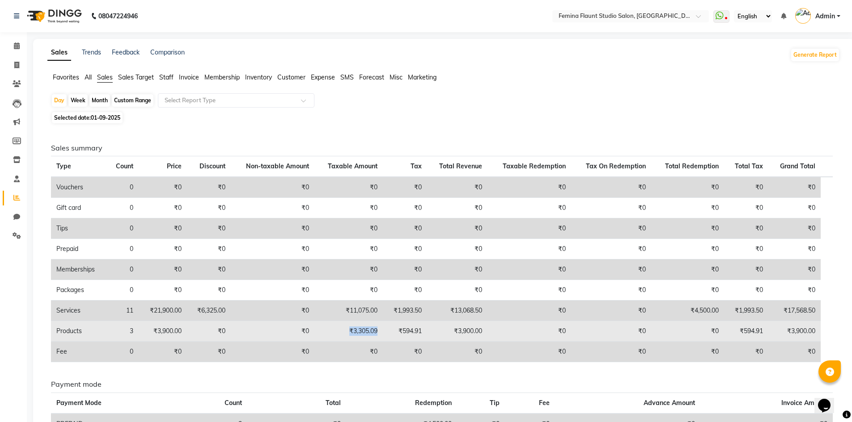
drag, startPoint x: 382, startPoint y: 330, endPoint x: 350, endPoint y: 330, distance: 31.7
click at [350, 330] on td "₹3,305.09" at bounding box center [348, 331] width 68 height 21
drag, startPoint x: 489, startPoint y: 329, endPoint x: 456, endPoint y: 332, distance: 32.7
click at [456, 332] on td "₹3,900.00" at bounding box center [457, 331] width 61 height 21
drag, startPoint x: 769, startPoint y: 330, endPoint x: 745, endPoint y: 331, distance: 23.7
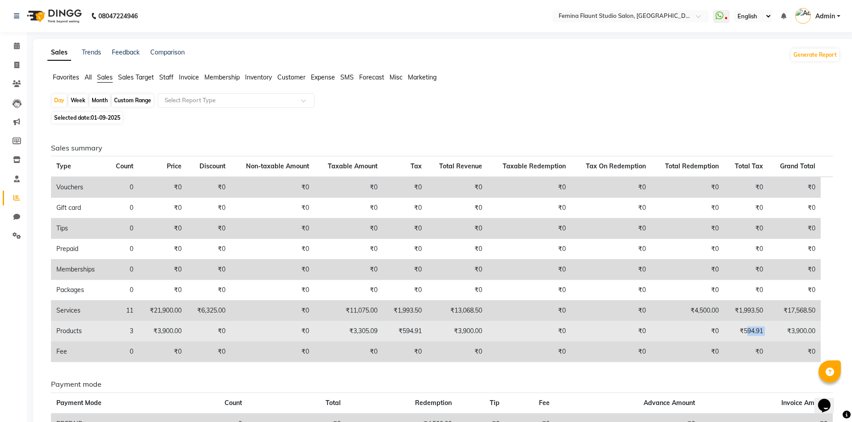
click at [745, 331] on tr "Products 3 ₹3,900.00 ₹0 ₹0 ₹3,305.09 ₹594.91 ₹3,900.00 ₹0 ₹0 ₹0 ₹594.91 ₹3,900.…" at bounding box center [441, 331] width 781 height 21
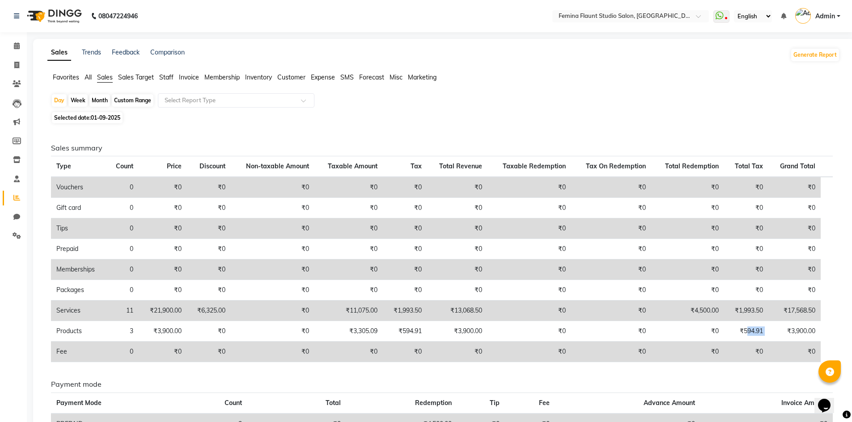
click at [711, 380] on div "Sales summary Type Count Price Discount Non-taxable Amount Taxable Amount Tax T…" at bounding box center [441, 313] width 781 height 339
click at [18, 68] on icon at bounding box center [16, 65] width 5 height 7
select select "service"
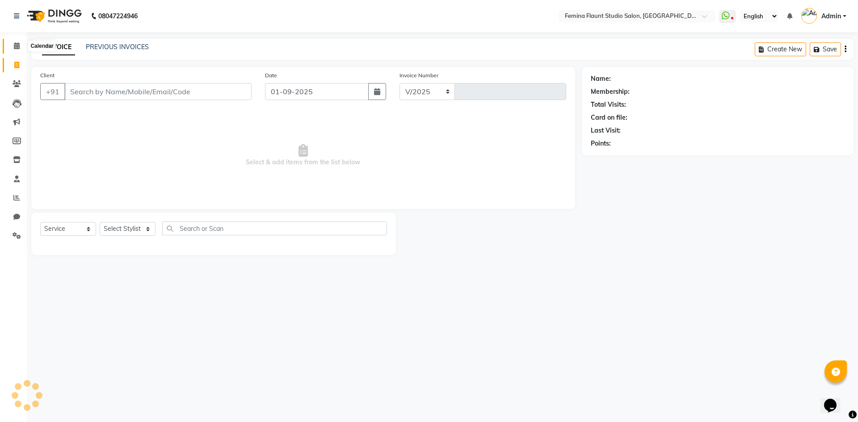
select select "8333"
type input "0512"
click at [12, 51] on span at bounding box center [17, 46] width 16 height 10
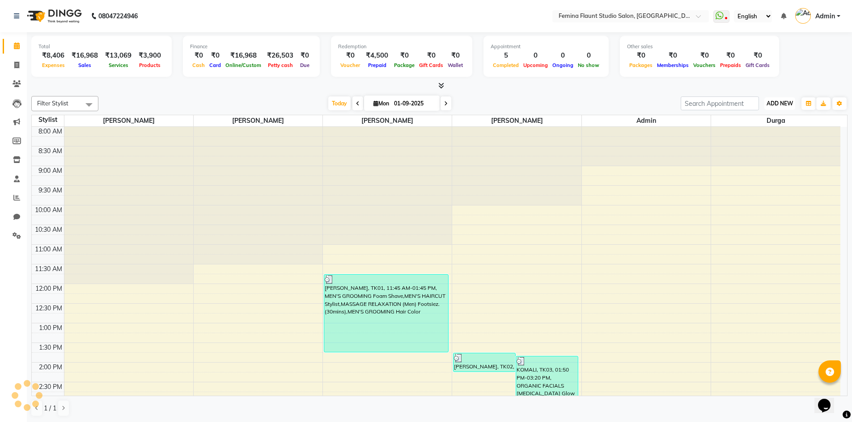
click at [788, 106] on span "ADD NEW" at bounding box center [779, 103] width 26 height 7
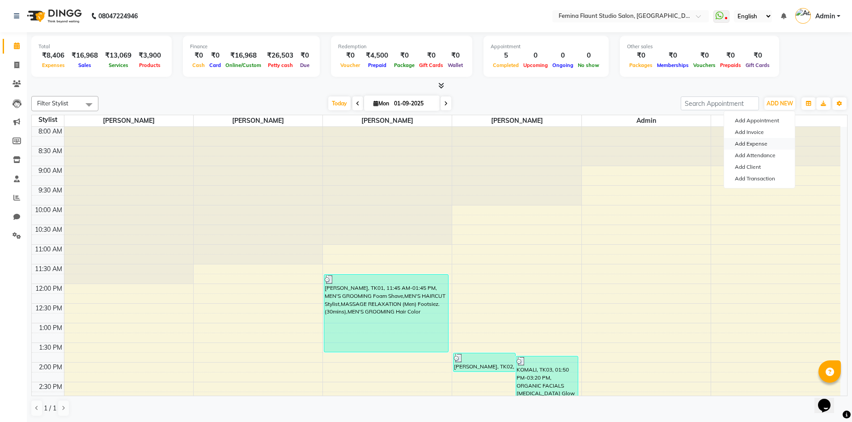
click at [769, 144] on link "Add Expense" at bounding box center [759, 144] width 71 height 12
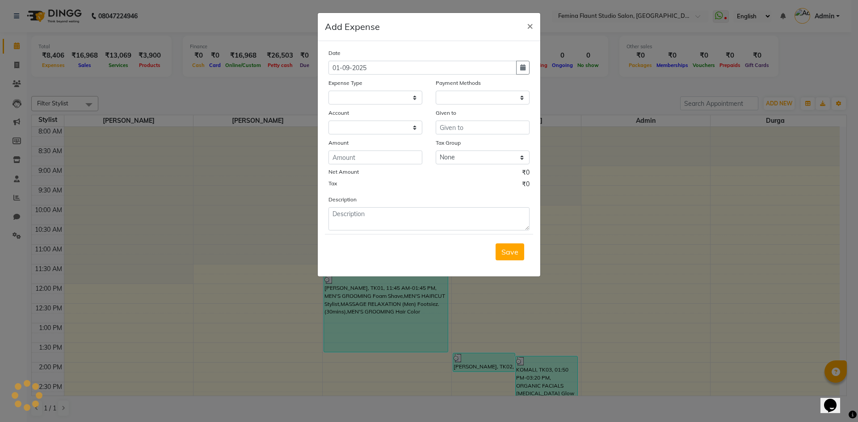
select select
select select "1"
select select "7453"
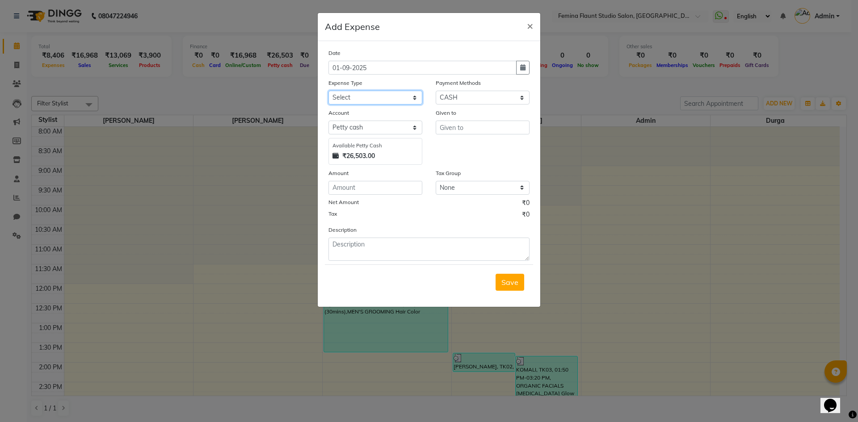
click at [388, 99] on select "Select Advance Salary Bank charges Blinkit Car maintenance Cash transfer to ban…" at bounding box center [376, 98] width 94 height 14
select select "23315"
click at [329, 91] on select "Select Advance Salary Bank charges Blinkit Car maintenance Cash transfer to ban…" at bounding box center [376, 98] width 94 height 14
click at [480, 99] on select "Select CASH CARD ONLINE Wallet Package Prepaid SOnline" at bounding box center [483, 98] width 94 height 14
select select "3"
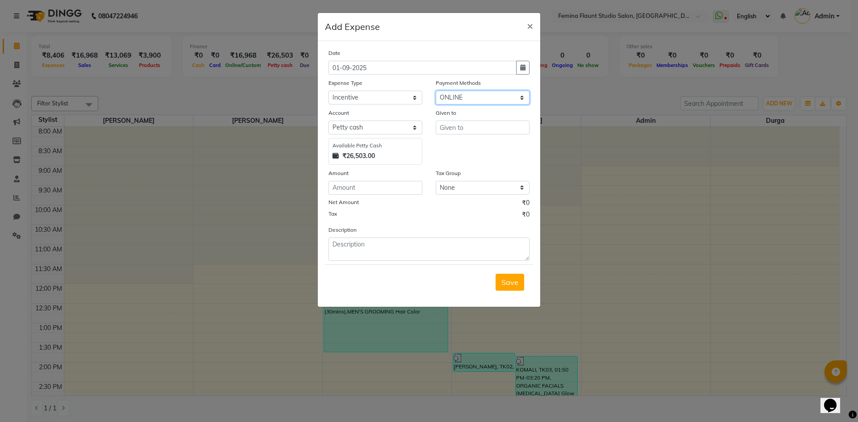
click at [436, 91] on select "Select CASH CARD ONLINE Wallet Package Prepaid SOnline" at bounding box center [483, 98] width 94 height 14
select select "7454"
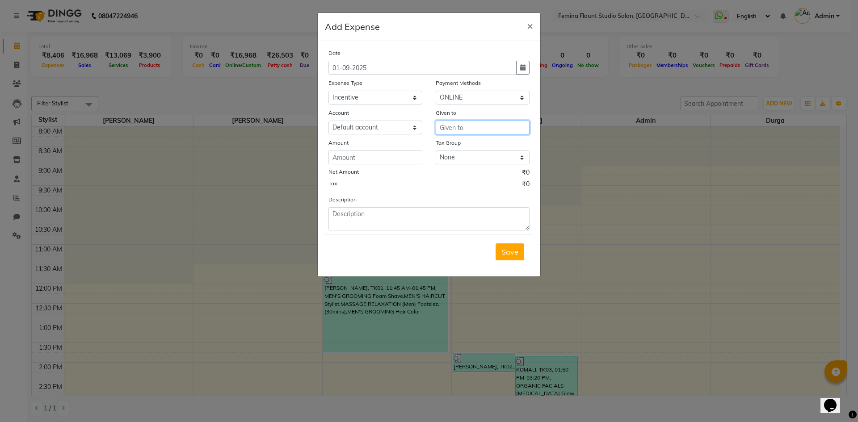
click at [467, 129] on input "text" at bounding box center [483, 128] width 94 height 14
click at [505, 148] on span "Ak" at bounding box center [509, 146] width 9 height 9
type input "[PERSON_NAME]"
click at [416, 156] on input "number" at bounding box center [376, 158] width 94 height 14
type input "165"
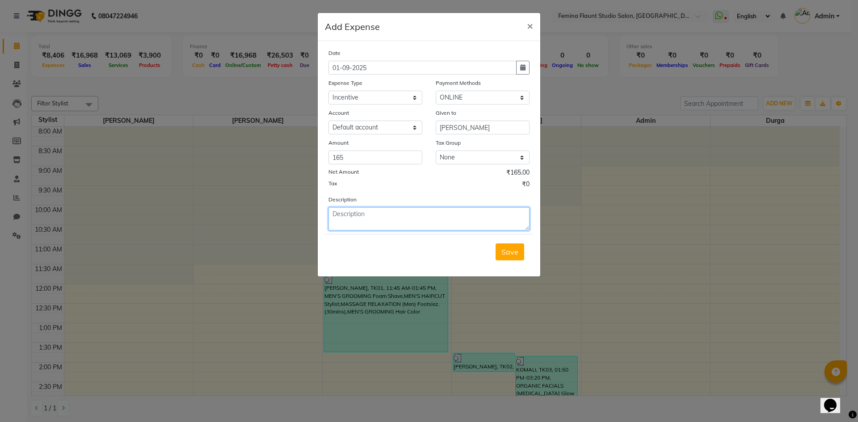
click at [425, 223] on textarea at bounding box center [429, 218] width 201 height 23
type textarea "Products Incentive"
click at [512, 252] on span "Save" at bounding box center [510, 252] width 17 height 9
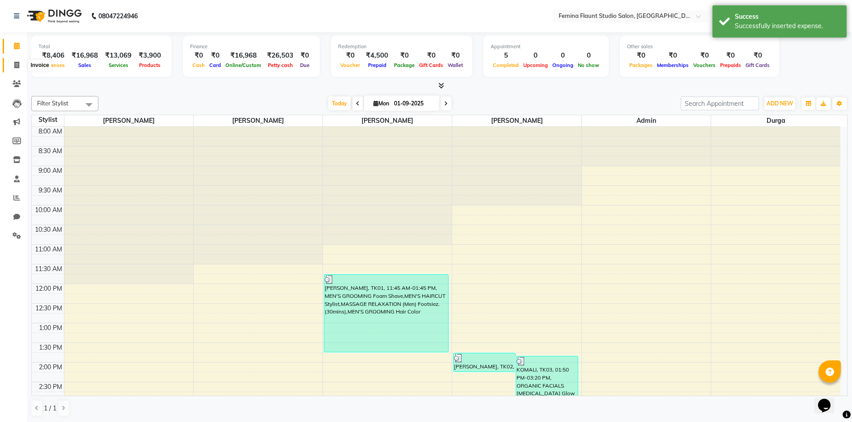
click at [18, 69] on span at bounding box center [17, 65] width 16 height 10
select select "service"
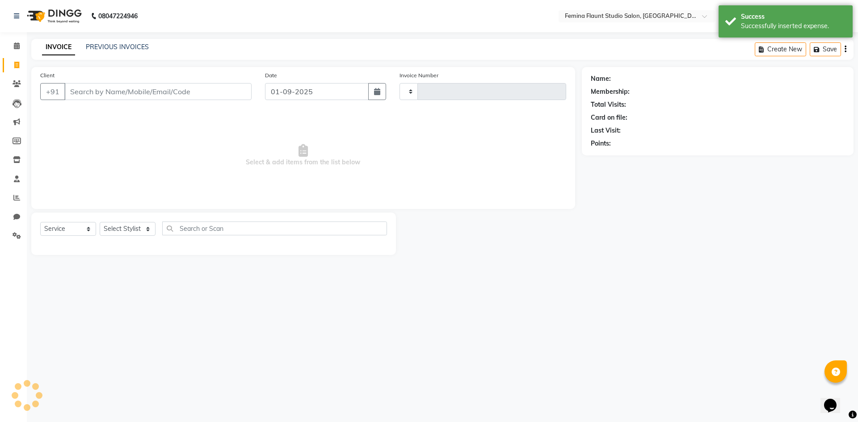
type input "0512"
select select "8333"
click at [87, 229] on select "Select Service Product Membership Package Voucher Prepaid Gift Card" at bounding box center [68, 229] width 56 height 14
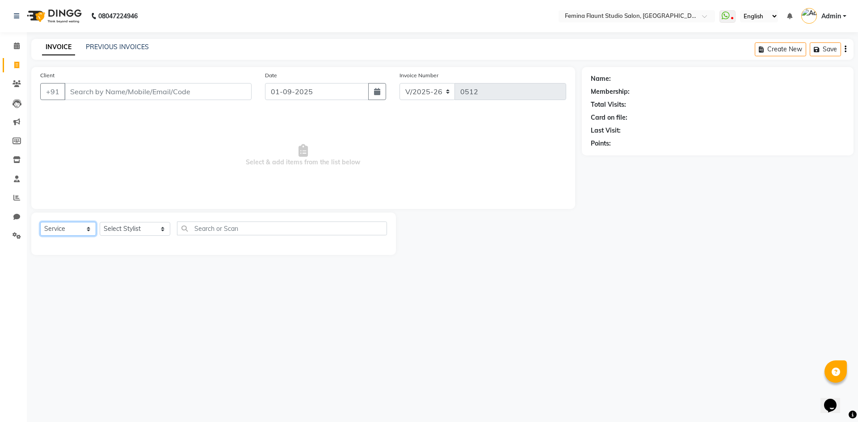
select select "product"
click at [40, 222] on select "Select Service Product Membership Package Voucher Prepaid Gift Card" at bounding box center [68, 229] width 56 height 14
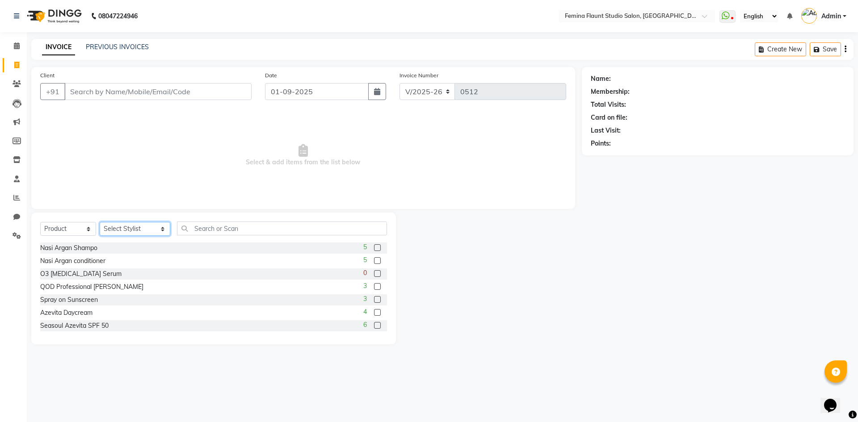
click at [152, 229] on select "Select Stylist Admin Durga Jyothi Bandi Keerthi Sri Mohd Akib Mohd Faizan Mutya…" at bounding box center [135, 229] width 71 height 14
select select "82994"
click at [100, 222] on select "Select Stylist Admin Durga Jyothi Bandi Keerthi Sri Mohd Akib Mohd Faizan Mutya…" at bounding box center [135, 229] width 71 height 14
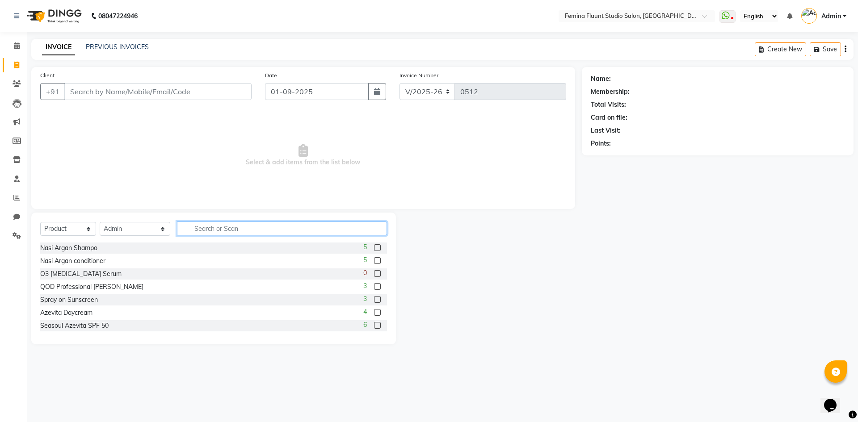
click at [183, 223] on input "text" at bounding box center [282, 229] width 210 height 14
type input "xten"
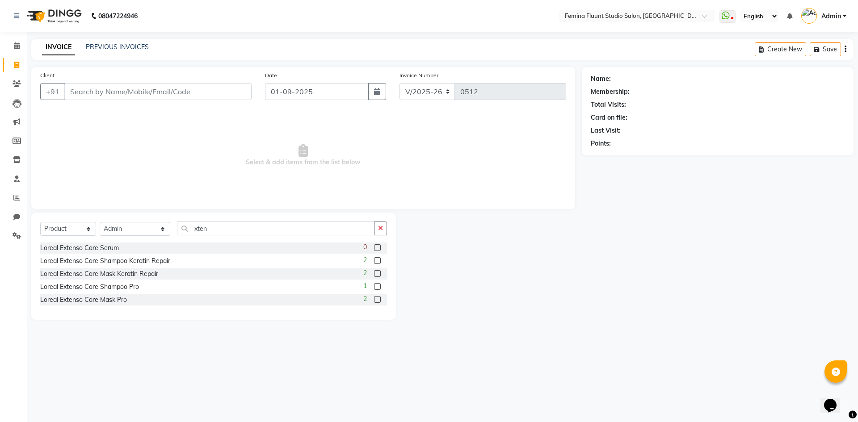
click at [377, 249] on label at bounding box center [377, 248] width 7 height 7
click at [377, 249] on input "checkbox" at bounding box center [377, 248] width 6 height 6
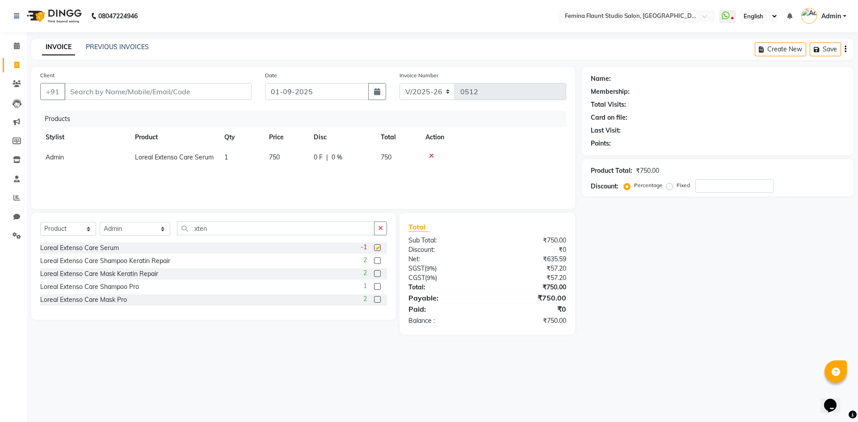
checkbox input "false"
click at [381, 231] on icon "button" at bounding box center [380, 228] width 5 height 6
click at [386, 413] on div "08047224946 Select Location × Femina Flaunt Studio Salon, Ava Road WhatsApp Sta…" at bounding box center [429, 211] width 858 height 422
drag, startPoint x: 24, startPoint y: 61, endPoint x: 502, endPoint y: 67, distance: 477.9
click at [24, 61] on span at bounding box center [17, 65] width 16 height 10
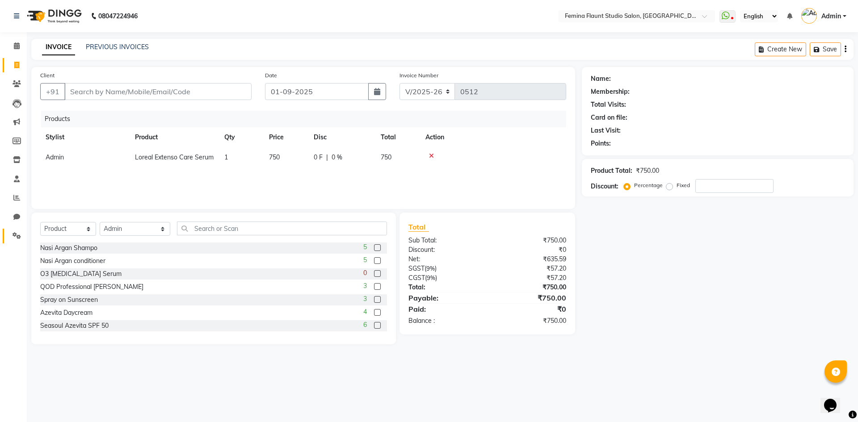
click at [13, 233] on icon at bounding box center [17, 235] width 8 height 7
click at [15, 236] on icon at bounding box center [17, 235] width 8 height 7
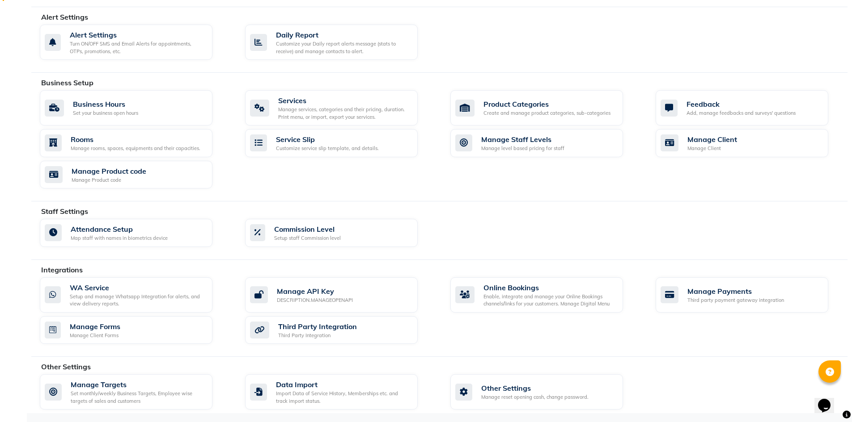
scroll to position [109, 0]
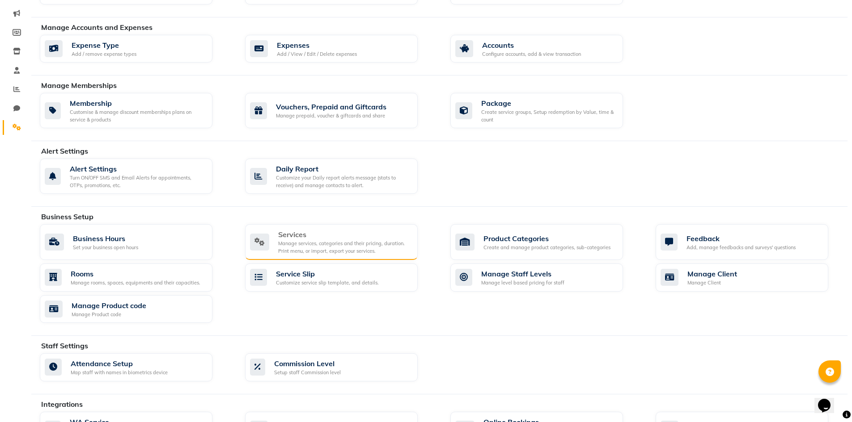
click at [333, 236] on div "Services" at bounding box center [344, 234] width 132 height 11
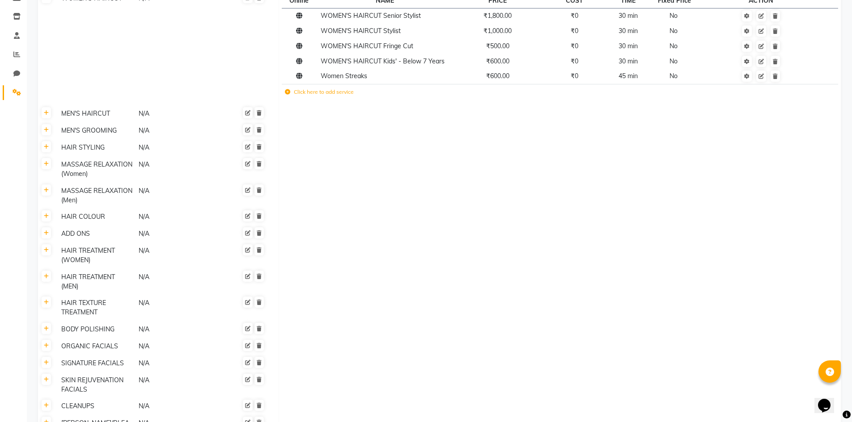
scroll to position [3, 0]
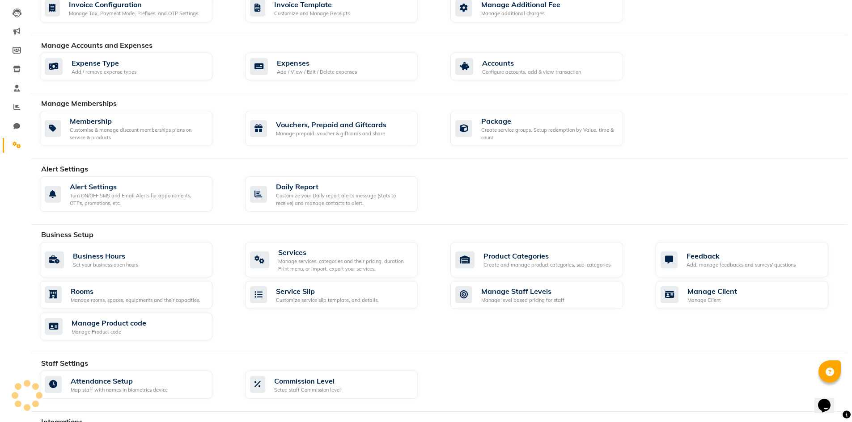
scroll to position [109, 0]
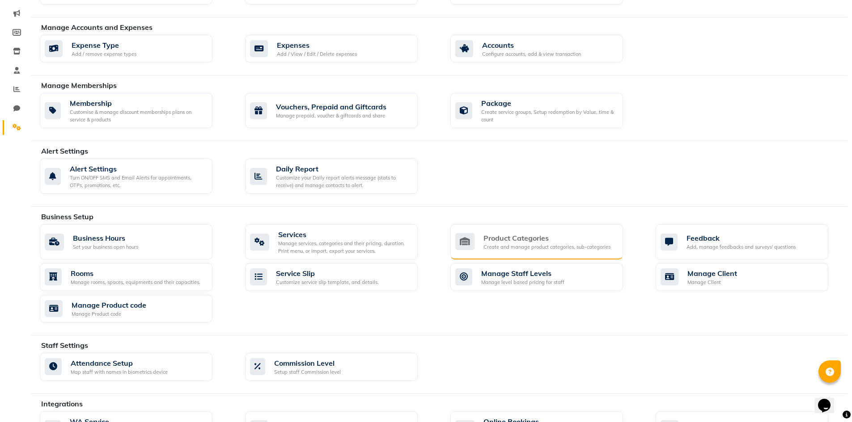
click at [503, 244] on div "Create and manage product categories, sub-categories" at bounding box center [546, 248] width 127 height 8
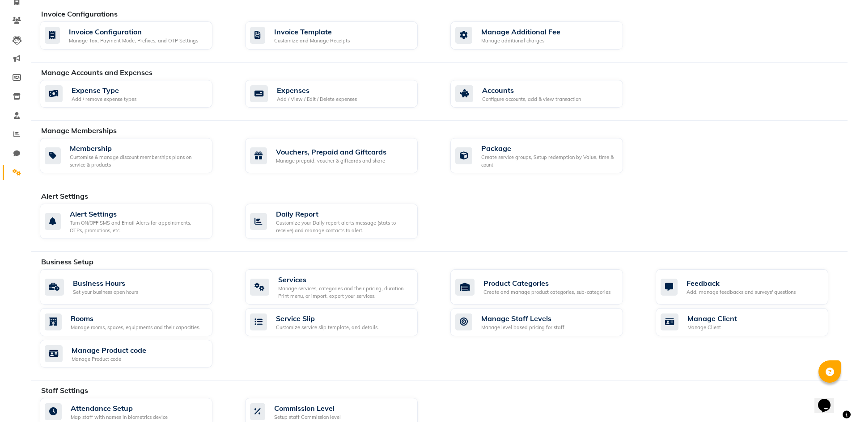
scroll to position [89, 0]
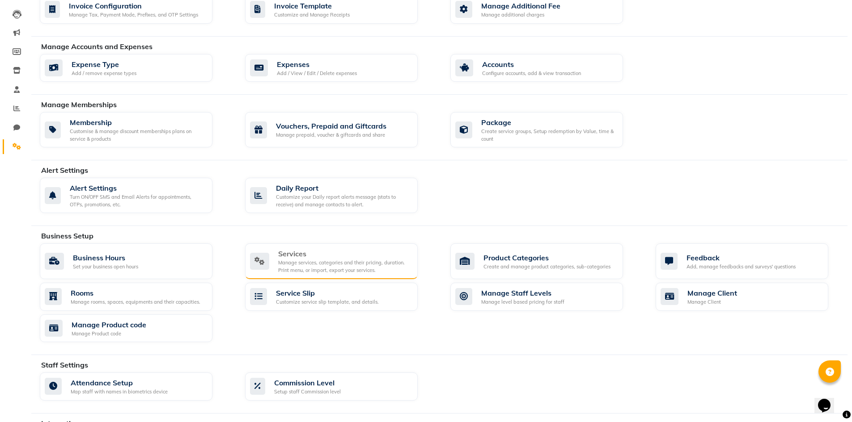
click at [355, 267] on div "Manage services, categories and their pricing, duration. Print menu, or import,…" at bounding box center [344, 266] width 132 height 15
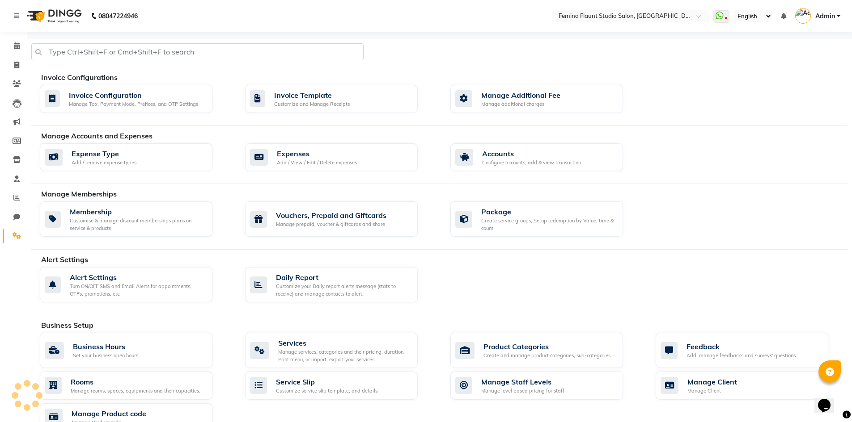
scroll to position [89, 0]
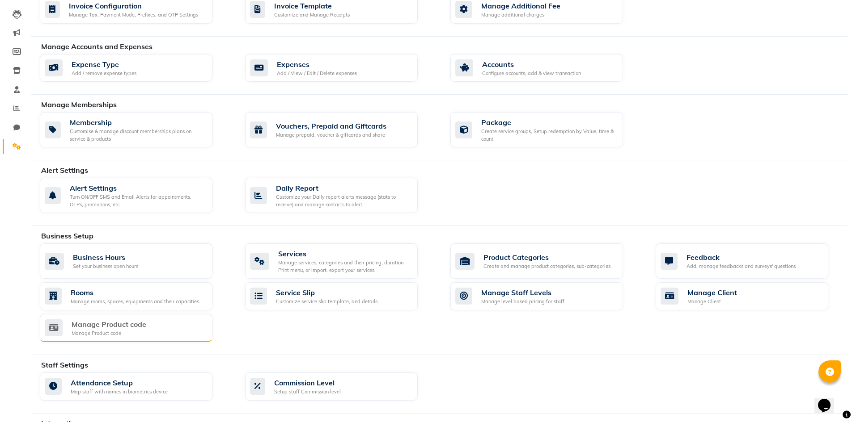
click at [183, 332] on div "Manage Product code Manage Product code" at bounding box center [125, 328] width 160 height 18
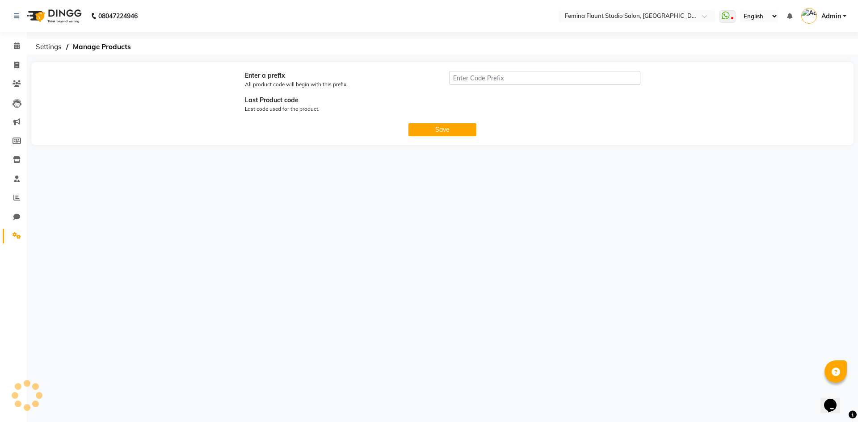
type input "P"
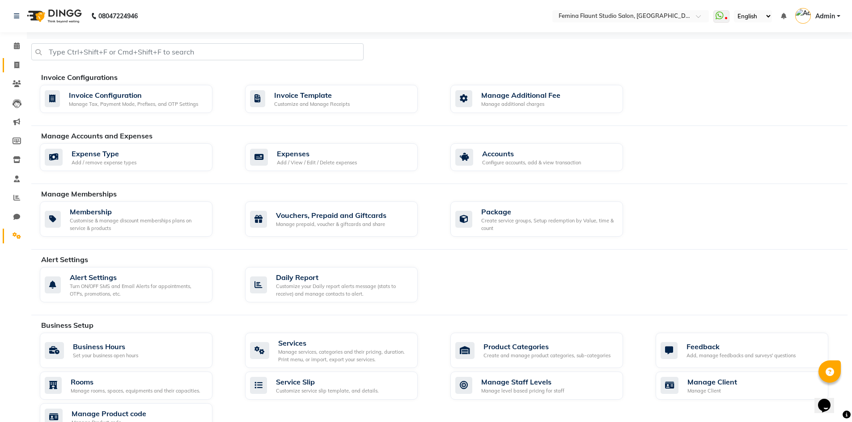
click at [15, 70] on link "Invoice" at bounding box center [13, 65] width 21 height 15
select select "service"
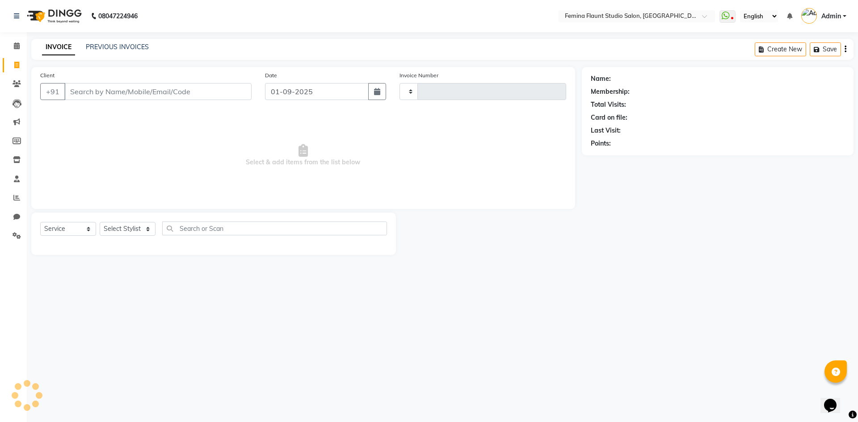
type input "0512"
select select "8333"
click at [115, 50] on link "PREVIOUS INVOICES" at bounding box center [117, 47] width 63 height 8
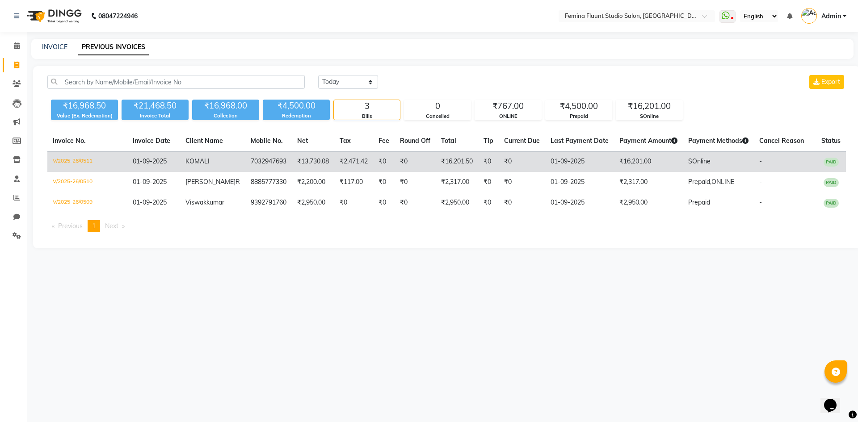
click at [74, 159] on td "V/2025-26/0511" at bounding box center [87, 162] width 80 height 21
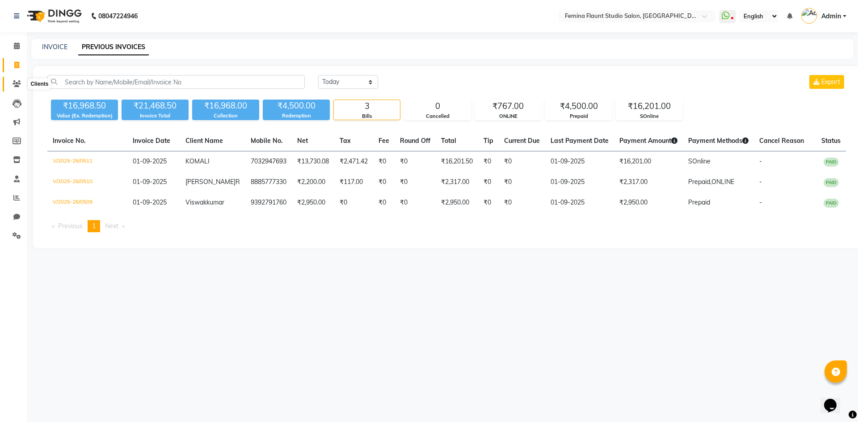
click at [14, 80] on span at bounding box center [17, 84] width 16 height 10
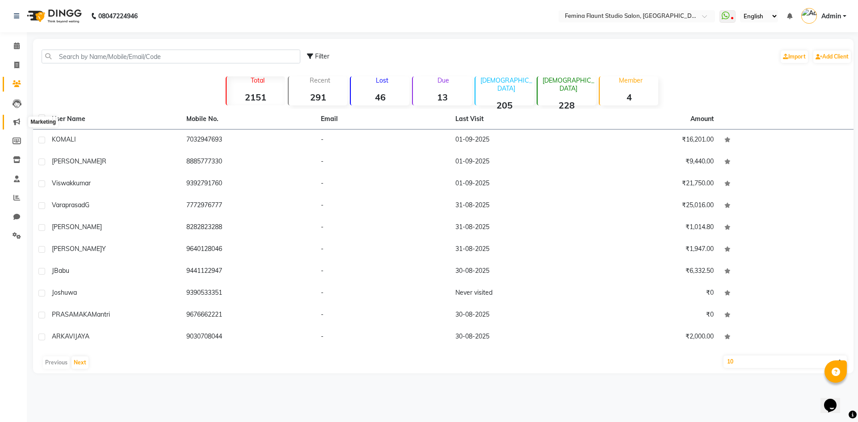
click at [16, 123] on icon at bounding box center [16, 121] width 7 height 7
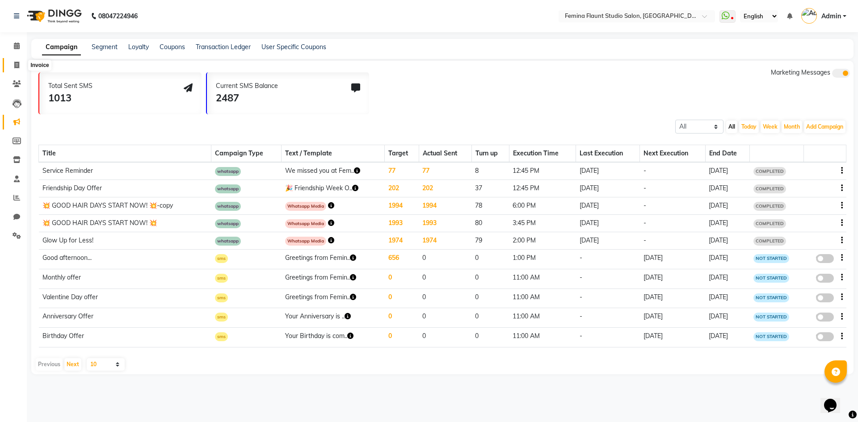
click at [12, 70] on span at bounding box center [17, 65] width 16 height 10
select select "service"
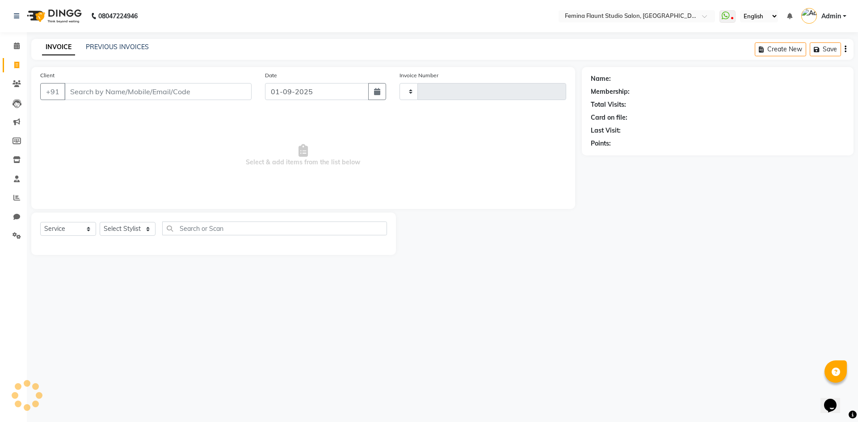
type input "0512"
select select "8333"
click at [151, 229] on select "Select Stylist" at bounding box center [128, 229] width 56 height 14
select select "80612"
click at [100, 222] on select "Select Stylist Admin Durga Jyothi Bandi Keerthi Sri Mohd Akib Mohd Faizan Mutya…" at bounding box center [135, 229] width 71 height 14
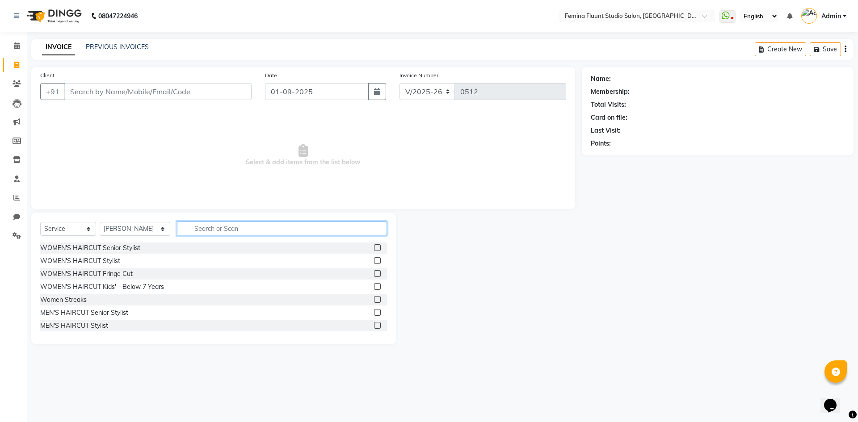
click at [197, 230] on input "text" at bounding box center [282, 229] width 210 height 14
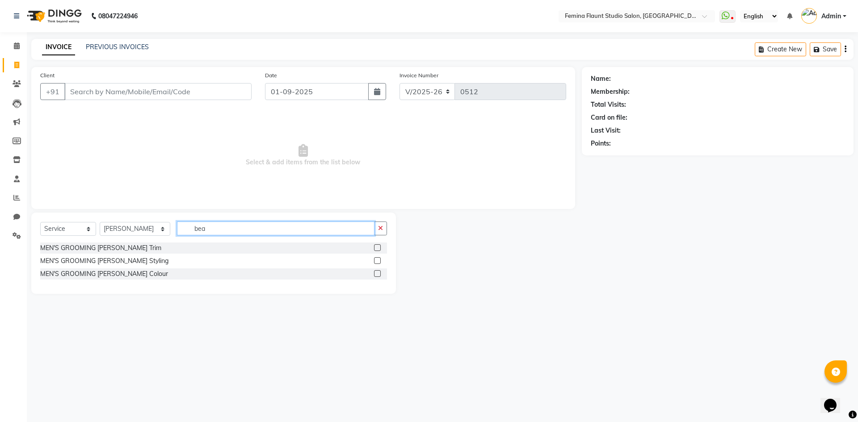
type input "bea"
click at [377, 248] on label at bounding box center [377, 248] width 7 height 7
click at [377, 248] on input "checkbox" at bounding box center [377, 248] width 6 height 6
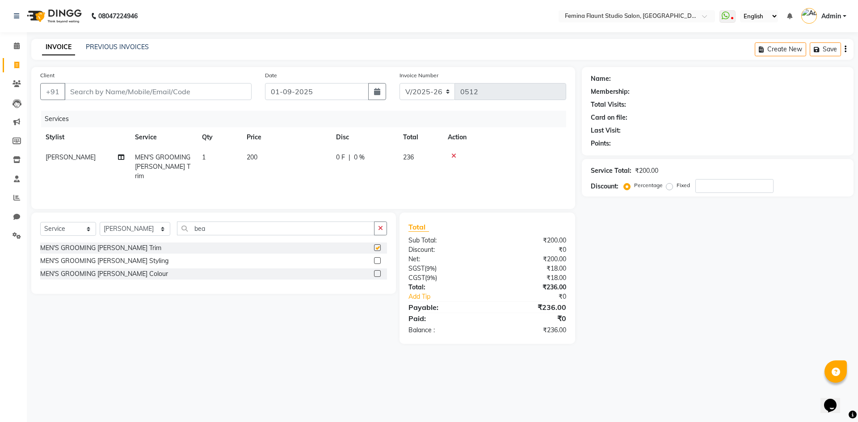
checkbox input "false"
click at [377, 258] on label at bounding box center [377, 260] width 7 height 7
click at [377, 258] on input "checkbox" at bounding box center [377, 261] width 6 height 6
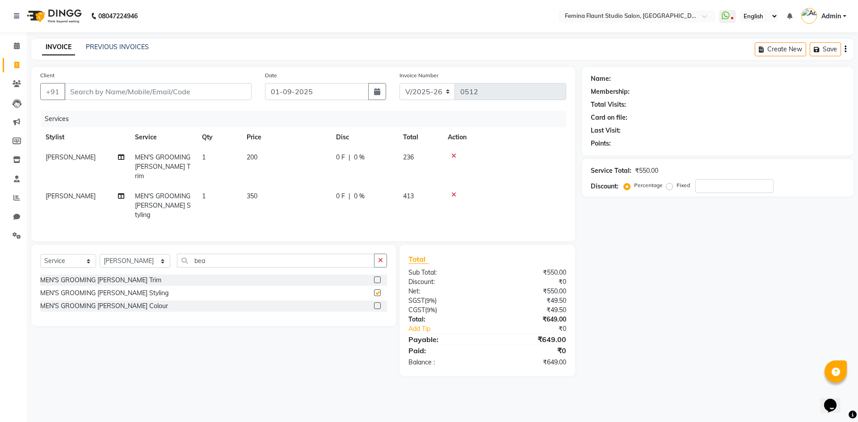
checkbox input "false"
click at [452, 192] on icon at bounding box center [454, 195] width 5 height 6
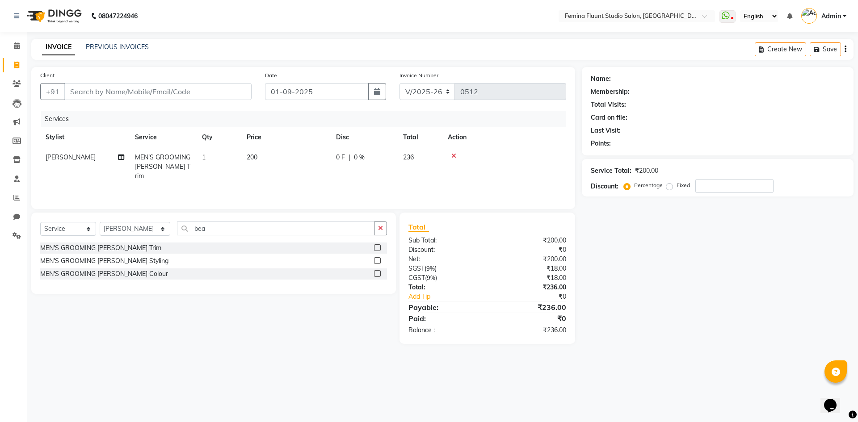
click at [644, 306] on div "Name: Membership: Total Visits: Card on file: Last Visit: Points: Service Total…" at bounding box center [721, 205] width 279 height 277
click at [178, 92] on input "Client" at bounding box center [157, 91] width 187 height 17
type input "7"
type input "0"
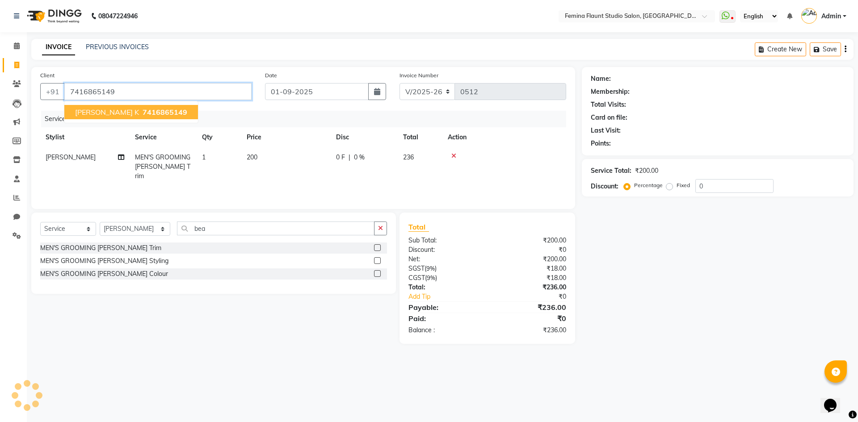
type input "7416865149"
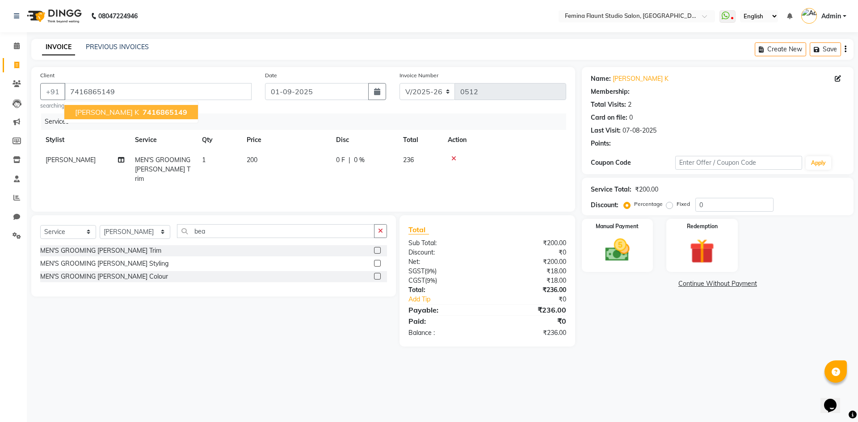
click at [143, 110] on span "7416865149" at bounding box center [165, 112] width 45 height 9
click at [251, 157] on span "200" at bounding box center [252, 160] width 11 height 8
select select "80612"
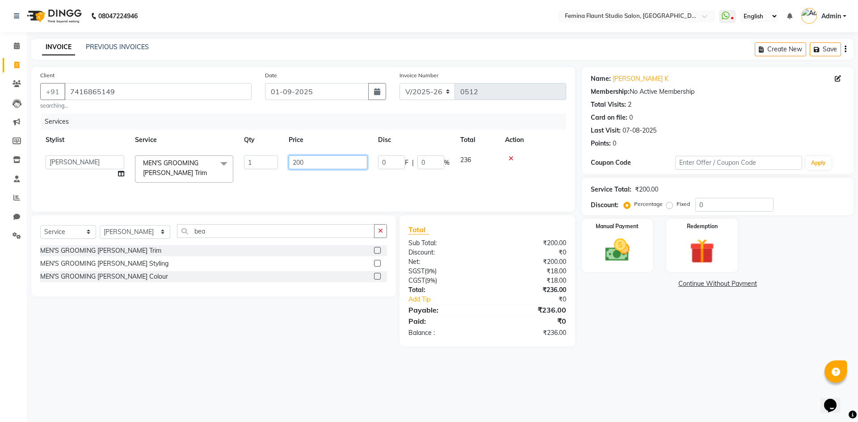
click at [302, 163] on input "200" at bounding box center [328, 163] width 79 height 14
click at [344, 357] on main "INVOICE PREVIOUS INVOICES Create New Save Client +91 7416865149 searching... Da…" at bounding box center [442, 199] width 831 height 321
click at [636, 244] on img at bounding box center [618, 251] width 42 height 30
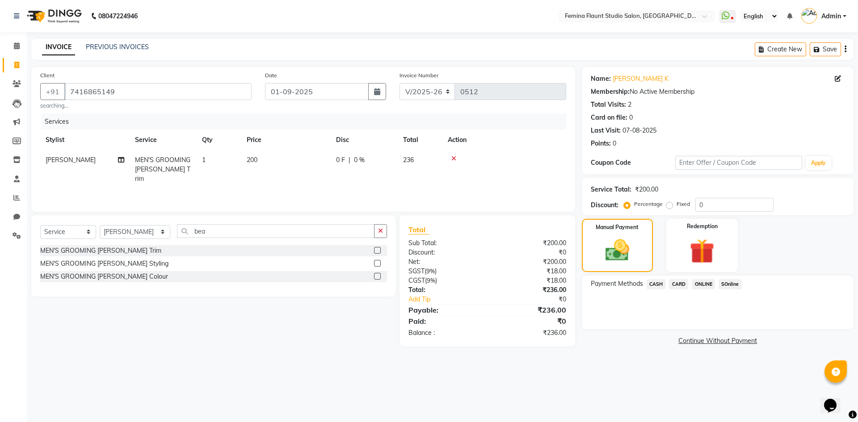
click at [729, 285] on span "SOnline" at bounding box center [730, 284] width 23 height 10
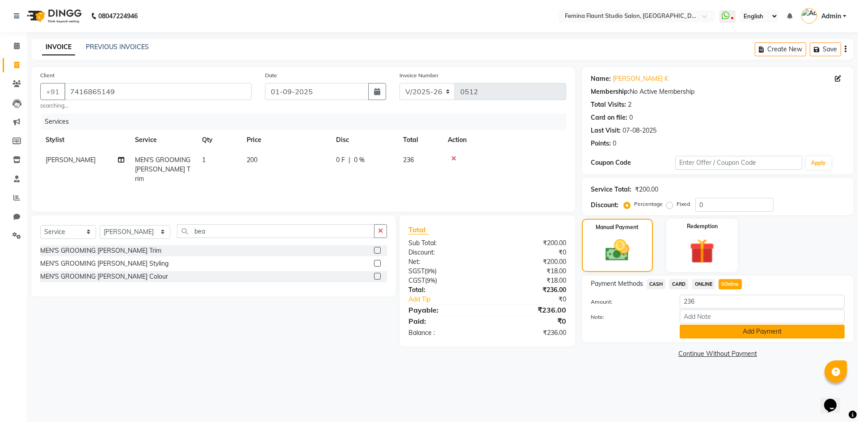
click at [768, 333] on button "Add Payment" at bounding box center [762, 332] width 165 height 14
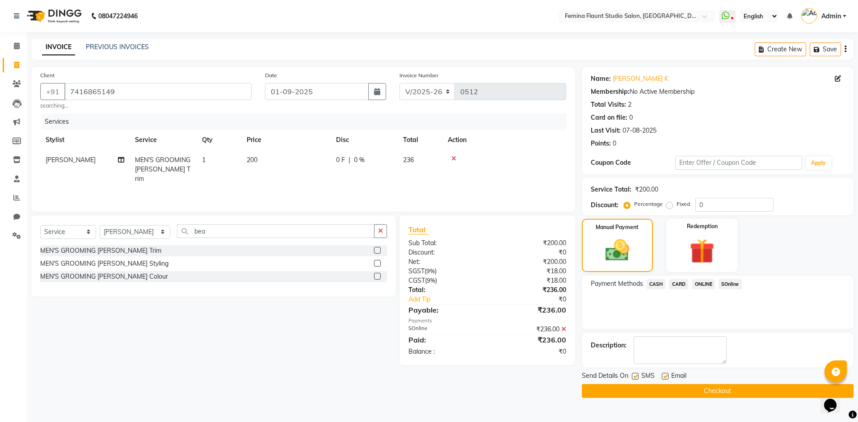
click at [679, 392] on button "Checkout" at bounding box center [718, 391] width 272 height 14
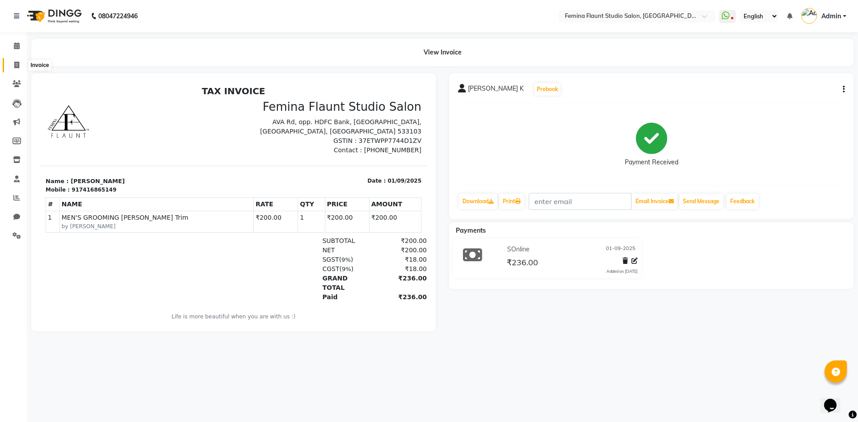
click at [18, 60] on span at bounding box center [17, 65] width 16 height 10
select select "service"
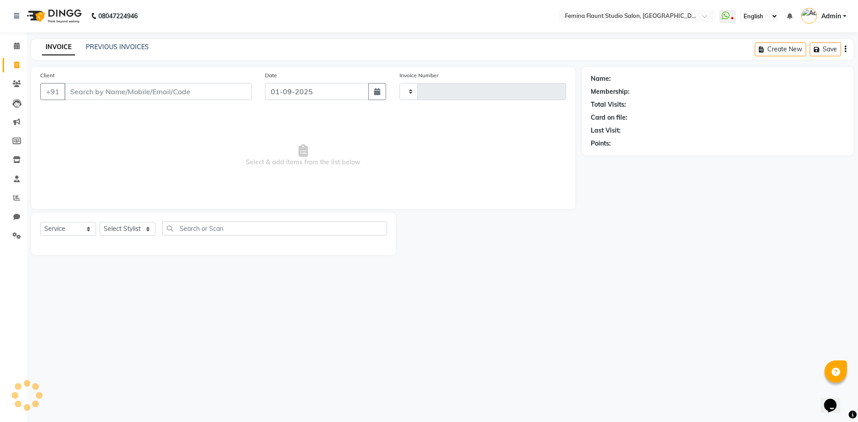
type input "0513"
select select "8333"
click at [110, 229] on select "Select Stylist Admin Durga Jyothi Bandi Keerthi Sri Mohd Akib Mohd Faizan Mutya…" at bounding box center [135, 229] width 71 height 14
select select "80613"
click at [100, 222] on select "Select Stylist Admin Durga Jyothi Bandi Keerthi Sri Mohd Akib Mohd Faizan Mutya…" at bounding box center [135, 229] width 71 height 14
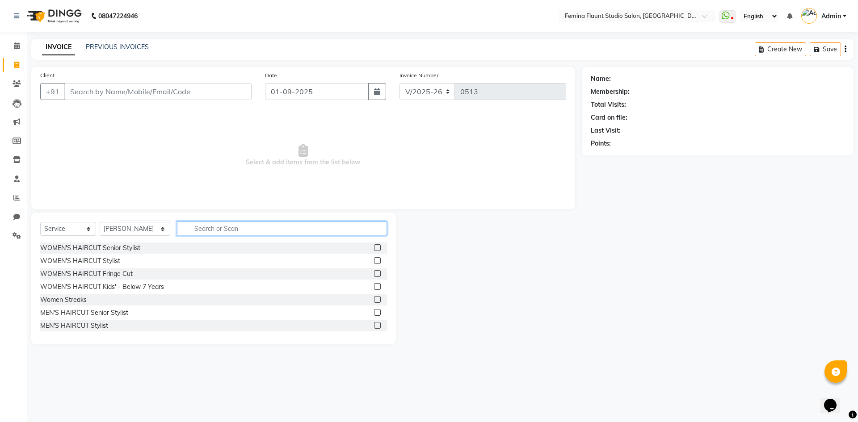
click at [207, 229] on input "text" at bounding box center [282, 229] width 210 height 14
type input "basic"
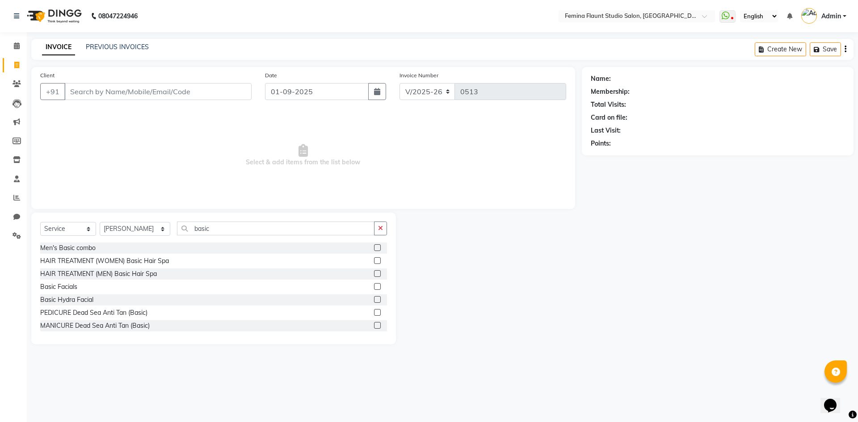
click at [374, 310] on label at bounding box center [377, 312] width 7 height 7
click at [374, 310] on input "checkbox" at bounding box center [377, 313] width 6 height 6
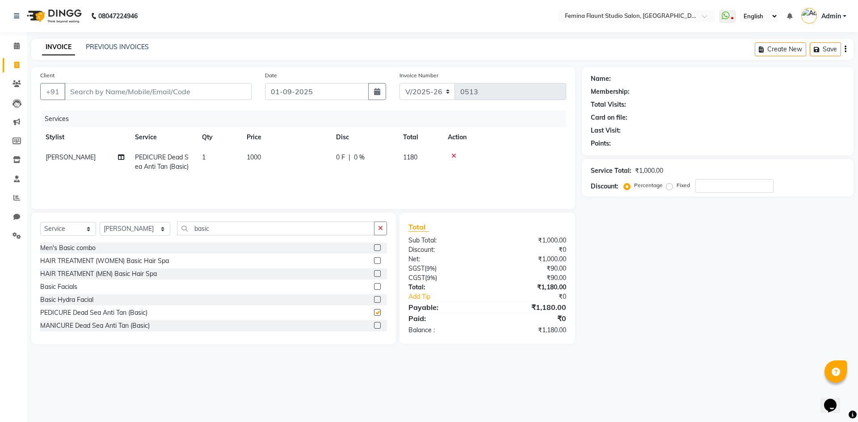
checkbox input "false"
click at [156, 163] on span "PEDICURE Dead Sea Anti Tan (Basic)" at bounding box center [162, 161] width 54 height 17
select select "80613"
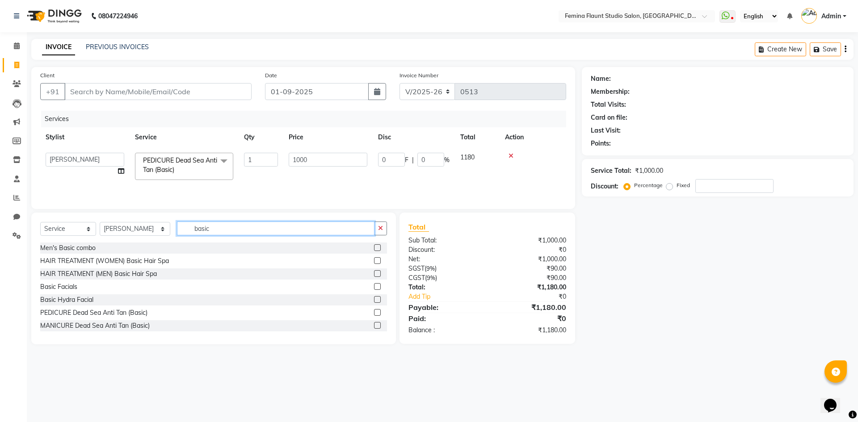
click at [308, 230] on input "basic" at bounding box center [276, 229] width 198 height 14
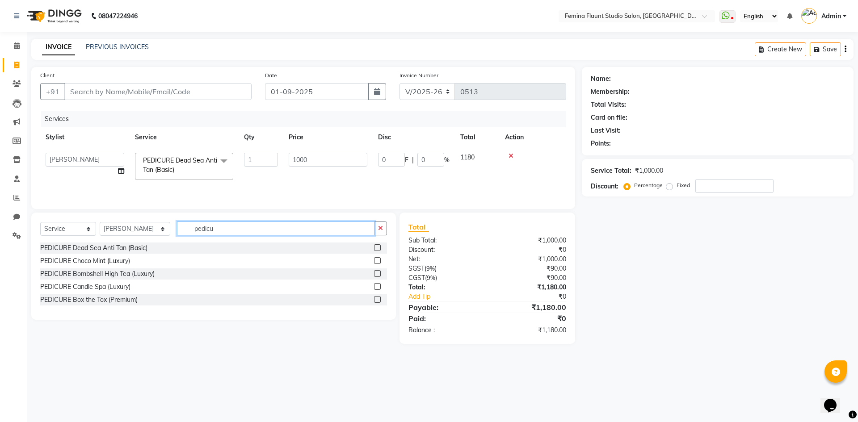
type input "pedicu"
click at [379, 249] on label at bounding box center [377, 248] width 7 height 7
click at [379, 249] on input "checkbox" at bounding box center [377, 248] width 6 height 6
click at [379, 249] on div "Select Service Product Membership Package Voucher Prepaid Gift Card Select Styl…" at bounding box center [213, 266] width 365 height 107
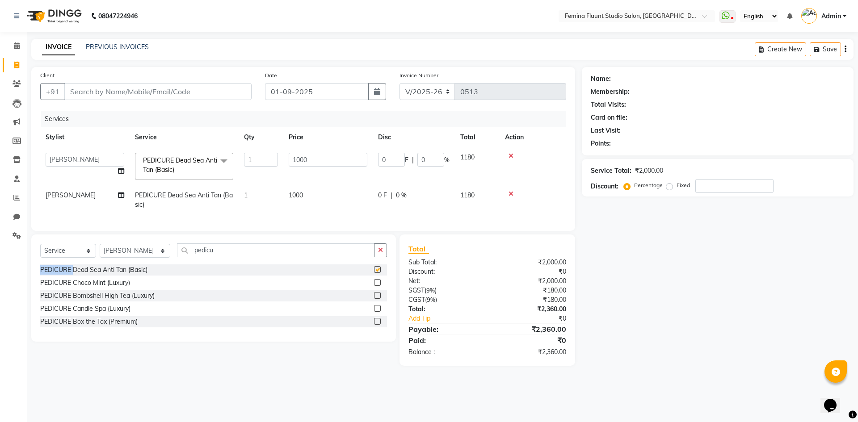
checkbox input "false"
click at [513, 193] on icon at bounding box center [511, 194] width 5 height 6
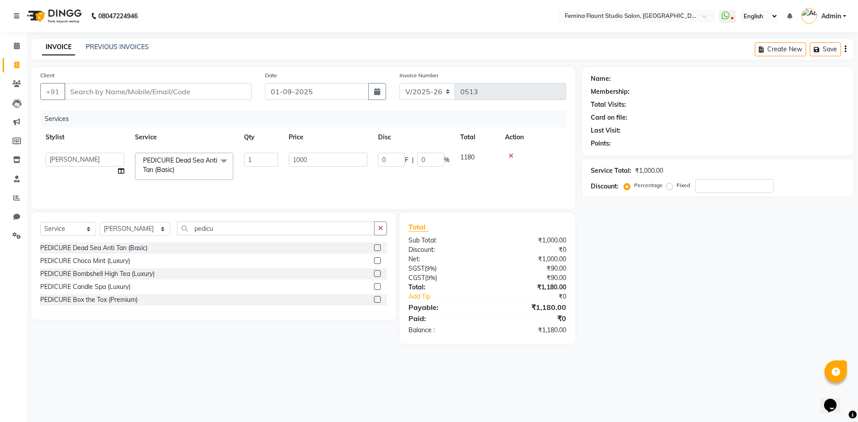
click at [375, 298] on label at bounding box center [377, 299] width 7 height 7
click at [375, 298] on input "checkbox" at bounding box center [377, 300] width 6 height 6
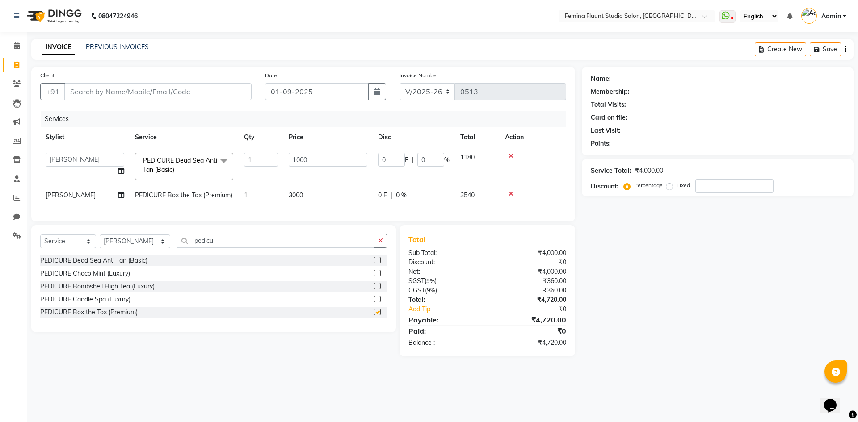
checkbox input "false"
click at [513, 194] on icon at bounding box center [511, 194] width 5 height 6
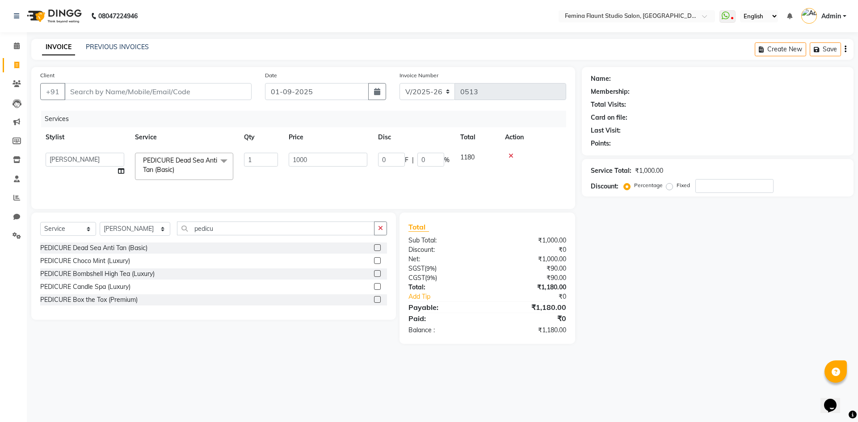
click at [376, 264] on label at bounding box center [377, 260] width 7 height 7
click at [376, 264] on input "checkbox" at bounding box center [377, 261] width 6 height 6
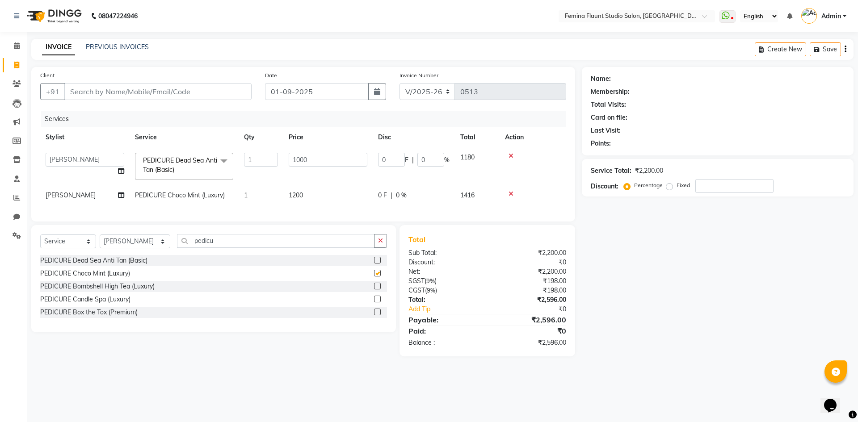
checkbox input "false"
click at [511, 157] on icon at bounding box center [511, 156] width 5 height 6
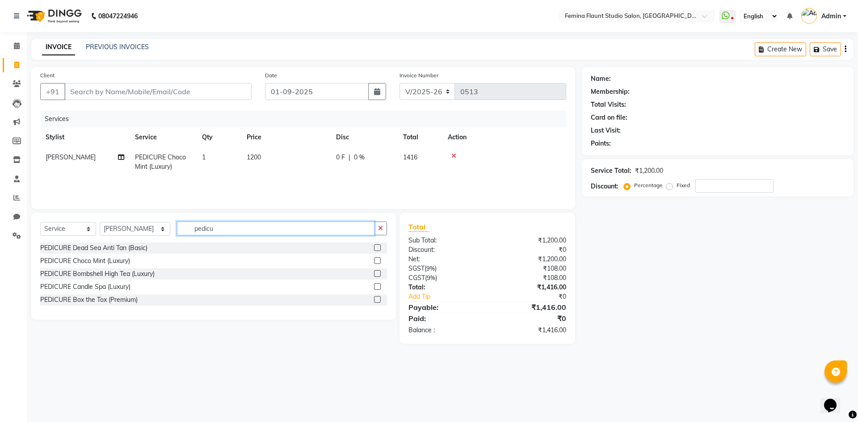
click at [211, 225] on input "pedicu" at bounding box center [276, 229] width 198 height 14
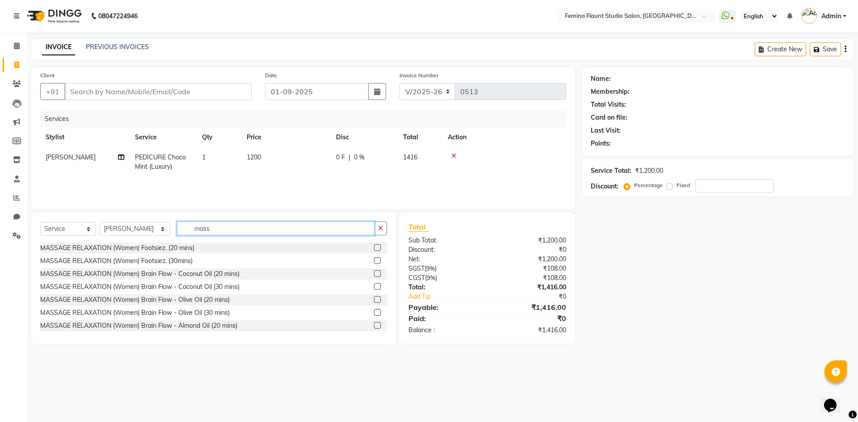
type input "mass"
click at [374, 250] on label at bounding box center [377, 248] width 7 height 7
click at [374, 250] on input "checkbox" at bounding box center [377, 248] width 6 height 6
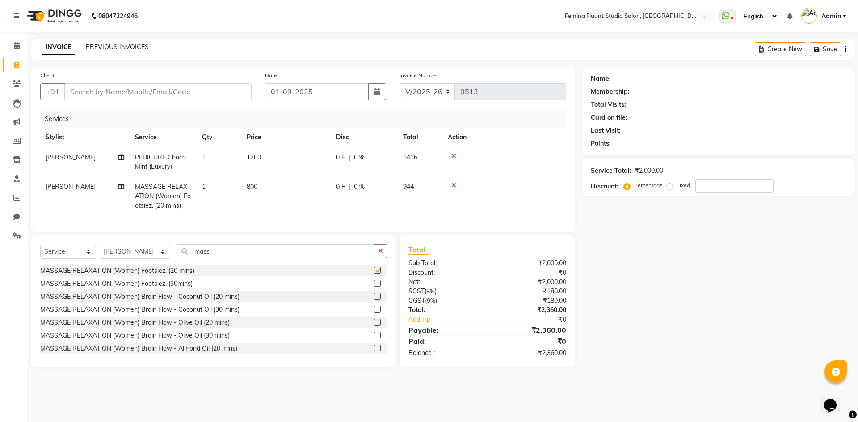
checkbox input "false"
click at [357, 186] on span "0 %" at bounding box center [359, 186] width 11 height 9
select select "80613"
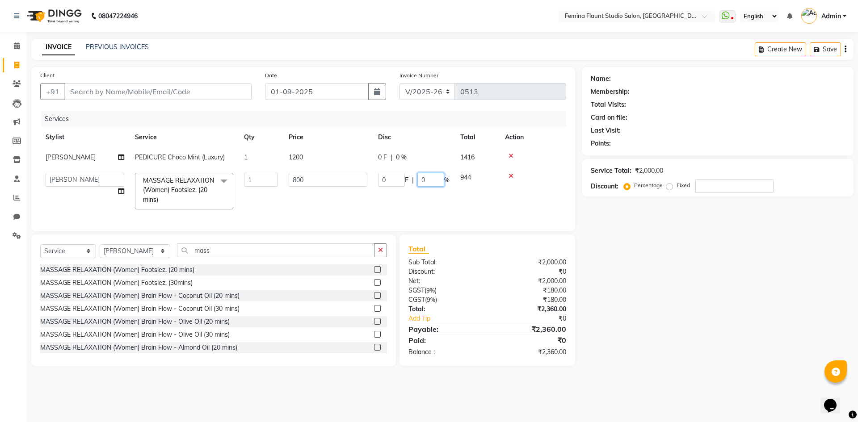
click at [433, 183] on input "0" at bounding box center [431, 180] width 27 height 14
type input "50"
click at [658, 275] on div "Name: Membership: Total Visits: Card on file: Last Visit: Points: Service Total…" at bounding box center [721, 217] width 279 height 300
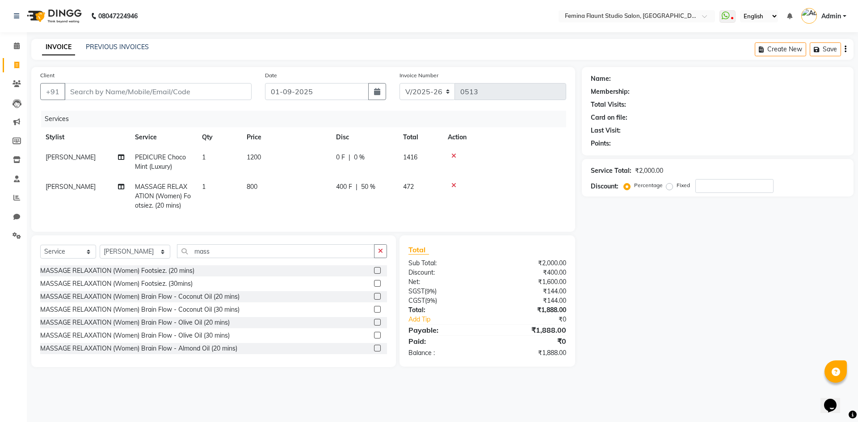
click at [454, 155] on icon at bounding box center [454, 156] width 5 height 6
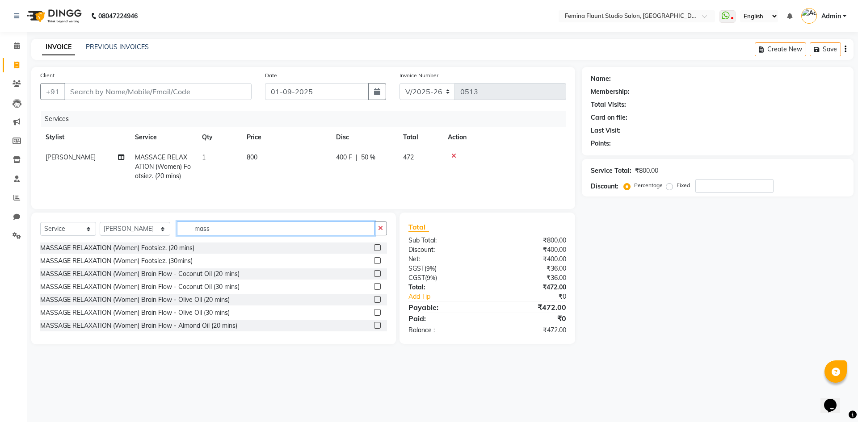
click at [260, 229] on input "mass" at bounding box center [276, 229] width 198 height 14
click at [259, 229] on input "mass" at bounding box center [276, 229] width 198 height 14
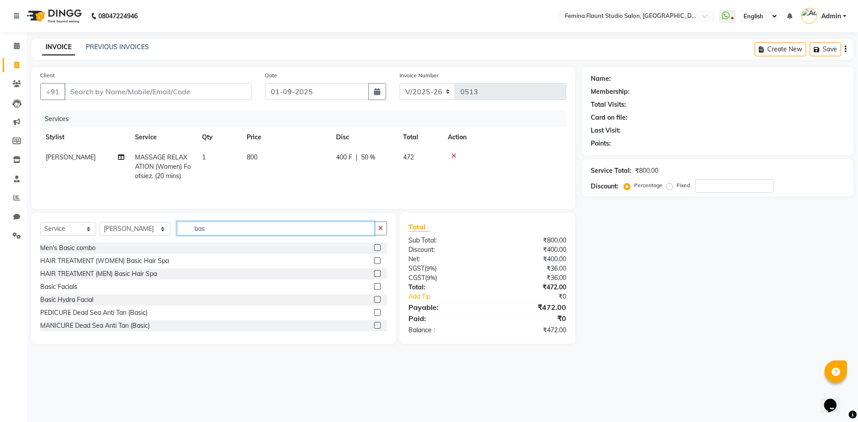
type input "bas"
click at [374, 312] on label at bounding box center [377, 312] width 7 height 7
click at [374, 312] on input "checkbox" at bounding box center [377, 313] width 6 height 6
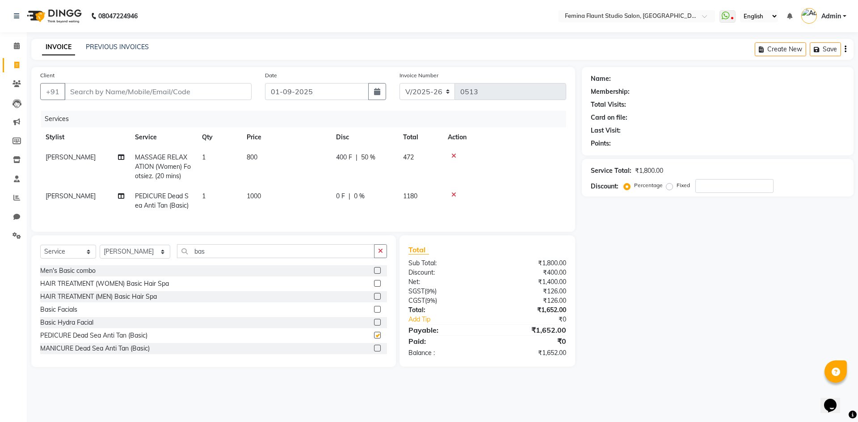
checkbox input "false"
click at [254, 199] on span "1000" at bounding box center [254, 196] width 14 height 8
select select "80613"
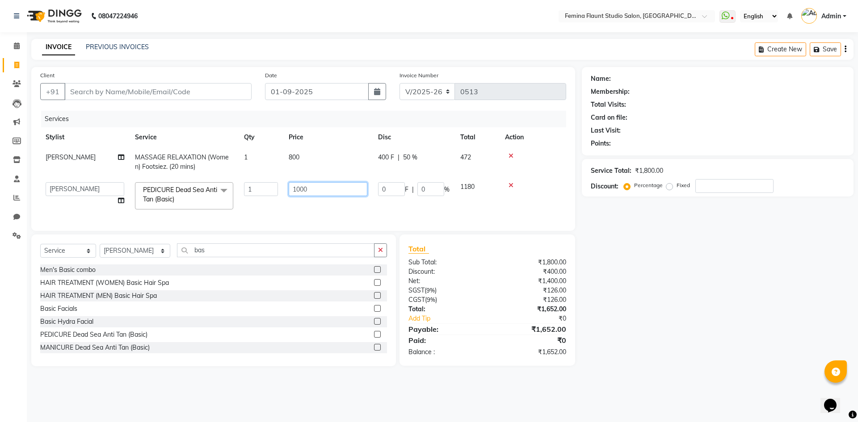
click at [302, 186] on input "1000" at bounding box center [328, 189] width 79 height 14
type input "1100"
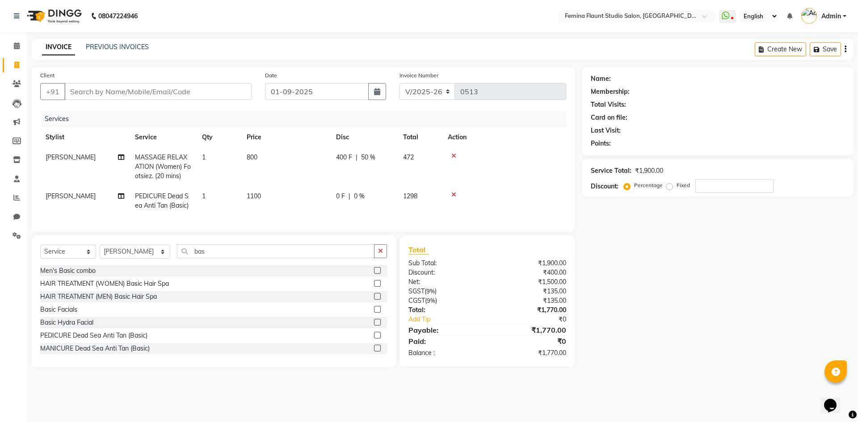
click at [780, 319] on div "Name: Membership: Total Visits: Card on file: Last Visit: Points: Service Total…" at bounding box center [721, 217] width 279 height 300
click at [453, 157] on icon at bounding box center [454, 156] width 5 height 6
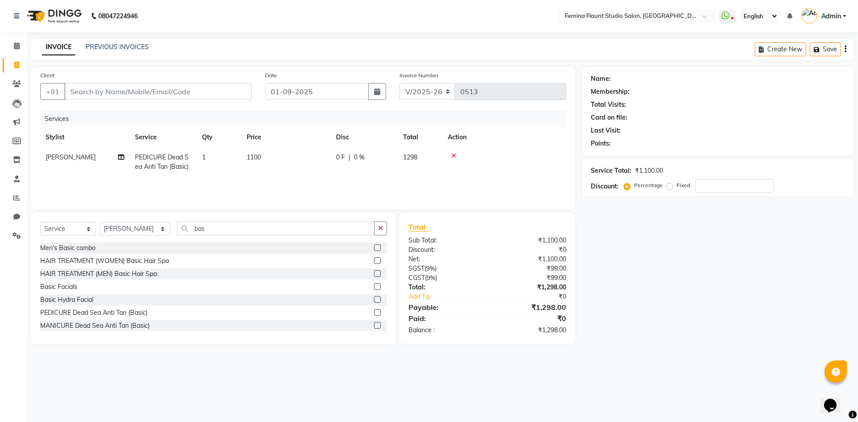
click at [258, 159] on span "1100" at bounding box center [254, 157] width 14 height 8
select select "80613"
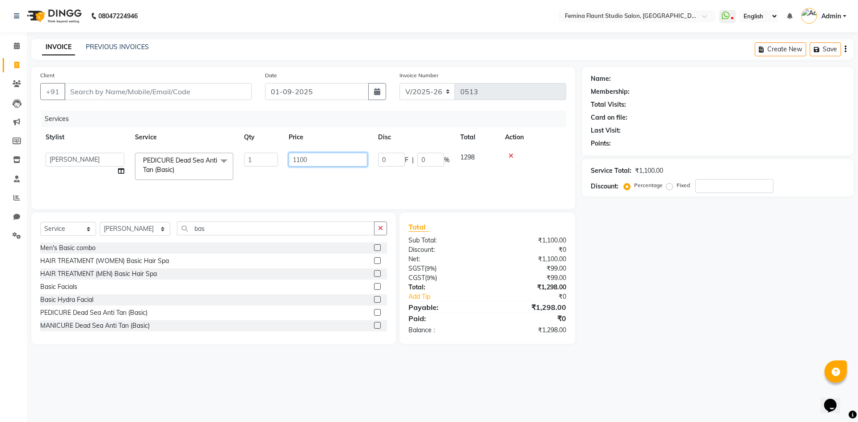
click at [301, 156] on input "1100" at bounding box center [328, 160] width 79 height 14
type input "1500"
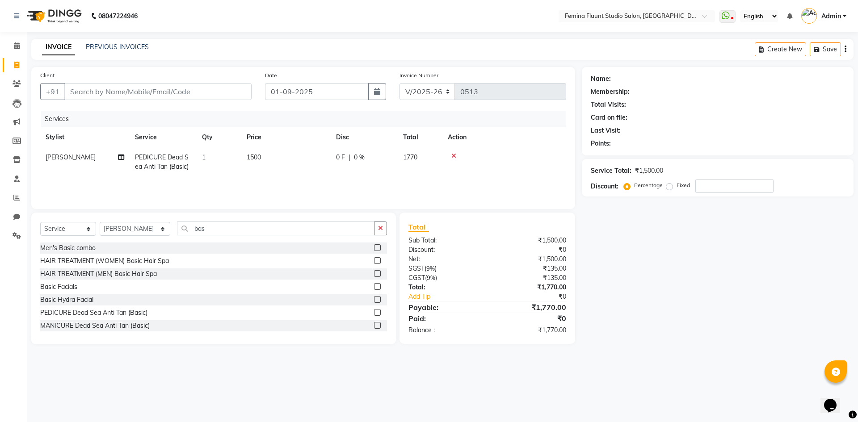
click at [650, 346] on main "INVOICE PREVIOUS INVOICES Create New Save Client +91 Date 01-09-2025 Invoice Nu…" at bounding box center [442, 198] width 831 height 319
click at [607, 294] on div "Name: Membership: Total Visits: Card on file: Last Visit: Points: Service Total…" at bounding box center [721, 206] width 279 height 278
click at [212, 229] on input "bas" at bounding box center [276, 229] width 198 height 14
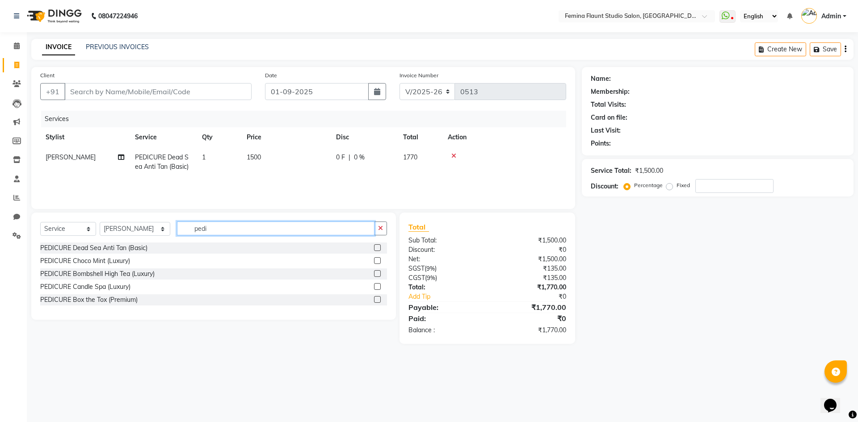
type input "pedi"
click at [376, 260] on label at bounding box center [377, 260] width 7 height 7
click at [376, 260] on input "checkbox" at bounding box center [377, 261] width 6 height 6
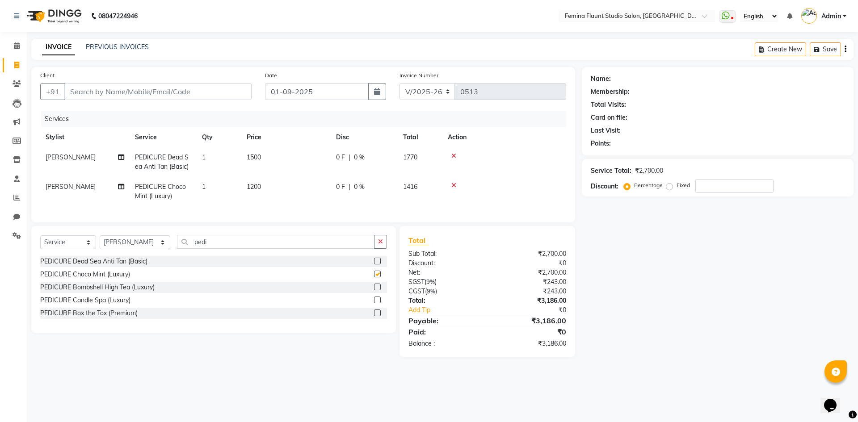
checkbox input "false"
click at [255, 185] on span "1200" at bounding box center [254, 187] width 14 height 8
select select "80613"
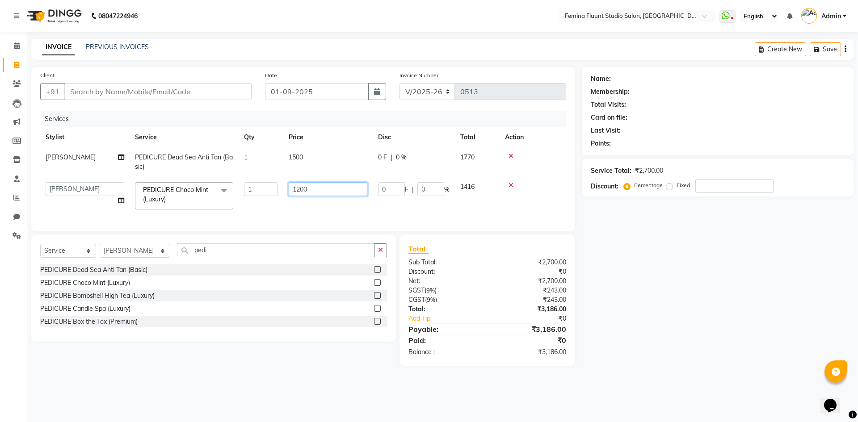
click at [297, 190] on input "1200" at bounding box center [328, 189] width 79 height 14
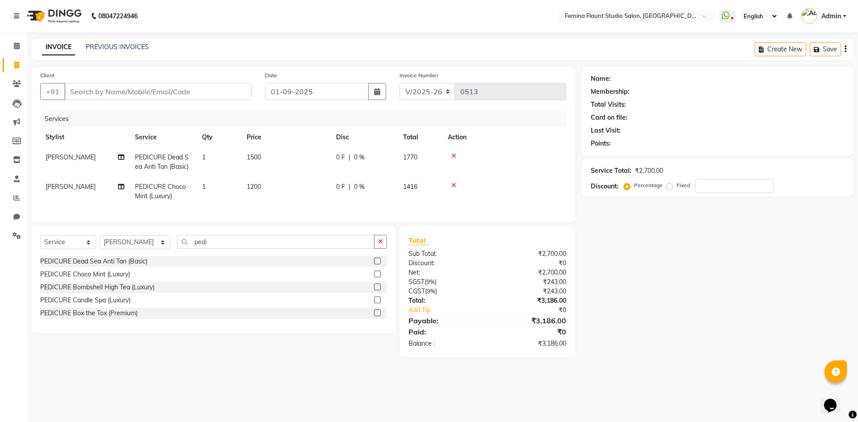
click at [510, 182] on div at bounding box center [504, 185] width 113 height 6
click at [455, 184] on icon at bounding box center [454, 185] width 5 height 6
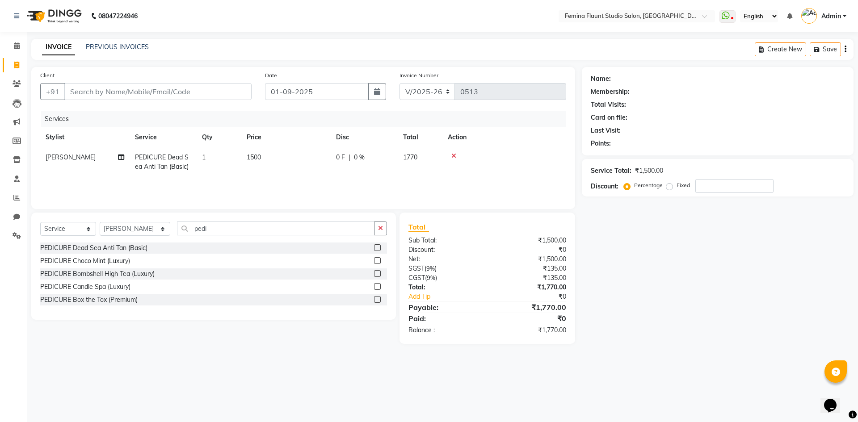
click at [642, 253] on div "Name: Membership: Total Visits: Card on file: Last Visit: Points: Service Total…" at bounding box center [721, 205] width 279 height 277
click at [152, 93] on input "Client" at bounding box center [157, 91] width 187 height 17
type input "9"
type input "0"
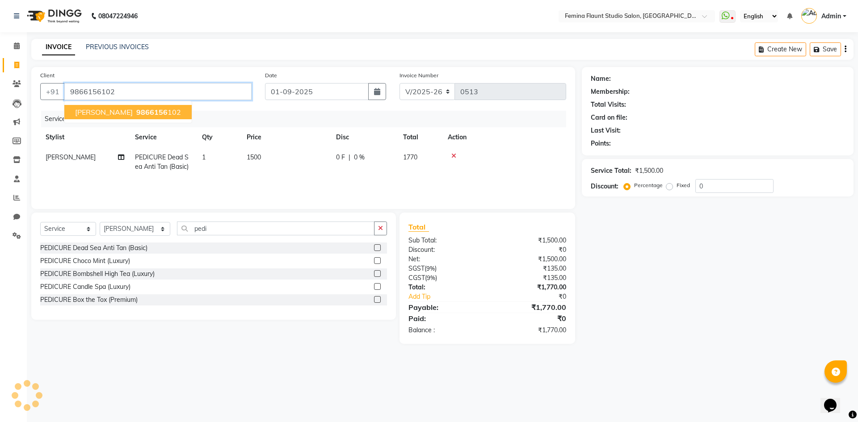
type input "9866156102"
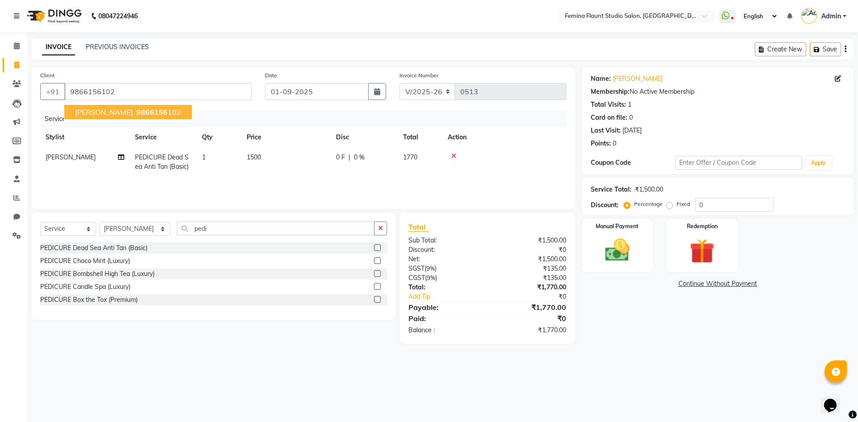
click at [136, 114] on span "9866156" at bounding box center [151, 112] width 31 height 9
click at [637, 244] on img at bounding box center [618, 251] width 42 height 30
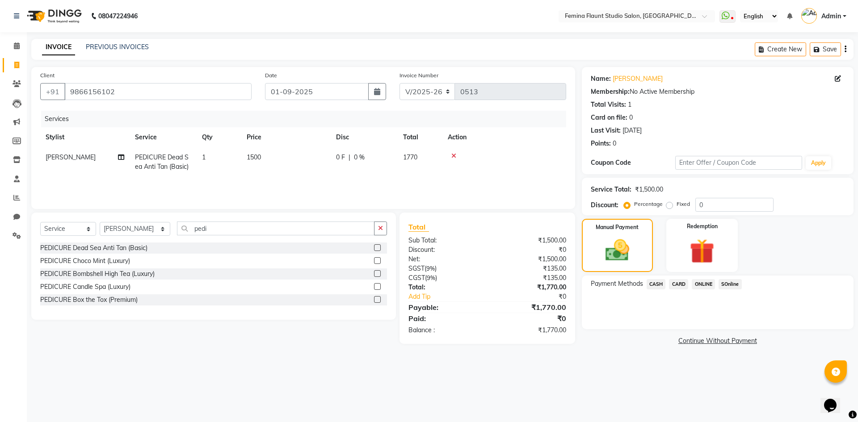
click at [733, 285] on span "SOnline" at bounding box center [730, 284] width 23 height 10
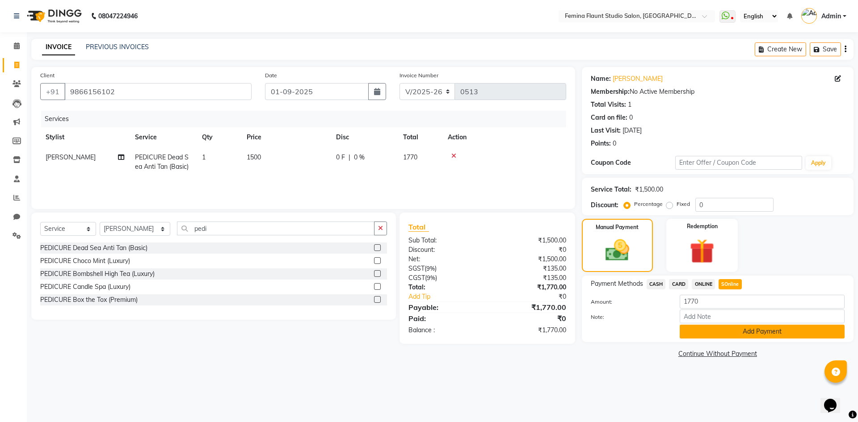
click at [789, 335] on button "Add Payment" at bounding box center [762, 332] width 165 height 14
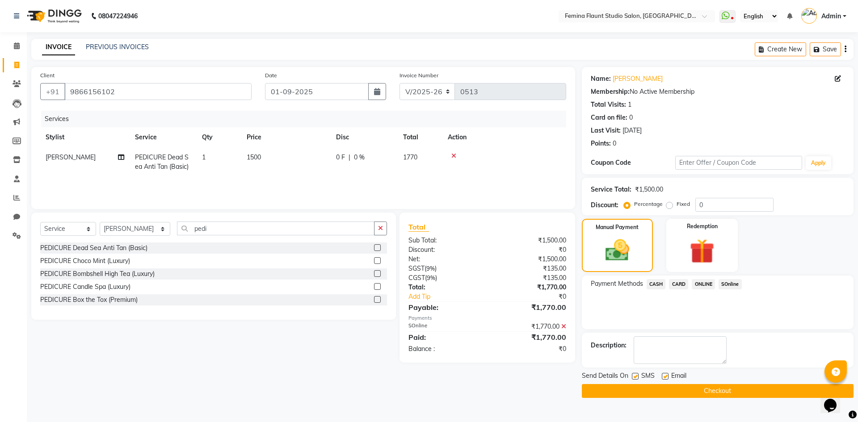
click at [718, 392] on button "Checkout" at bounding box center [718, 391] width 272 height 14
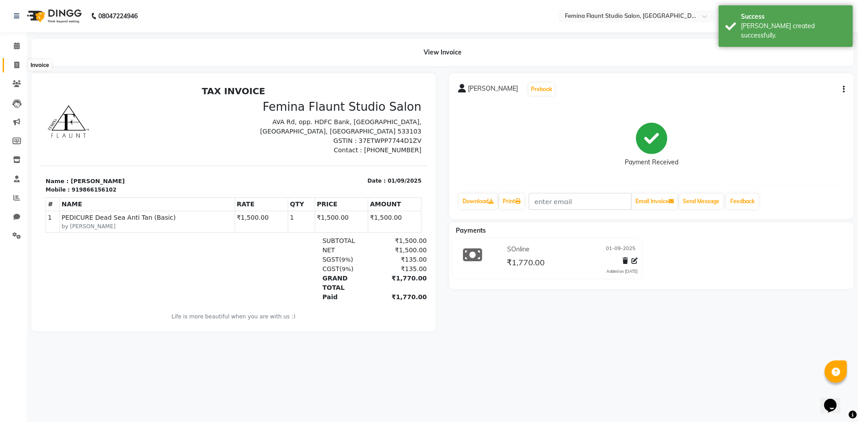
click at [10, 64] on span at bounding box center [17, 65] width 16 height 10
select select "service"
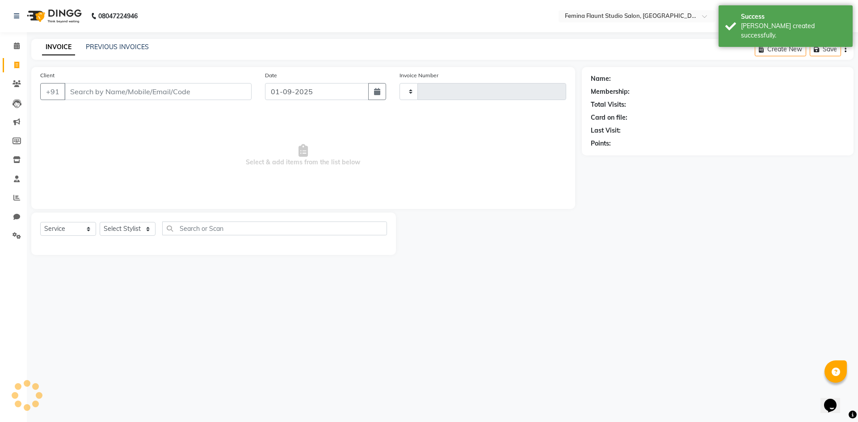
type input "0514"
select select "8333"
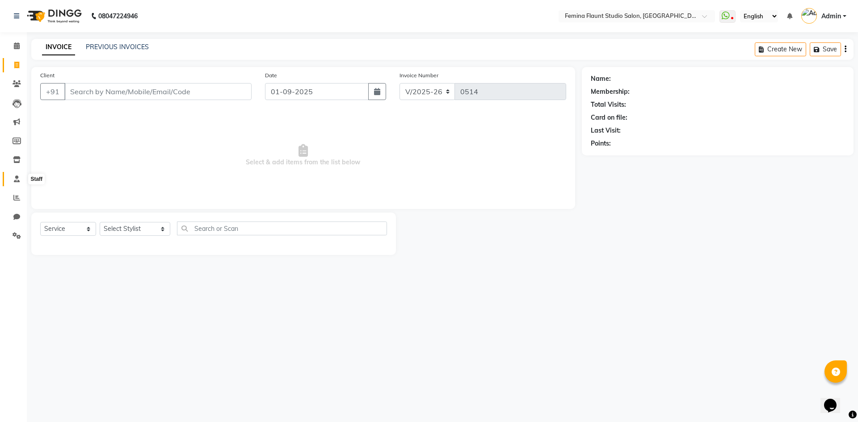
click at [15, 181] on icon at bounding box center [17, 179] width 6 height 7
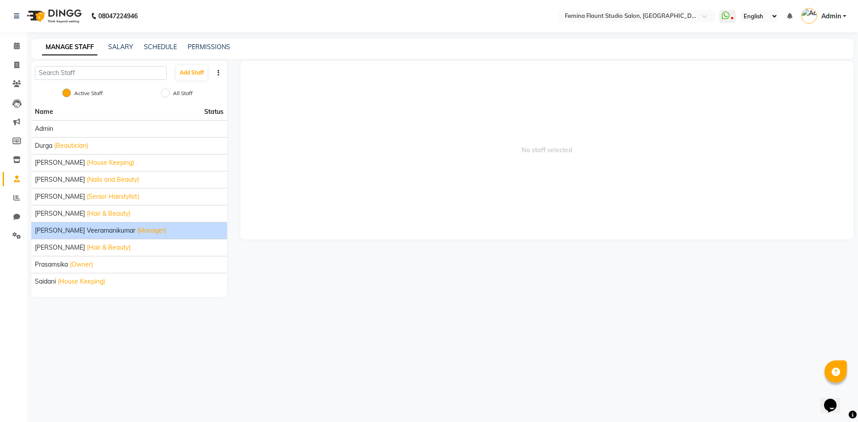
click at [78, 229] on span "Mutyam veeramanikumar" at bounding box center [85, 230] width 101 height 9
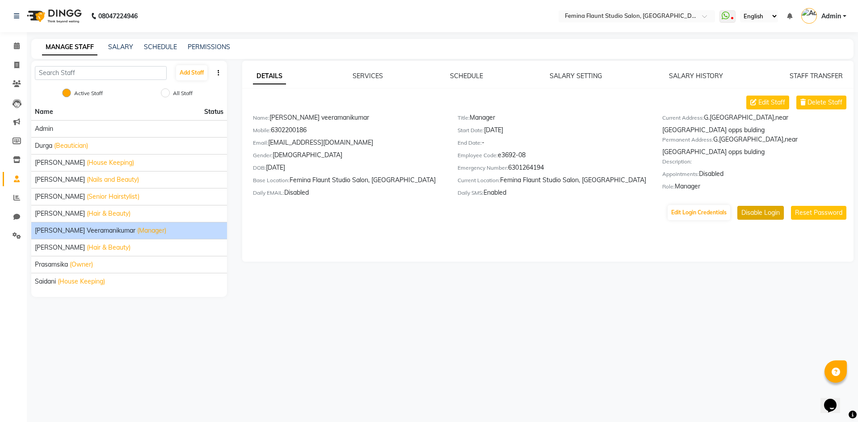
click at [768, 213] on button "Disable Login" at bounding box center [761, 213] width 46 height 14
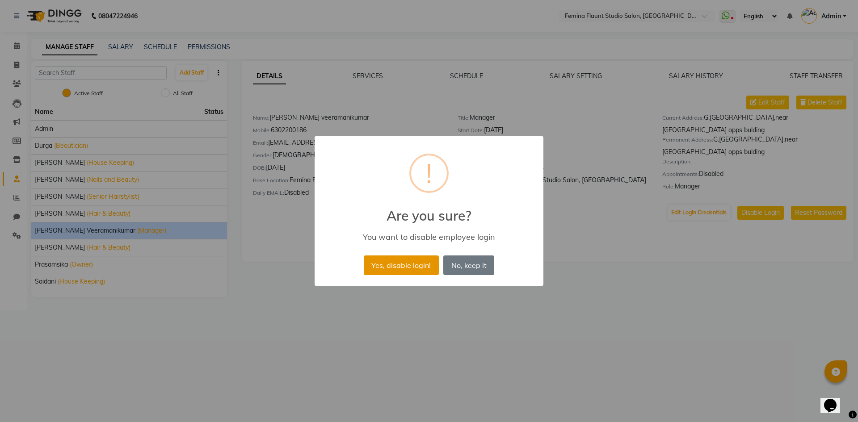
click at [419, 268] on button "Yes, disable login!" at bounding box center [401, 266] width 75 height 20
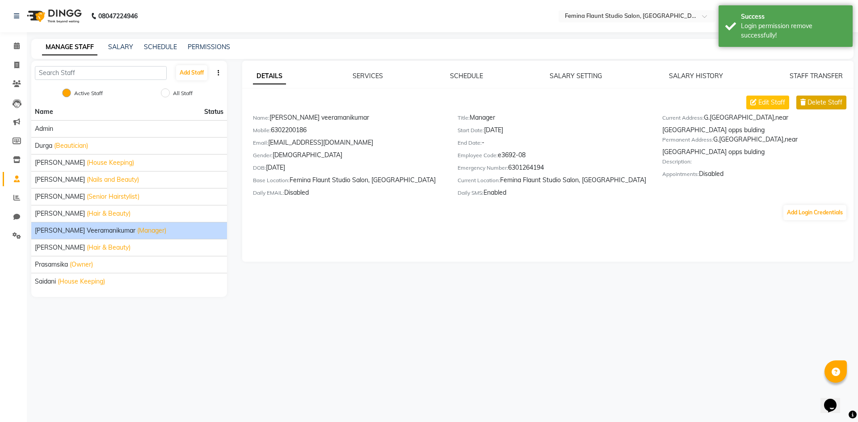
click at [828, 106] on span "Delete Staff" at bounding box center [825, 102] width 35 height 9
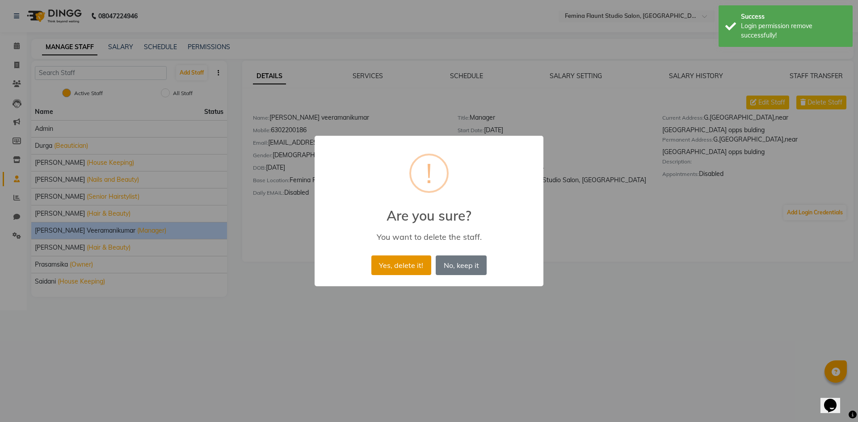
click at [406, 270] on button "Yes, delete it!" at bounding box center [401, 266] width 60 height 20
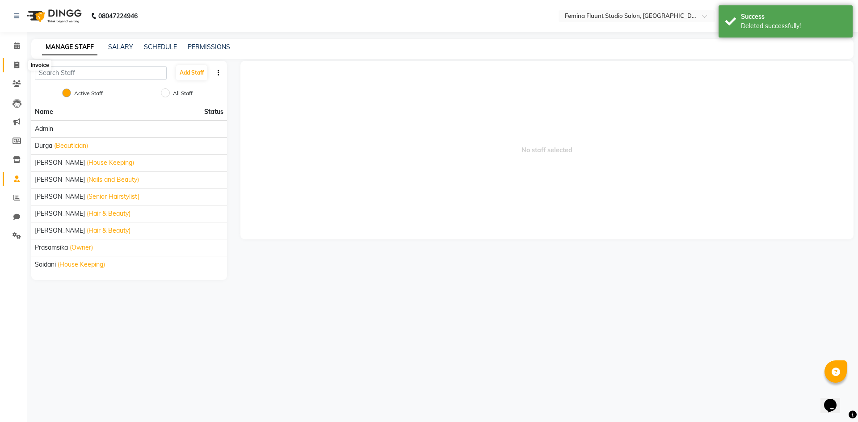
click at [15, 66] on icon at bounding box center [16, 65] width 5 height 7
select select "service"
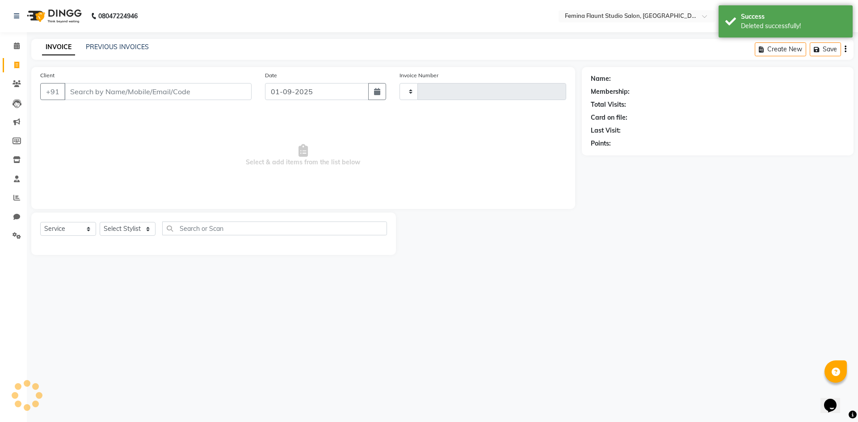
type input "0514"
select select "8333"
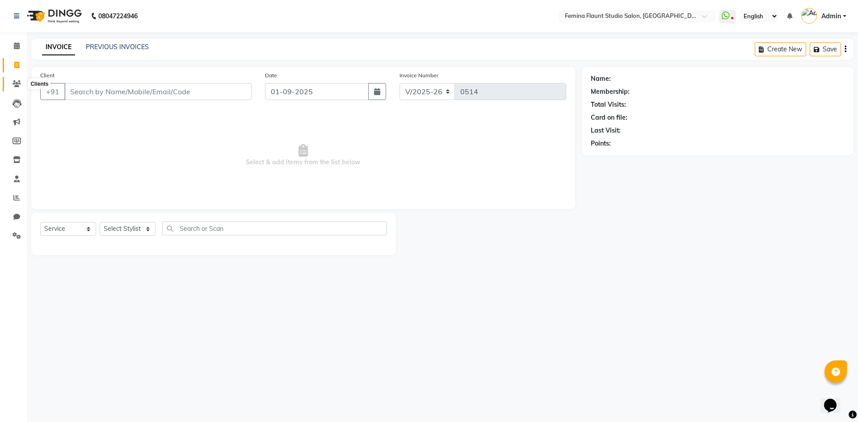
click at [18, 87] on icon at bounding box center [17, 83] width 8 height 7
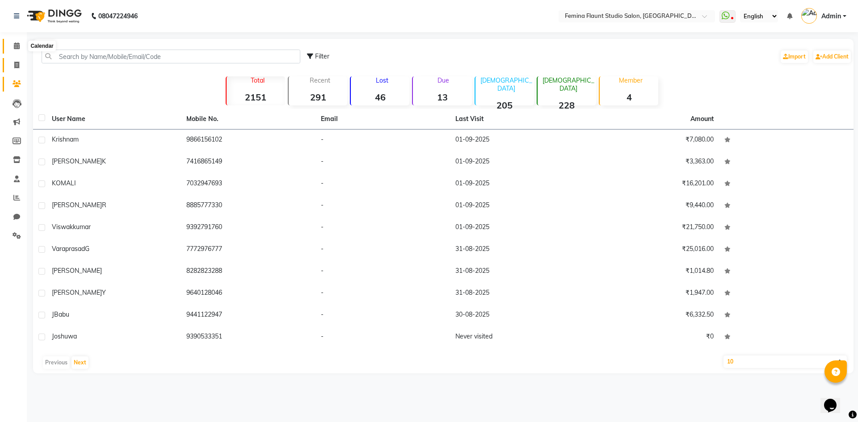
click at [14, 46] on icon at bounding box center [17, 45] width 6 height 7
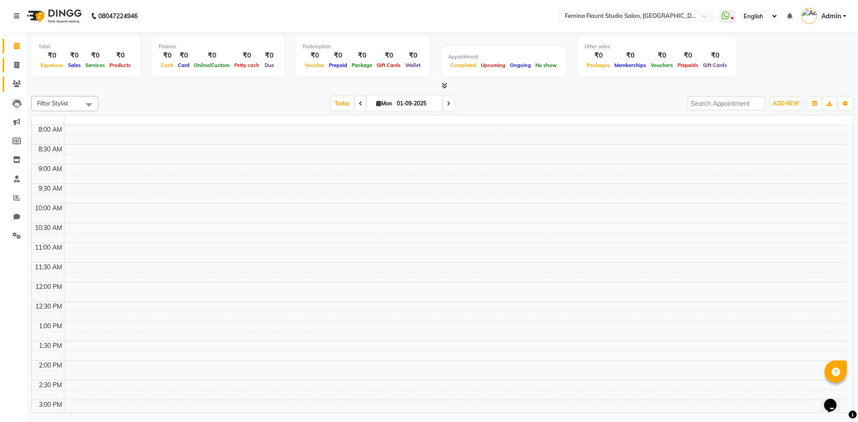
click at [16, 68] on span at bounding box center [17, 65] width 16 height 10
select select "service"
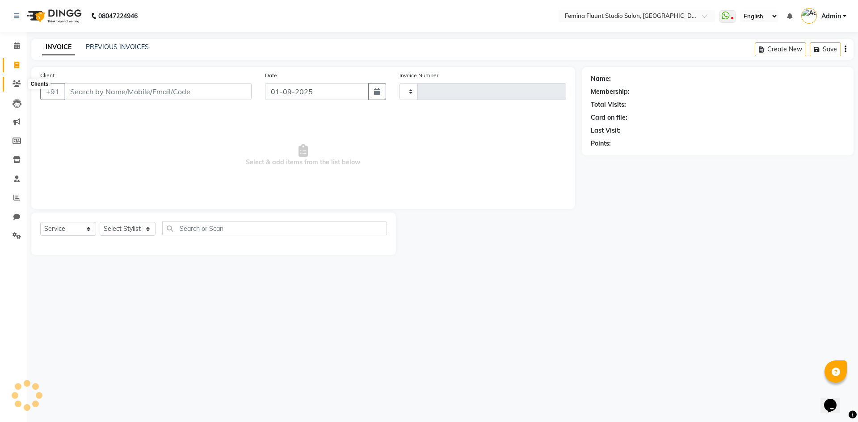
click at [13, 87] on icon at bounding box center [17, 83] width 8 height 7
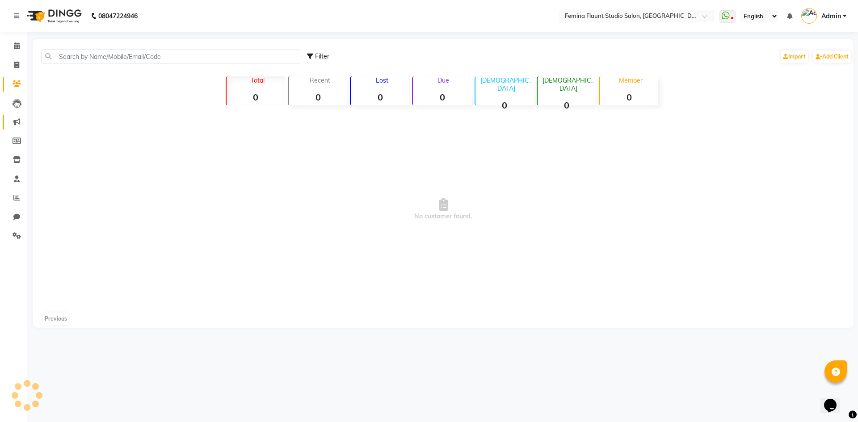
click at [14, 112] on li "Leads" at bounding box center [13, 103] width 27 height 19
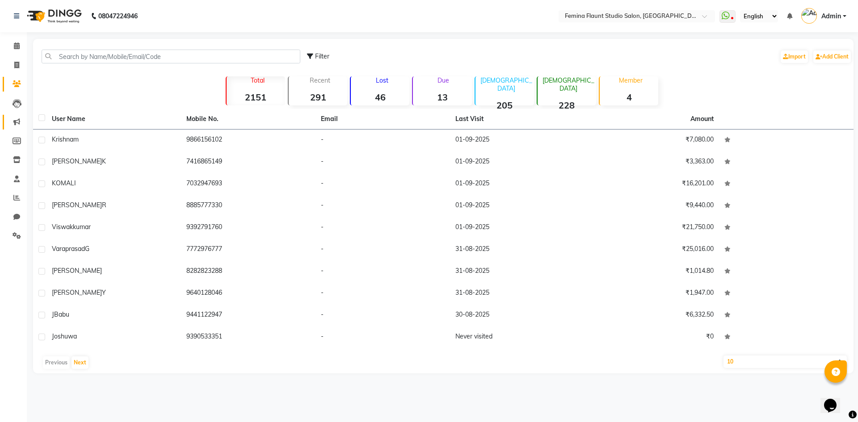
click at [15, 129] on link "Marketing" at bounding box center [13, 122] width 21 height 15
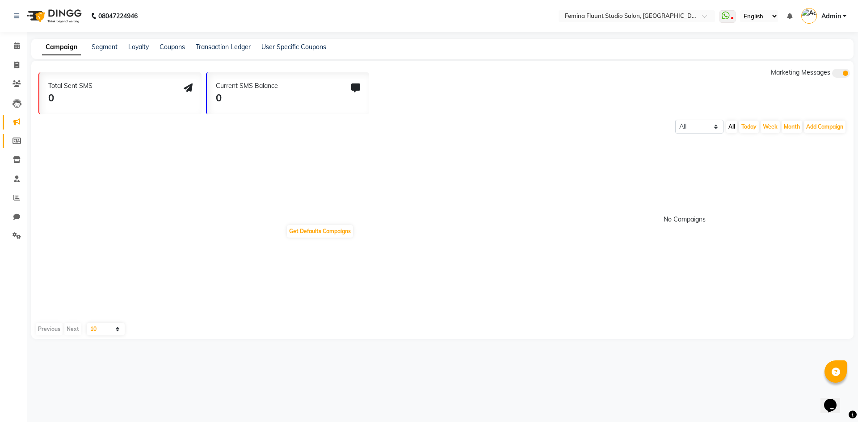
click at [14, 145] on span at bounding box center [17, 141] width 16 height 10
select select
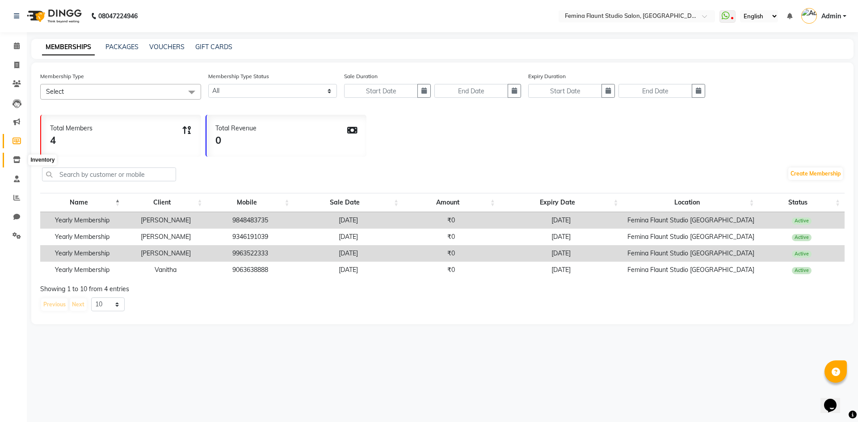
click at [14, 160] on icon at bounding box center [17, 159] width 8 height 7
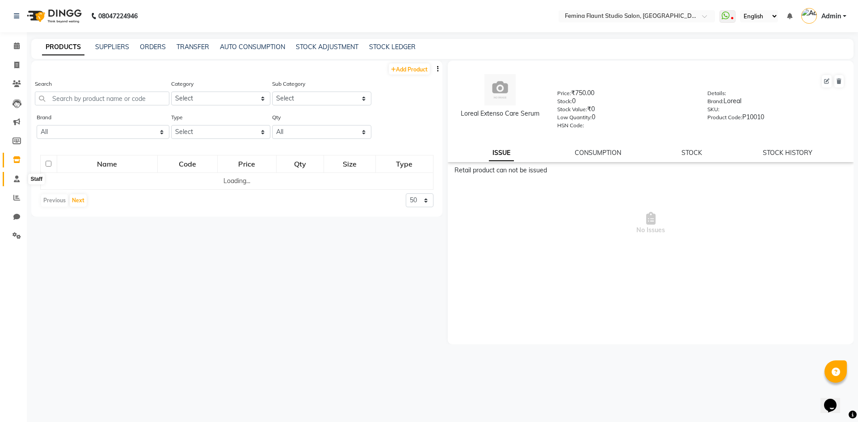
click at [14, 181] on icon at bounding box center [17, 179] width 6 height 7
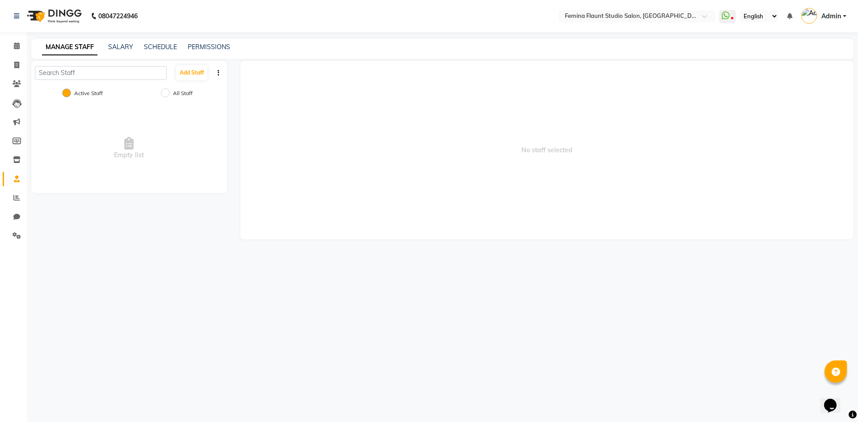
click at [15, 190] on li "Reports" at bounding box center [13, 198] width 27 height 19
click at [14, 198] on icon at bounding box center [16, 197] width 7 height 7
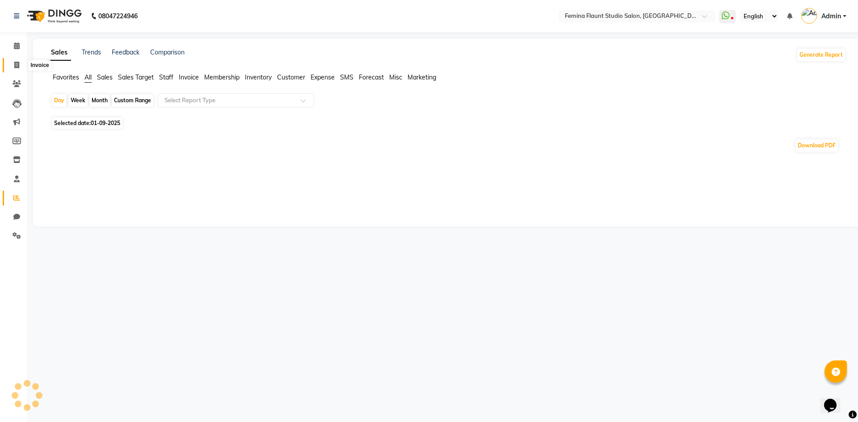
click at [14, 60] on span at bounding box center [17, 65] width 16 height 10
select select "service"
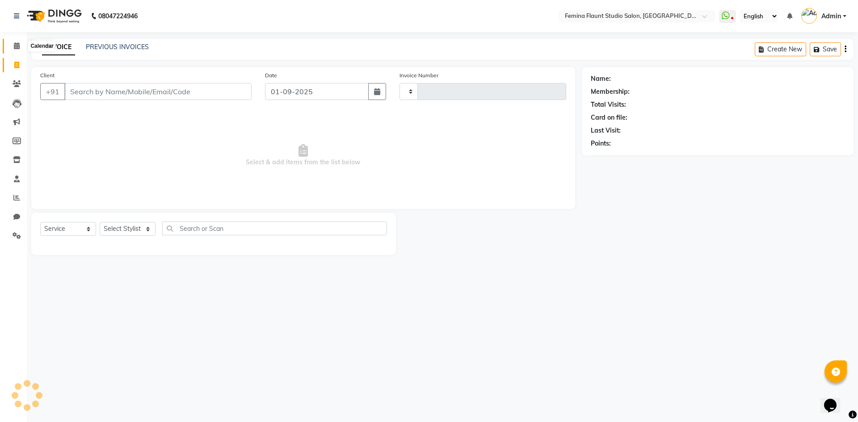
click at [15, 49] on icon at bounding box center [17, 45] width 6 height 7
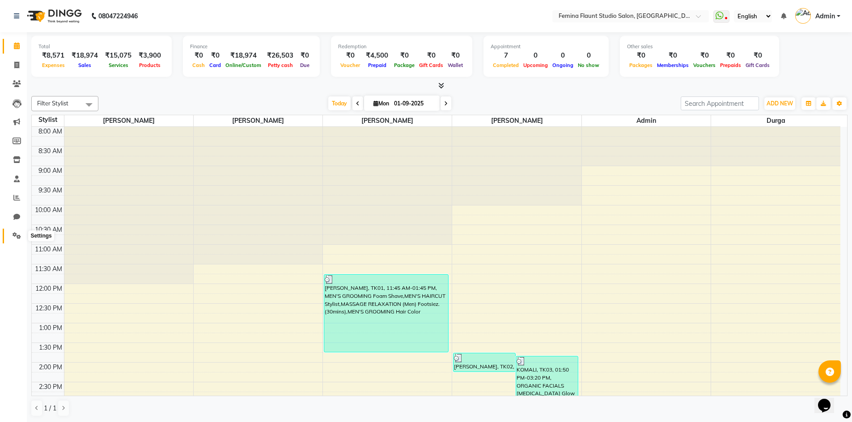
click at [14, 236] on icon at bounding box center [17, 235] width 8 height 7
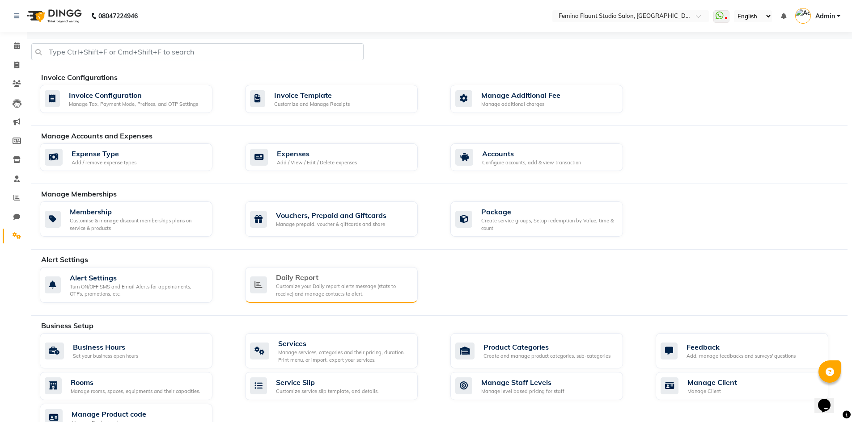
click at [323, 281] on div "Daily Report" at bounding box center [343, 277] width 135 height 11
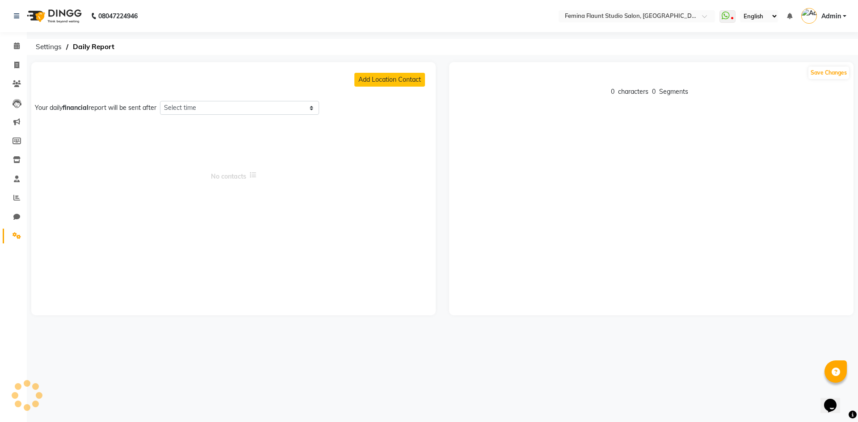
select select "1380"
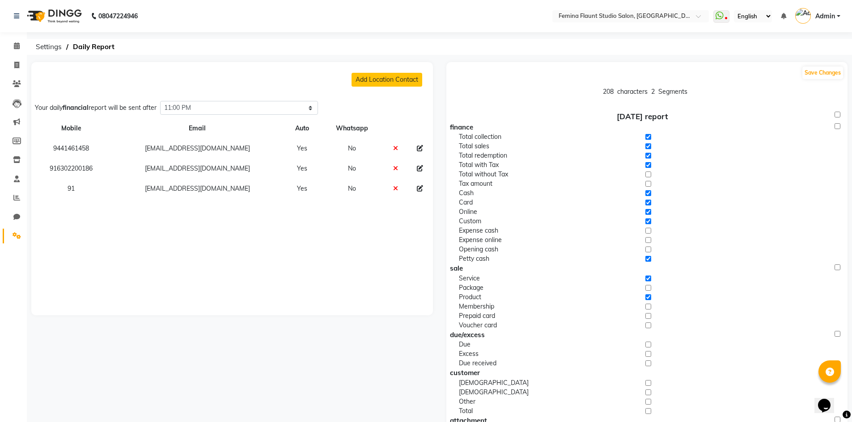
click at [393, 168] on icon at bounding box center [395, 168] width 5 height 6
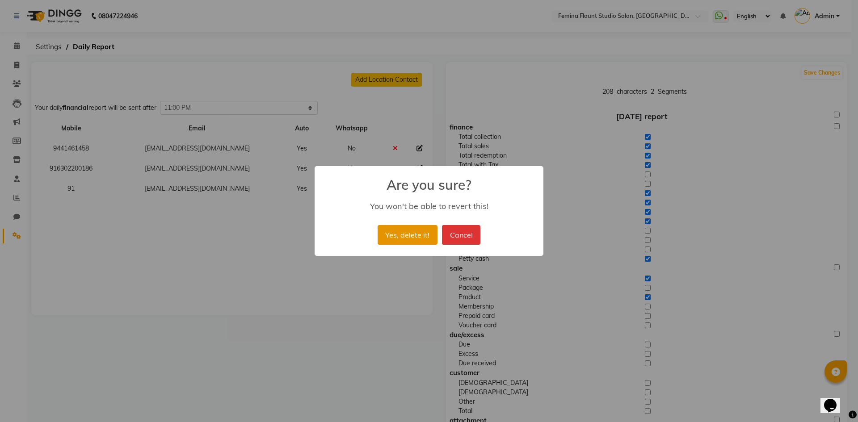
click at [424, 239] on button "Yes, delete it!" at bounding box center [408, 235] width 60 height 20
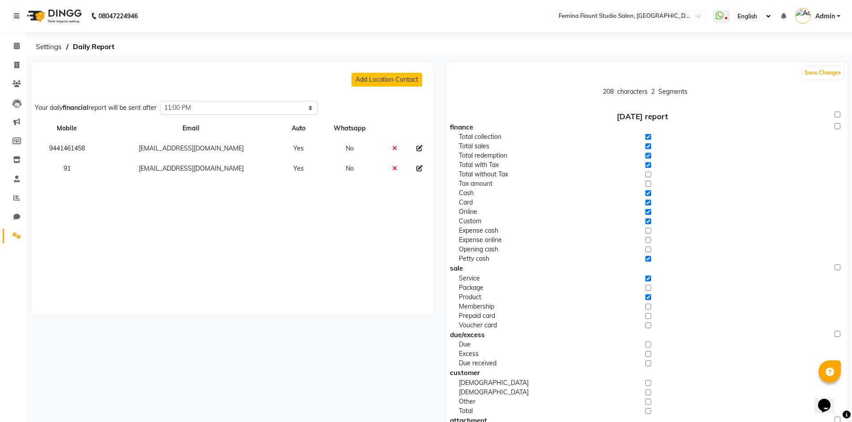
click at [828, 18] on span "Admin" at bounding box center [825, 16] width 20 height 9
click at [818, 46] on link "Change Password" at bounding box center [794, 50] width 82 height 14
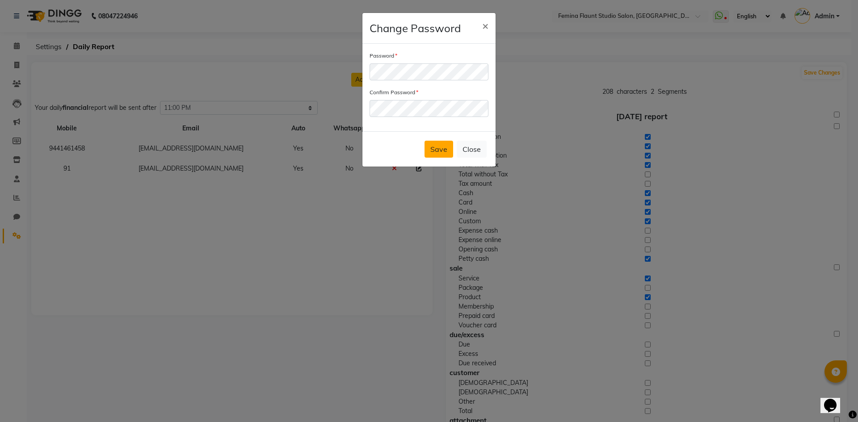
click at [438, 153] on button "Save" at bounding box center [439, 149] width 29 height 17
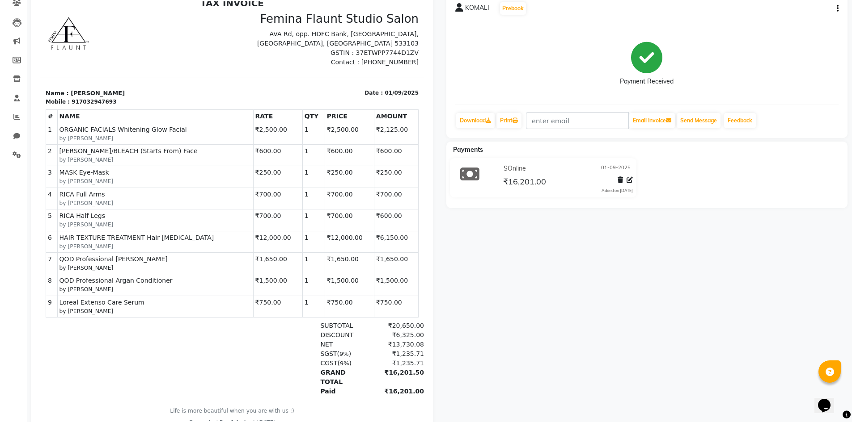
scroll to position [89, 0]
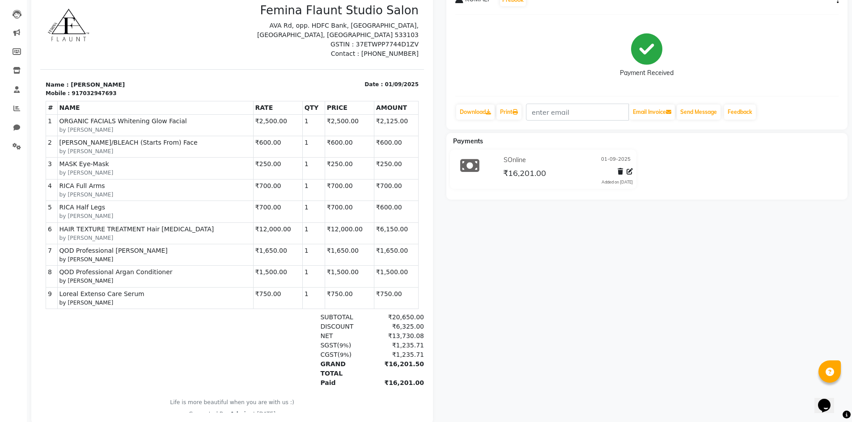
drag, startPoint x: 385, startPoint y: 230, endPoint x: 362, endPoint y: 230, distance: 23.3
click at [374, 230] on td "₹6,150.00" at bounding box center [396, 233] width 44 height 21
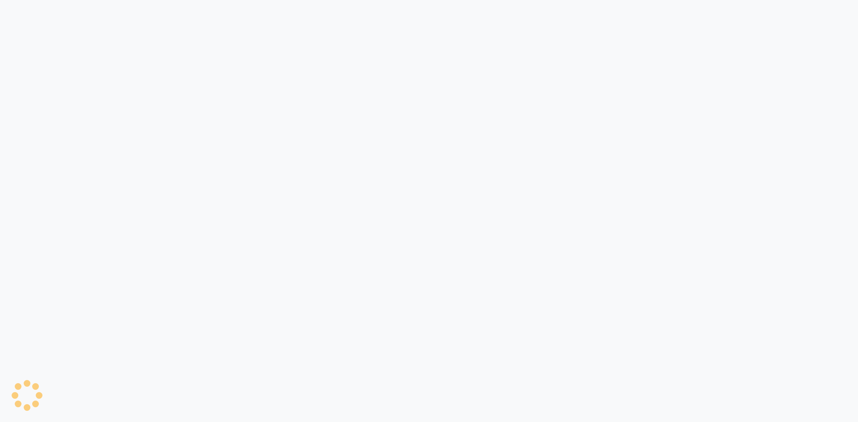
select select "service"
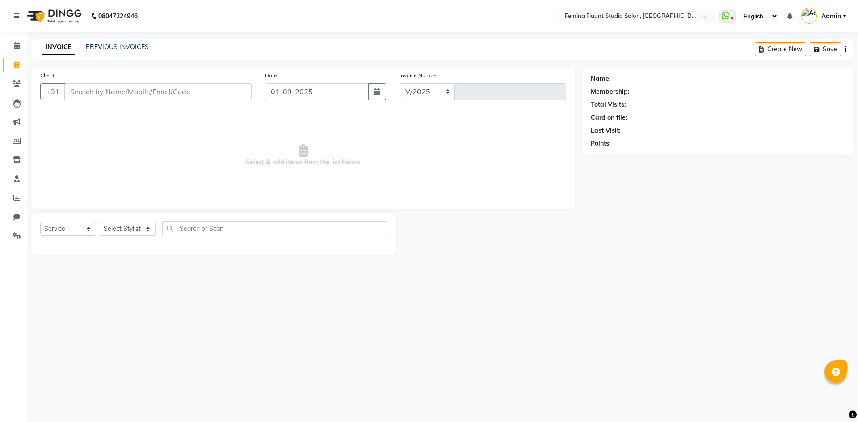
select select "en"
select select "8333"
type input "0512"
click at [141, 50] on link "PREVIOUS INVOICES" at bounding box center [117, 47] width 63 height 8
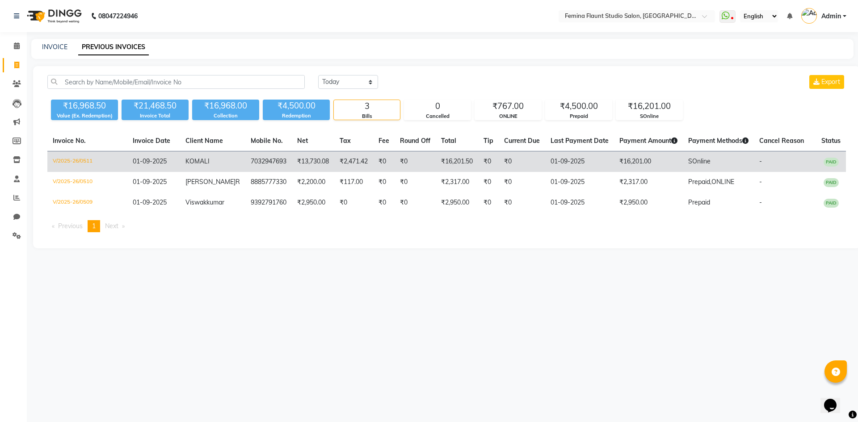
click at [82, 165] on td "V/2025-26/0511" at bounding box center [87, 162] width 80 height 21
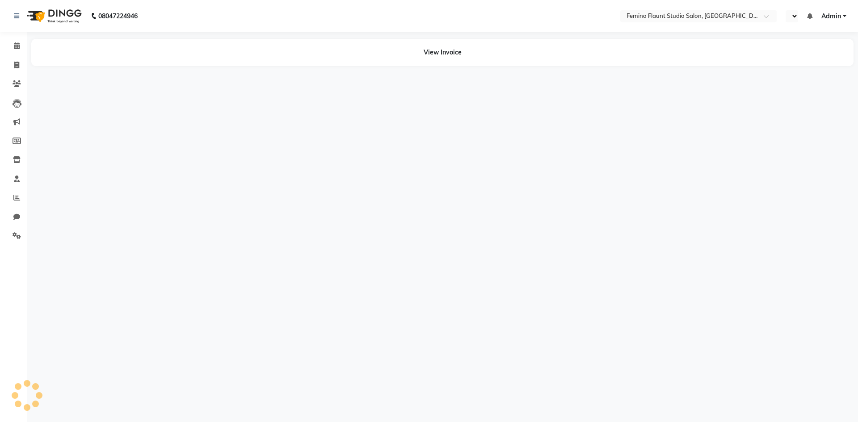
select select "en"
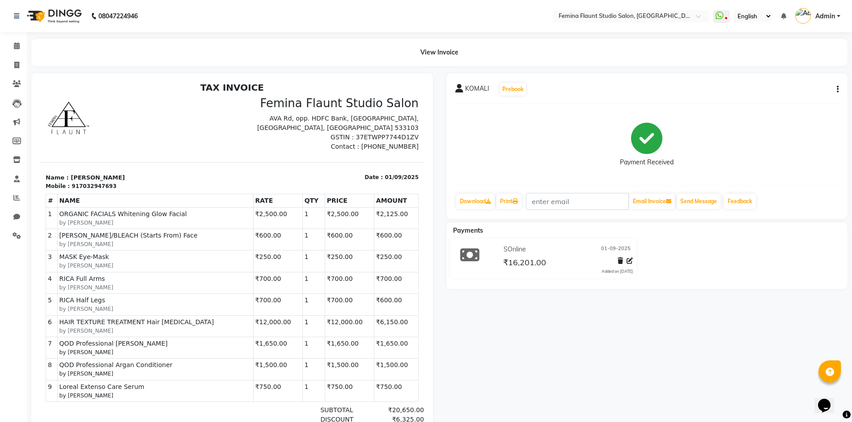
scroll to position [7, 0]
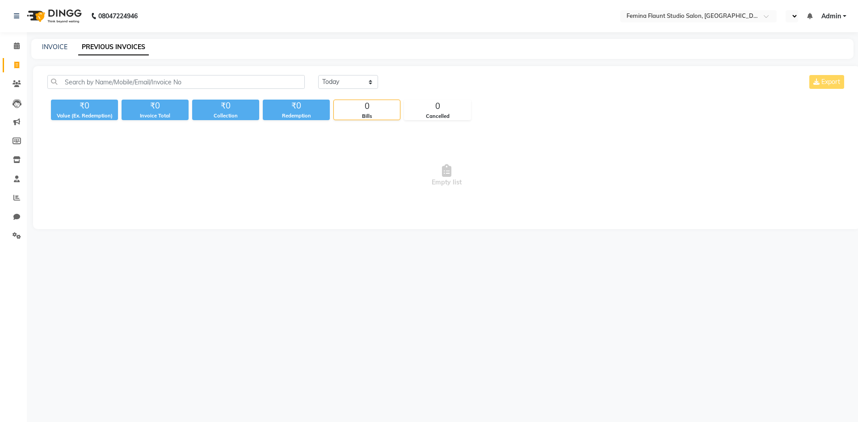
select select "en"
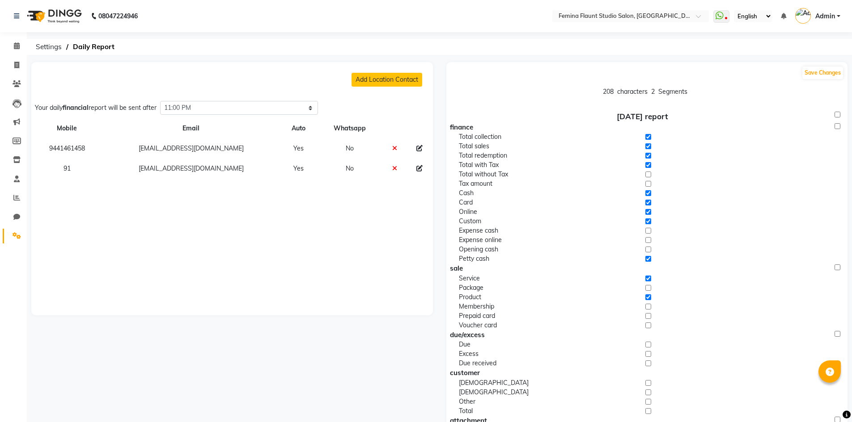
select select "1380"
click at [16, 46] on icon at bounding box center [17, 45] width 6 height 7
